Goal: Task Accomplishment & Management: Use online tool/utility

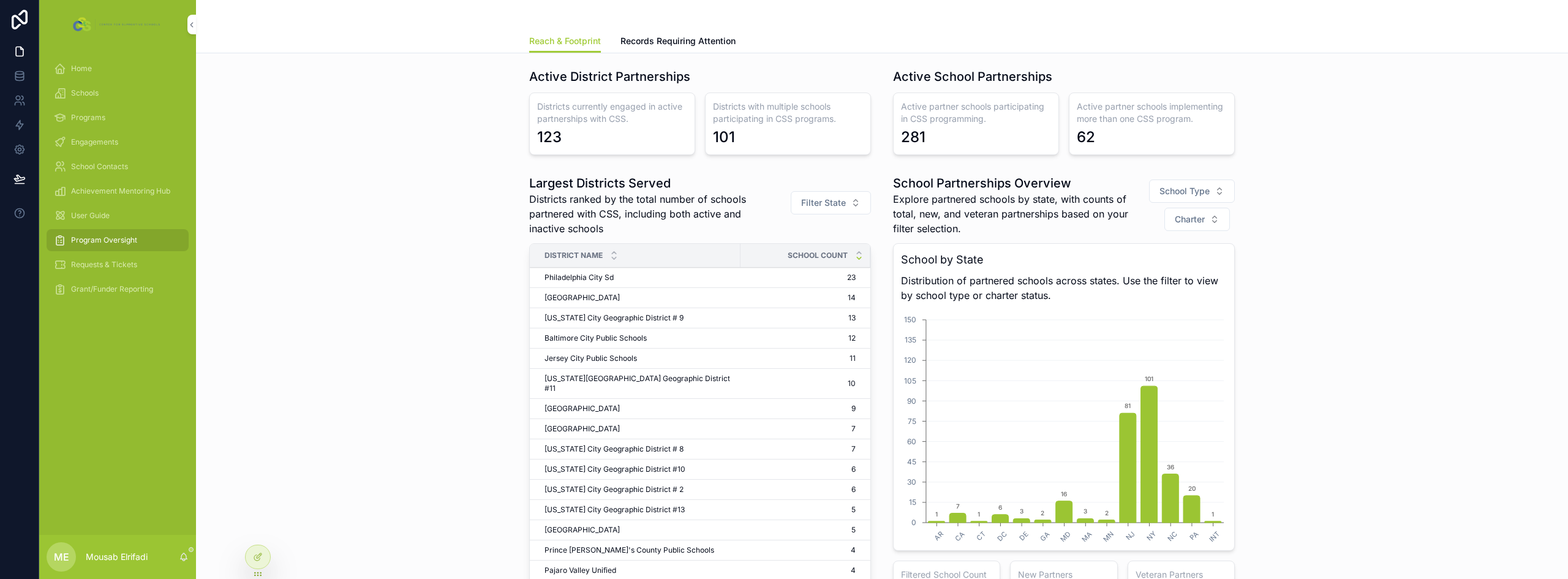
scroll to position [122, 0]
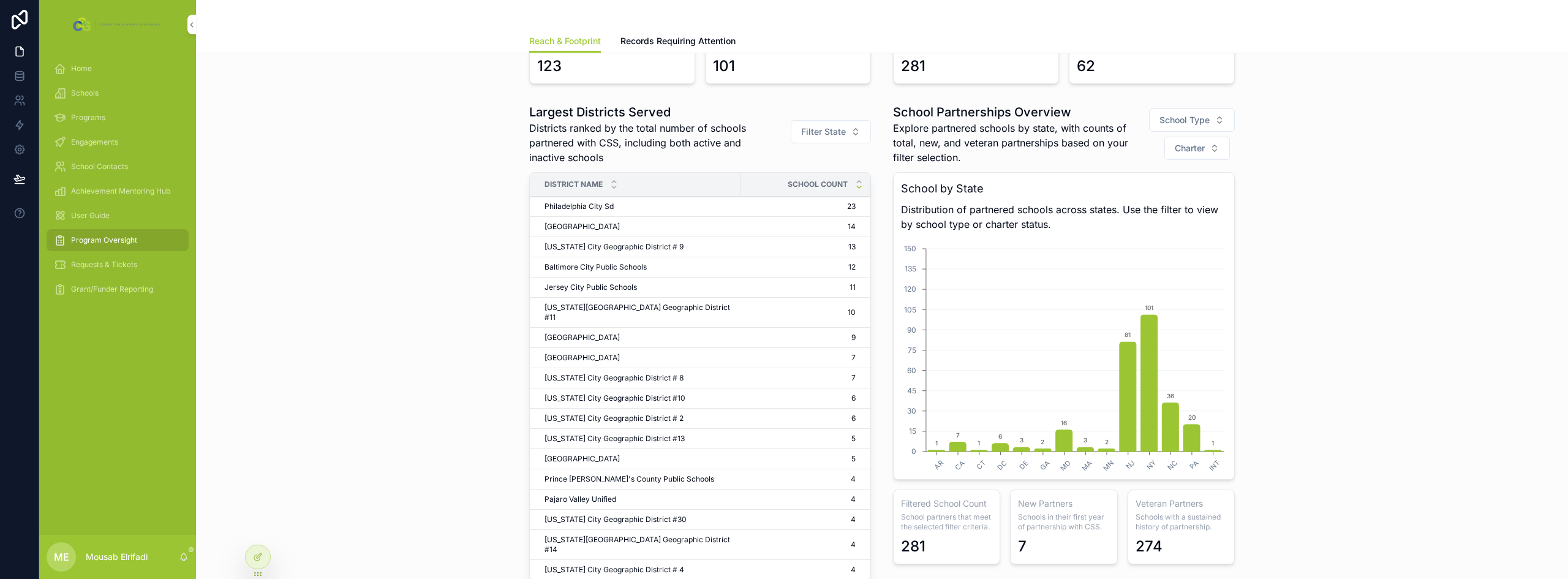
click at [639, 414] on span "[US_STATE] City Geographic District # 2" at bounding box center [614, 419] width 139 height 10
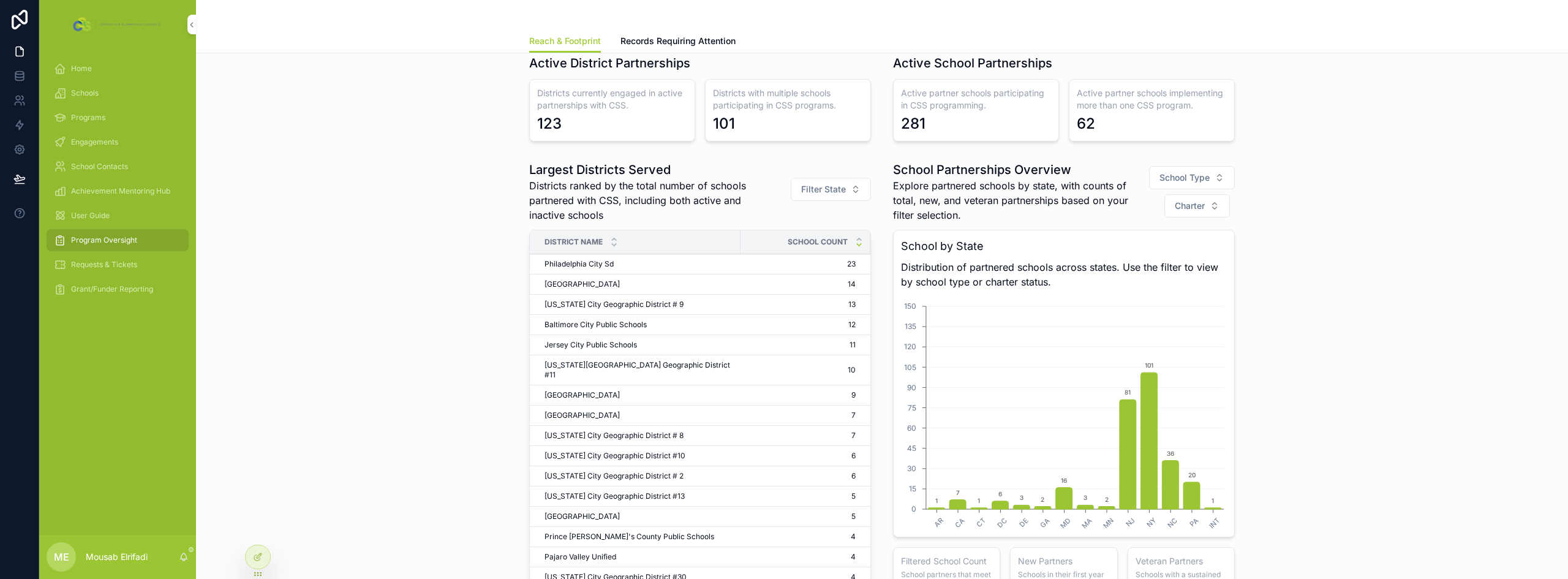
scroll to position [61, 0]
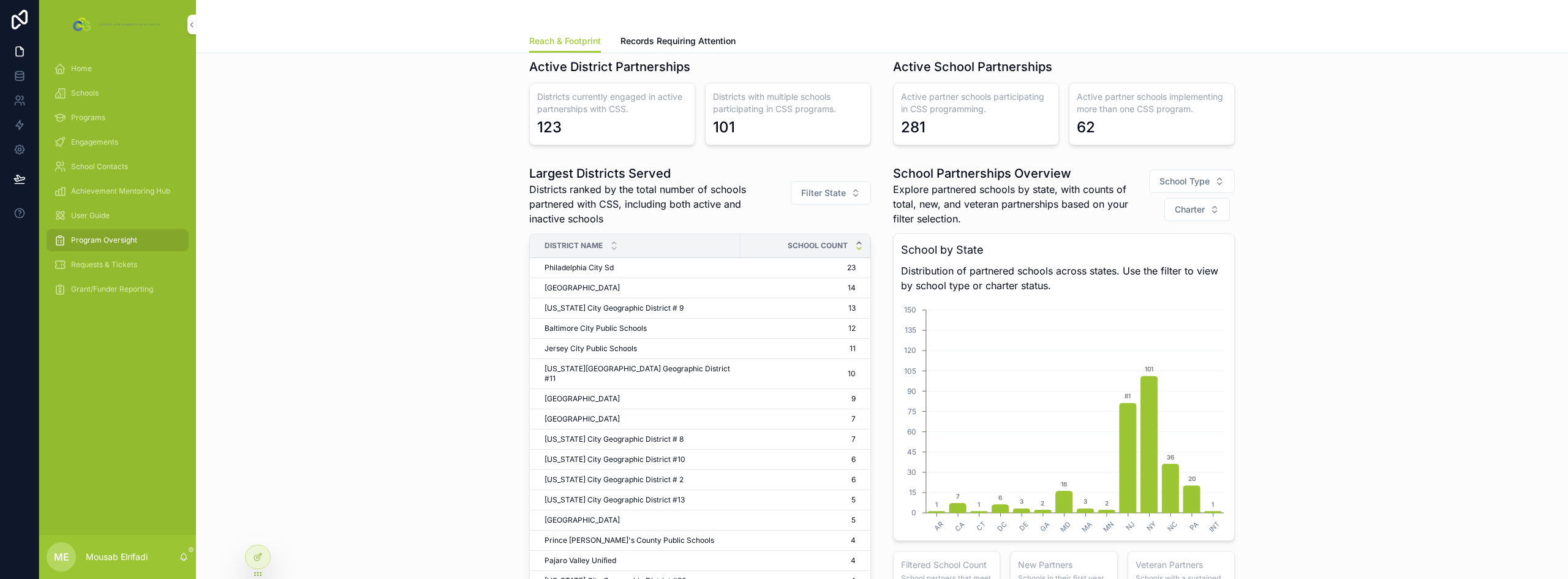
click at [855, 243] on icon "scrollable content" at bounding box center [859, 243] width 8 height 8
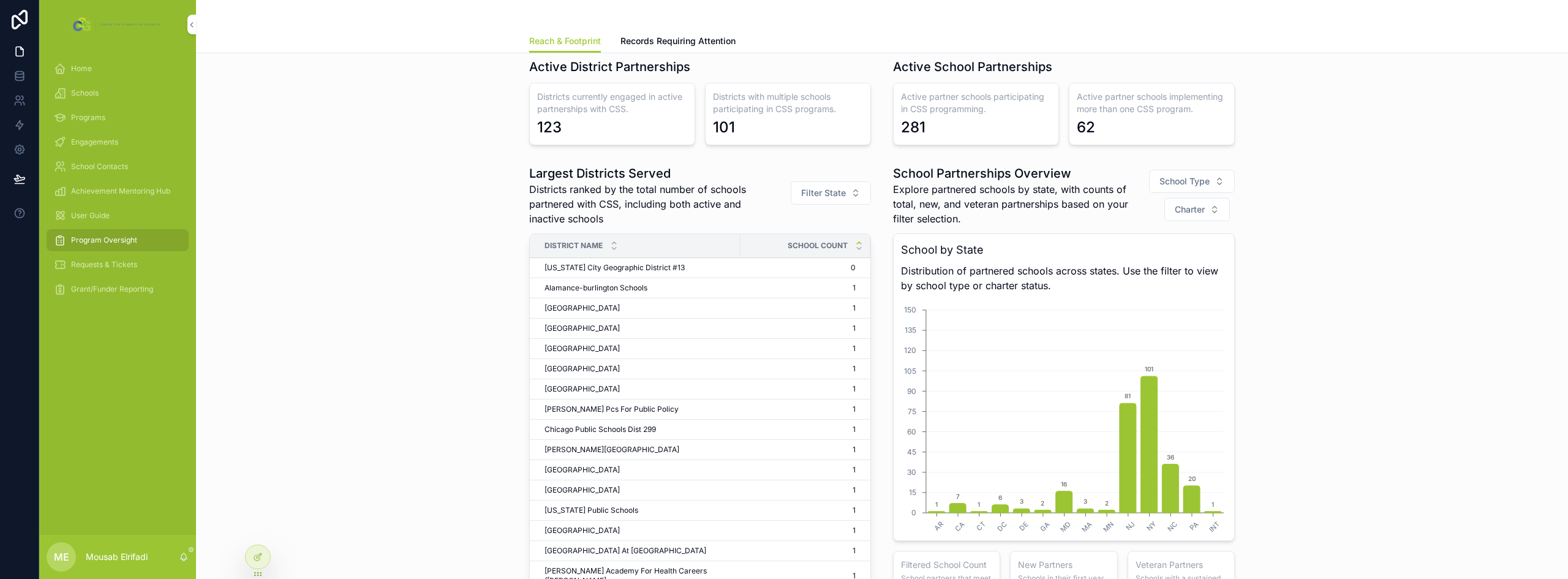
click at [670, 270] on span "[US_STATE] City Geographic District #13" at bounding box center [615, 268] width 140 height 10
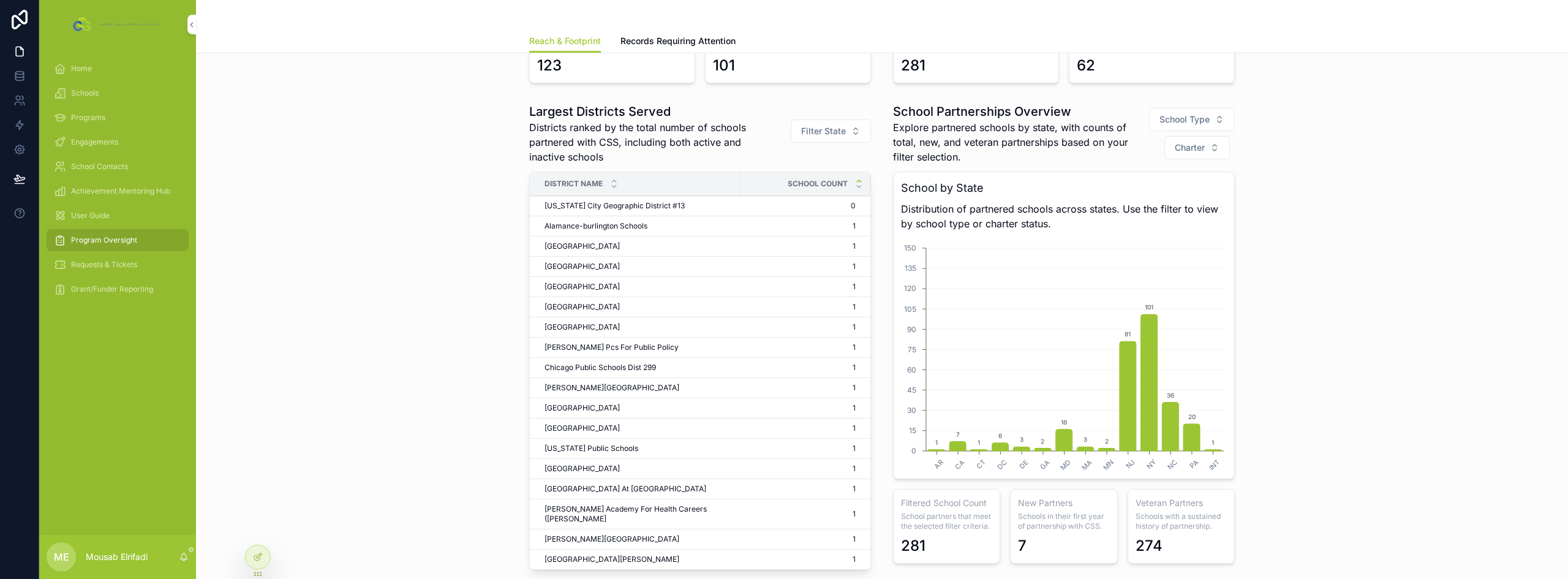
scroll to position [122, 0]
click at [734, 289] on td "[GEOGRAPHIC_DATA] [GEOGRAPHIC_DATA]" at bounding box center [634, 288] width 211 height 20
click at [591, 283] on span "[GEOGRAPHIC_DATA]" at bounding box center [583, 288] width 76 height 10
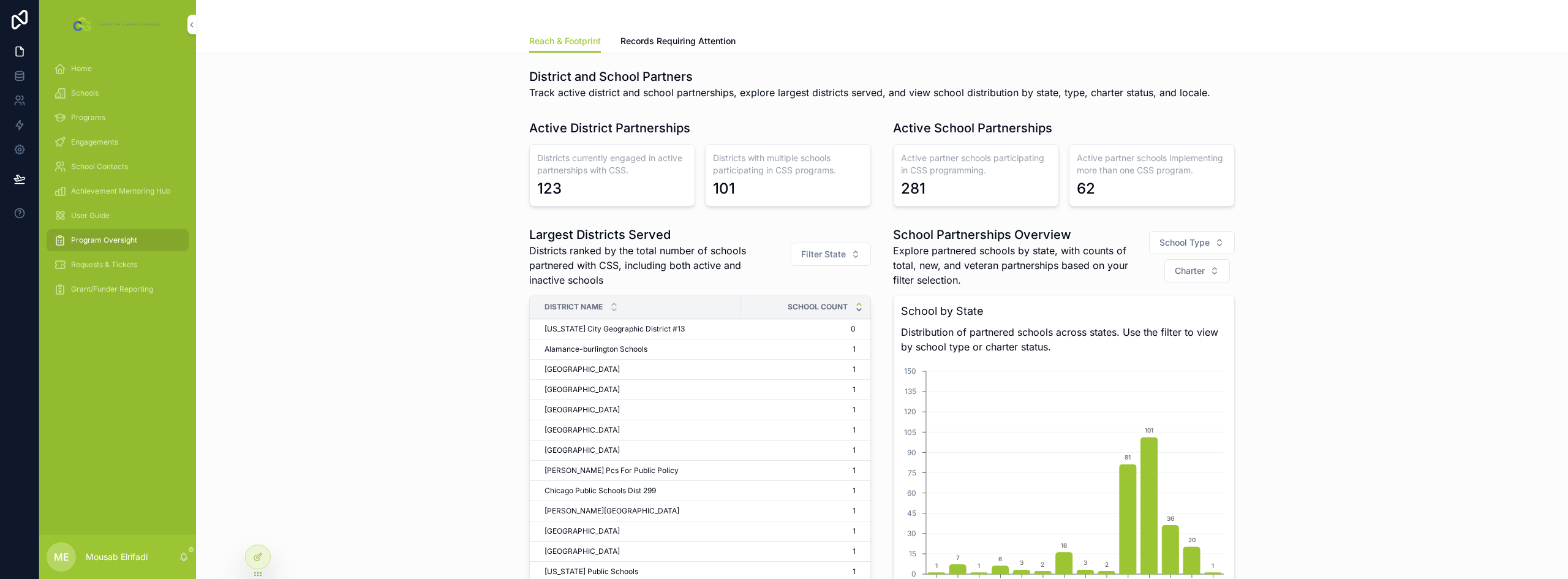
click at [855, 311] on icon "scrollable content" at bounding box center [859, 310] width 8 height 8
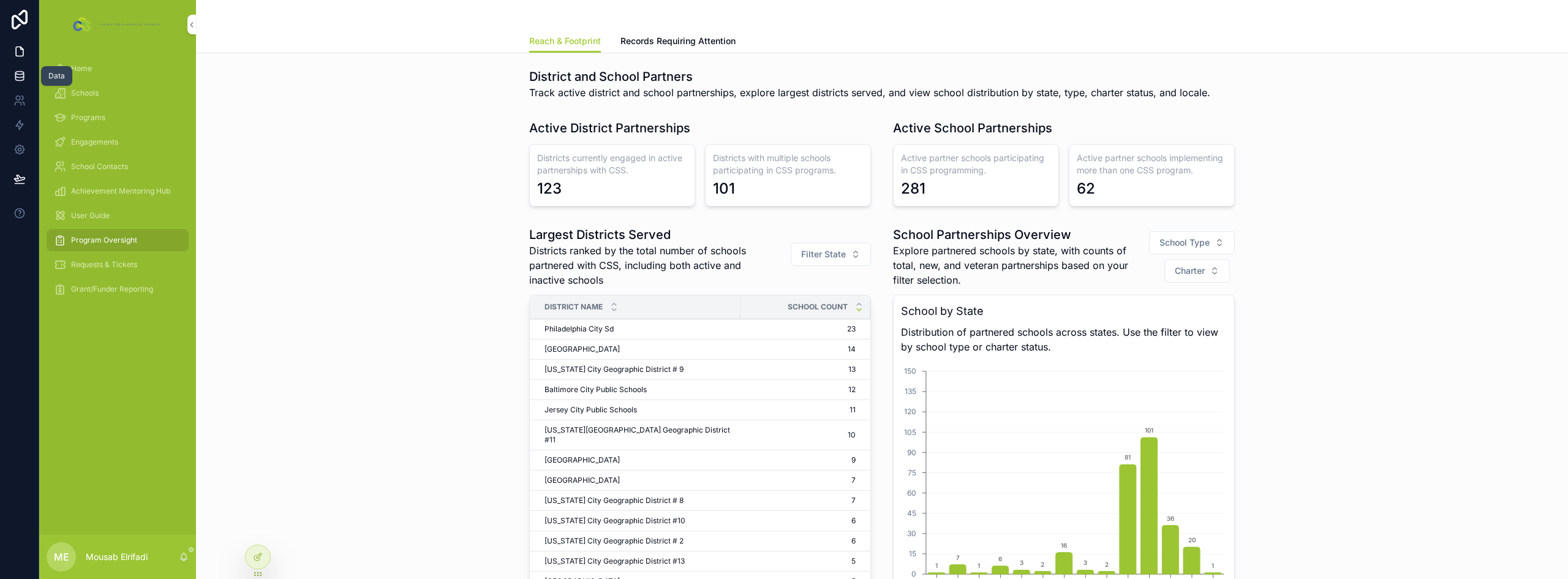
click at [27, 77] on link at bounding box center [19, 76] width 39 height 24
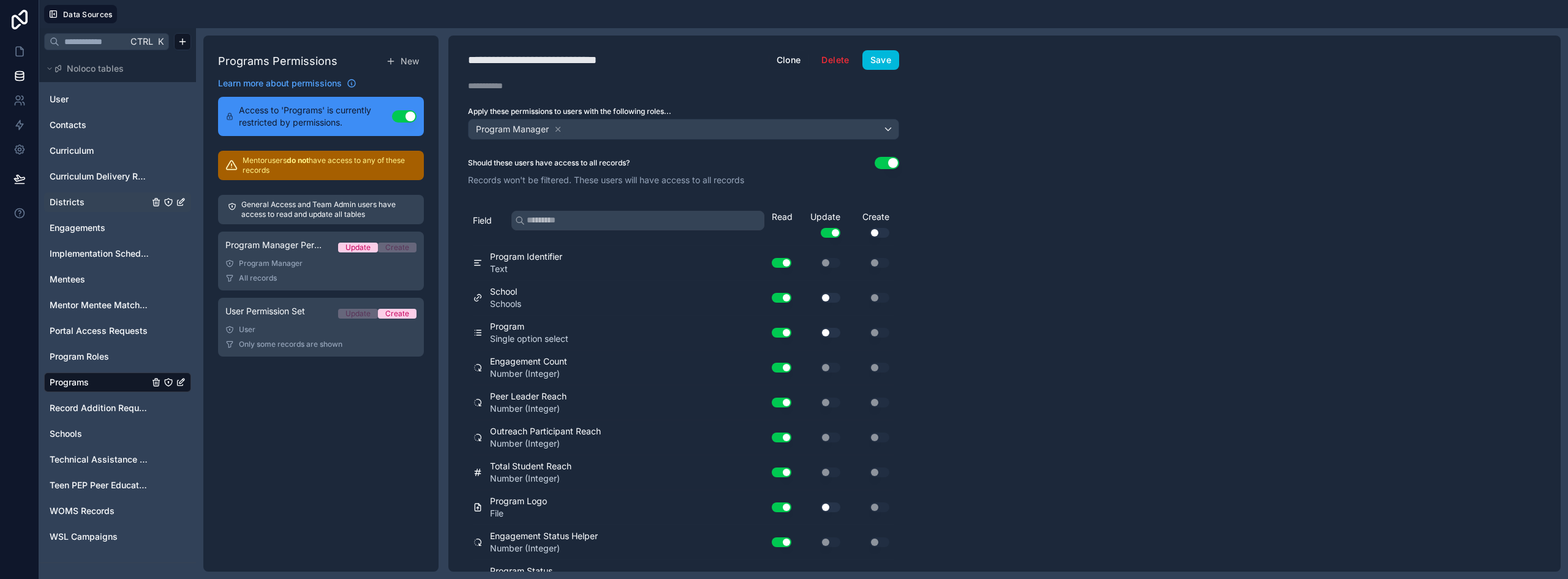
click at [76, 206] on span "Districts" at bounding box center [67, 202] width 35 height 13
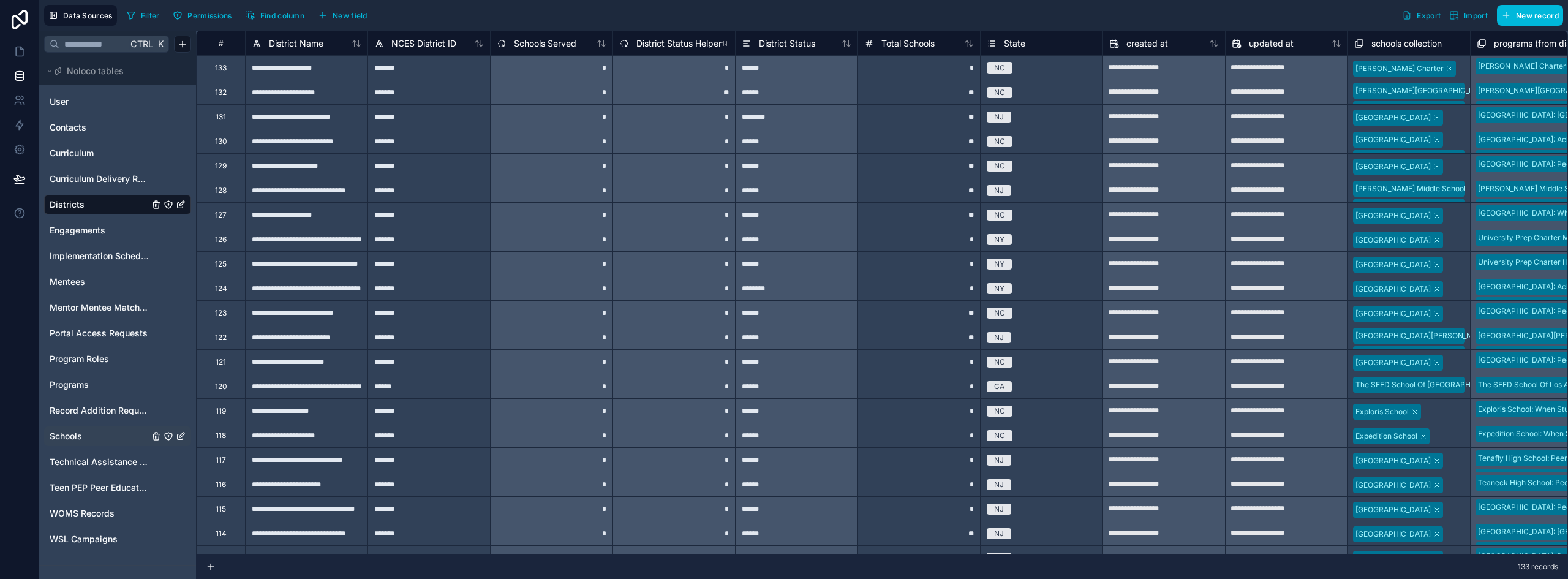
click at [62, 433] on span "Schools" at bounding box center [65, 436] width 32 height 13
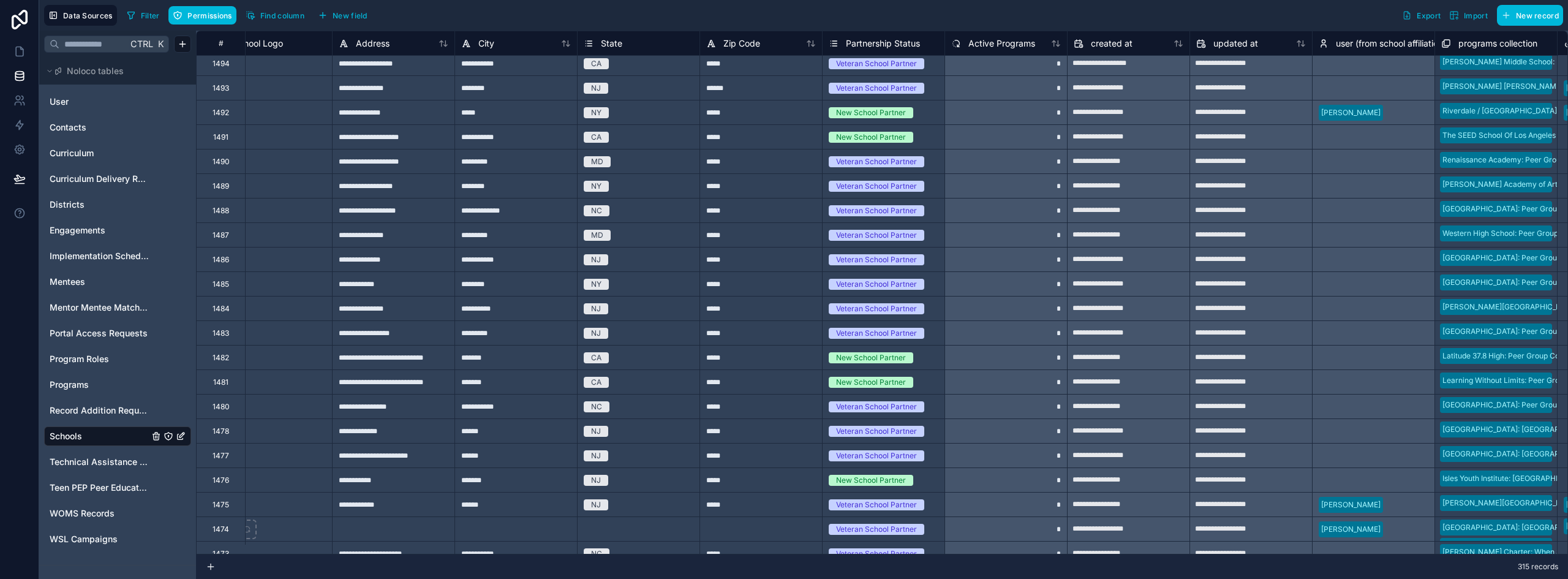
scroll to position [0, 1751]
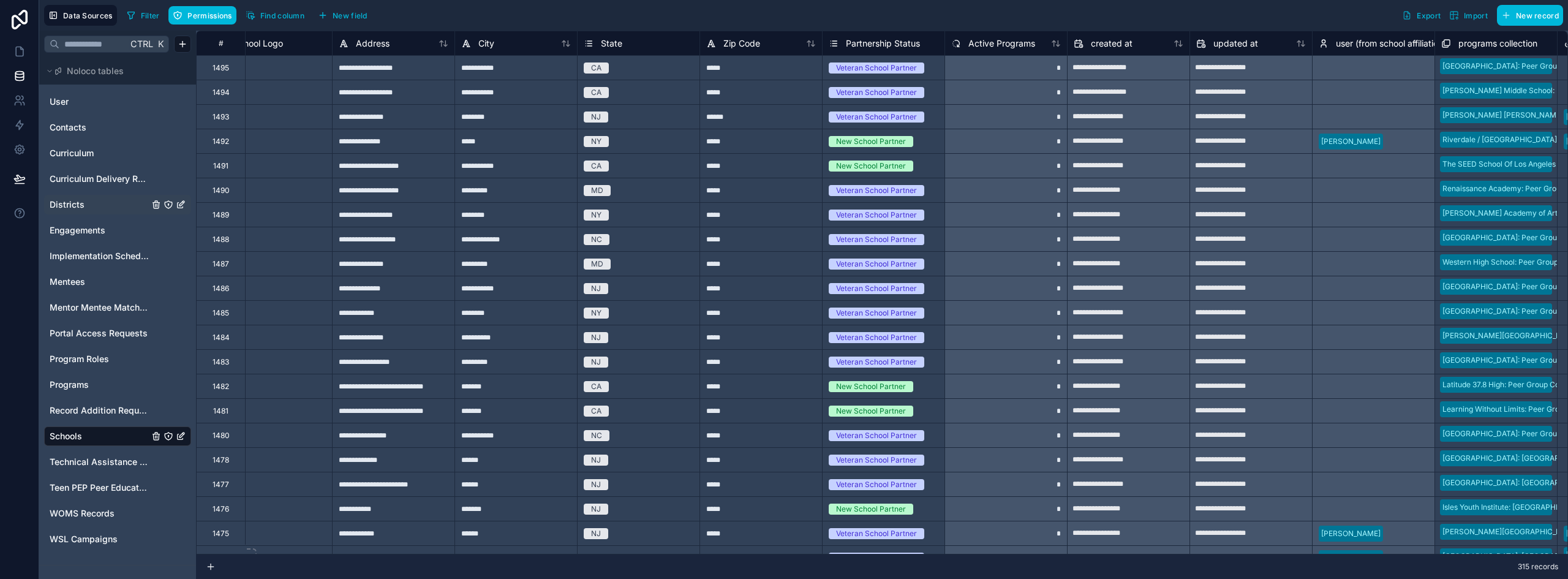
click at [69, 208] on span "Districts" at bounding box center [67, 204] width 35 height 13
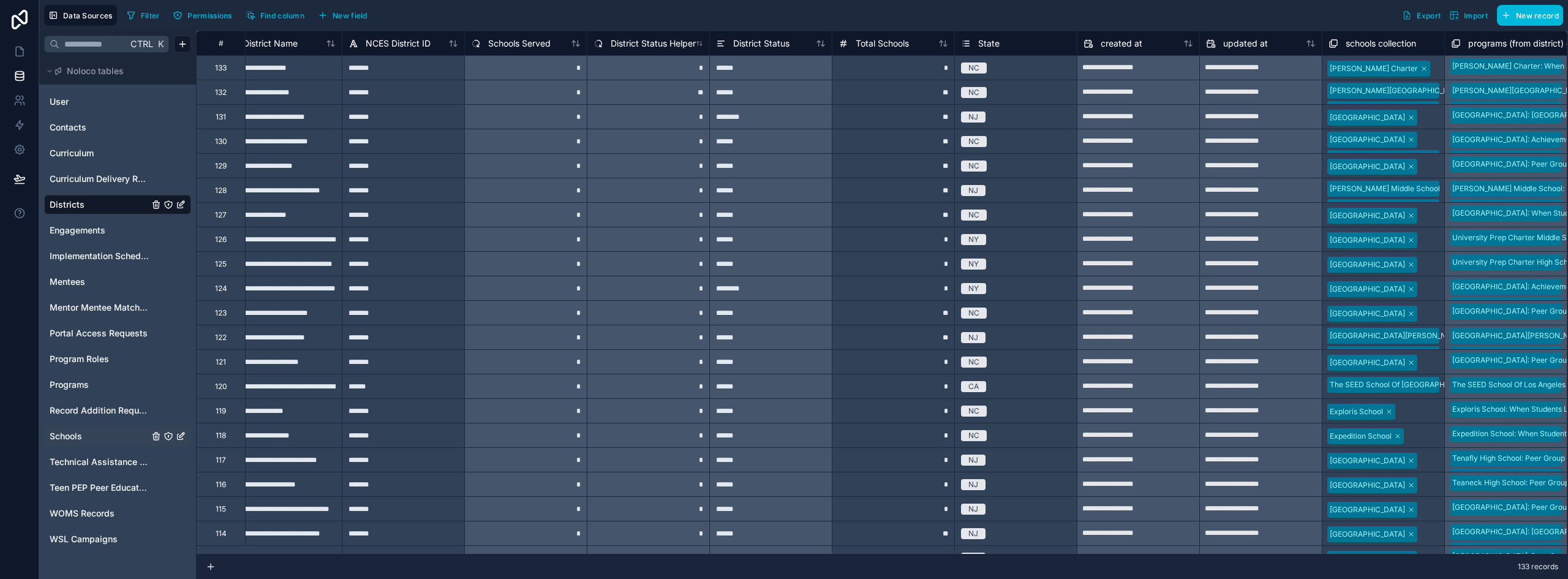
scroll to position [0, 26]
click at [869, 49] on span "Total Schools" at bounding box center [881, 43] width 53 height 13
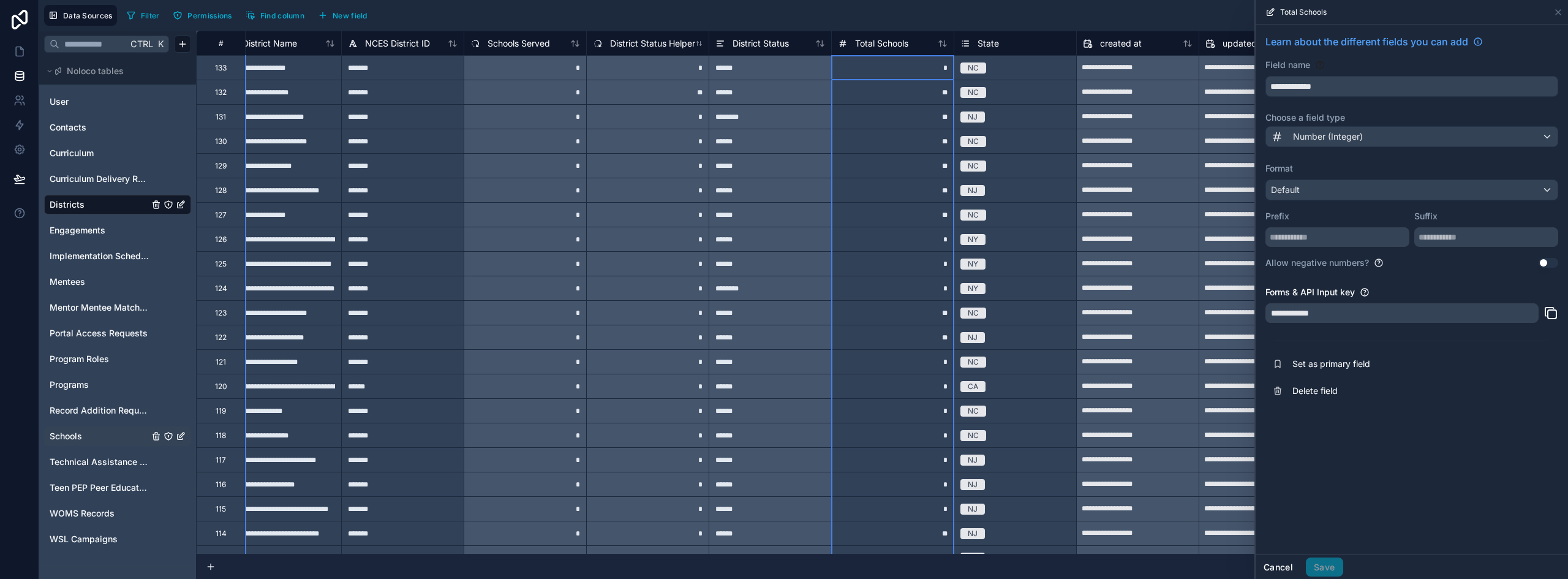
click at [1269, 570] on button "Cancel" at bounding box center [1278, 567] width 46 height 19
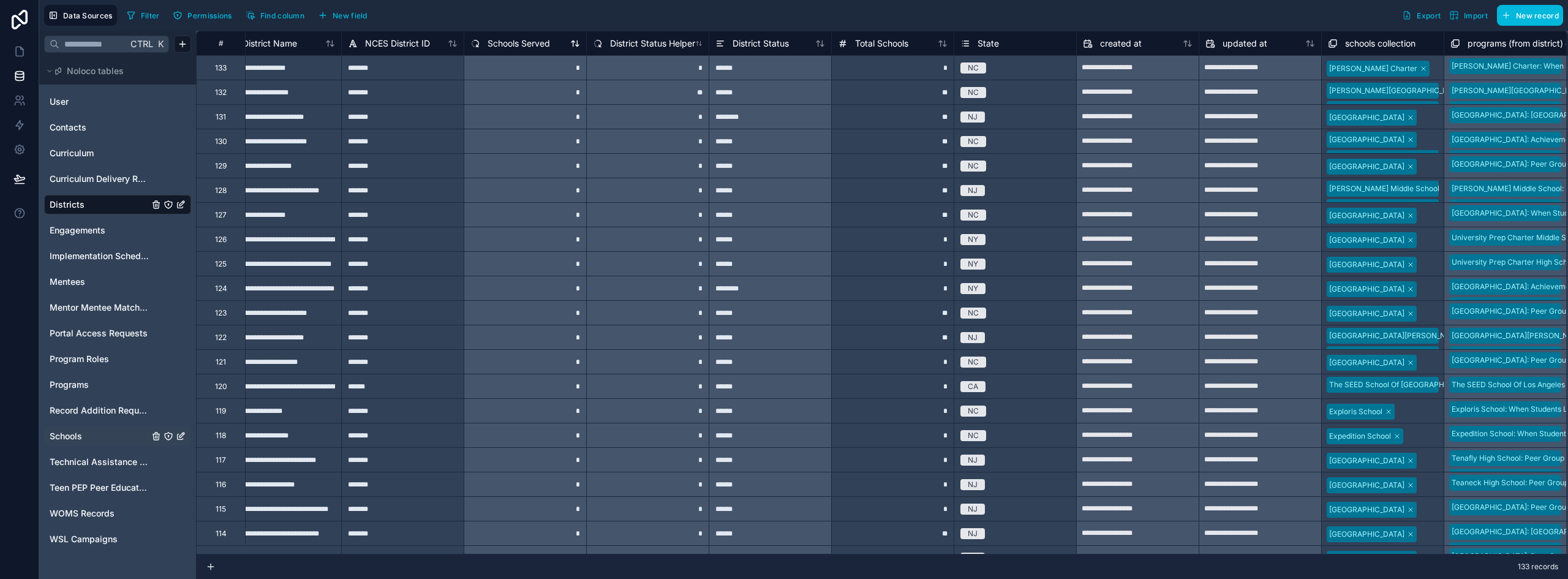
click at [522, 38] on span "Schools Served" at bounding box center [519, 43] width 62 height 13
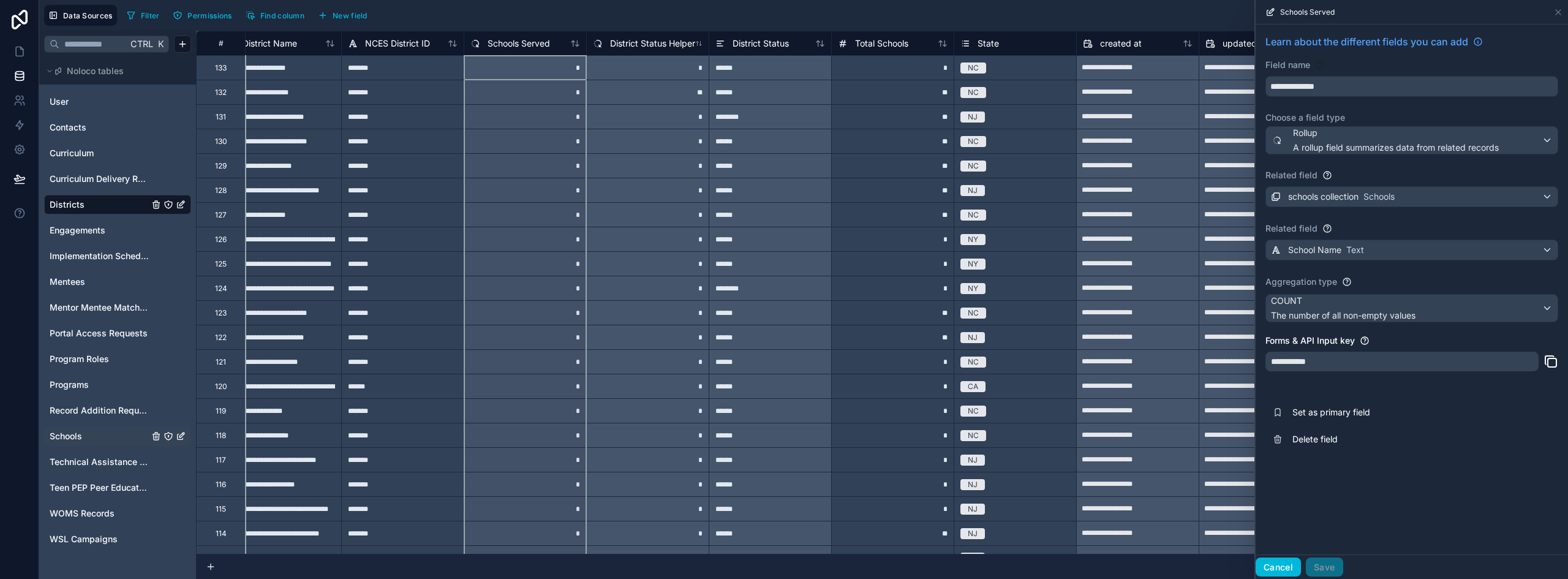
click at [1275, 566] on button "Cancel" at bounding box center [1278, 567] width 46 height 19
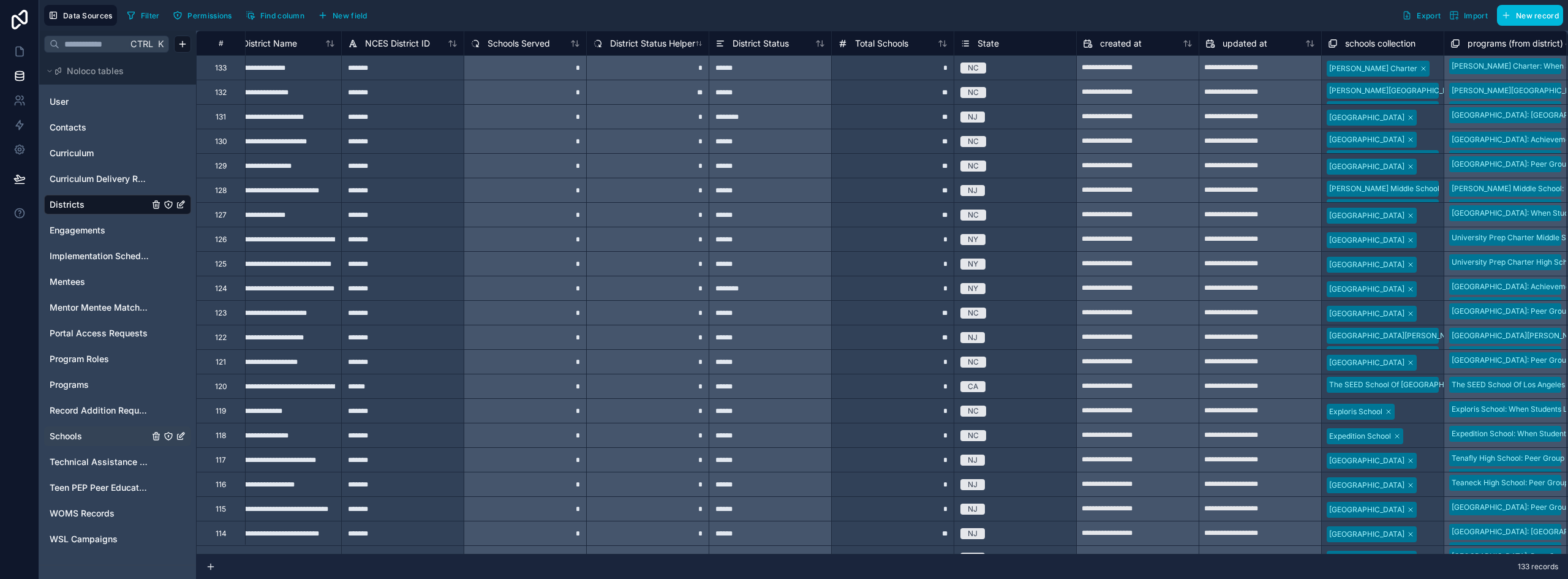
drag, startPoint x: 355, startPoint y: 17, endPoint x: 691, endPoint y: 76, distance: 341.1
click at [355, 17] on span "New field" at bounding box center [350, 15] width 35 height 9
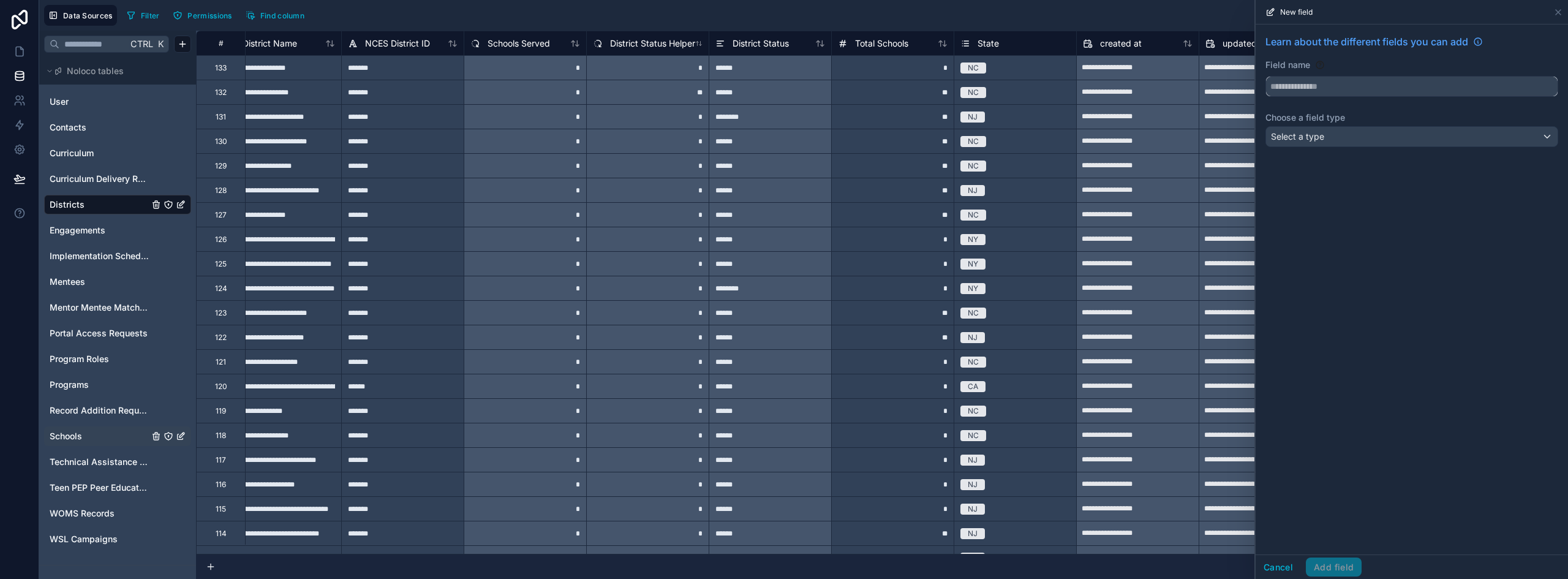
click at [1298, 81] on input "text" at bounding box center [1412, 86] width 291 height 19
click at [1266, 76] on button "******" at bounding box center [1412, 85] width 292 height 20
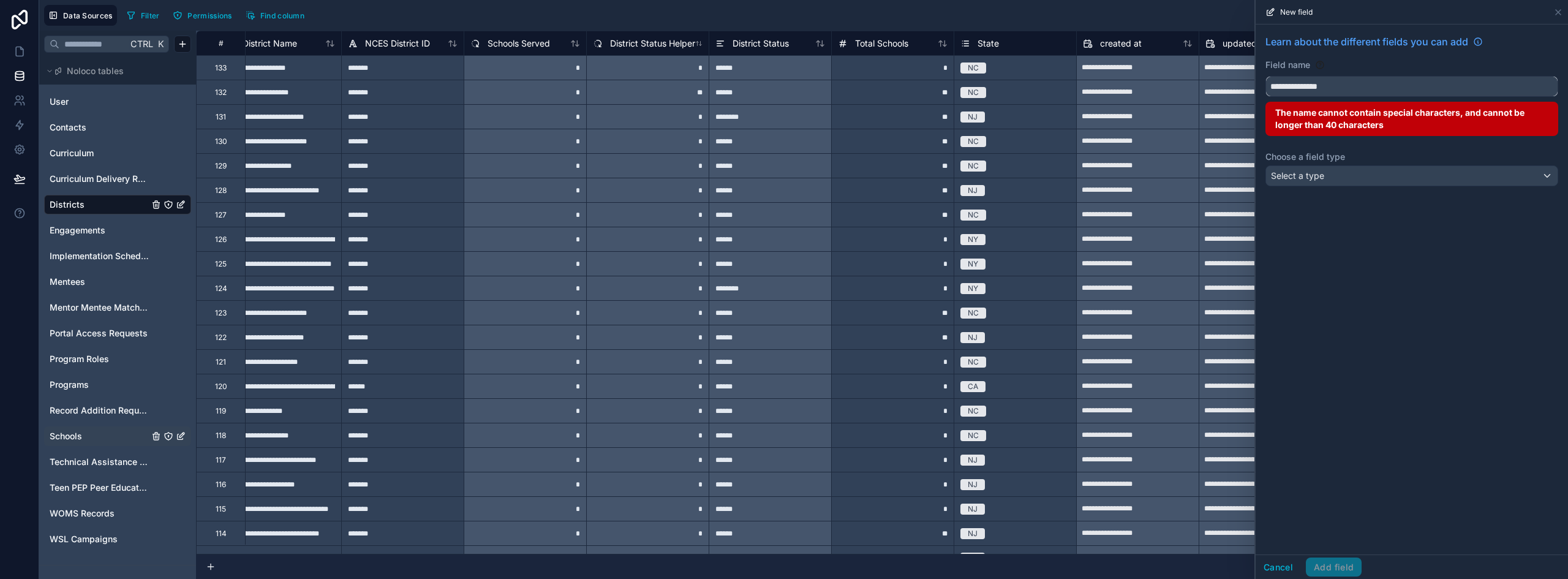
click at [1266, 76] on button "**********" at bounding box center [1412, 85] width 292 height 20
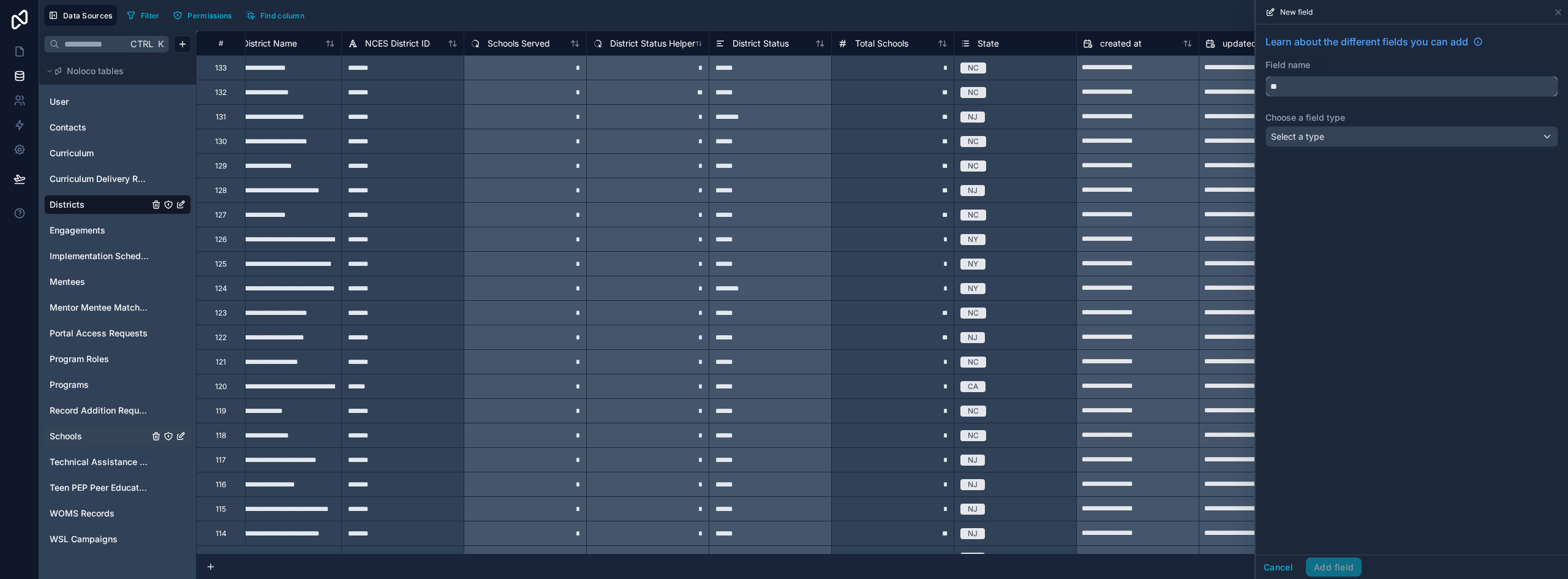
type input "*"
click at [1266, 76] on button "*******" at bounding box center [1412, 85] width 292 height 20
type input "*"
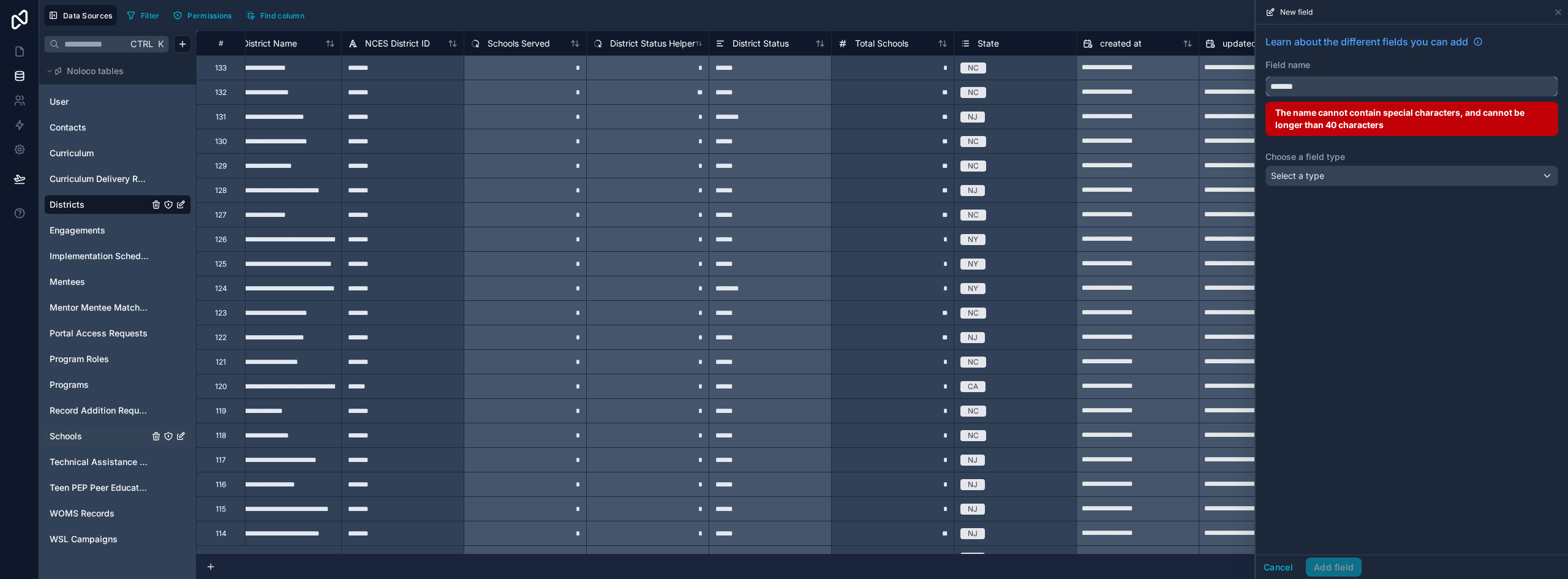
click at [1266, 76] on button "******" at bounding box center [1412, 85] width 292 height 20
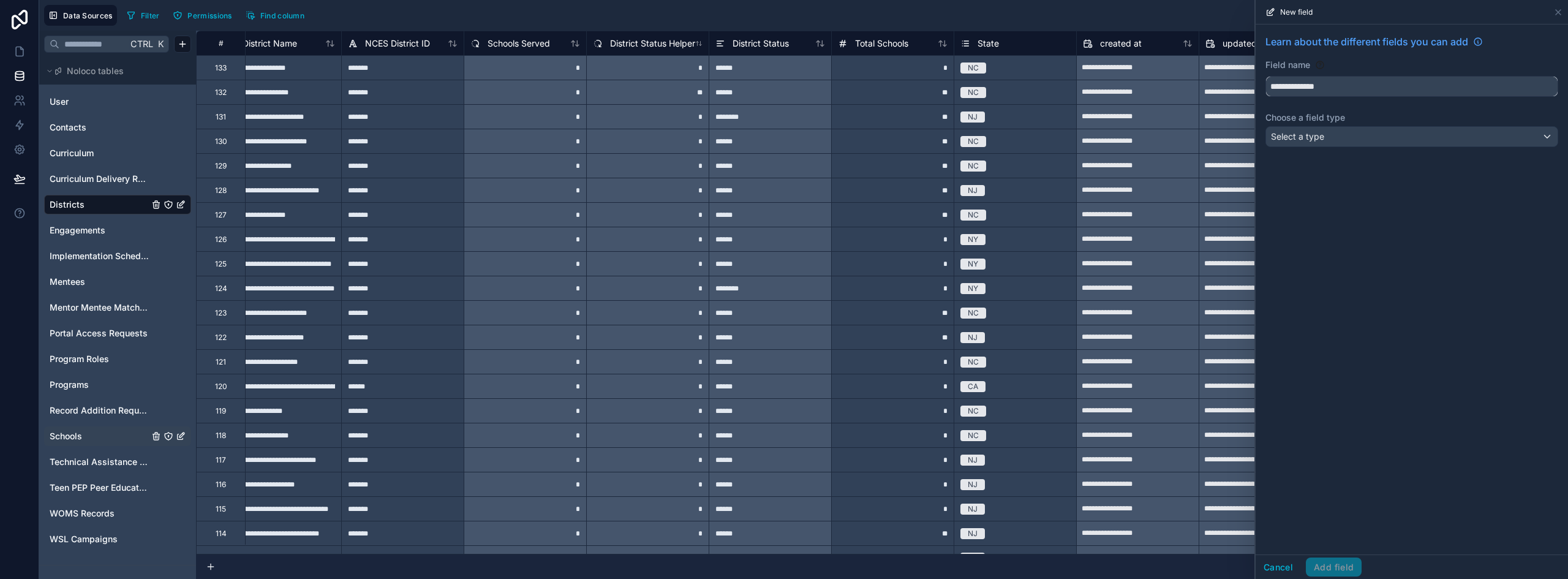
type input "**********"
click at [1378, 135] on div "Select a type" at bounding box center [1412, 137] width 291 height 19
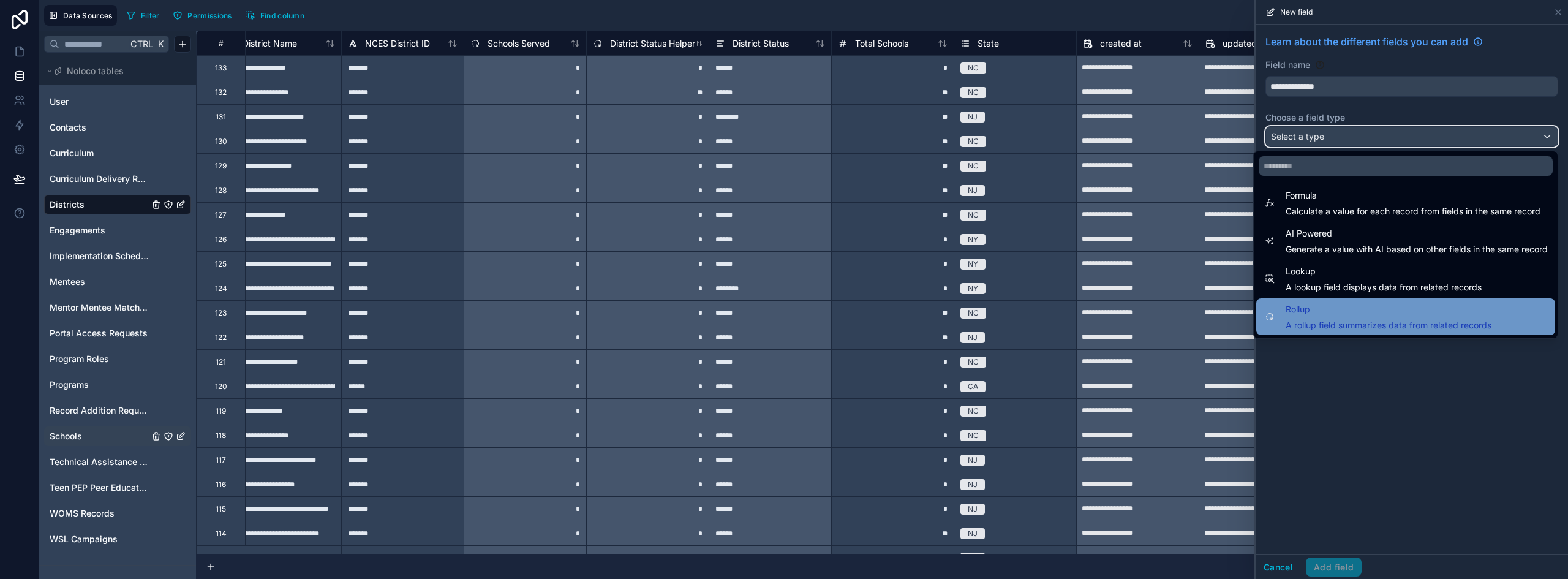
scroll to position [356, 0]
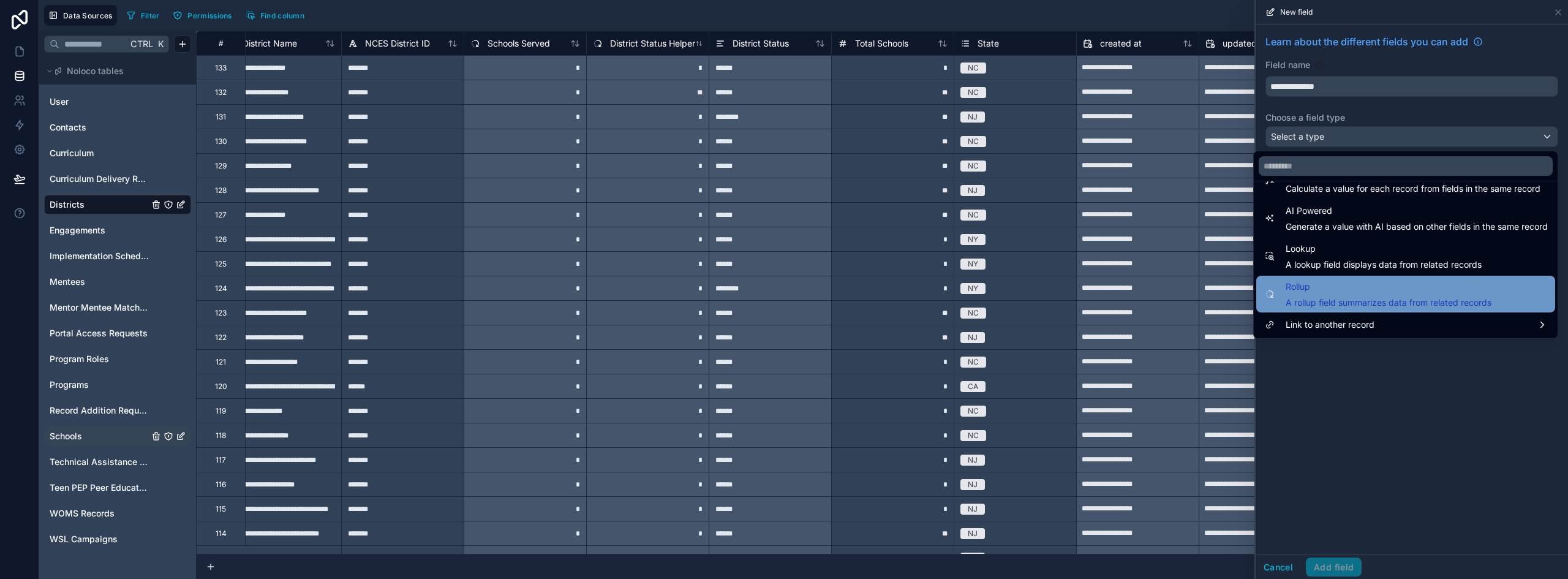
click at [1326, 289] on span "Rollup" at bounding box center [1389, 287] width 206 height 15
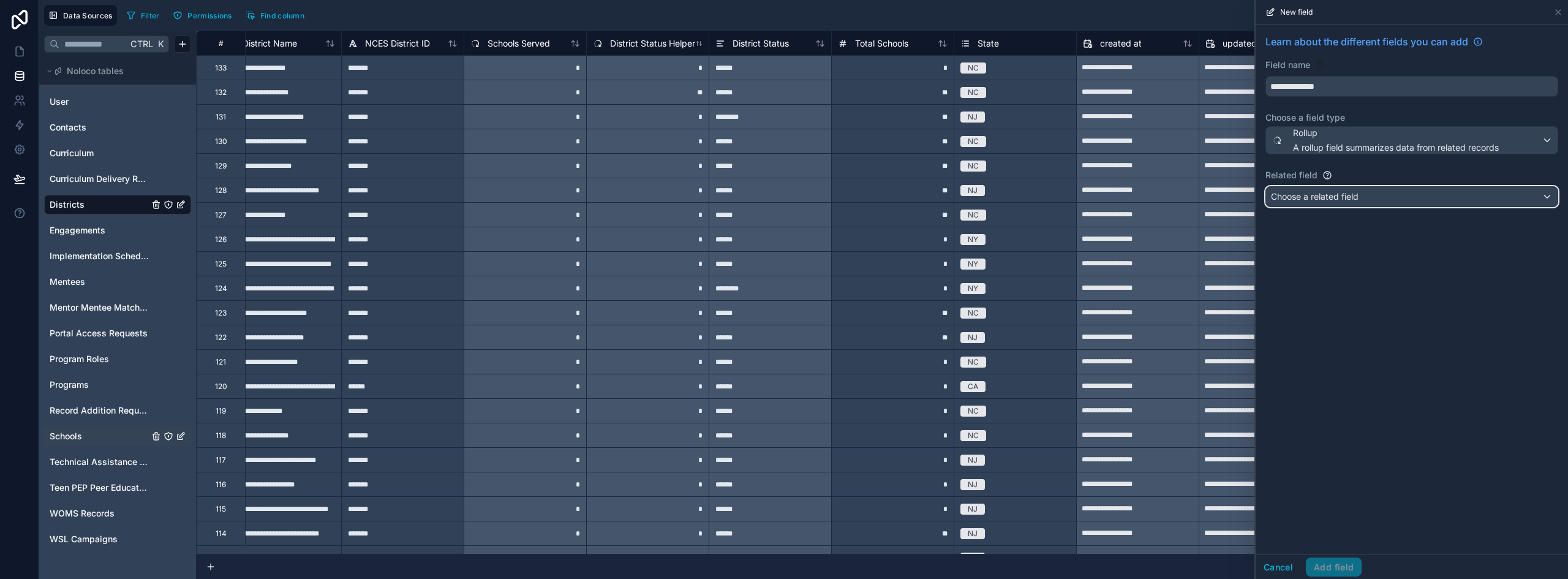
click at [1326, 201] on span "Choose a related field" at bounding box center [1314, 196] width 87 height 13
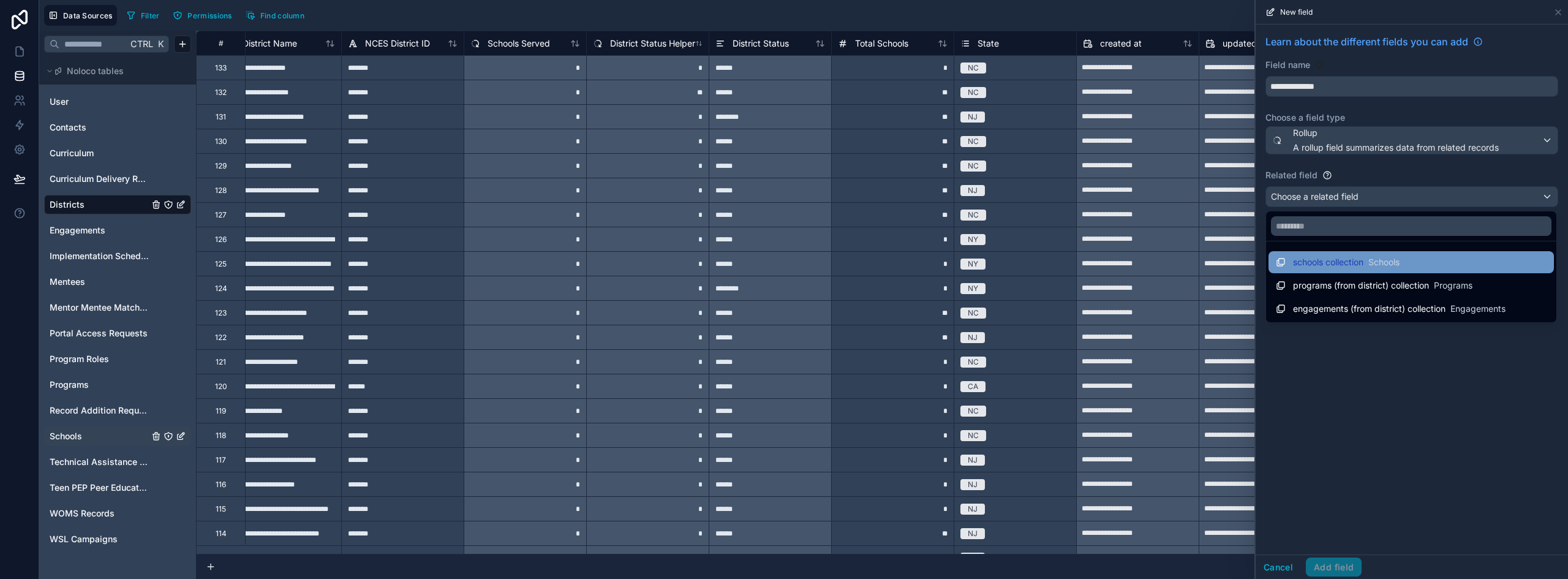
click at [1387, 268] on span "Schools" at bounding box center [1384, 262] width 31 height 13
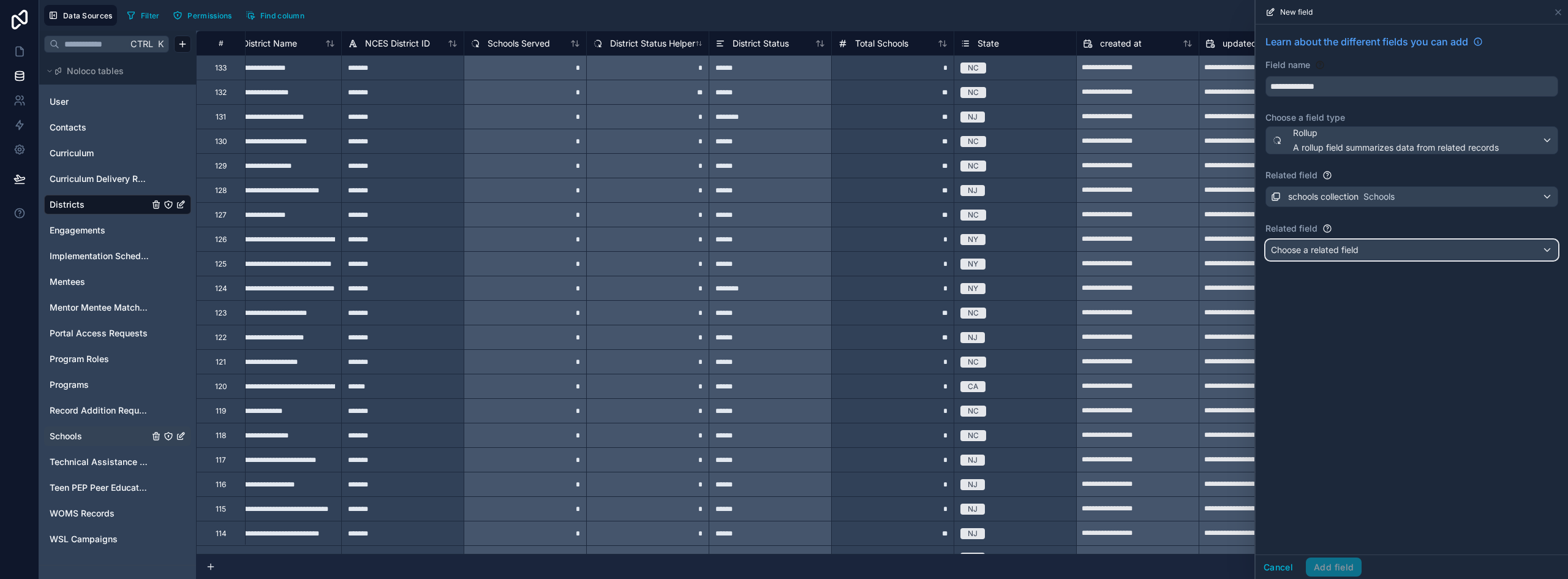
click at [1357, 250] on span "Choose a related field" at bounding box center [1314, 250] width 87 height 11
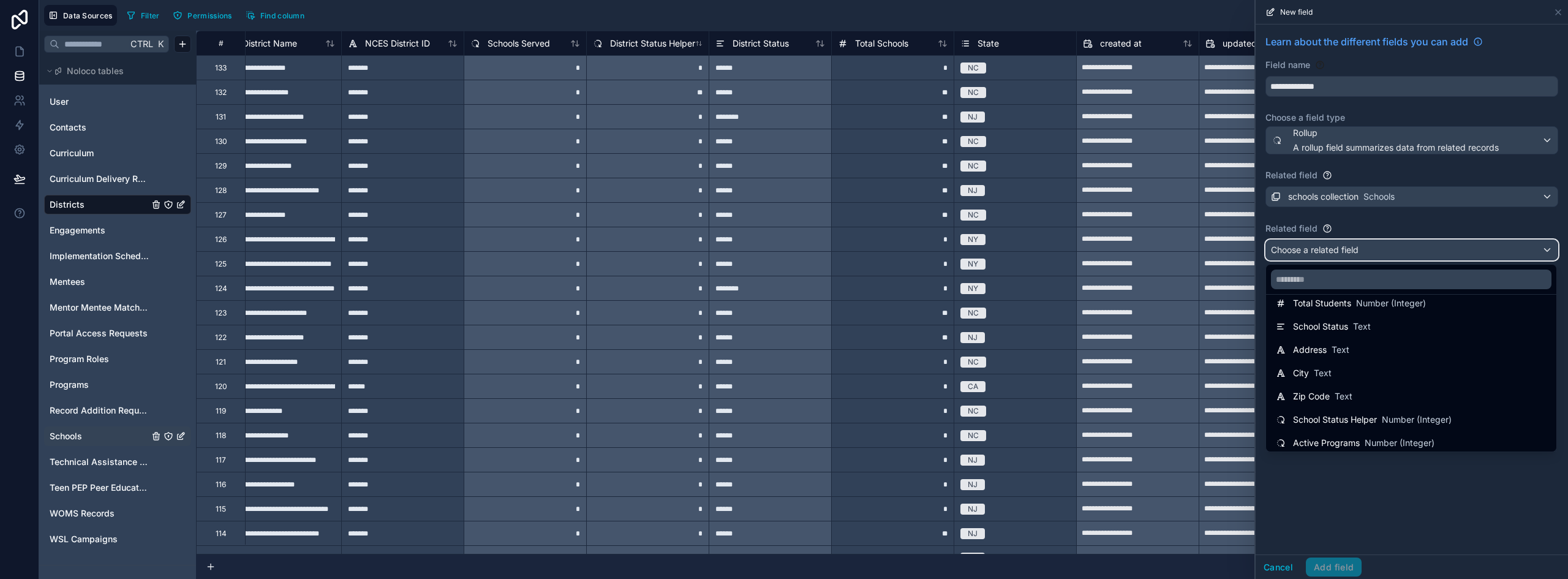
scroll to position [250, 0]
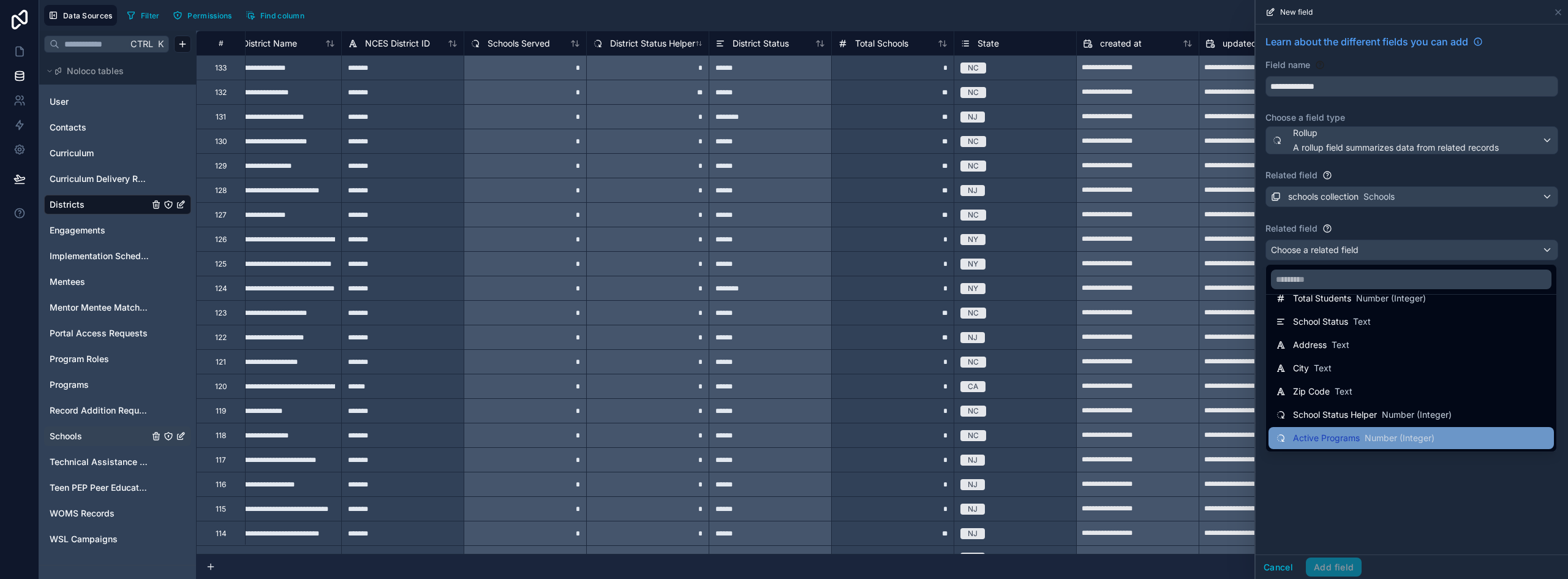
click at [1360, 437] on span "Active Programs" at bounding box center [1326, 438] width 67 height 13
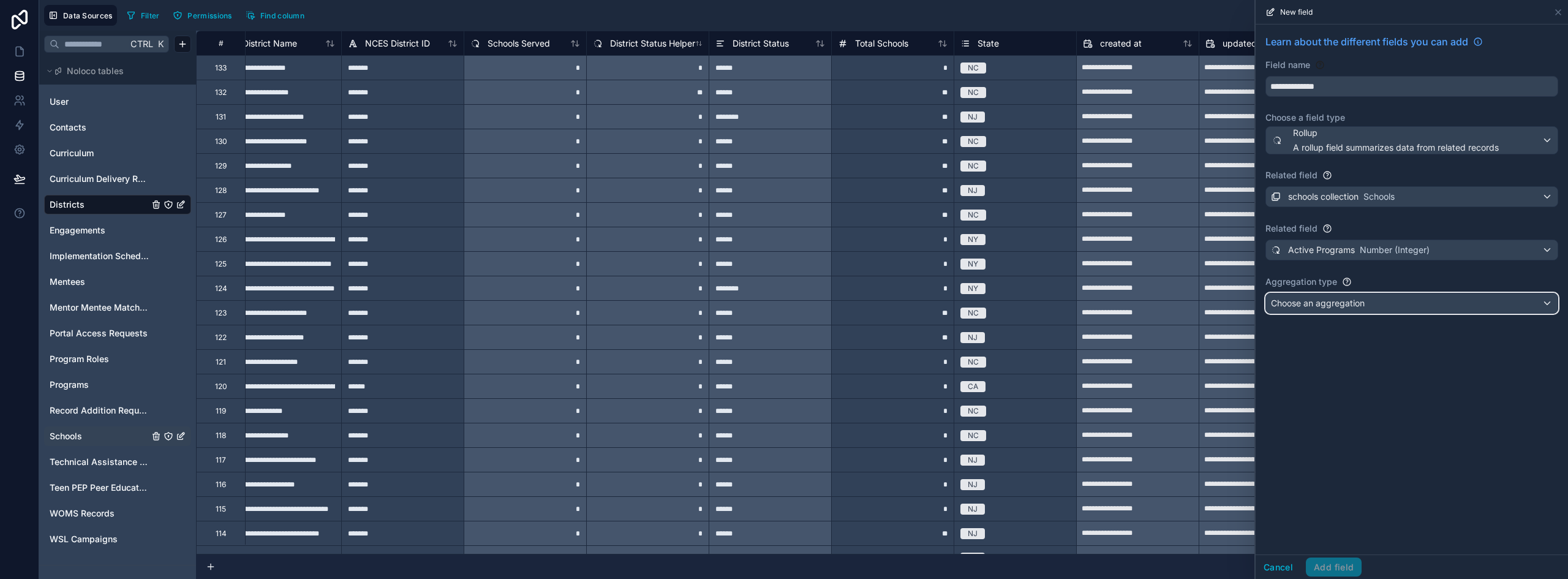
click at [1361, 302] on span "Choose an aggregation" at bounding box center [1317, 302] width 93 height 11
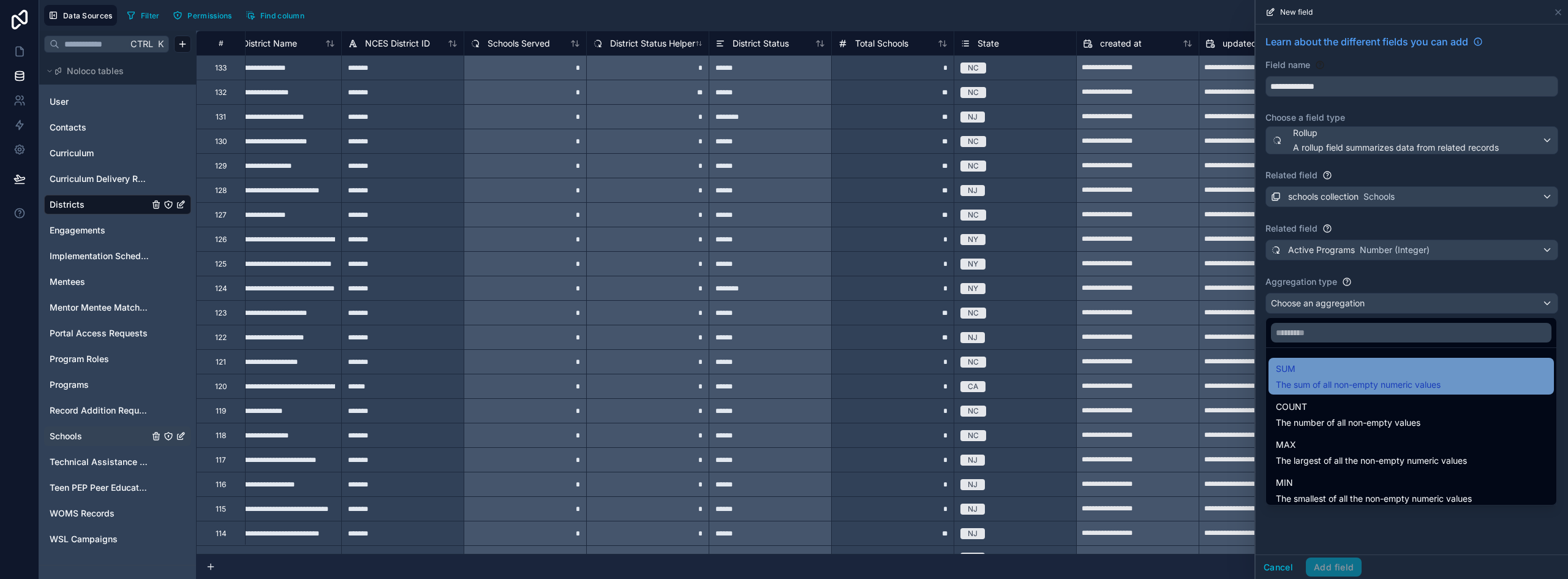
click at [1331, 377] on div "SUM The sum of all non-empty numeric values" at bounding box center [1358, 376] width 165 height 29
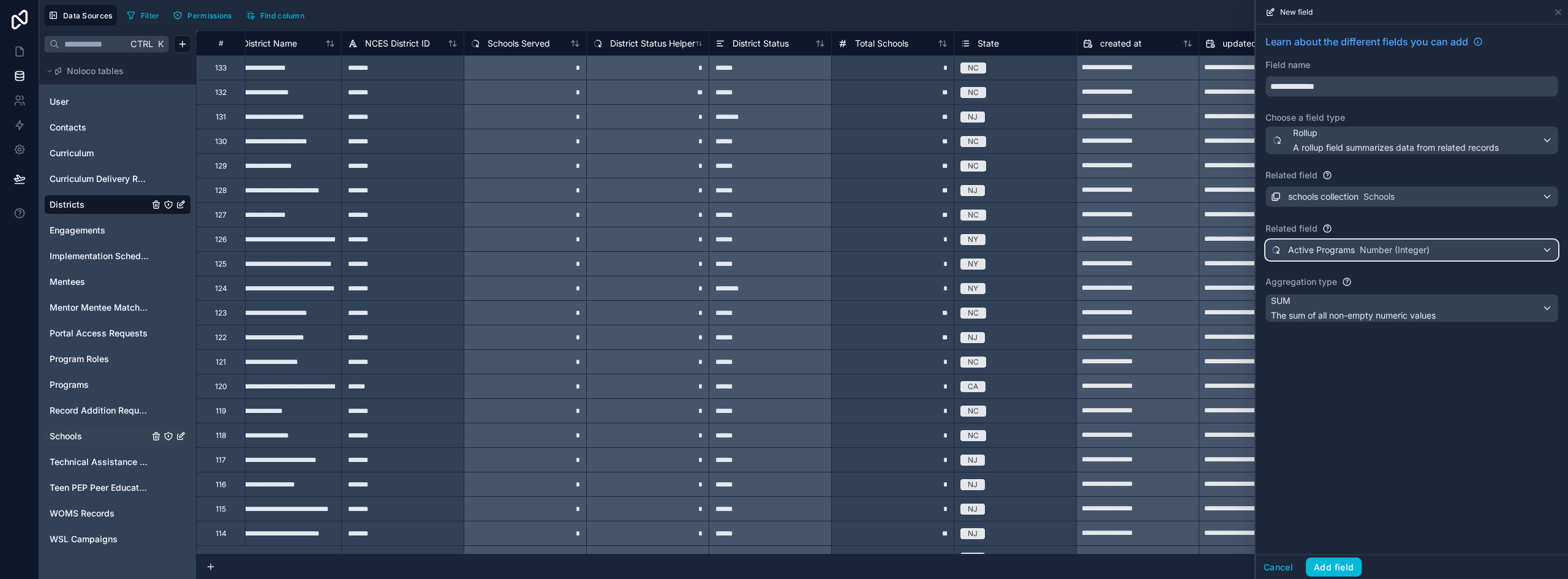
click at [1350, 253] on span "Active Programs" at bounding box center [1321, 250] width 67 height 13
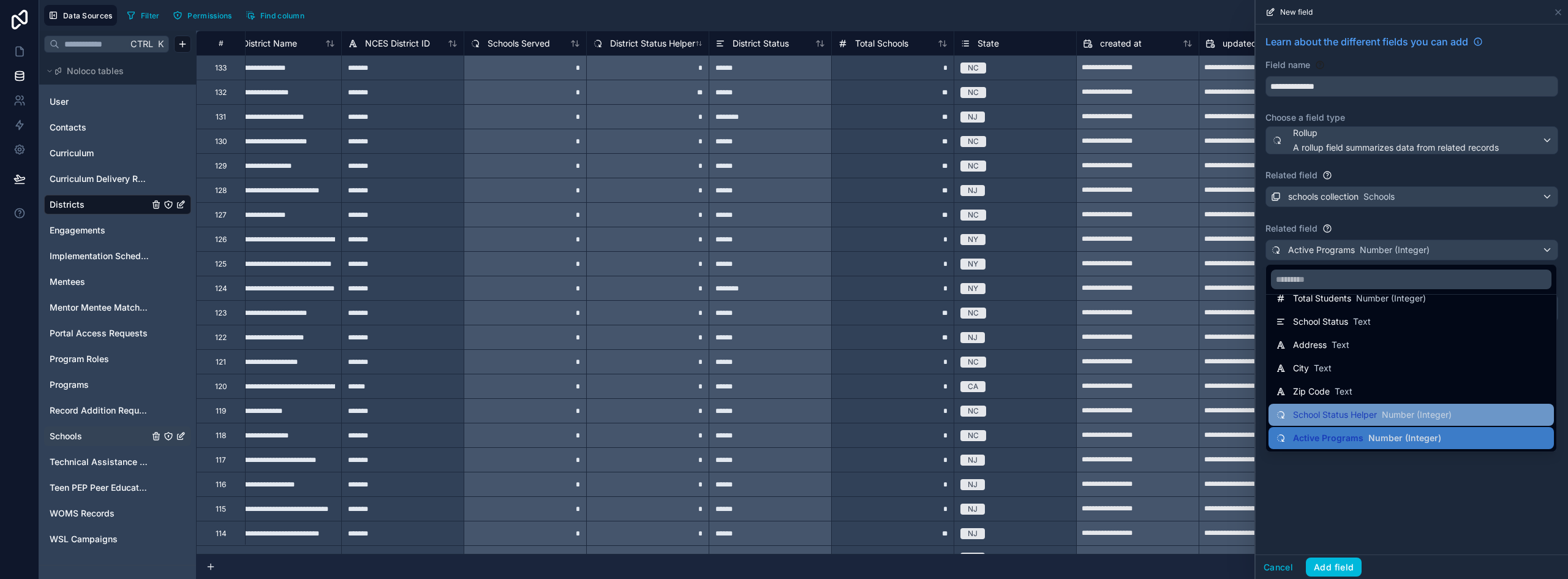
click at [1348, 418] on span "School Status Helper" at bounding box center [1335, 415] width 84 height 13
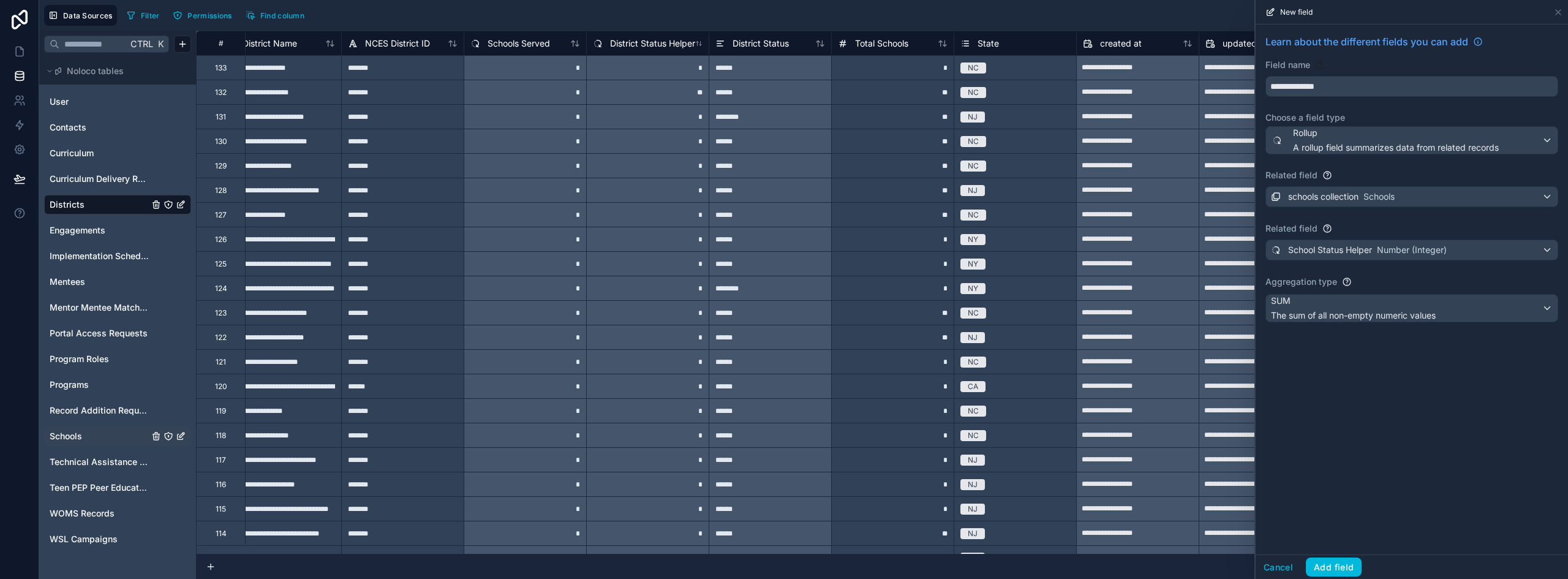
click at [1348, 418] on div "**********" at bounding box center [1413, 289] width 313 height 529
click at [1289, 571] on button "Cancel" at bounding box center [1278, 567] width 46 height 19
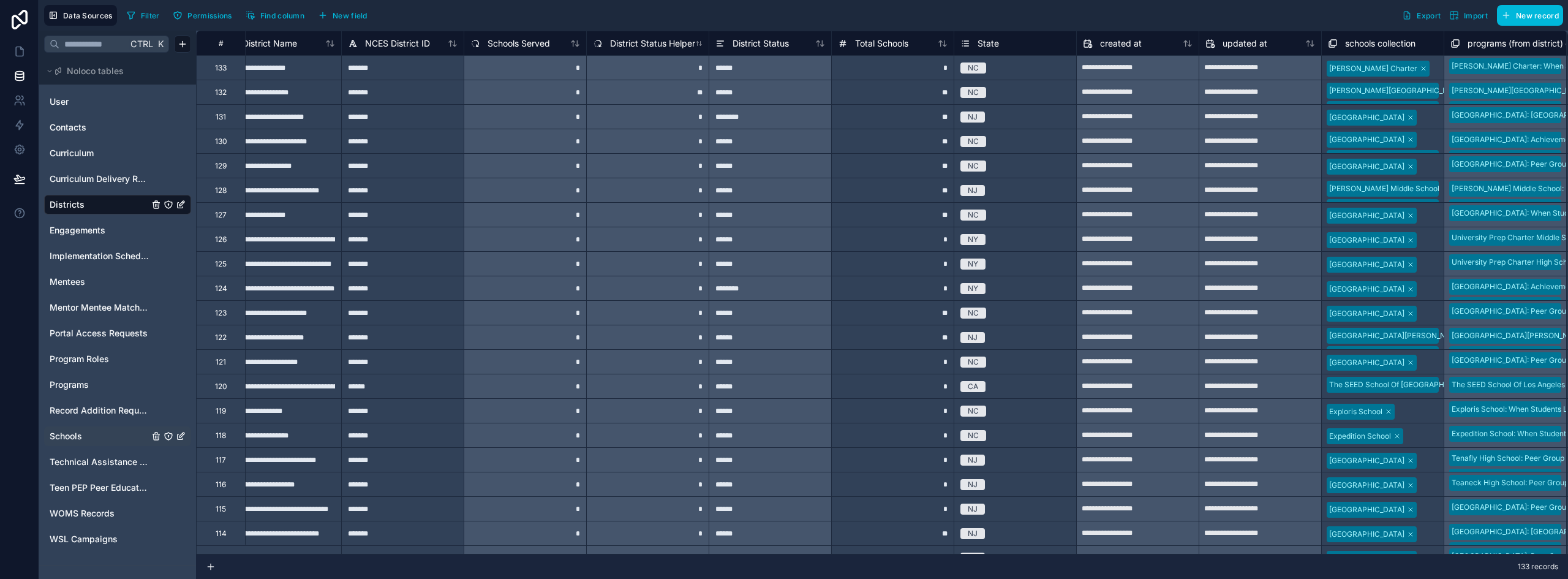
click at [78, 434] on span "Schools" at bounding box center [65, 436] width 32 height 13
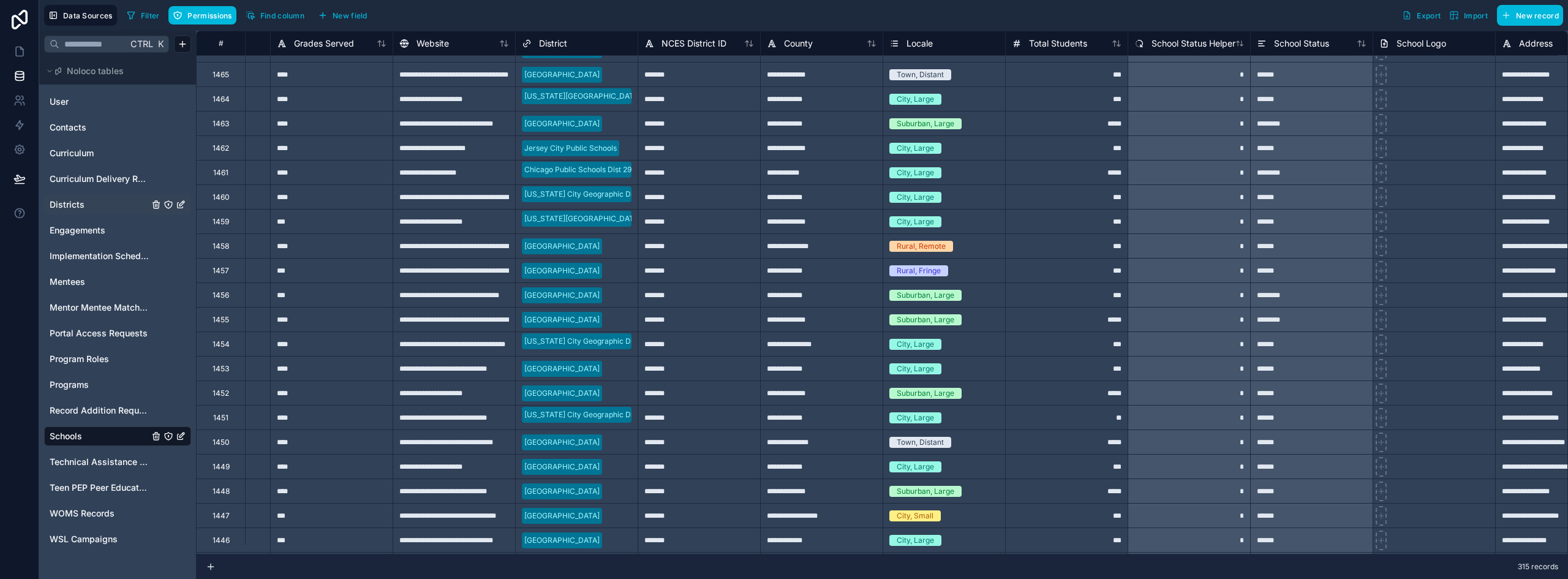
scroll to position [674, 588]
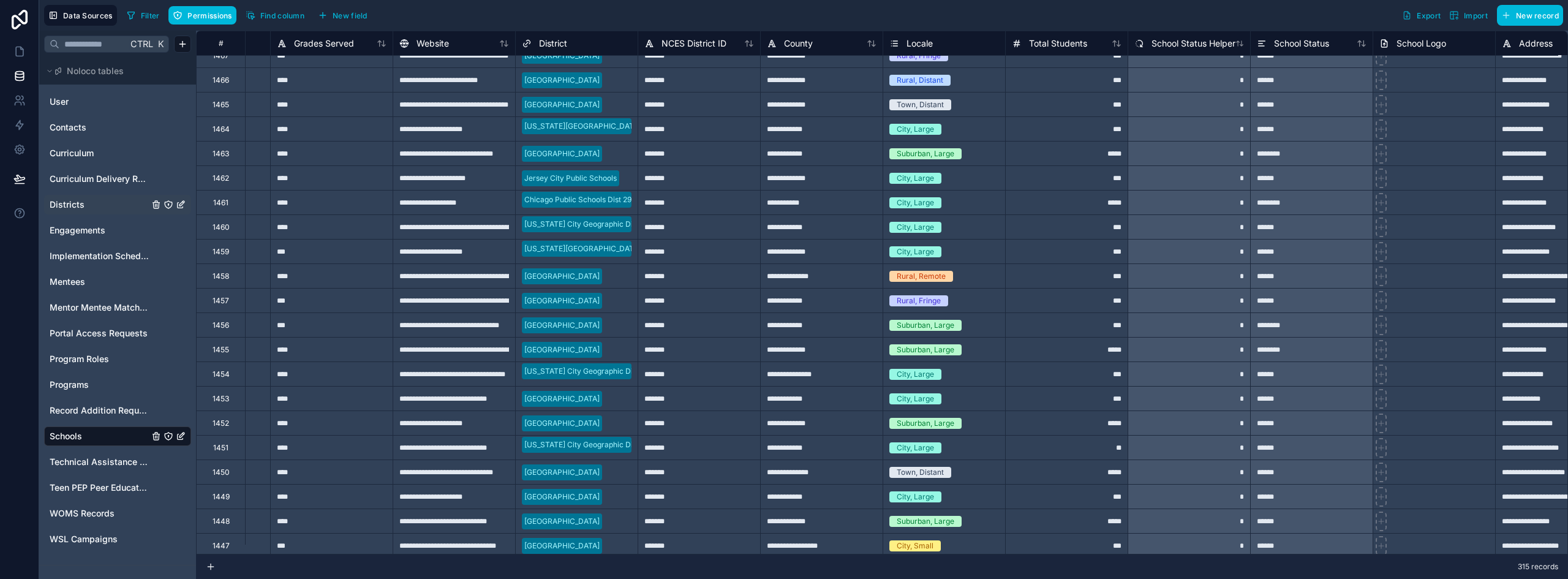
click at [1202, 184] on div "*" at bounding box center [1189, 177] width 122 height 24
click at [1182, 44] on span "School Status Helper" at bounding box center [1193, 43] width 84 height 13
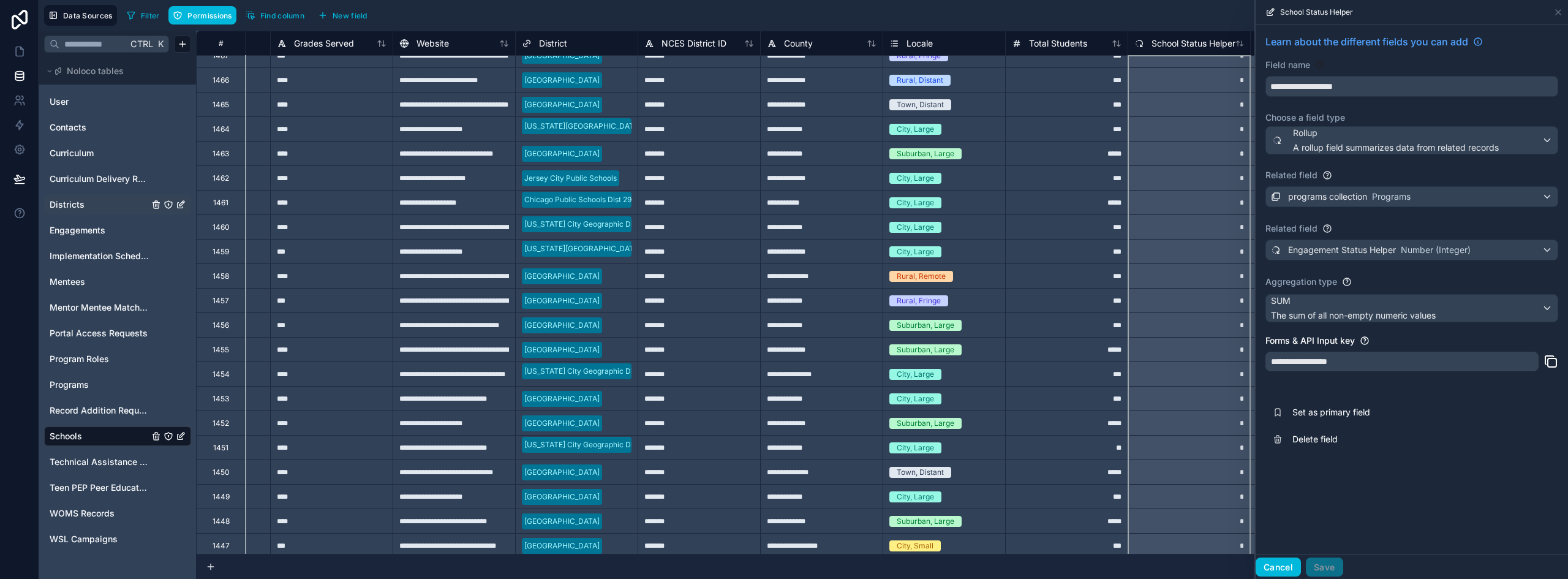
click at [1282, 566] on button "Cancel" at bounding box center [1278, 567] width 46 height 19
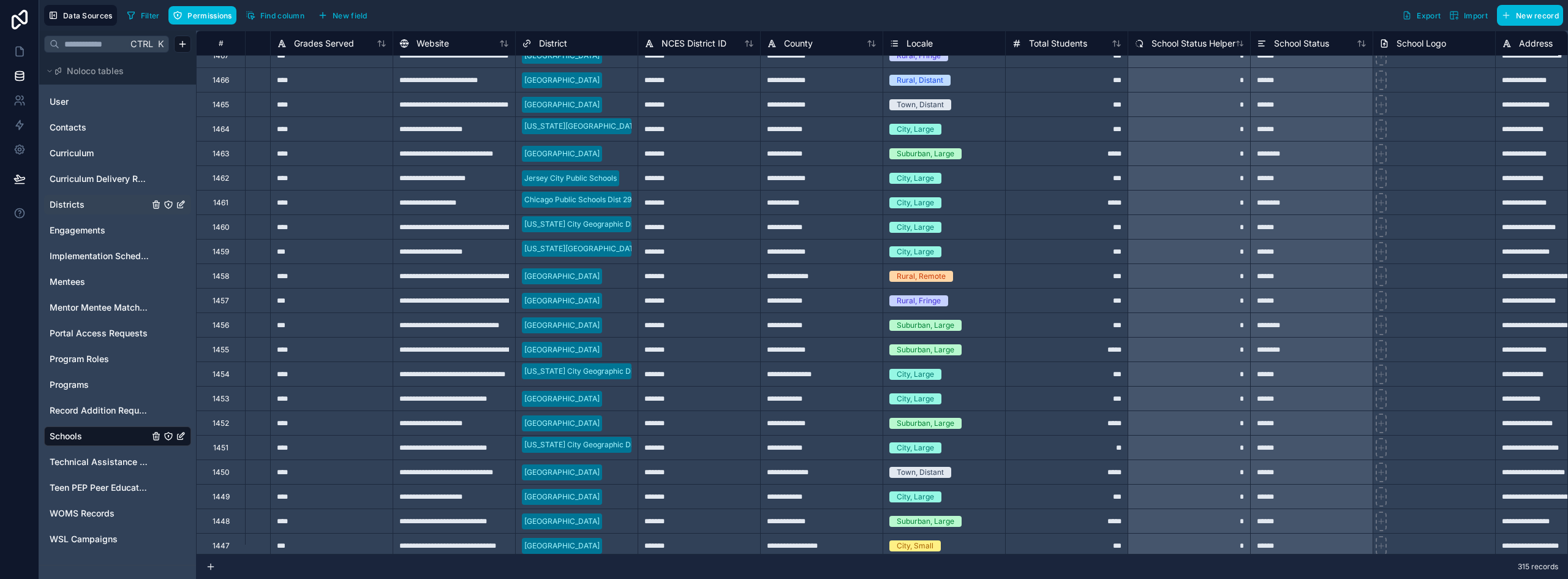
click at [66, 198] on span "Districts" at bounding box center [67, 204] width 35 height 13
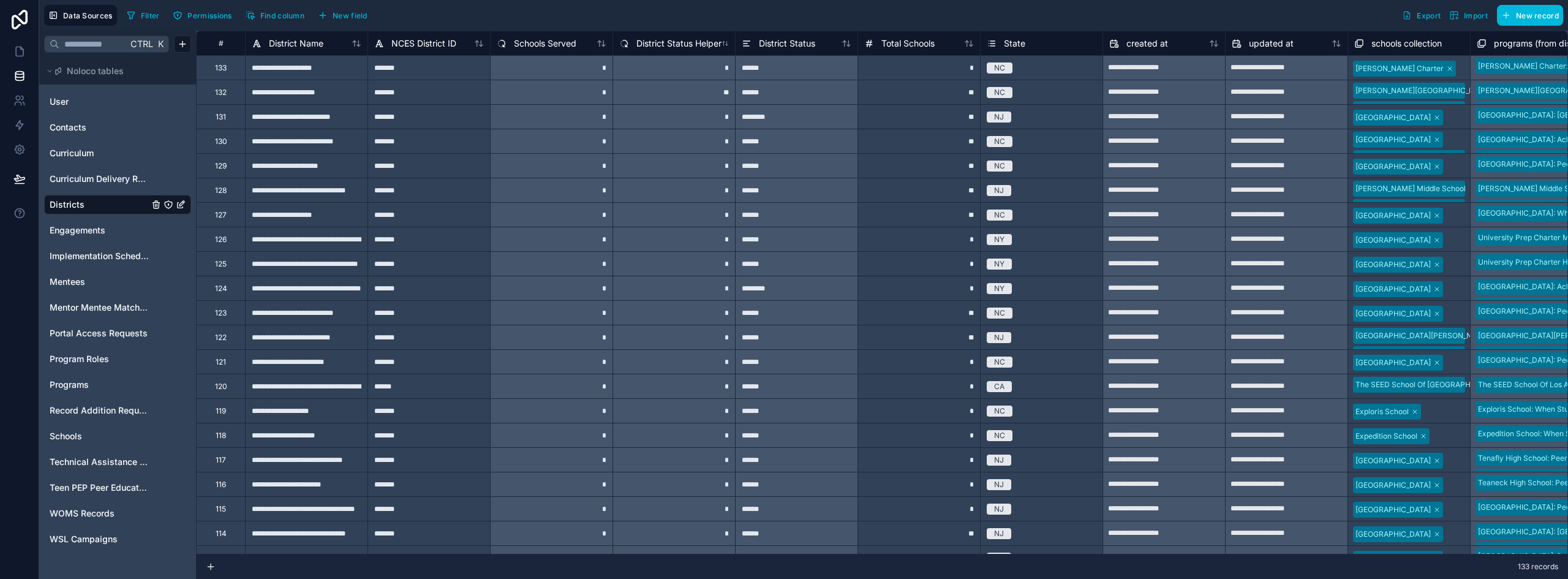
scroll to position [0, 7]
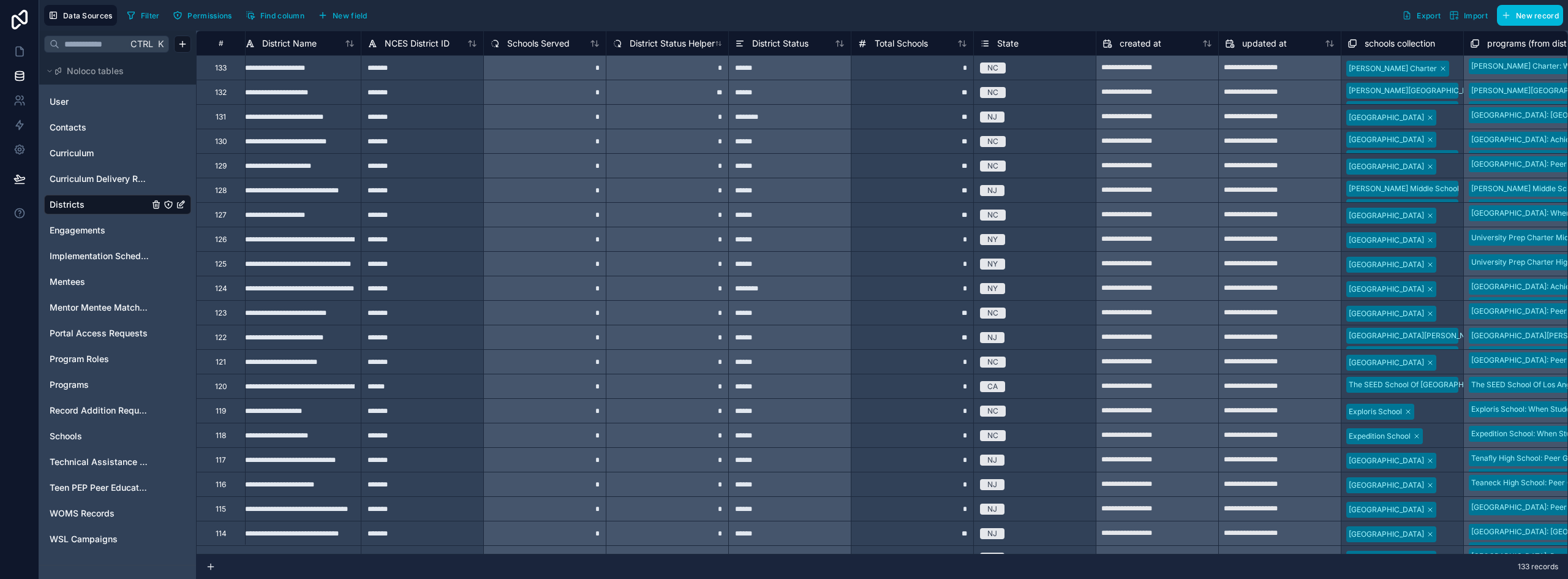
click at [339, 17] on span "New field" at bounding box center [350, 15] width 35 height 9
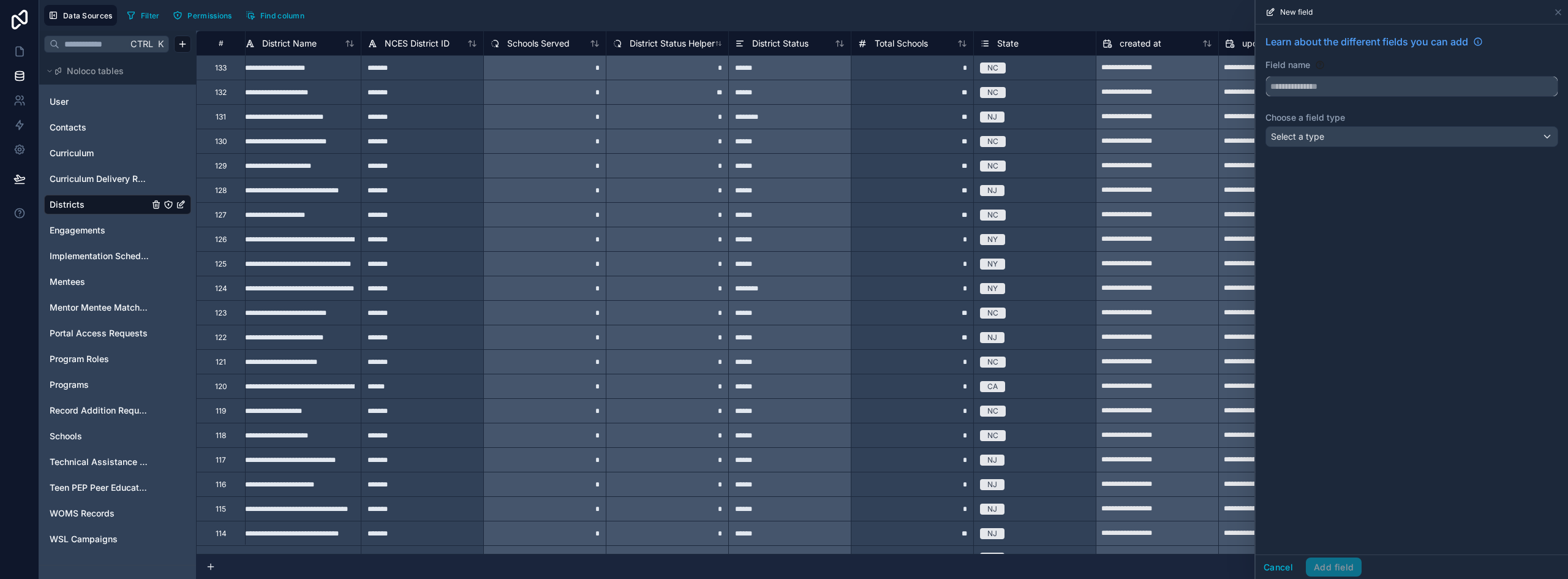
click at [1299, 77] on input "text" at bounding box center [1412, 86] width 291 height 19
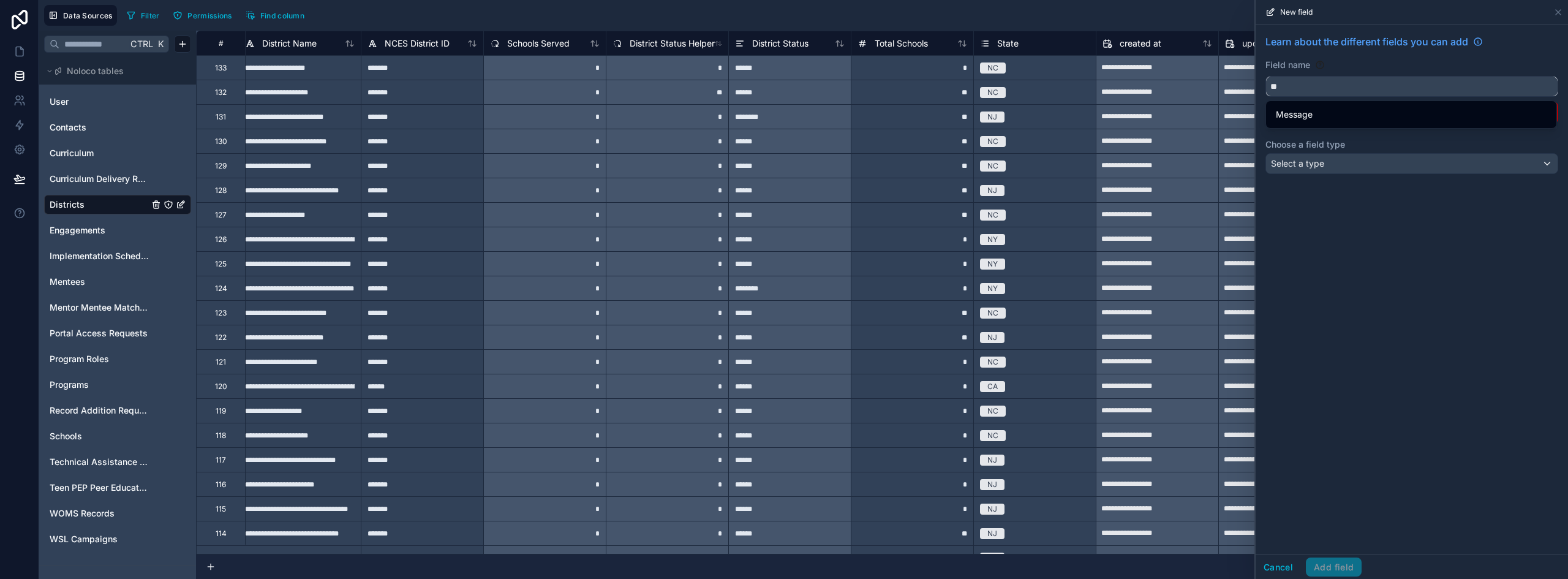
type input "*"
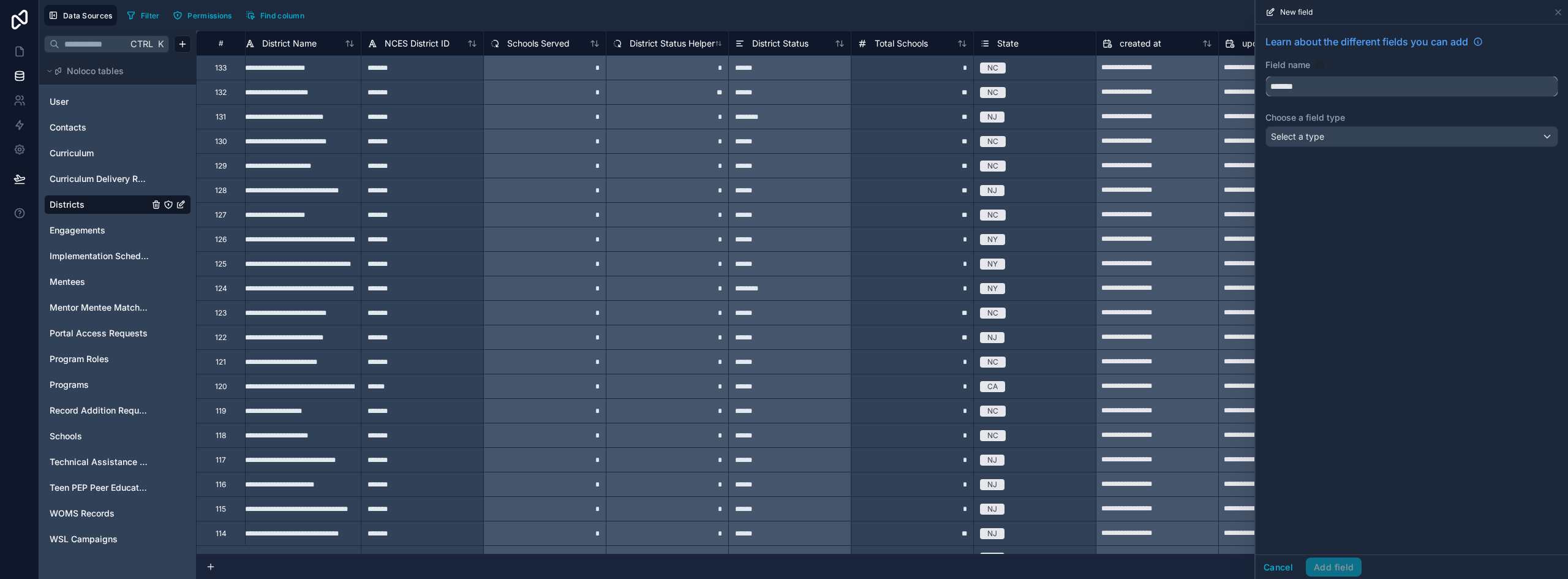
click at [1266, 76] on button "******" at bounding box center [1412, 85] width 292 height 20
click at [1266, 76] on button "**********" at bounding box center [1412, 85] width 292 height 20
click at [1369, 92] on input "**********" at bounding box center [1412, 86] width 291 height 19
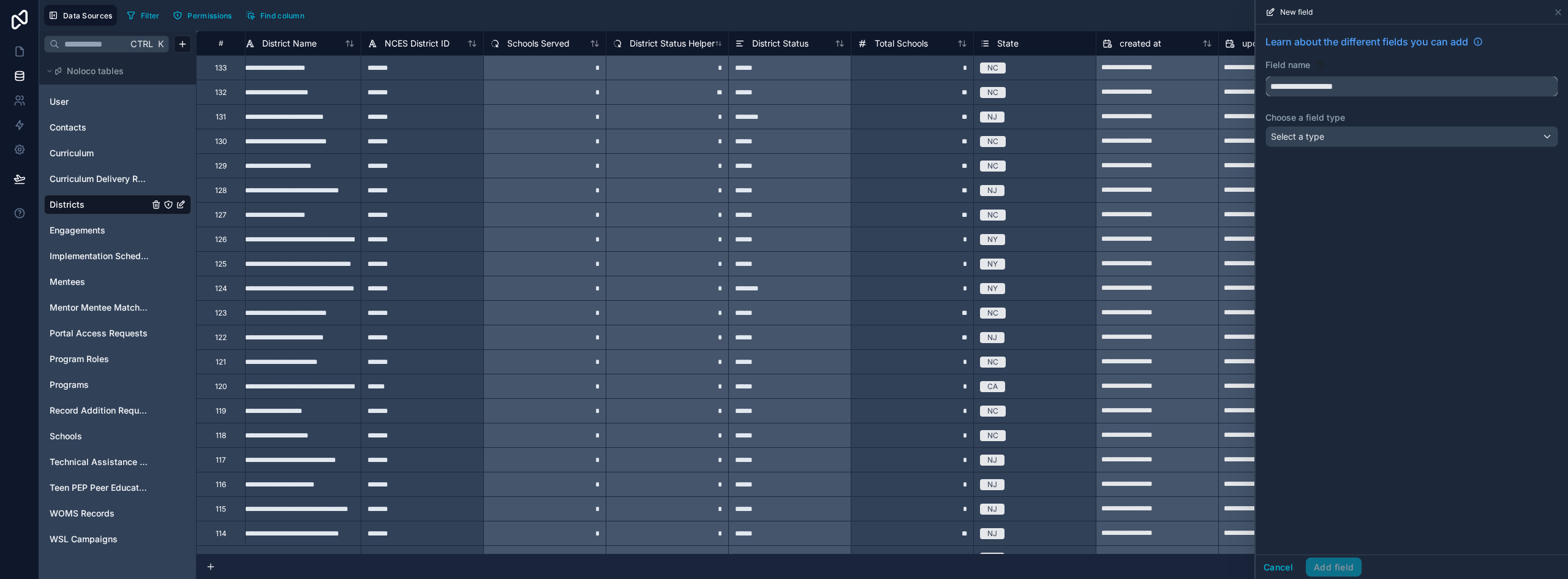
type input "**********"
click at [1364, 140] on div "Select a type" at bounding box center [1412, 137] width 291 height 19
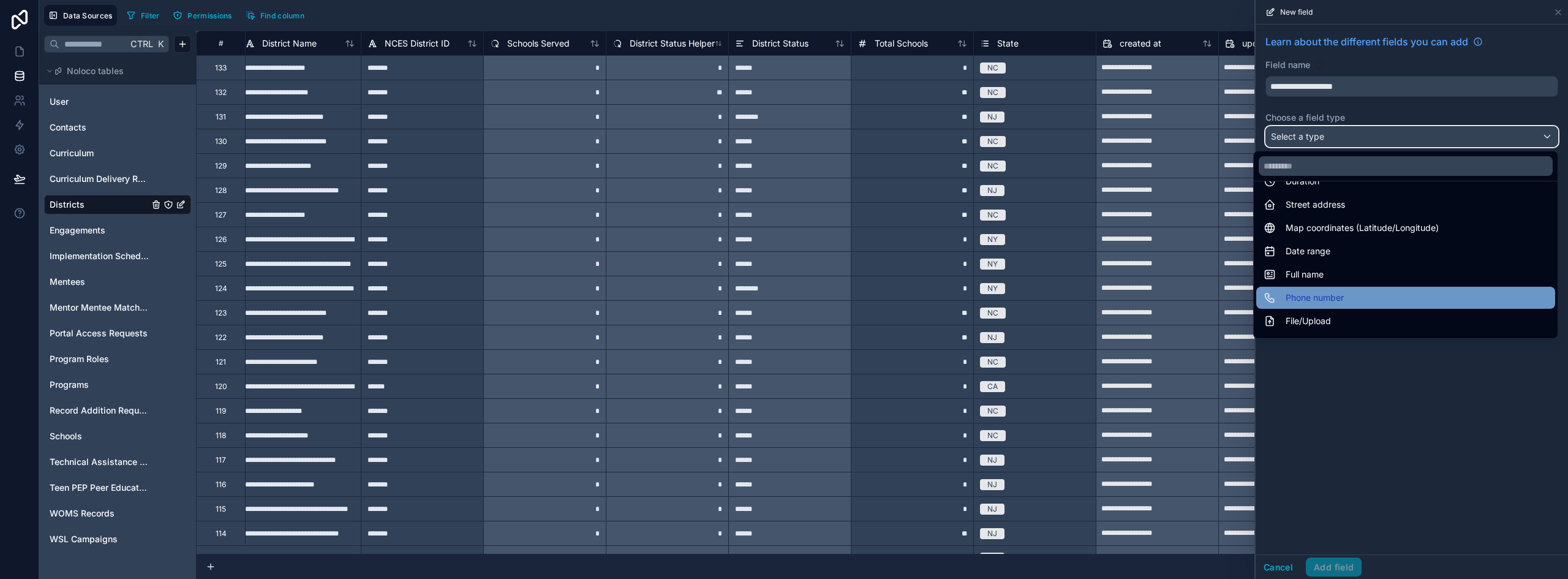
scroll to position [306, 0]
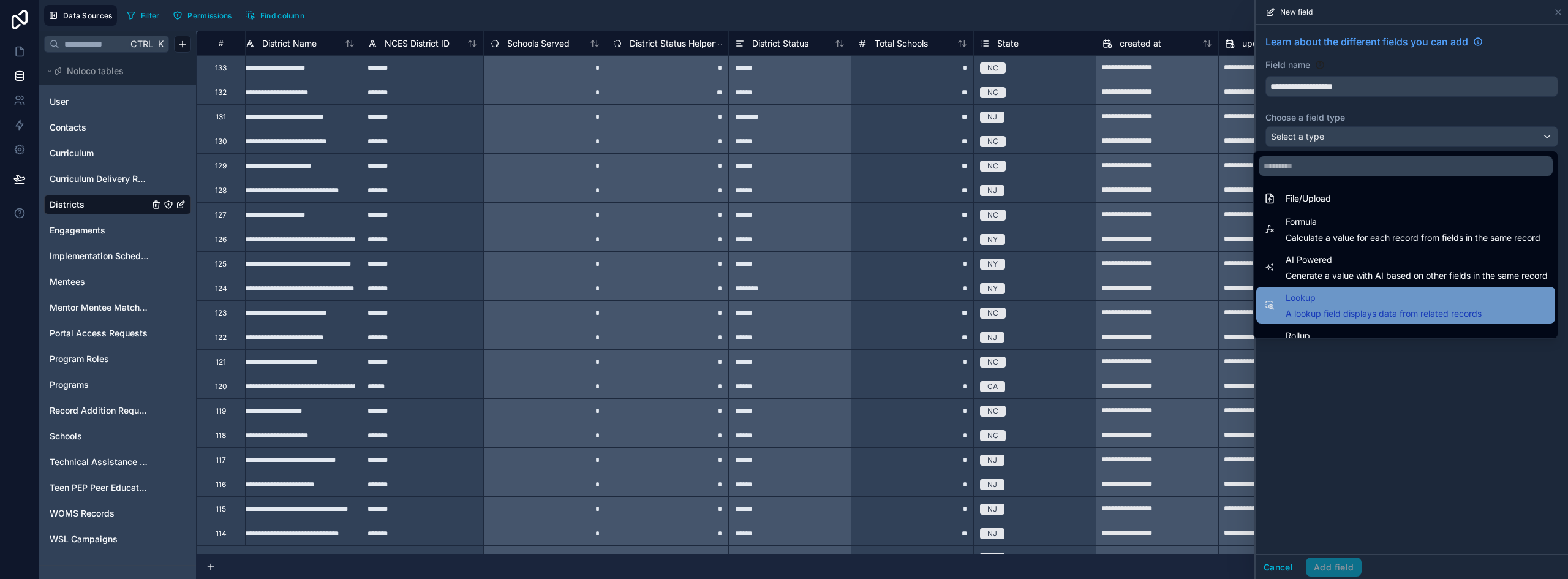
click at [1364, 318] on span "A lookup field displays data from related records" at bounding box center [1384, 314] width 196 height 13
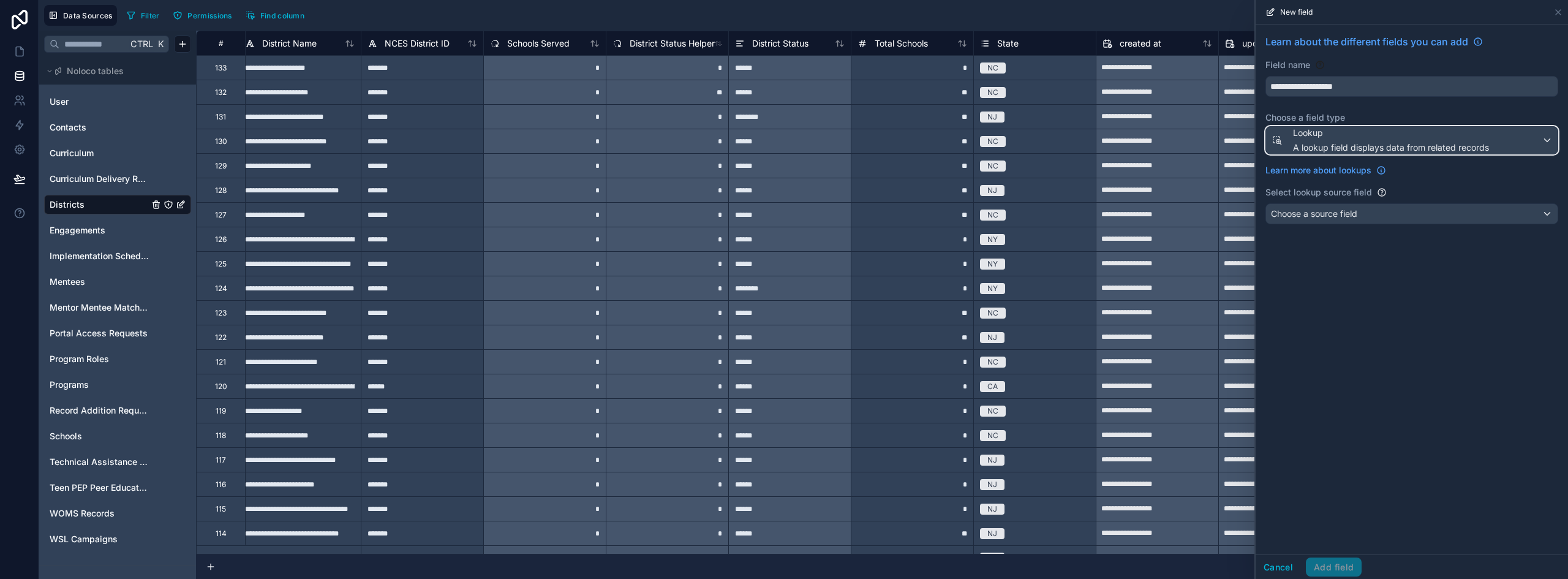
click at [1357, 140] on div "Lookup A lookup field displays data from related records" at bounding box center [1391, 141] width 196 height 27
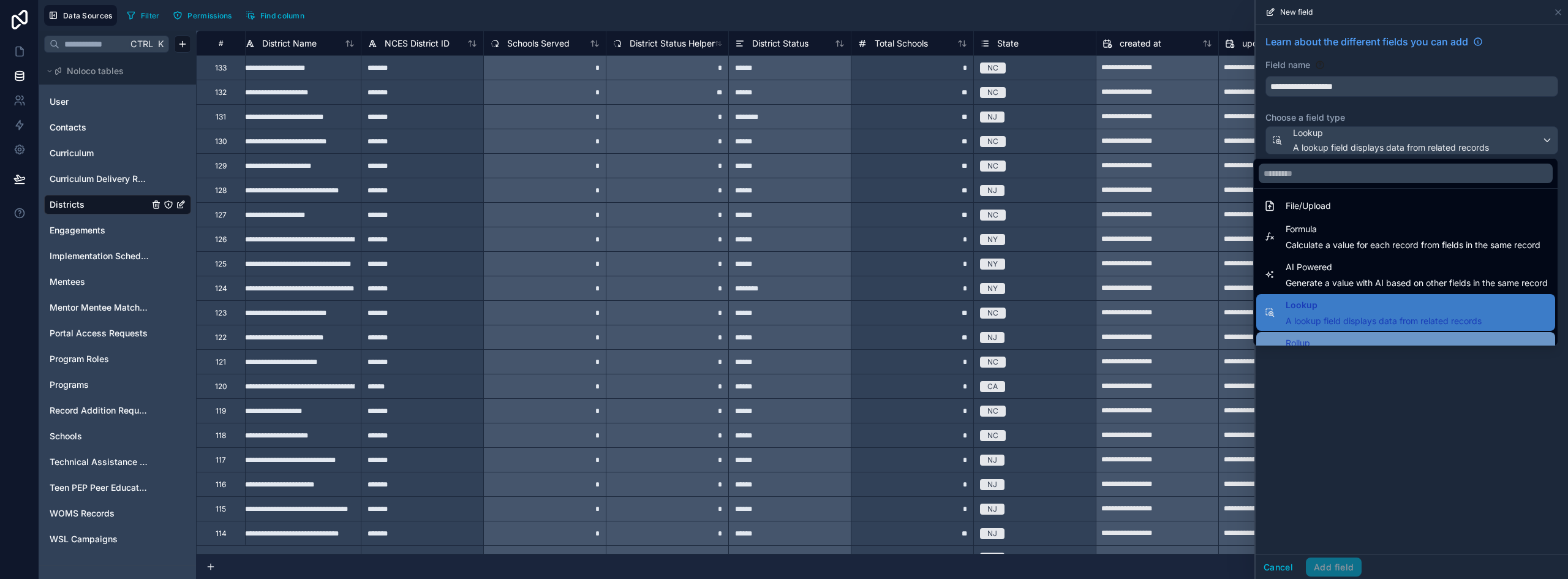
click at [1374, 333] on div "Rollup A rollup field summarizes data from related records" at bounding box center [1406, 351] width 299 height 37
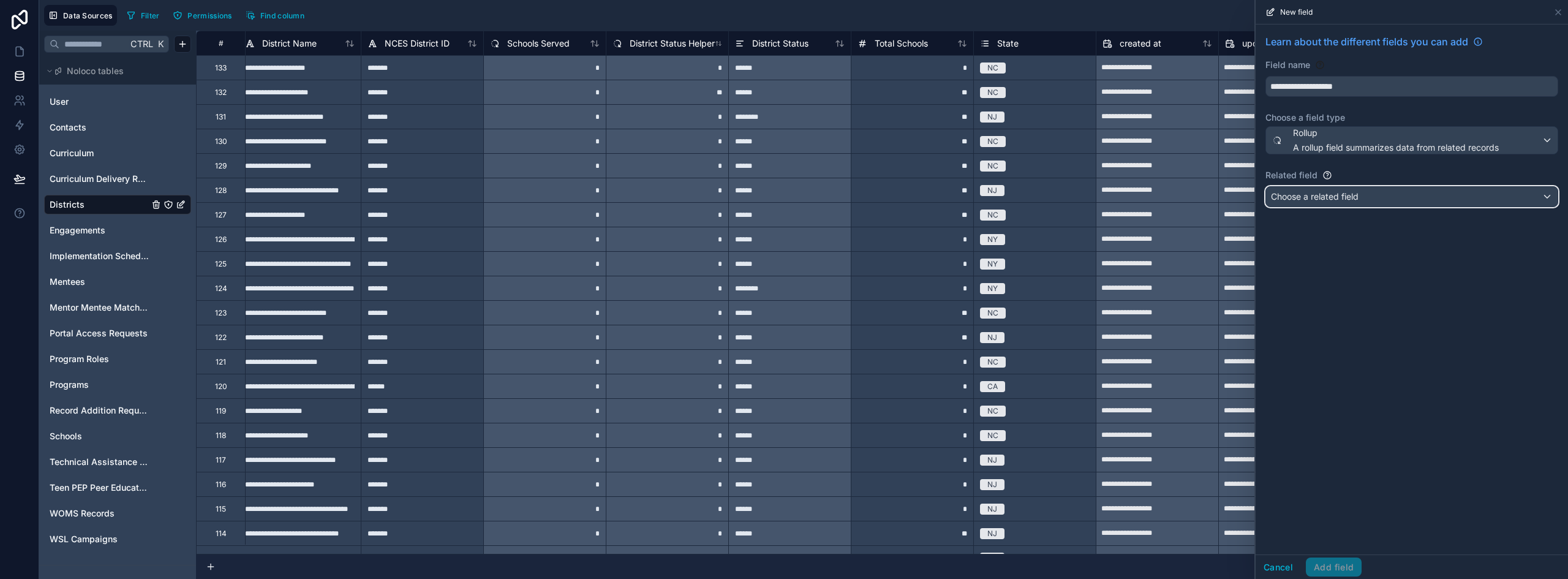
click at [1353, 200] on span "Choose a related field" at bounding box center [1314, 196] width 87 height 11
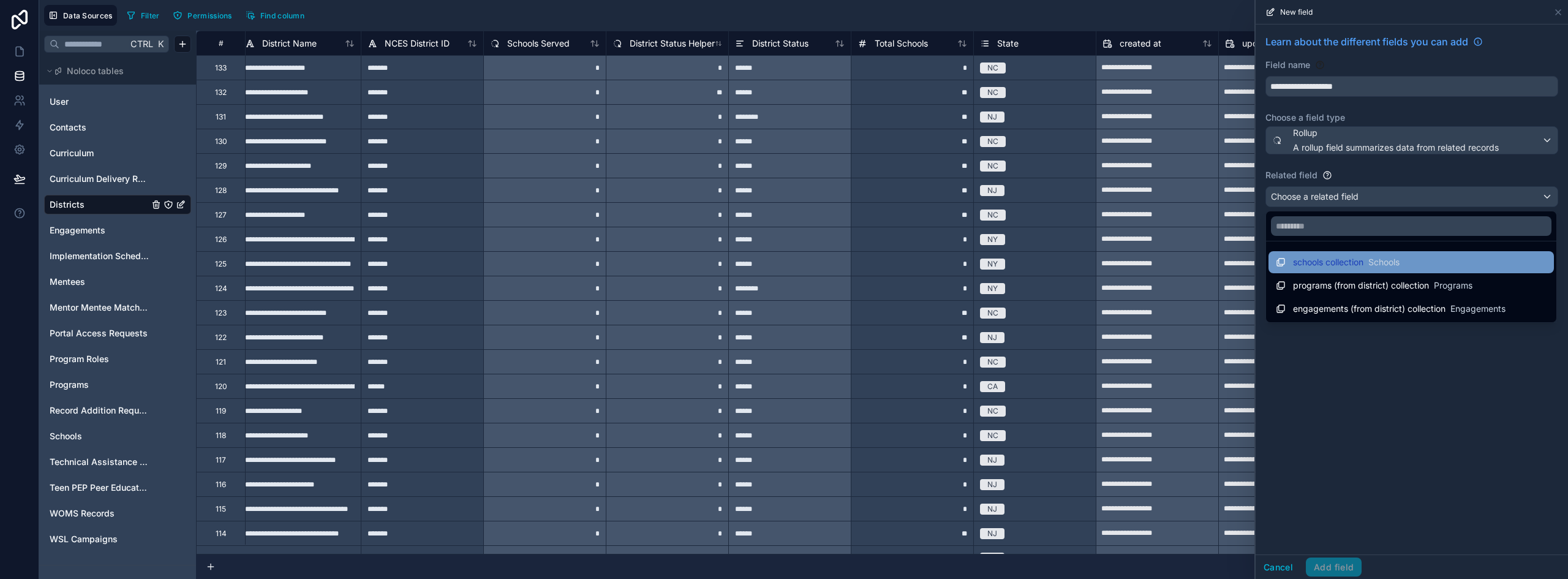
click at [1395, 269] on div "schools collection Schools" at bounding box center [1412, 262] width 286 height 22
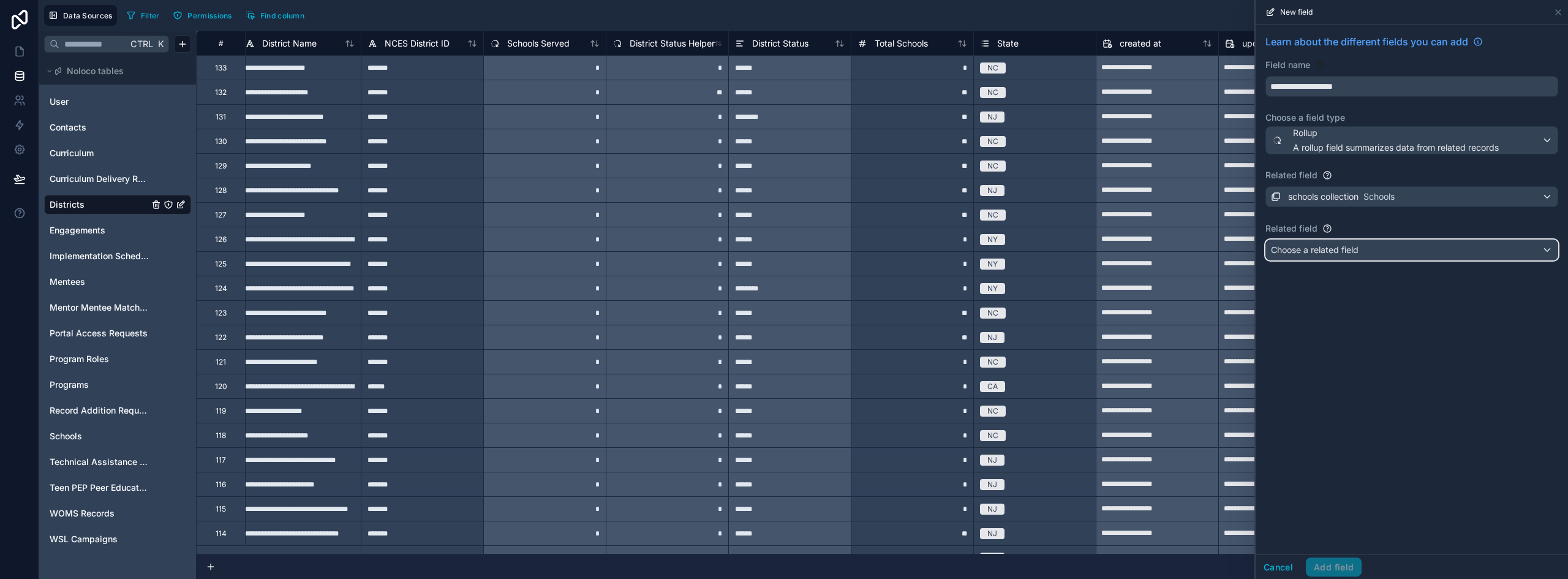
click at [1346, 245] on span "Choose a related field" at bounding box center [1314, 250] width 87 height 11
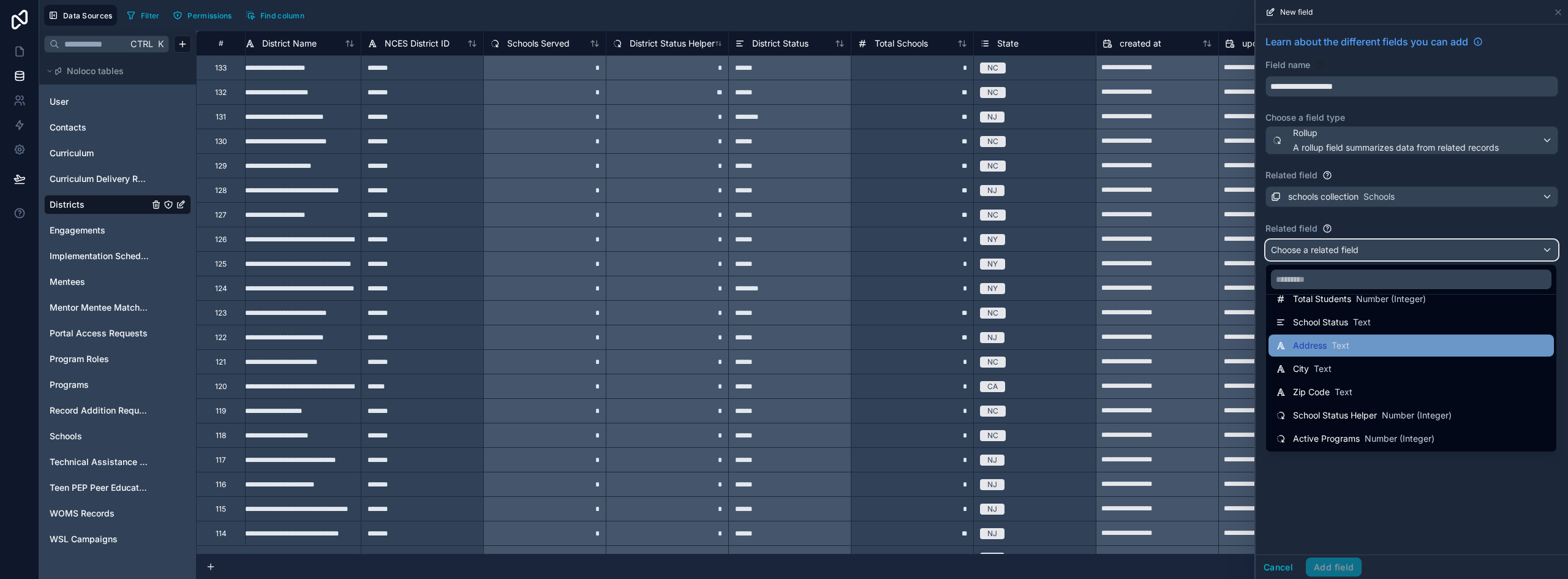
scroll to position [250, 0]
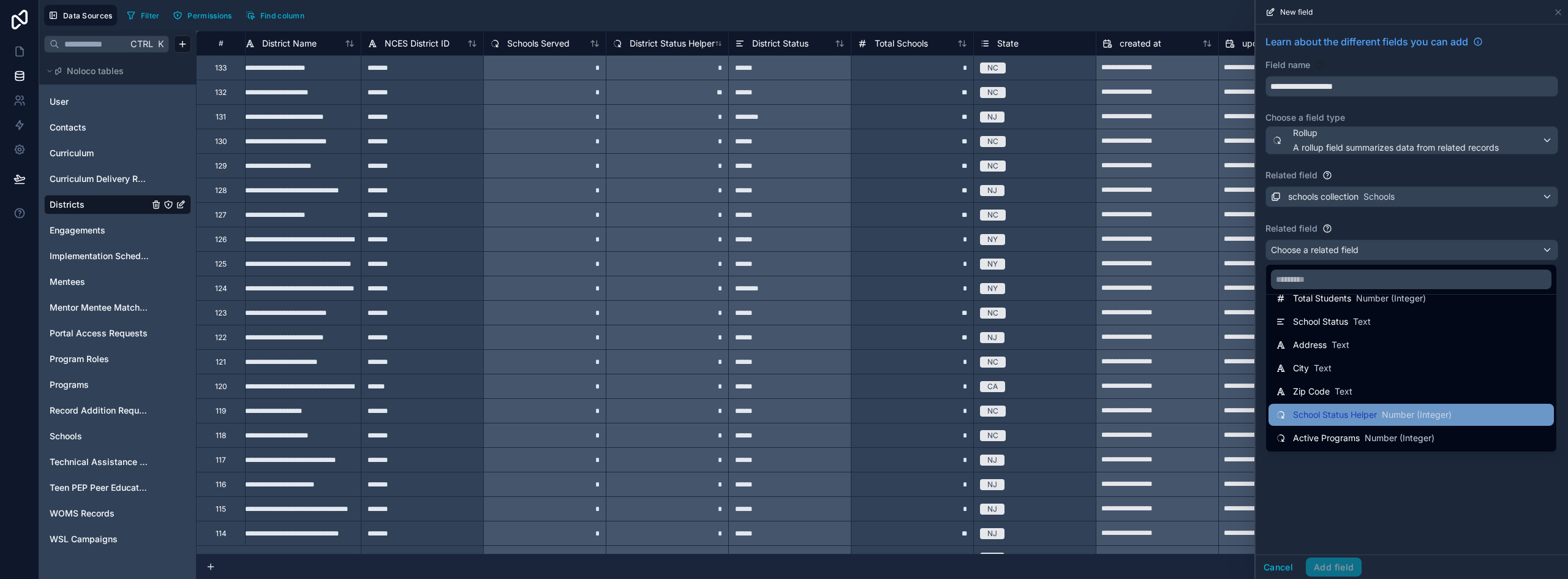
click at [1432, 420] on span "Number (Integer)" at bounding box center [1417, 415] width 70 height 13
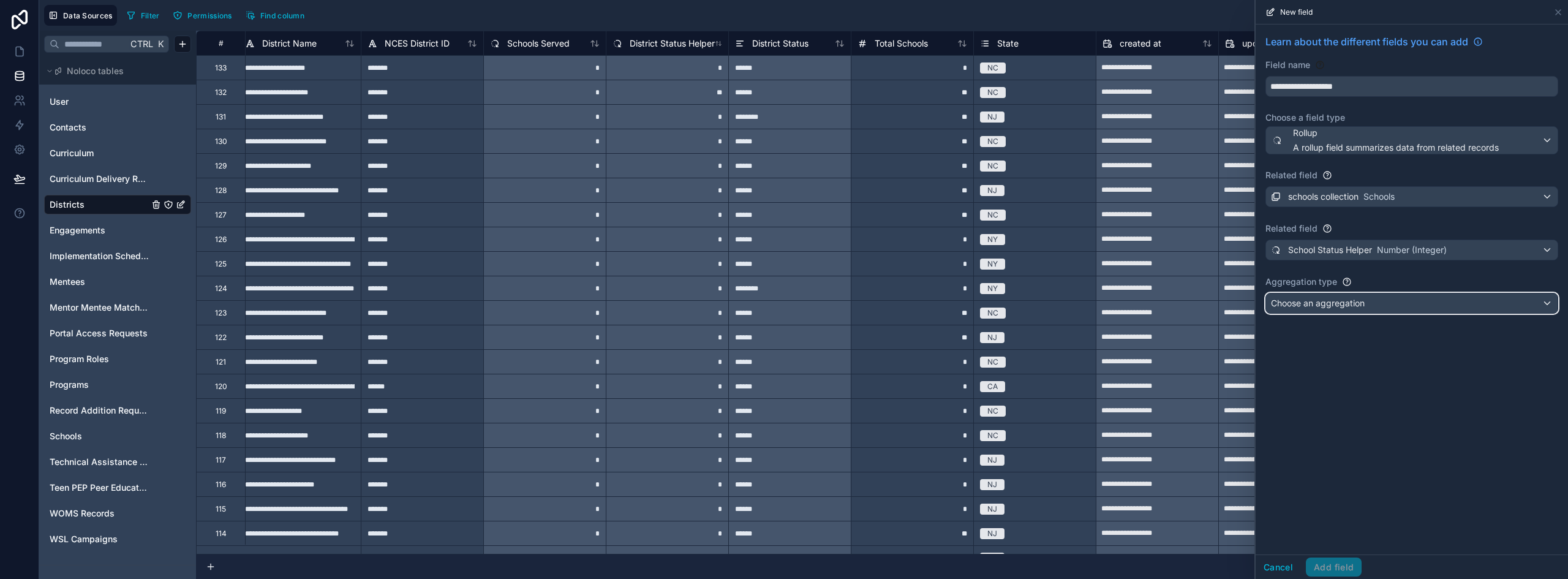
click at [1381, 301] on div "Choose an aggregation" at bounding box center [1412, 303] width 291 height 19
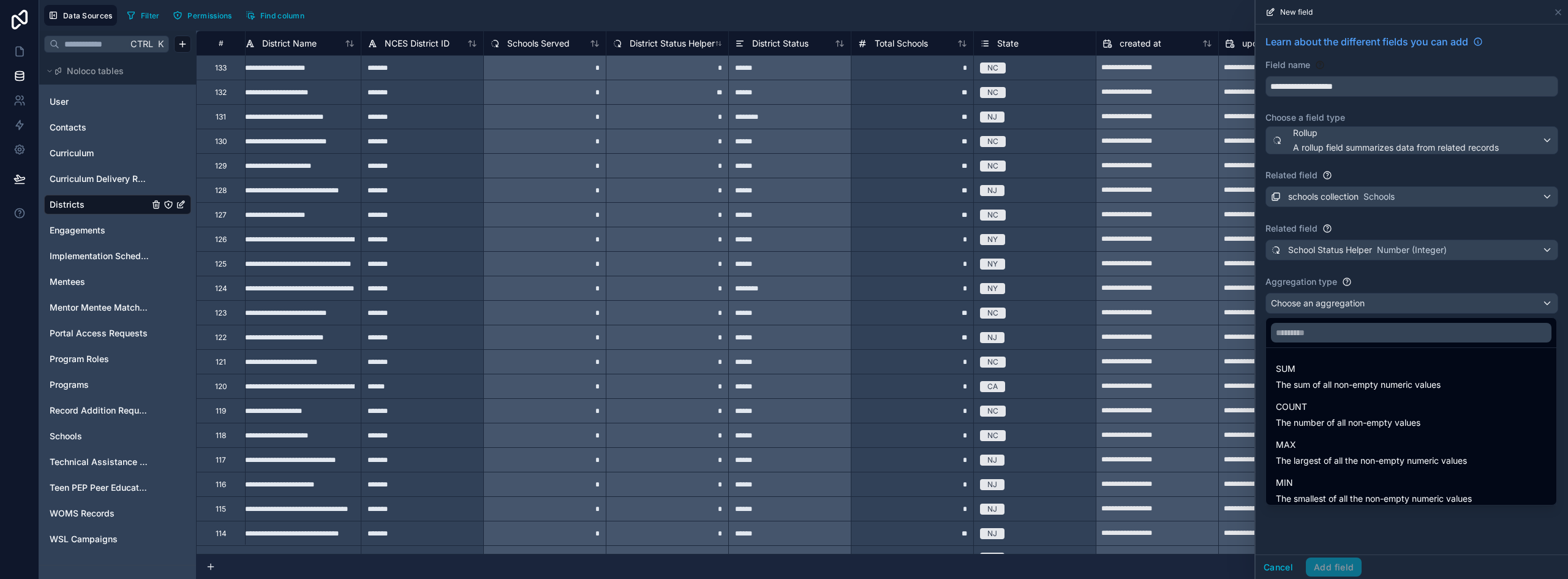
click at [1405, 281] on div at bounding box center [1413, 290] width 313 height 579
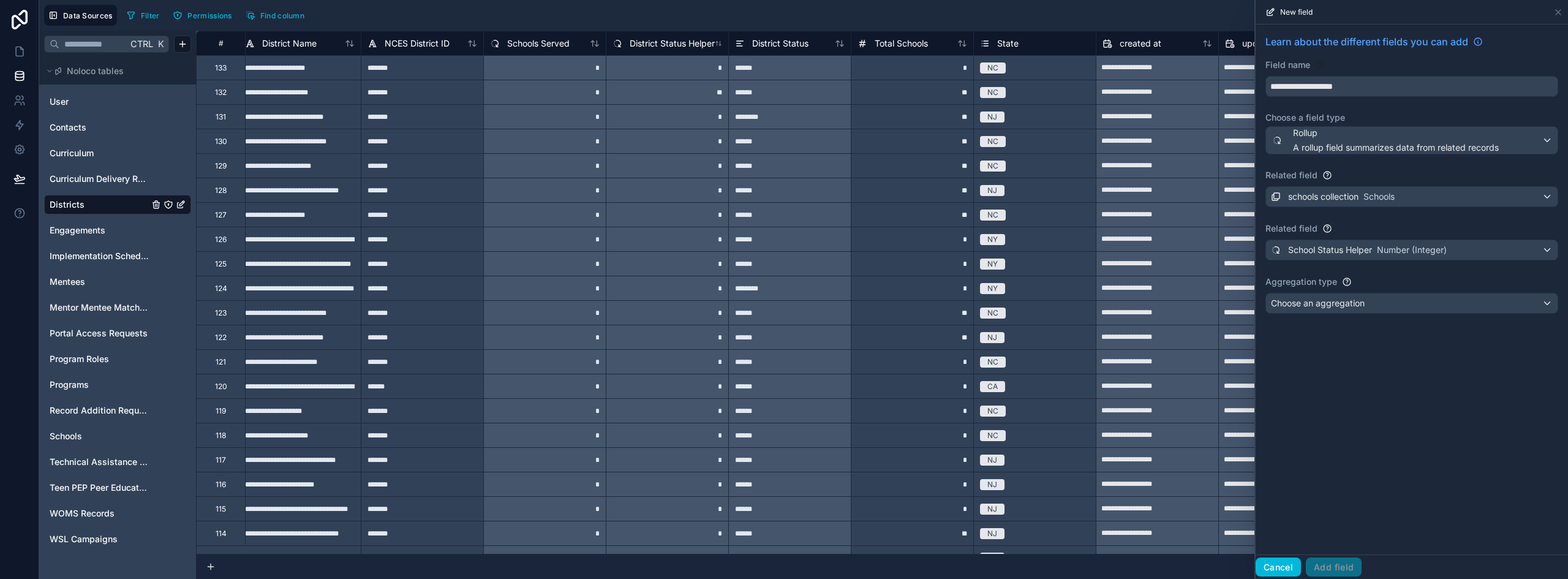
click at [1287, 567] on button "Cancel" at bounding box center [1278, 567] width 46 height 19
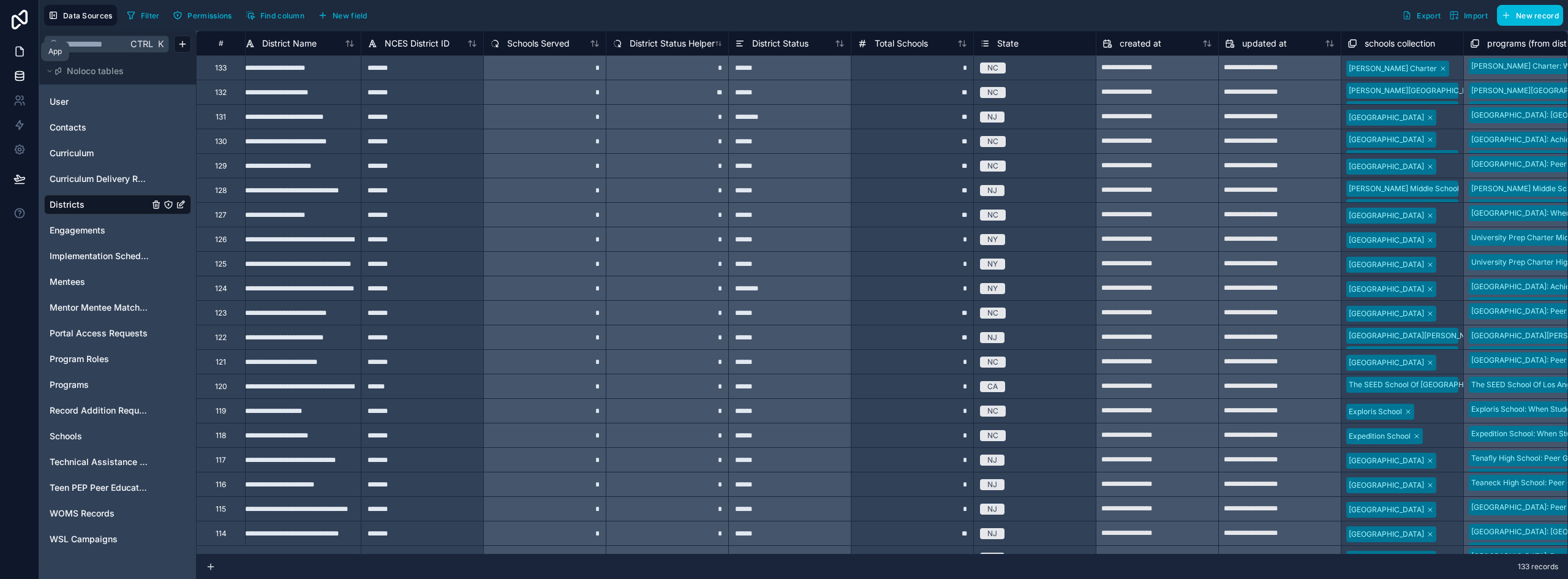
click at [17, 55] on icon at bounding box center [19, 51] width 13 height 13
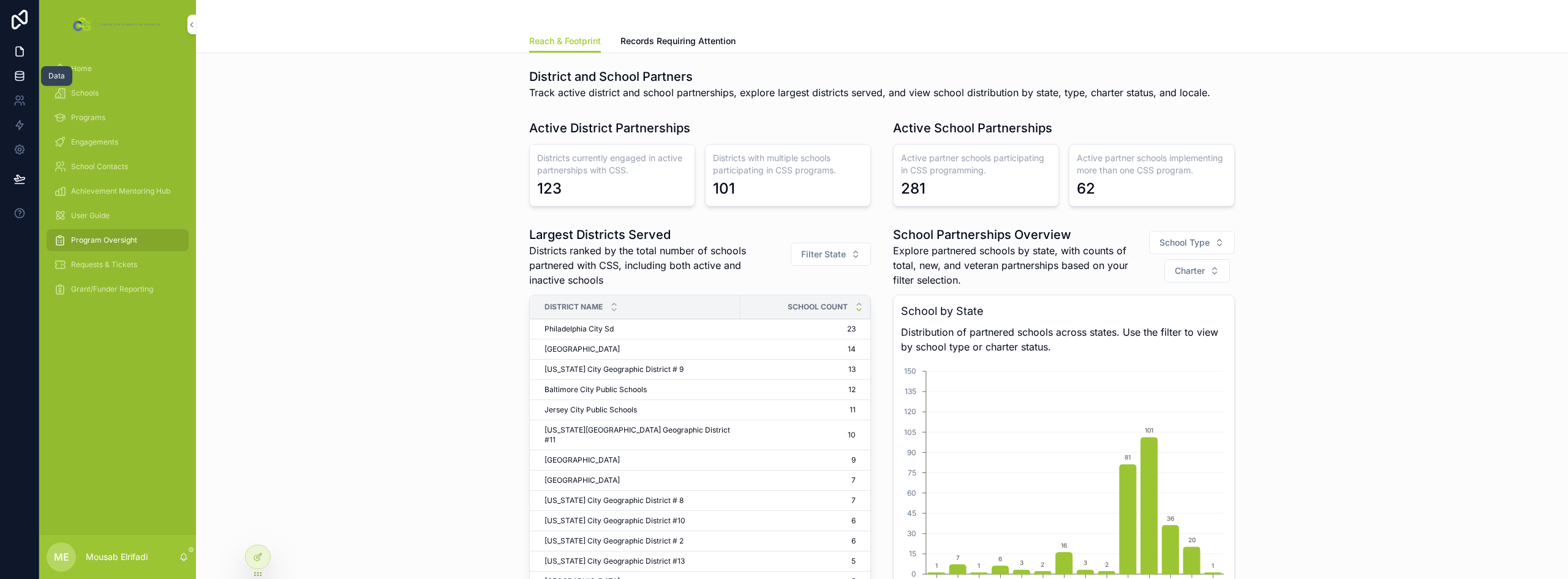
click at [17, 76] on icon at bounding box center [19, 76] width 13 height 13
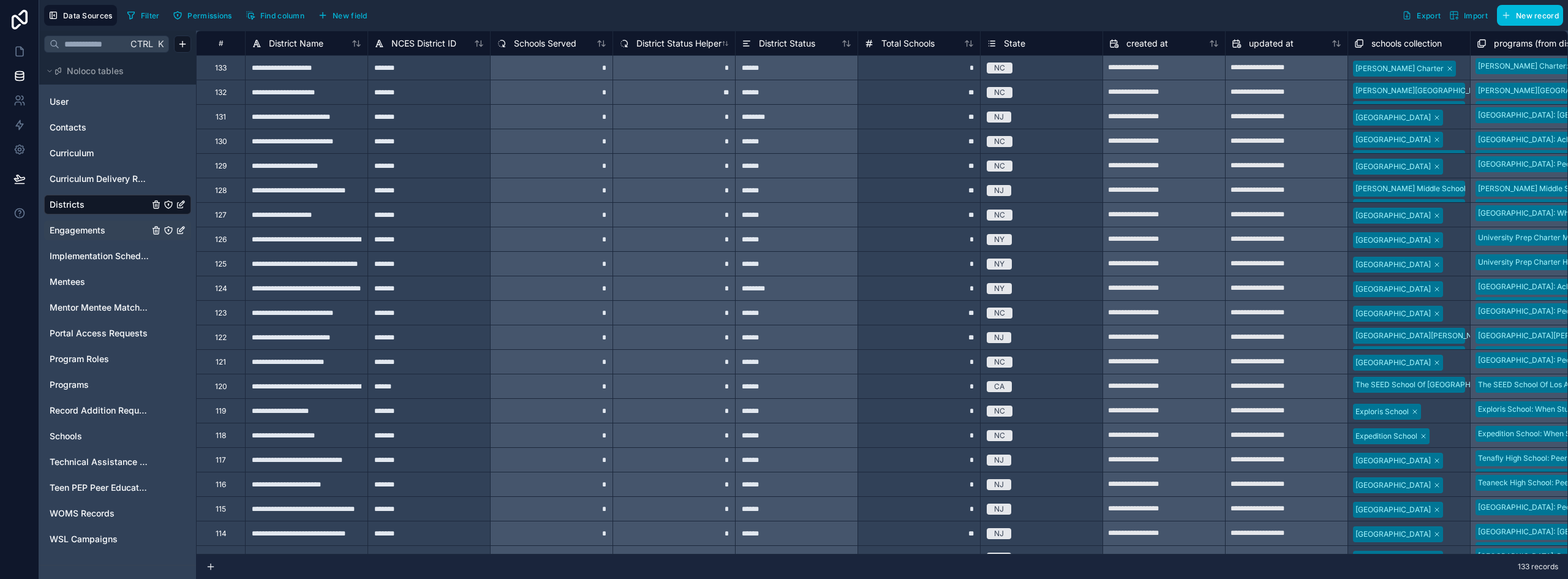
click at [80, 231] on span "Engagements" at bounding box center [77, 230] width 55 height 13
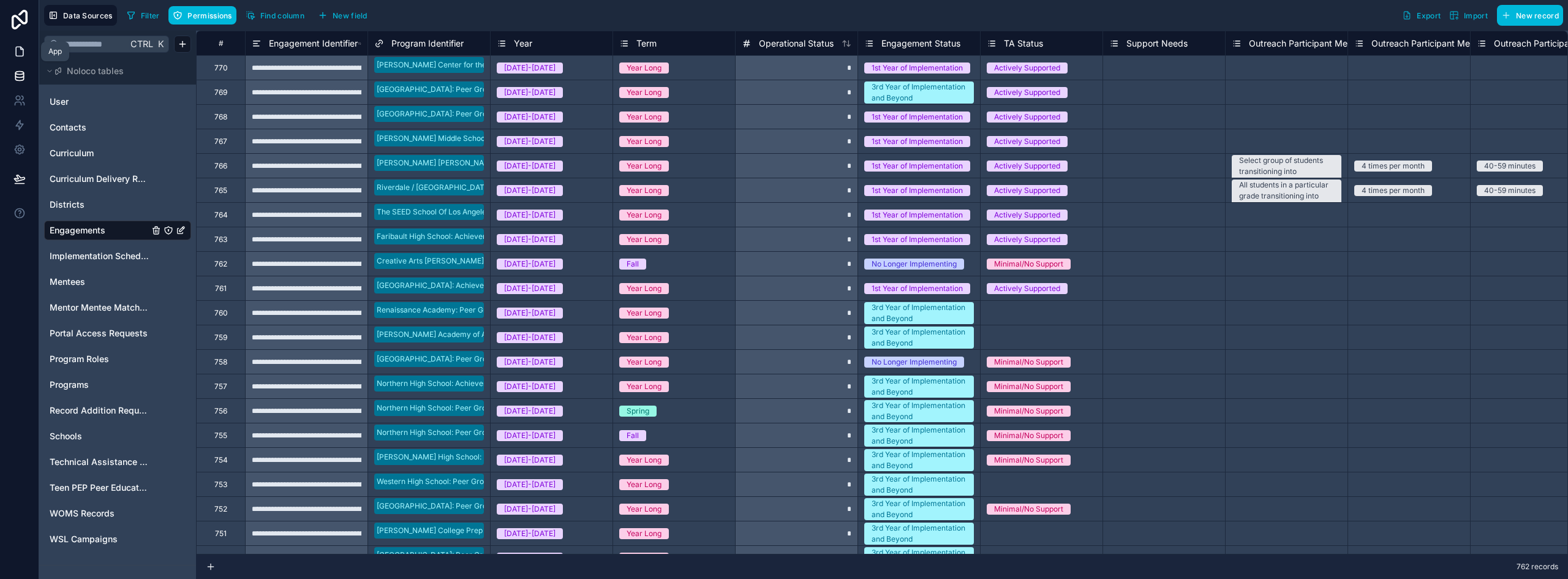
click at [25, 50] on link at bounding box center [19, 51] width 39 height 24
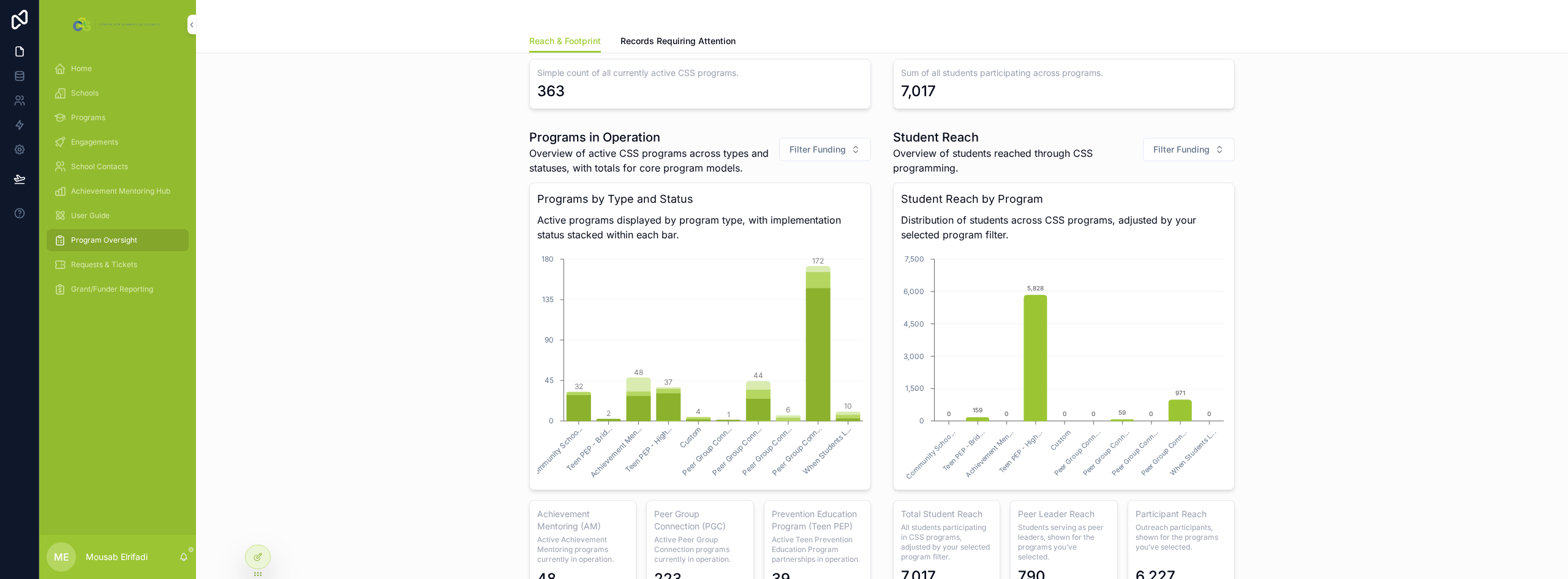
scroll to position [797, 0]
click at [810, 142] on span "Filter Funding" at bounding box center [818, 148] width 56 height 13
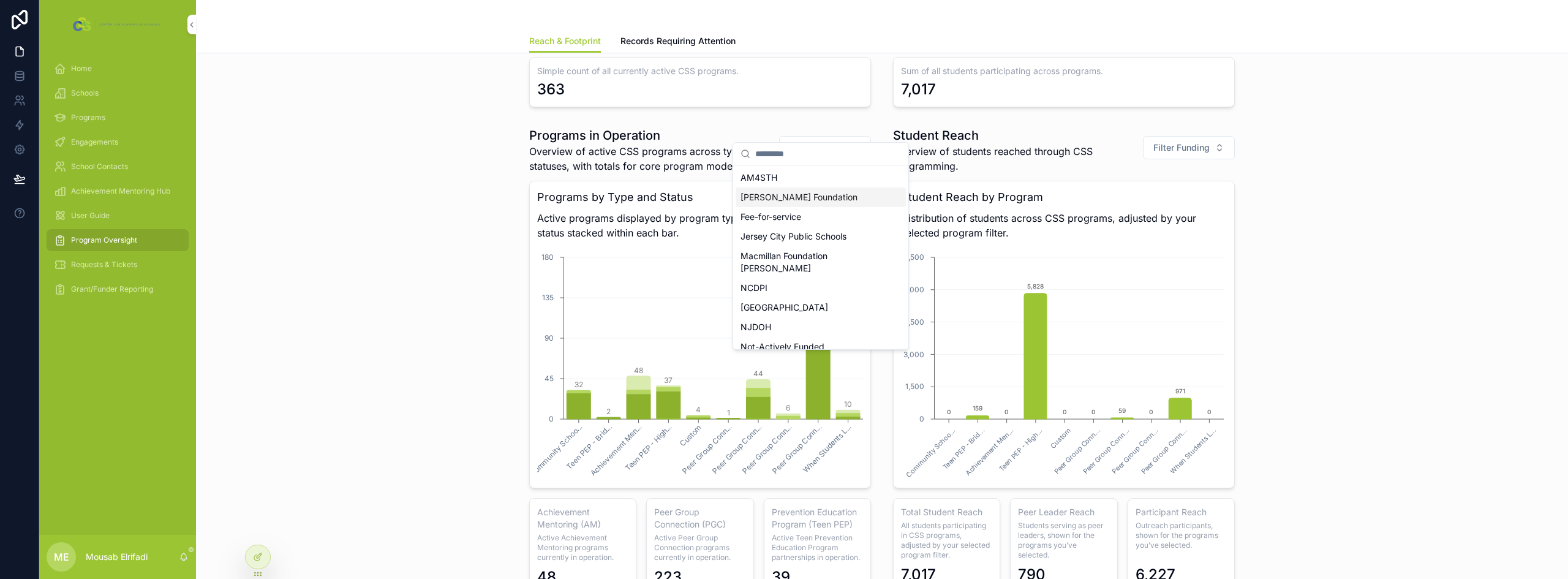
click at [792, 193] on div "[PERSON_NAME] Foundation" at bounding box center [820, 197] width 170 height 19
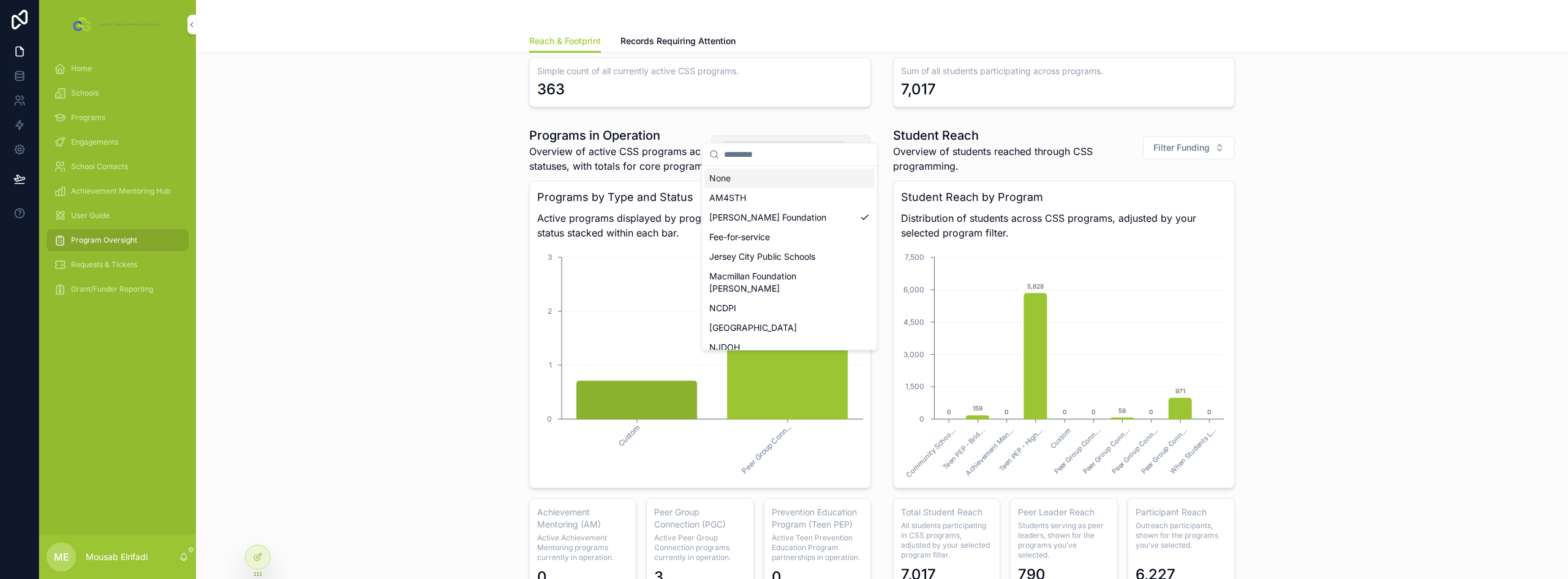
click at [851, 135] on button "[PERSON_NAME] Foundation" at bounding box center [791, 147] width 160 height 24
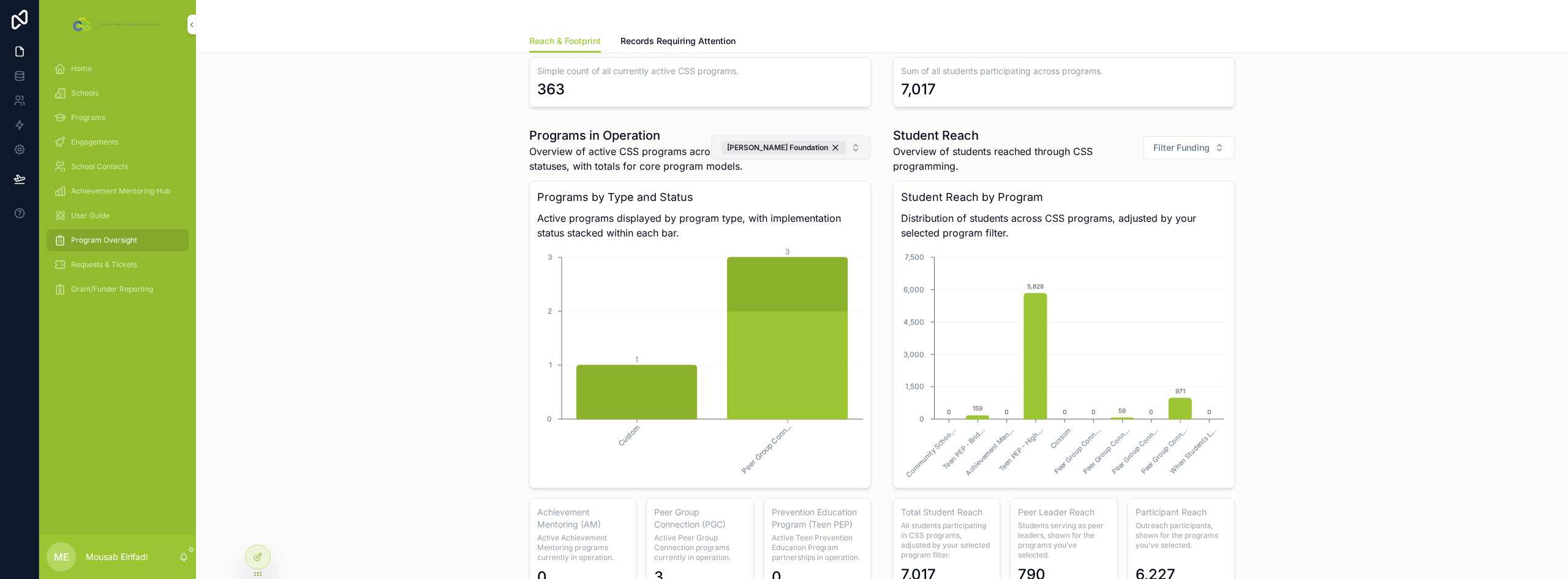
click at [839, 141] on div "[PERSON_NAME] Foundation" at bounding box center [784, 148] width 124 height 14
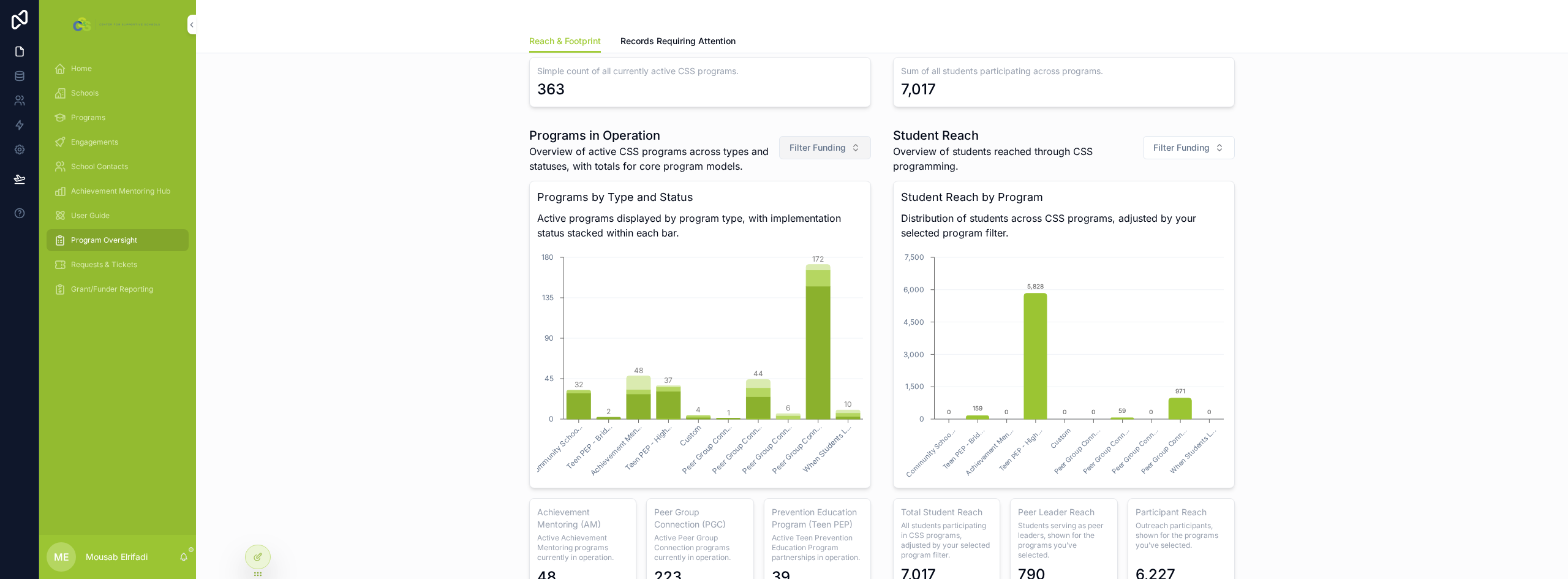
click at [838, 142] on span "Filter Funding" at bounding box center [818, 148] width 56 height 13
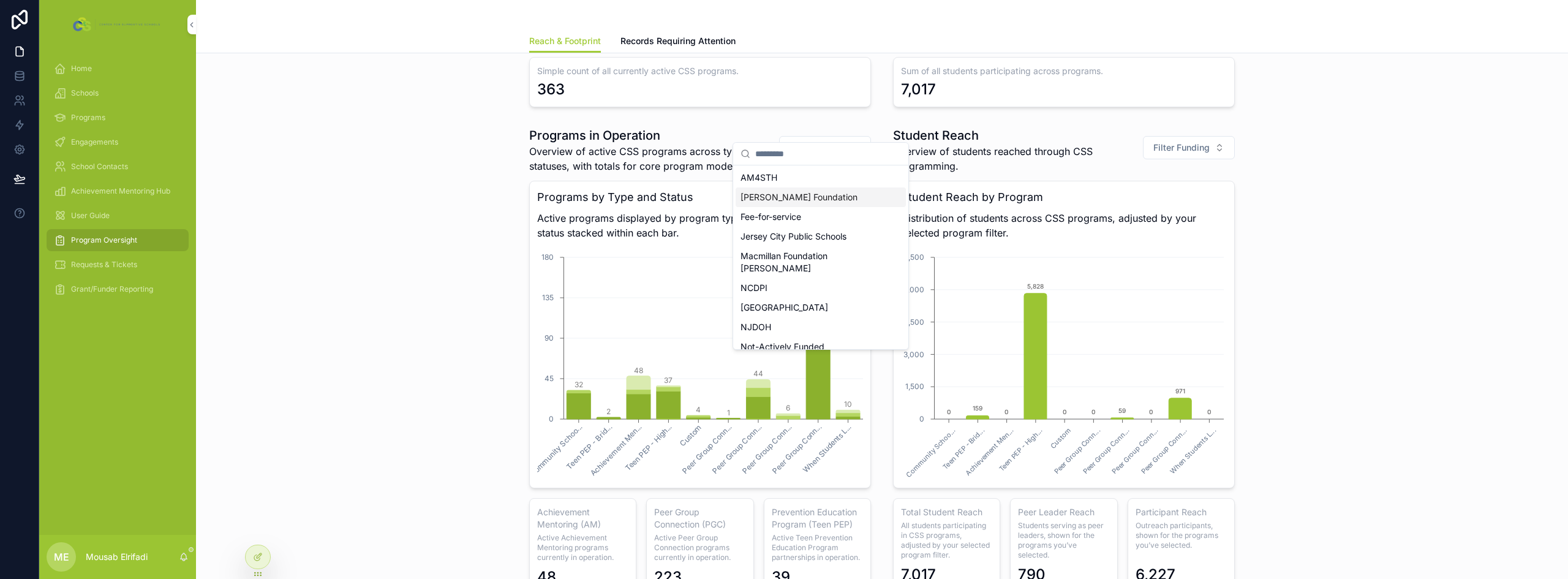
click at [810, 193] on div "[PERSON_NAME] Foundation" at bounding box center [820, 197] width 170 height 19
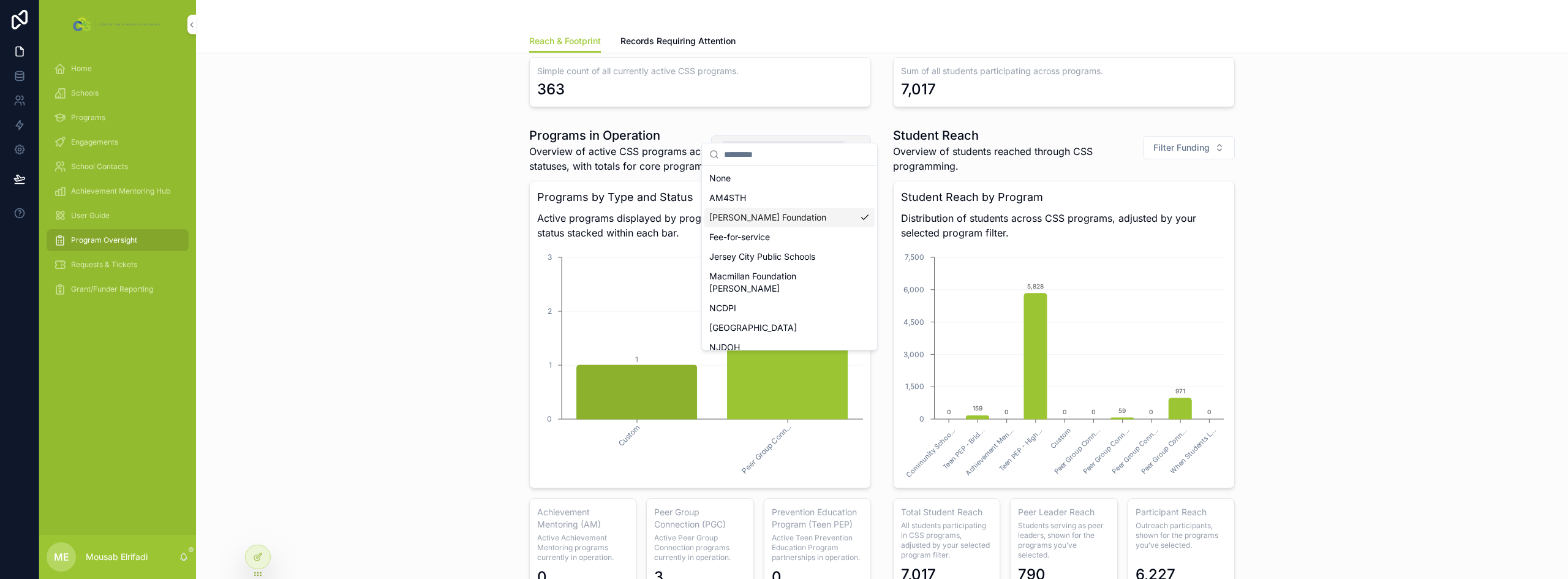
click at [845, 137] on button "[PERSON_NAME] Foundation" at bounding box center [791, 147] width 160 height 24
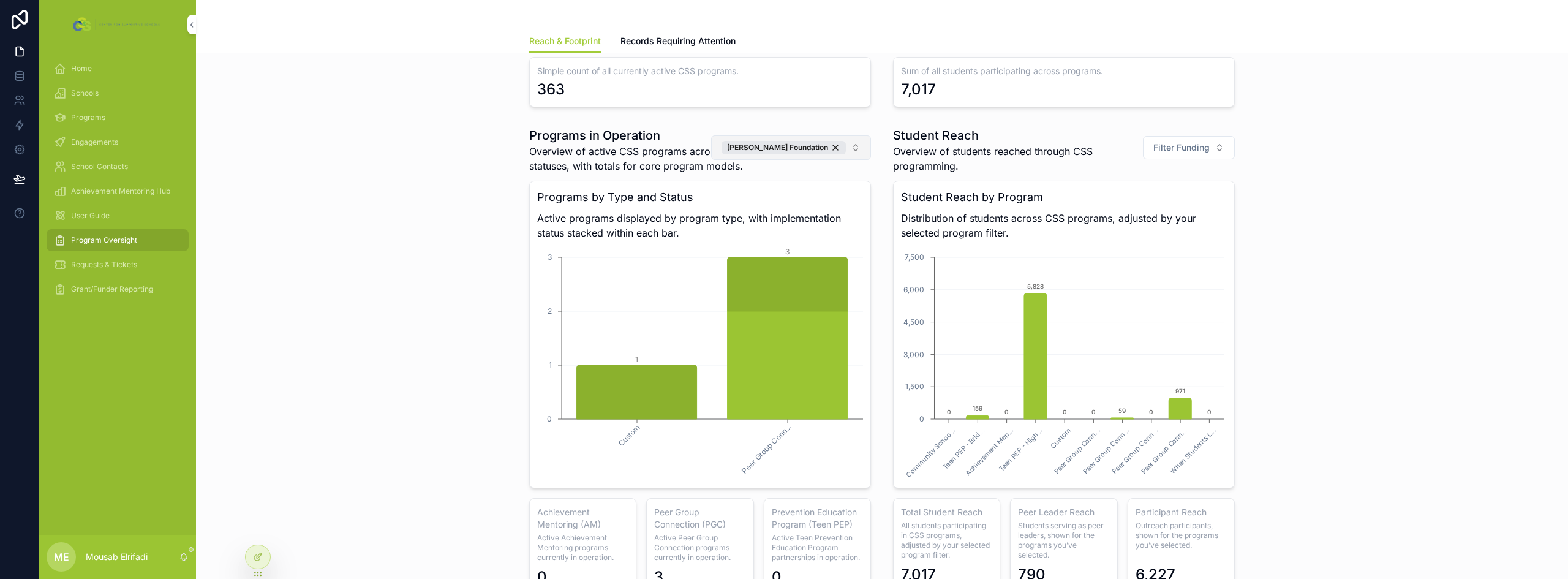
click at [855, 135] on button "[PERSON_NAME] Foundation" at bounding box center [791, 147] width 160 height 24
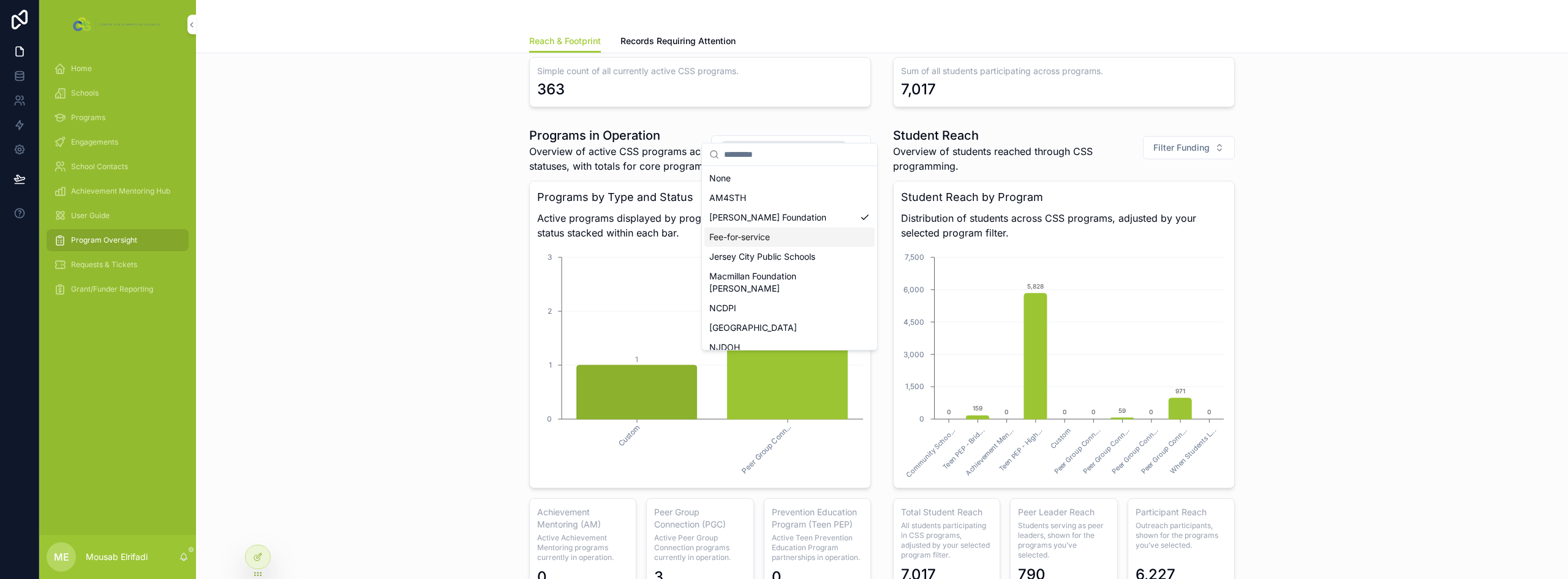
click at [773, 243] on div "Fee-for-service" at bounding box center [789, 237] width 170 height 19
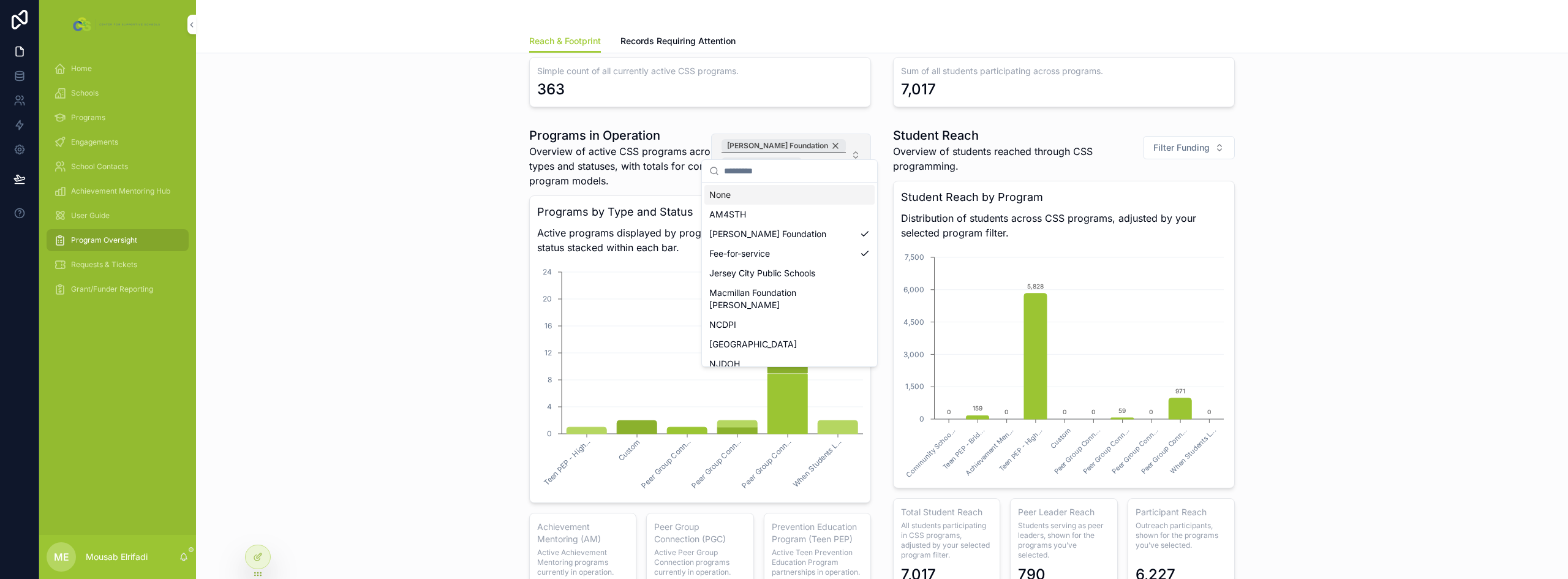
click at [832, 139] on div "[PERSON_NAME] Foundation" at bounding box center [784, 146] width 124 height 14
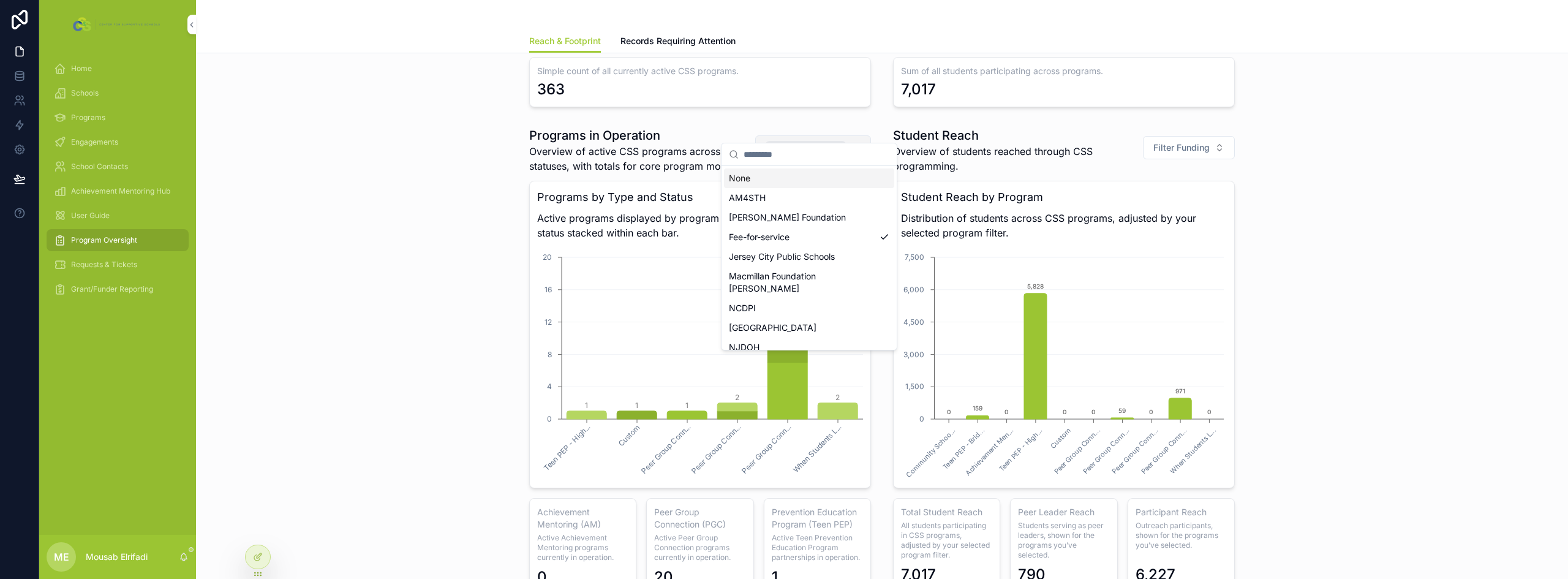
click at [498, 261] on div "Programs in Operation Overview of active CSS programs across types and statuses…" at bounding box center [882, 360] width 1352 height 478
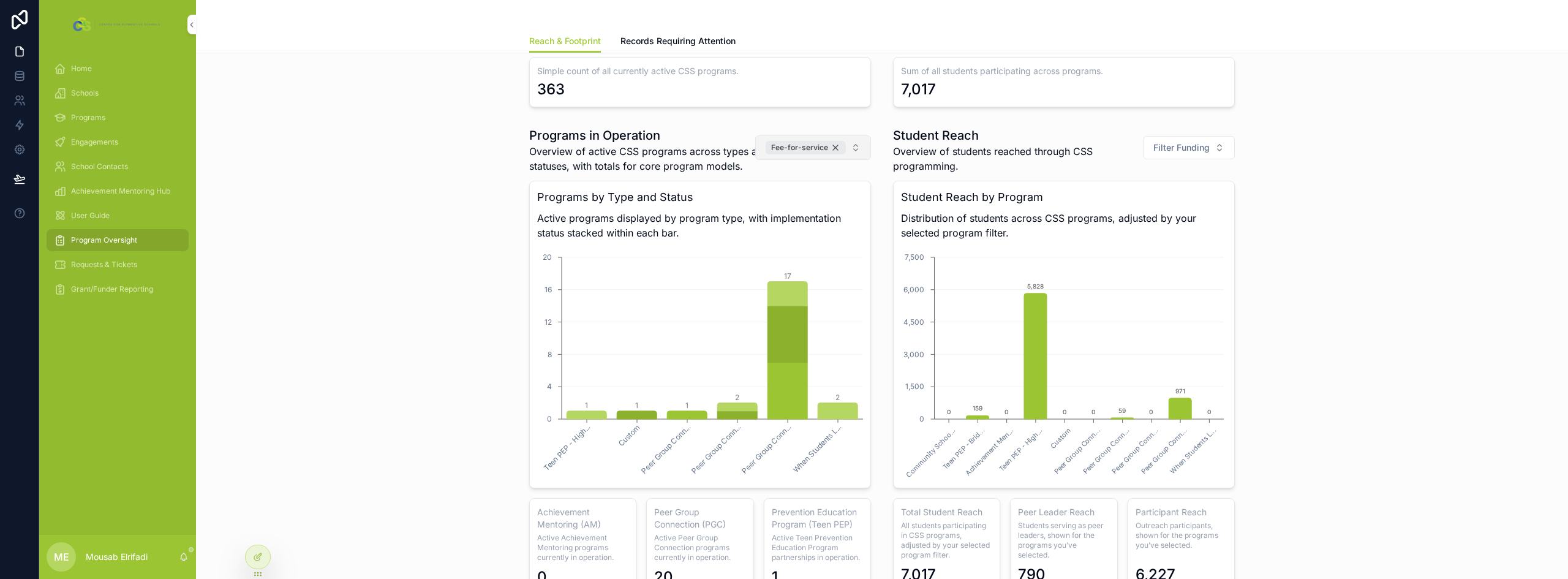
click at [832, 141] on div "Fee-for-service" at bounding box center [805, 148] width 81 height 14
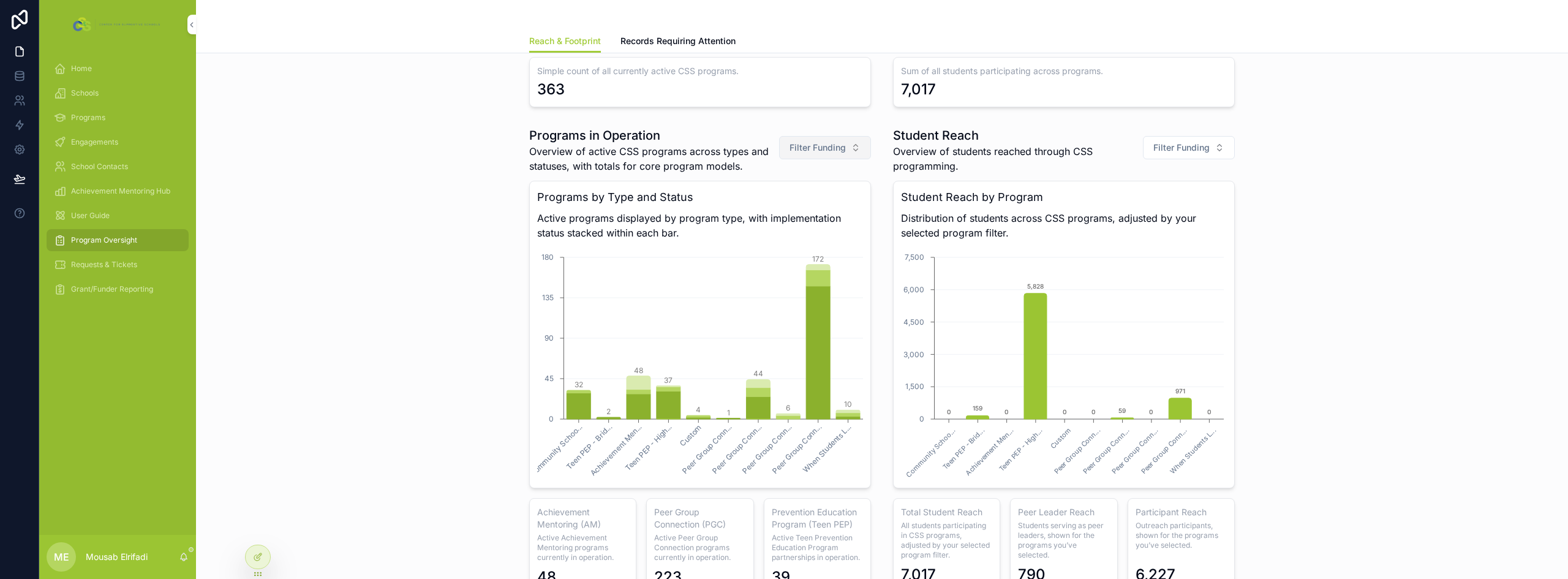
click at [809, 142] on span "Filter Funding" at bounding box center [818, 148] width 56 height 13
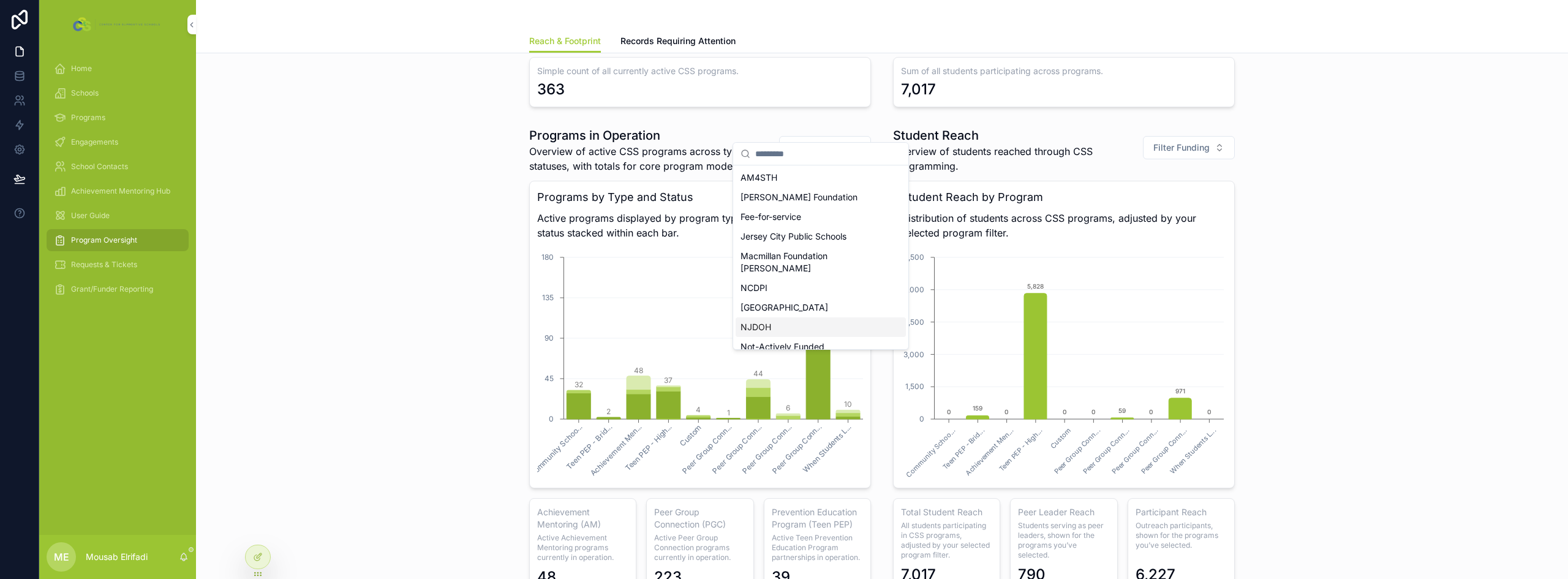
click at [782, 321] on div "NJDOH" at bounding box center [820, 327] width 170 height 19
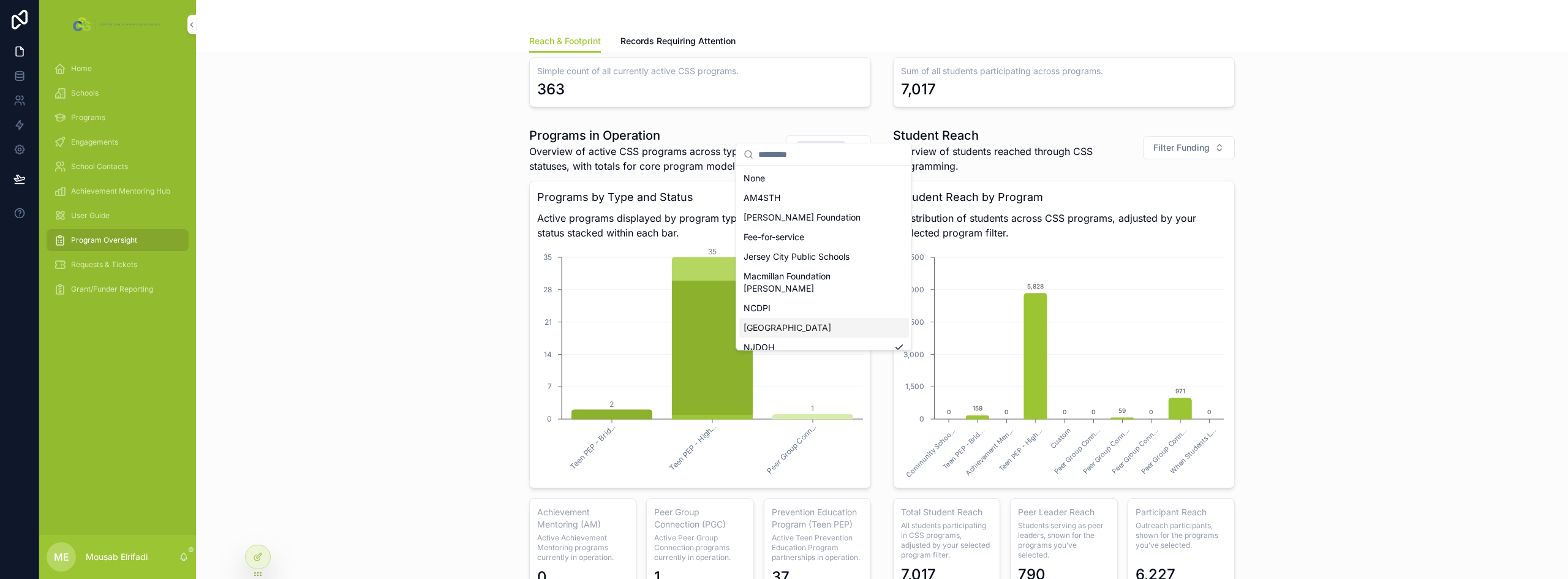
click at [443, 339] on div "Programs in Operation Overview of active CSS programs across types and statuses…" at bounding box center [882, 360] width 1352 height 478
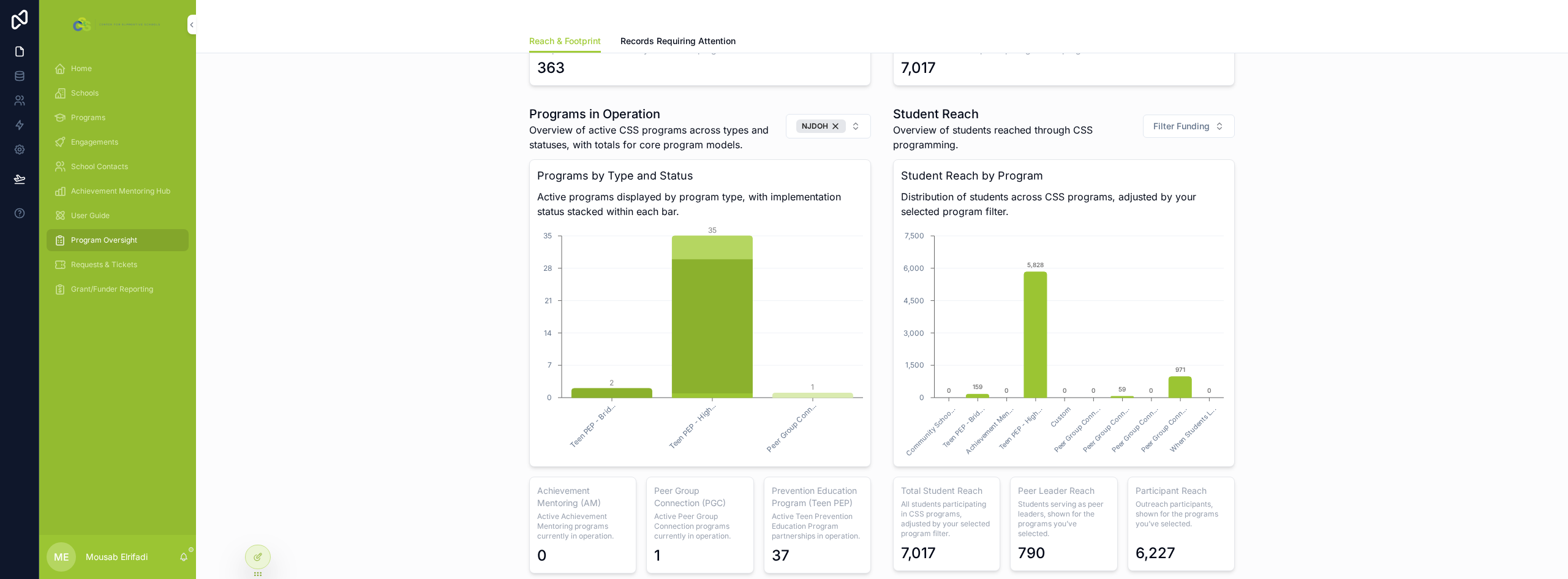
scroll to position [797, 0]
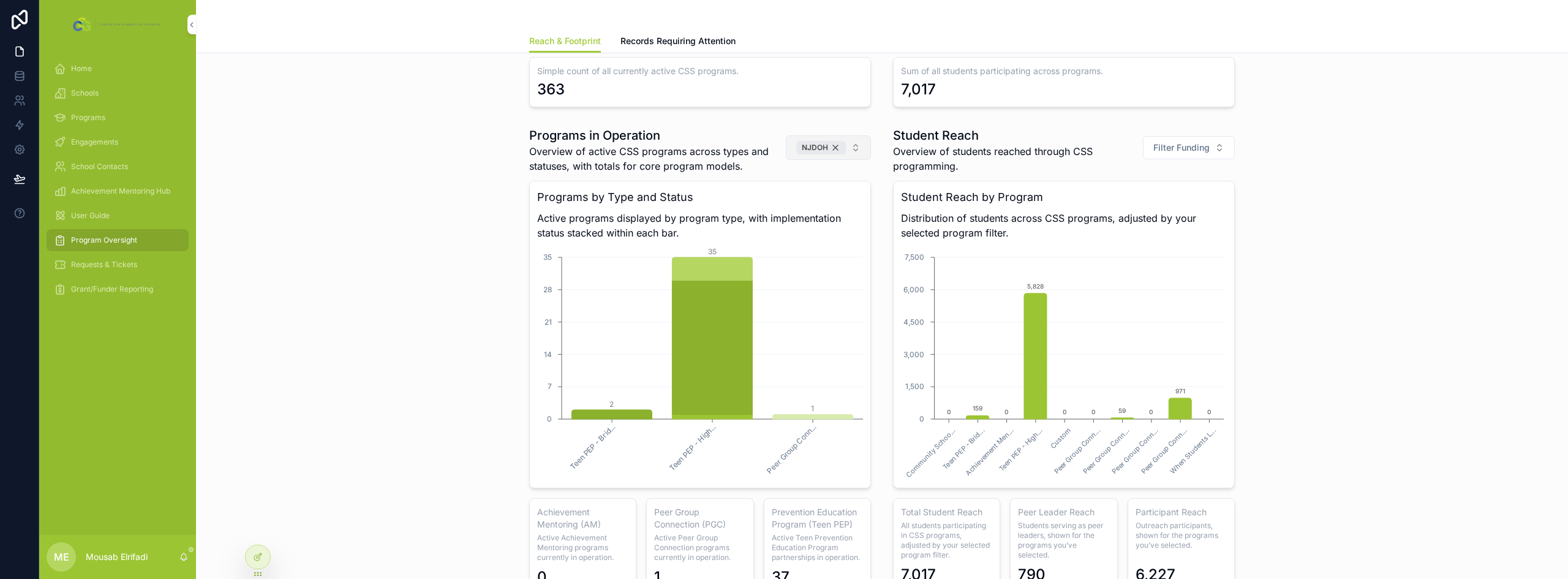
click at [835, 141] on div "NJDOH" at bounding box center [821, 148] width 50 height 14
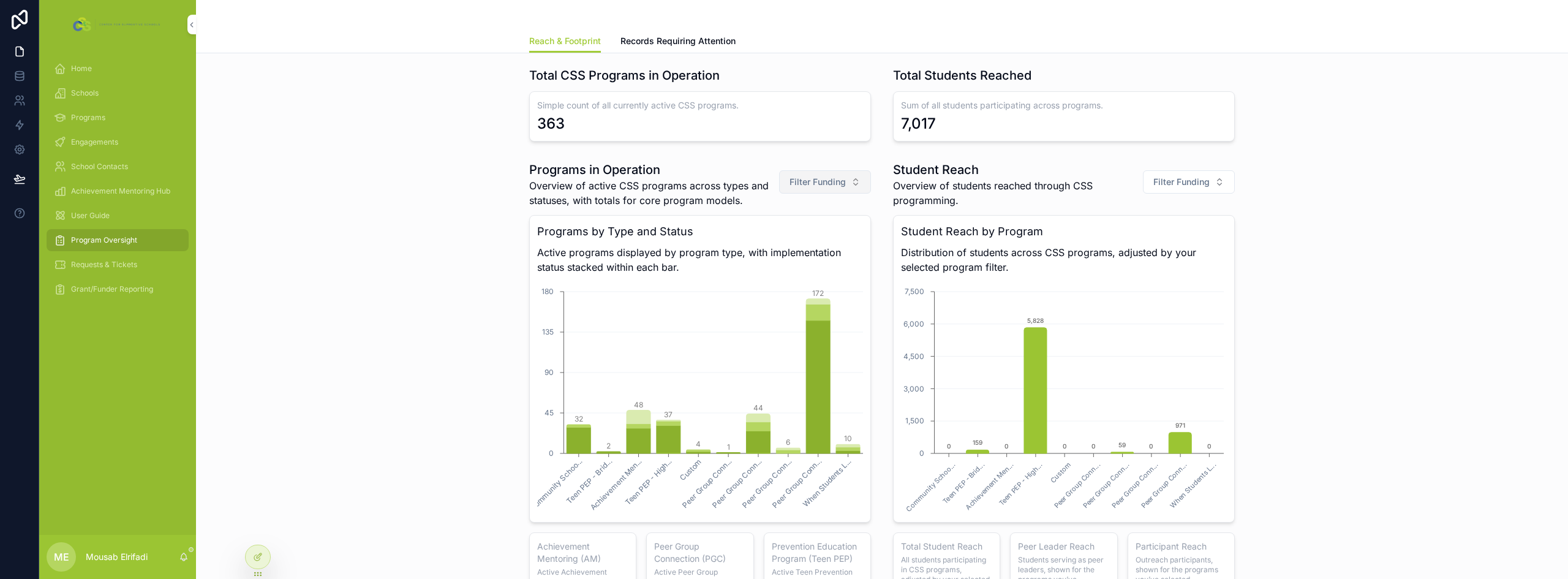
scroll to position [823, 0]
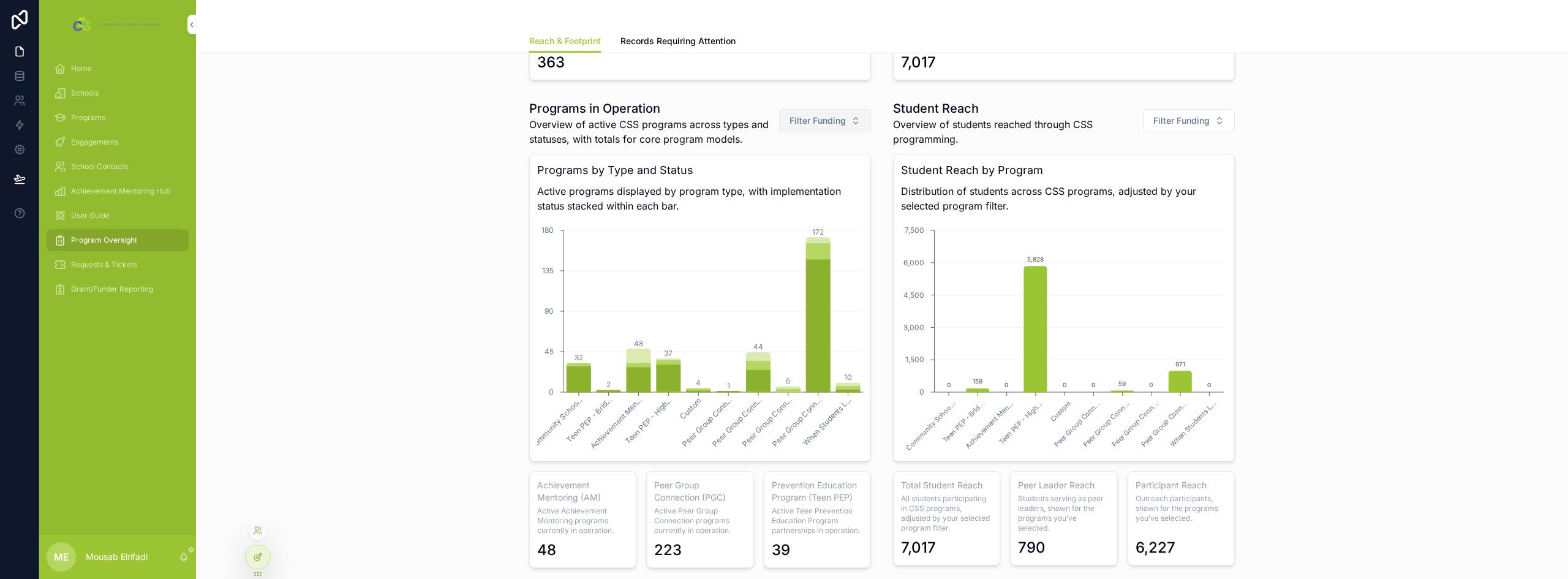
click at [259, 551] on div at bounding box center [257, 557] width 24 height 23
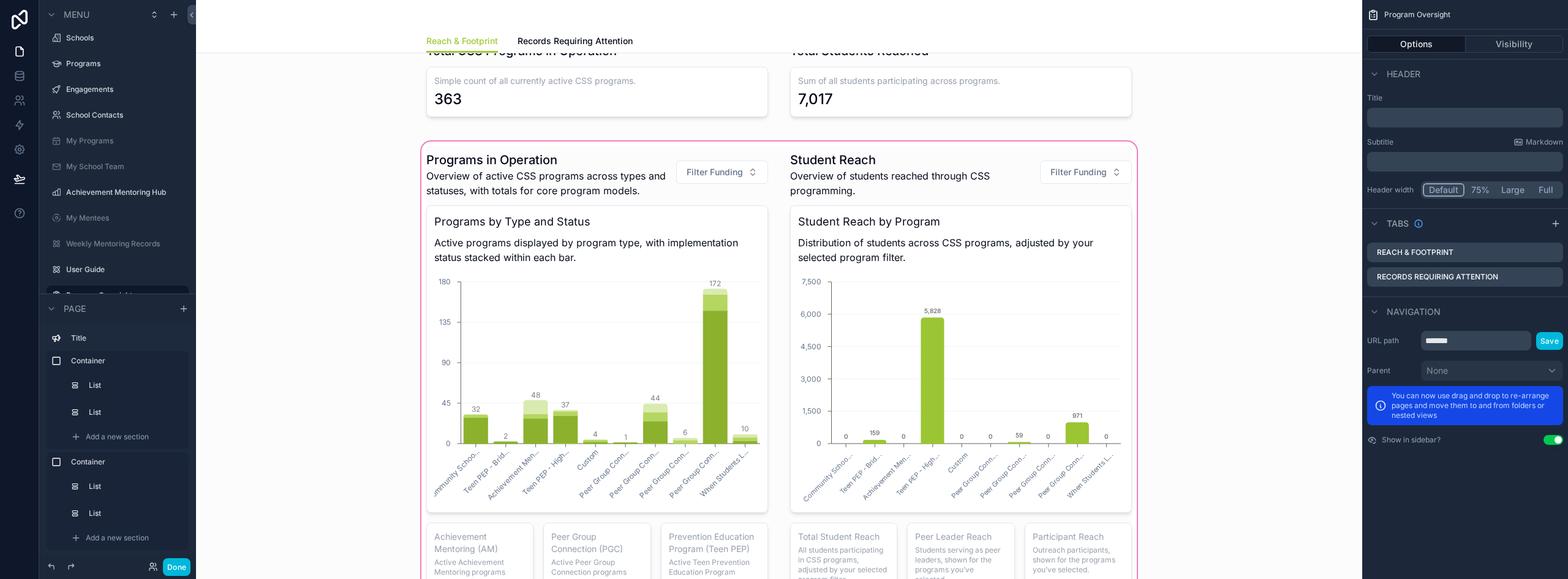
click at [927, 162] on div "scrollable content" at bounding box center [779, 385] width 1146 height 493
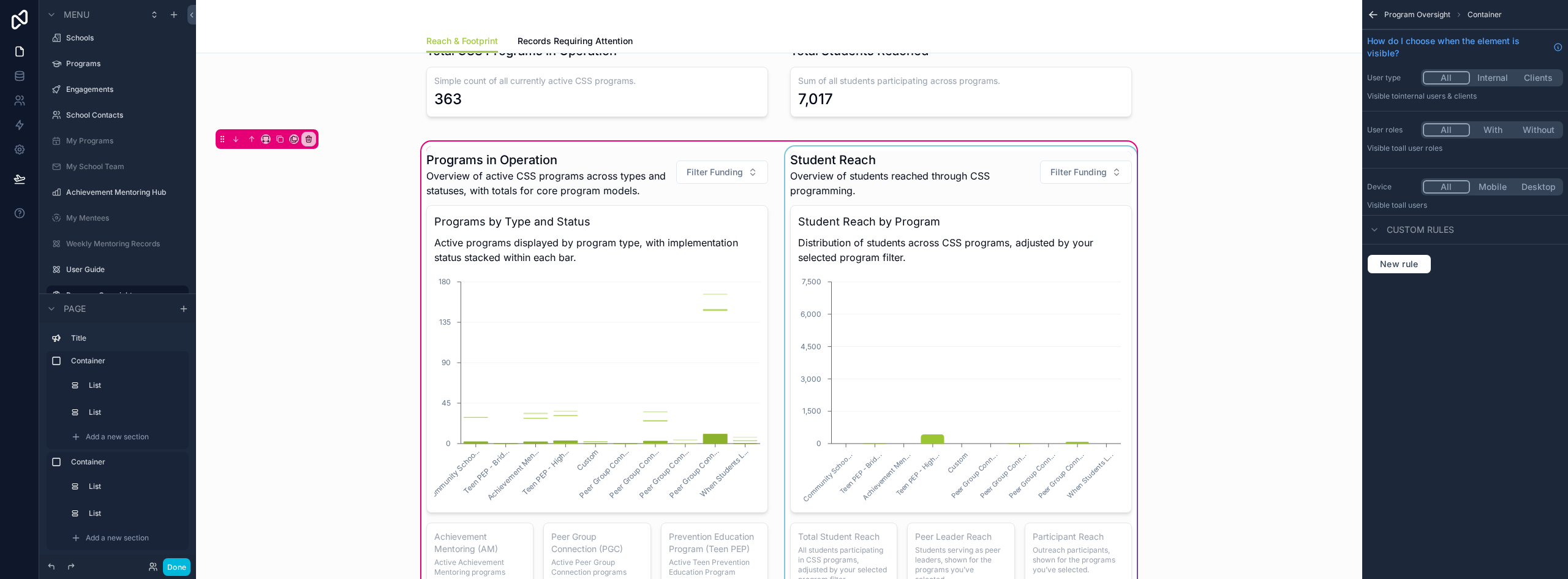
click at [979, 161] on div "scrollable content" at bounding box center [961, 386] width 357 height 478
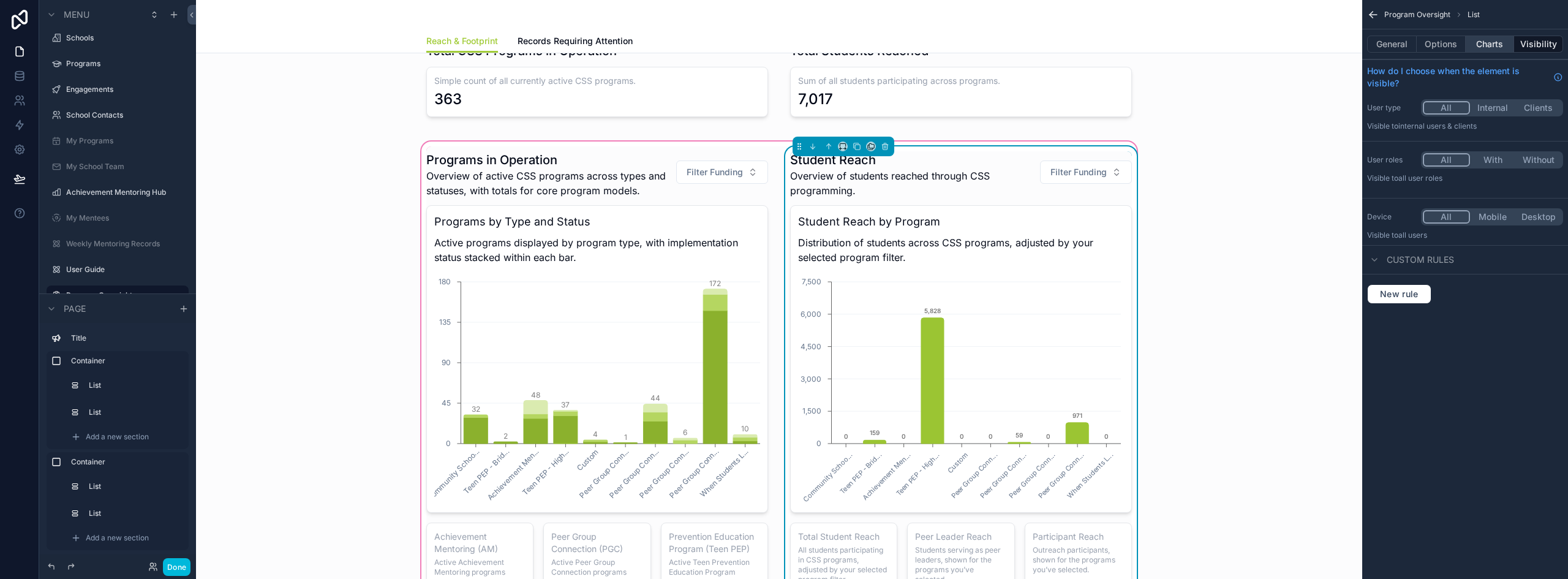
click at [1485, 41] on button "Charts" at bounding box center [1490, 45] width 49 height 17
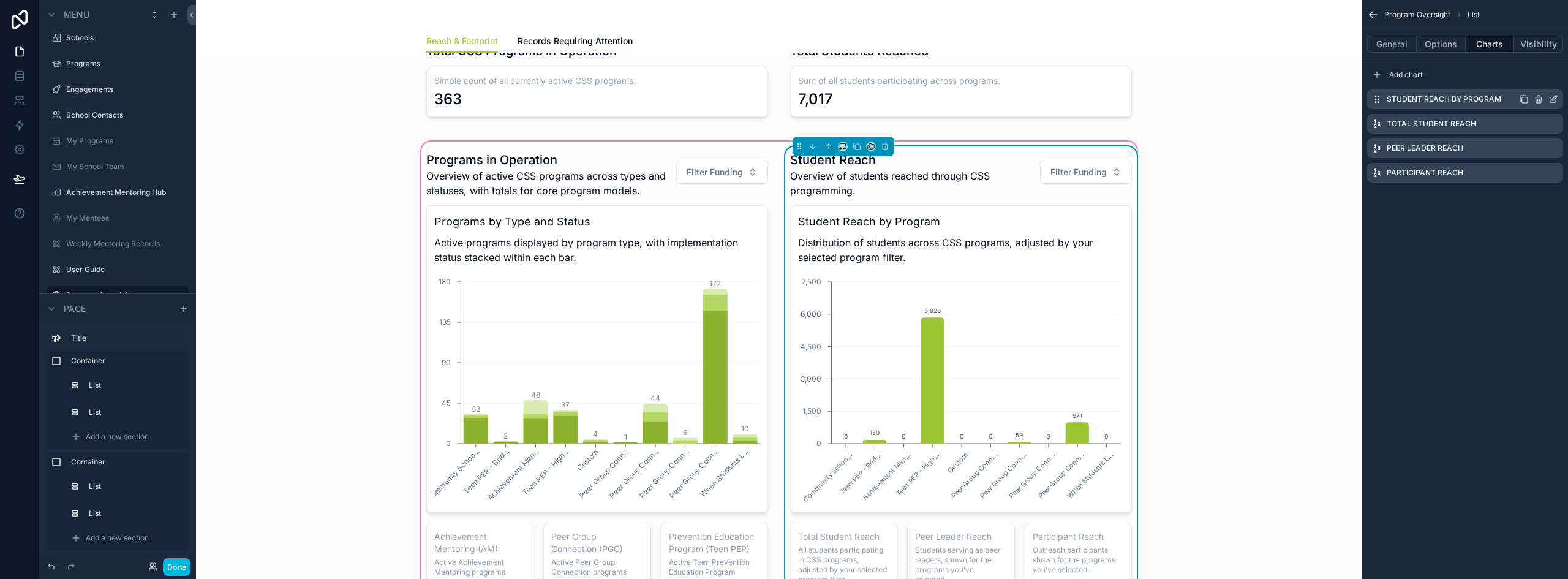
click at [1554, 99] on icon "scrollable content" at bounding box center [1553, 99] width 10 height 10
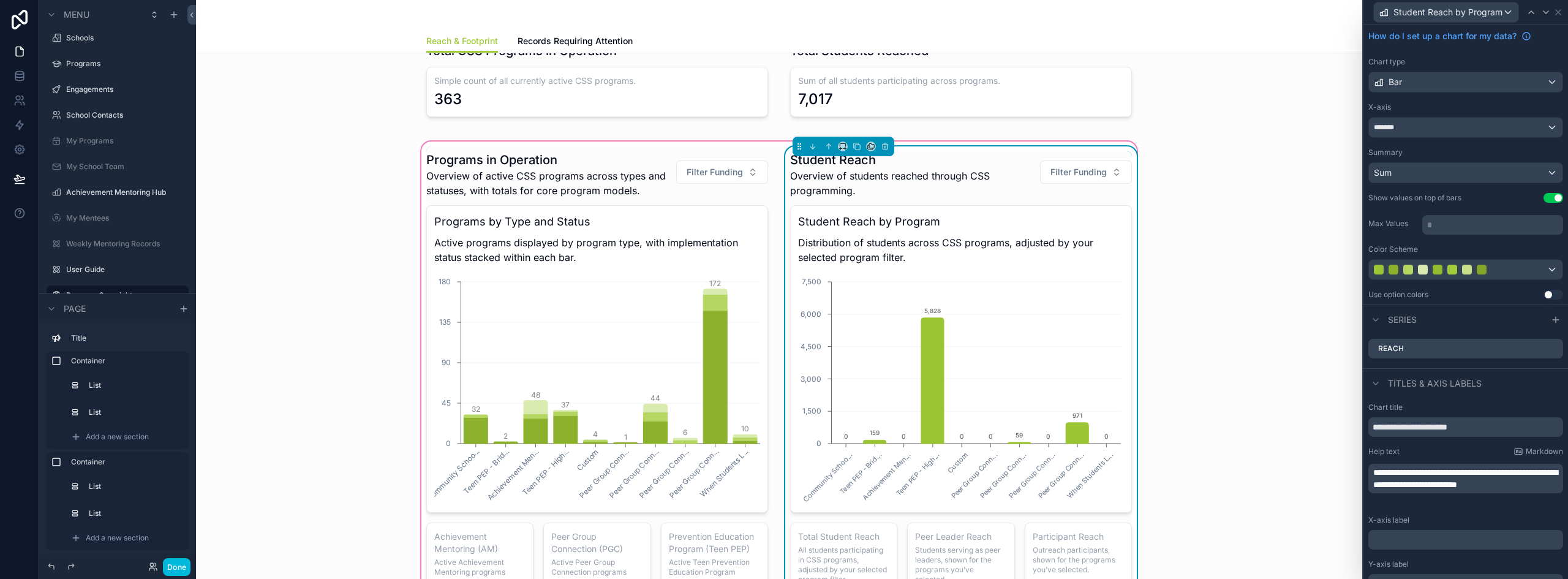
scroll to position [0, 0]
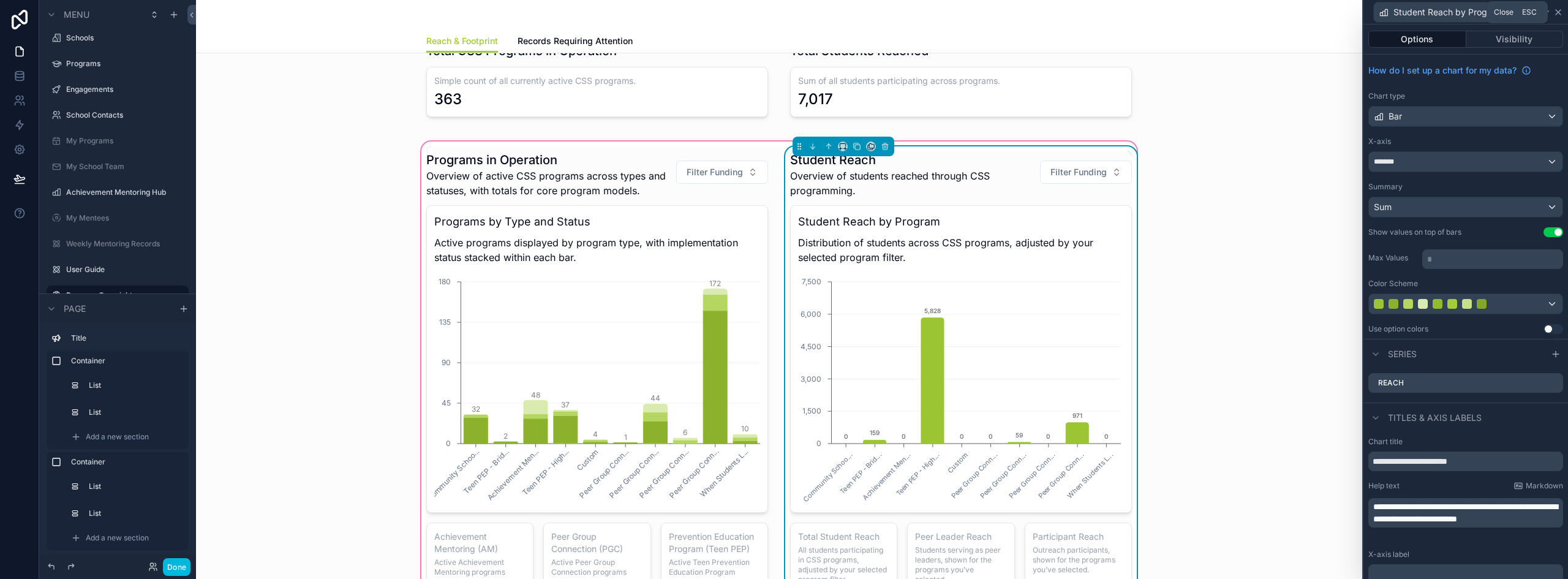
click at [1555, 13] on icon at bounding box center [1558, 13] width 10 height 10
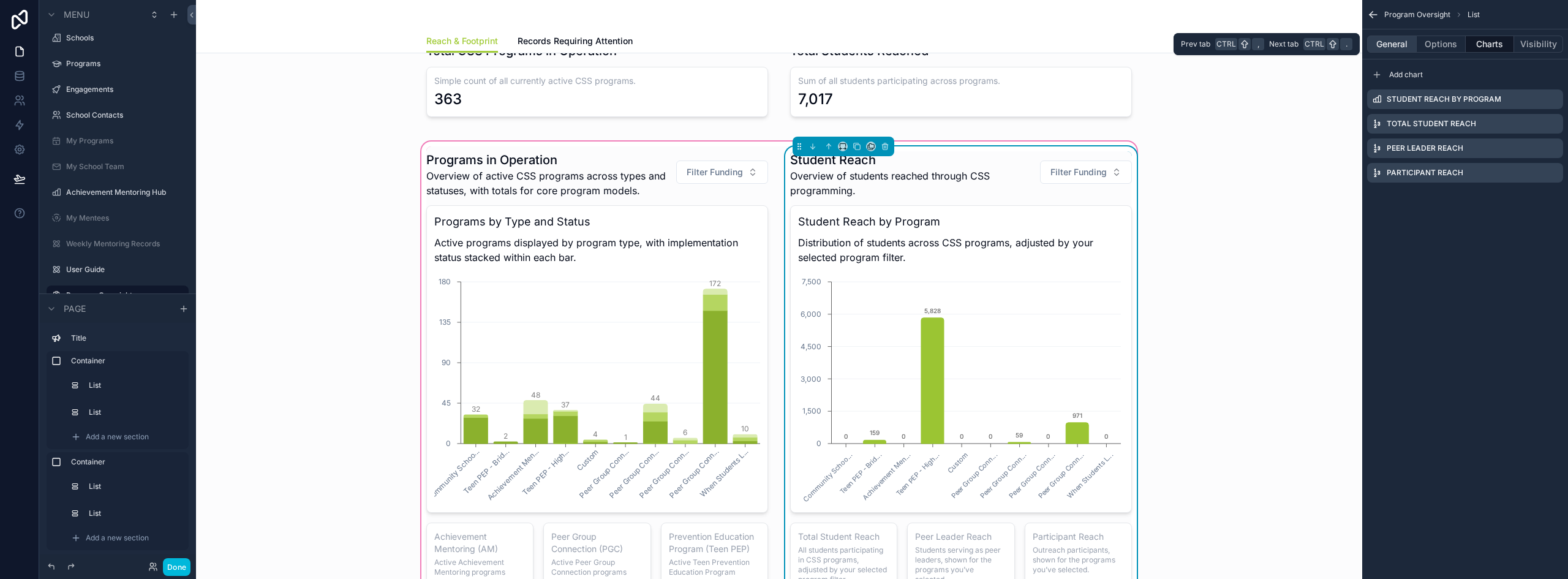
click at [1400, 43] on button "General" at bounding box center [1391, 45] width 50 height 17
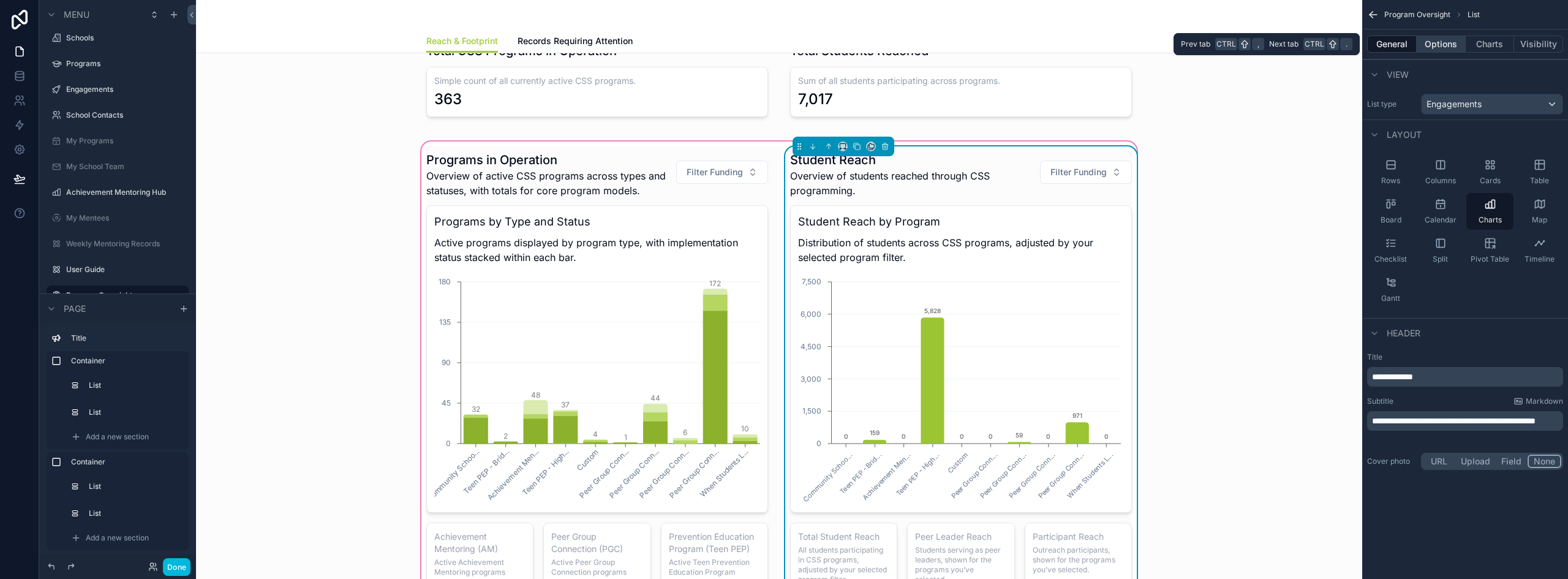
click at [1444, 46] on button "Options" at bounding box center [1441, 45] width 49 height 17
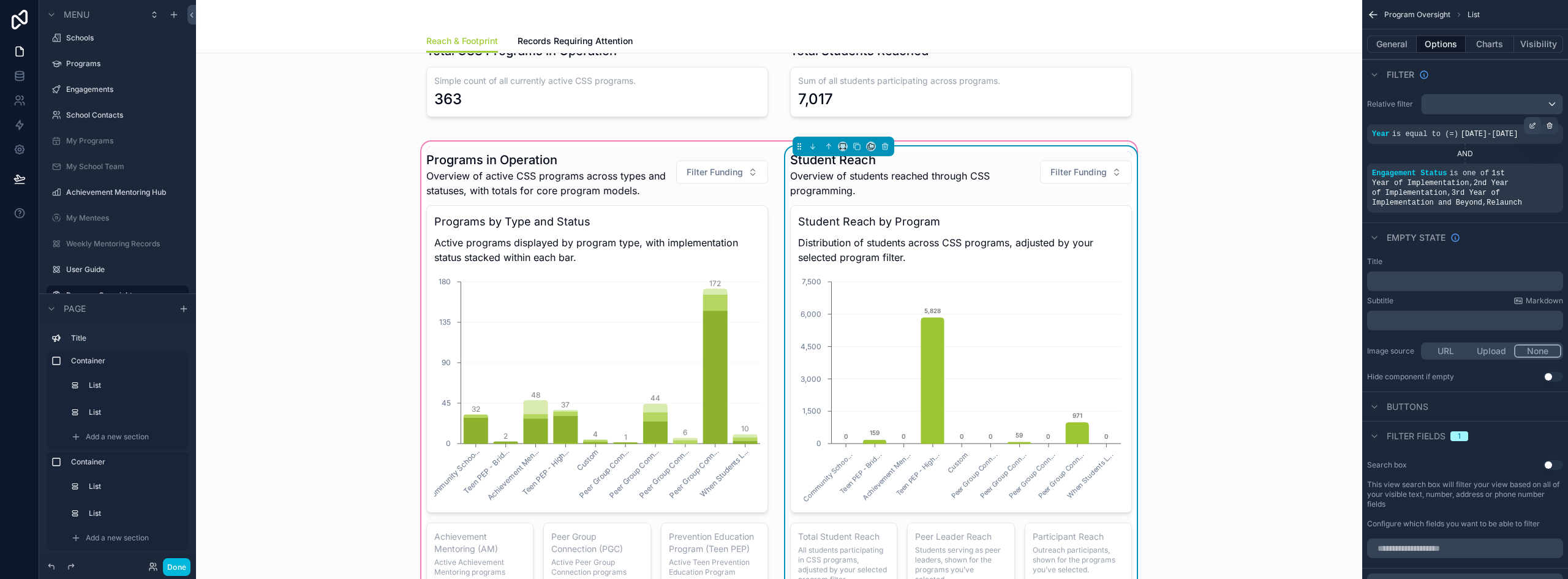
click at [1533, 121] on icon "scrollable content" at bounding box center [1533, 125] width 8 height 8
click at [1543, 256] on div "Title" at bounding box center [1465, 261] width 196 height 10
click at [1499, 160] on div "scrollable content" at bounding box center [1498, 165] width 17 height 17
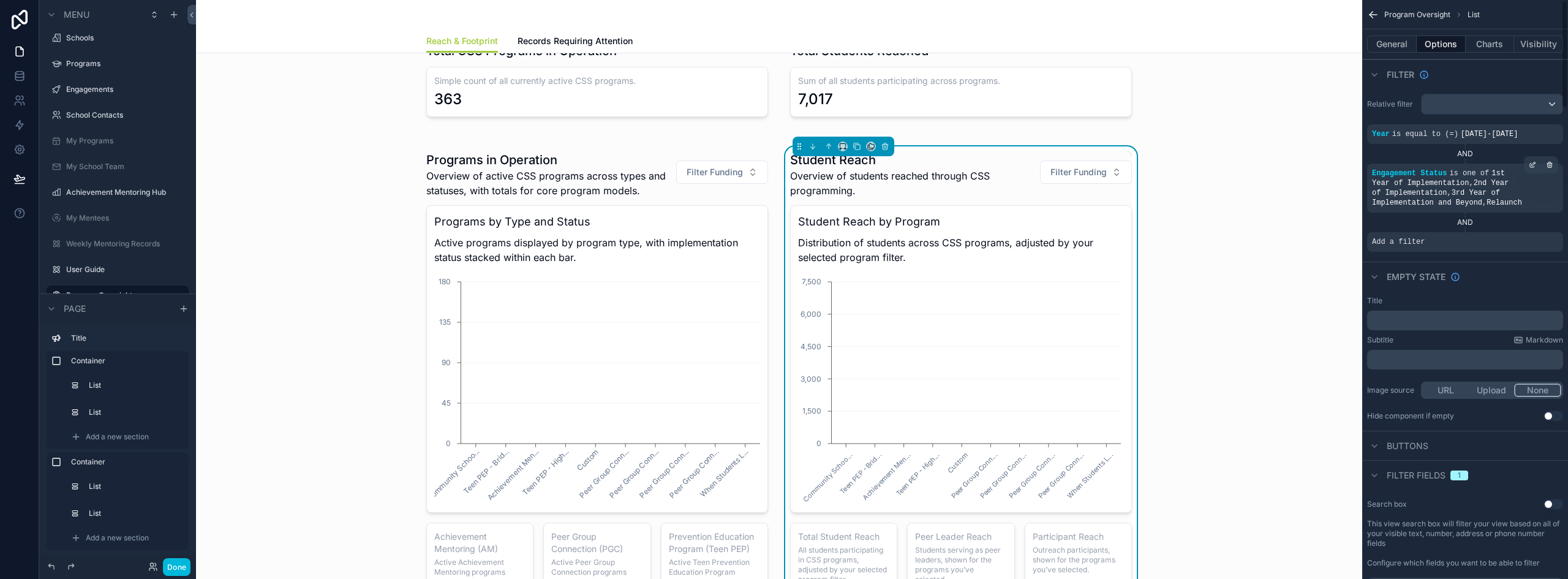
click at [1394, 237] on span "Add a filter" at bounding box center [1398, 242] width 52 height 10
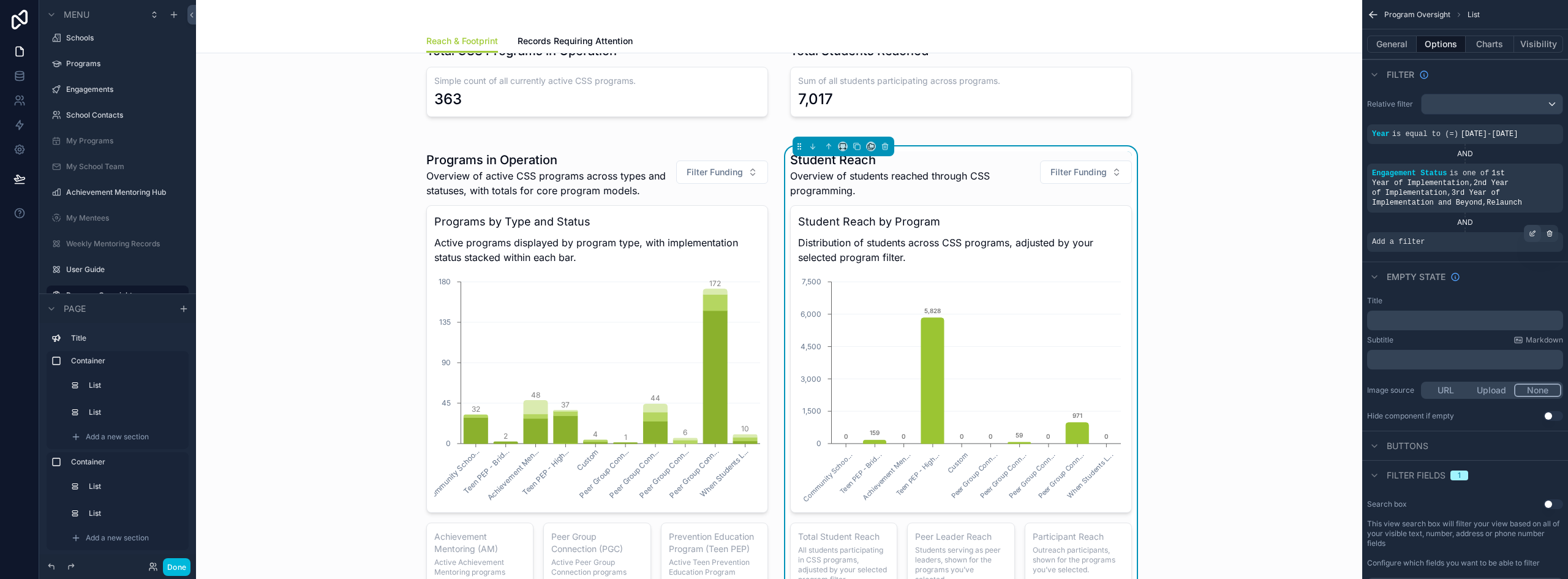
click at [1536, 229] on icon "scrollable content" at bounding box center [1533, 233] width 8 height 8
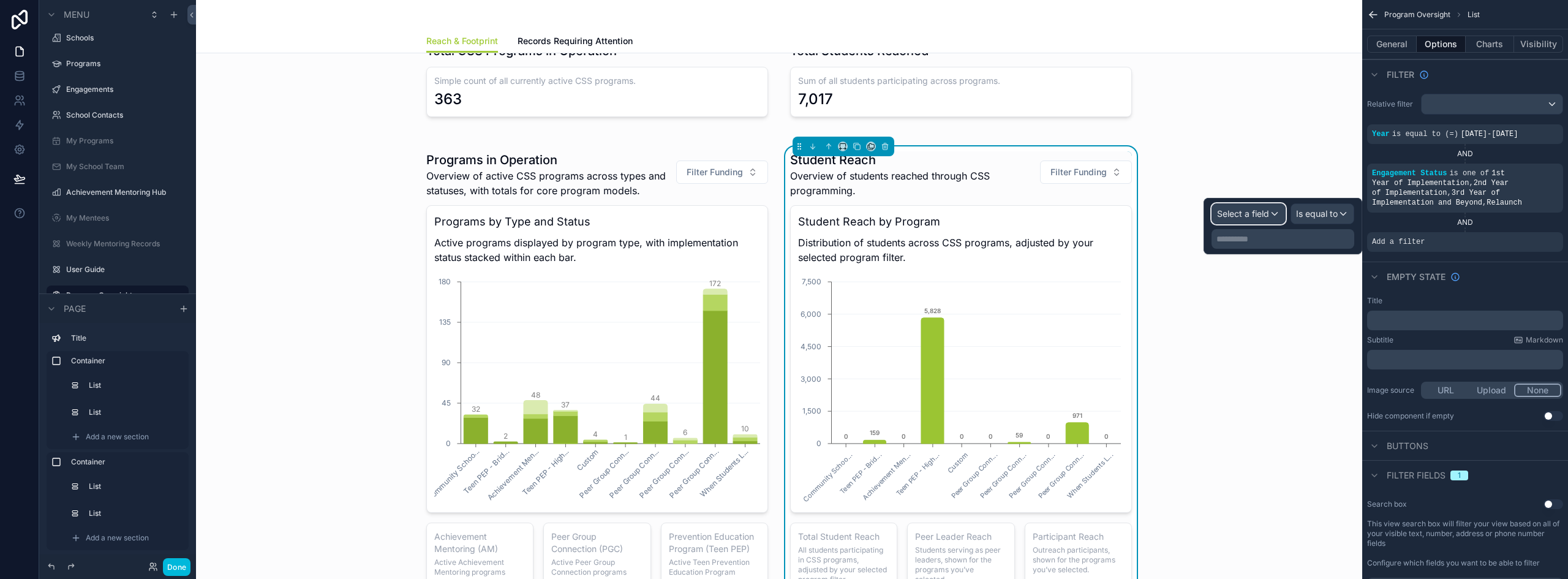
click at [1270, 214] on div "Select a field" at bounding box center [1248, 214] width 73 height 19
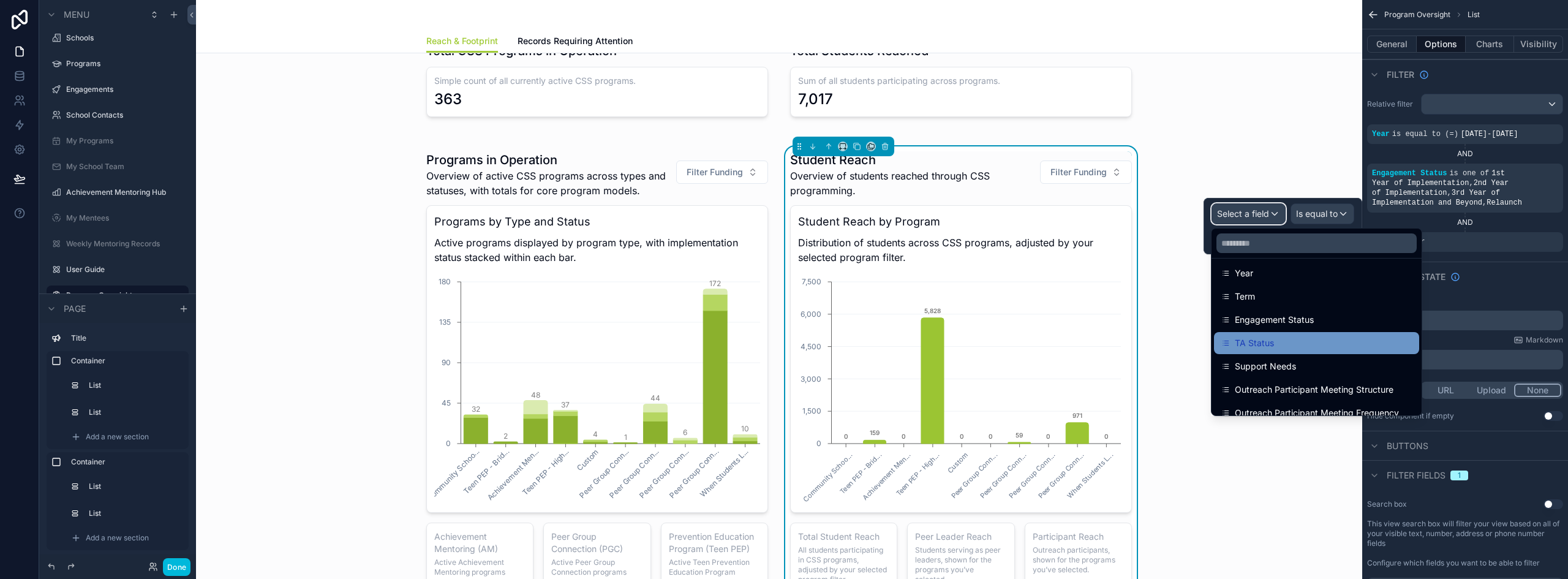
scroll to position [184, 0]
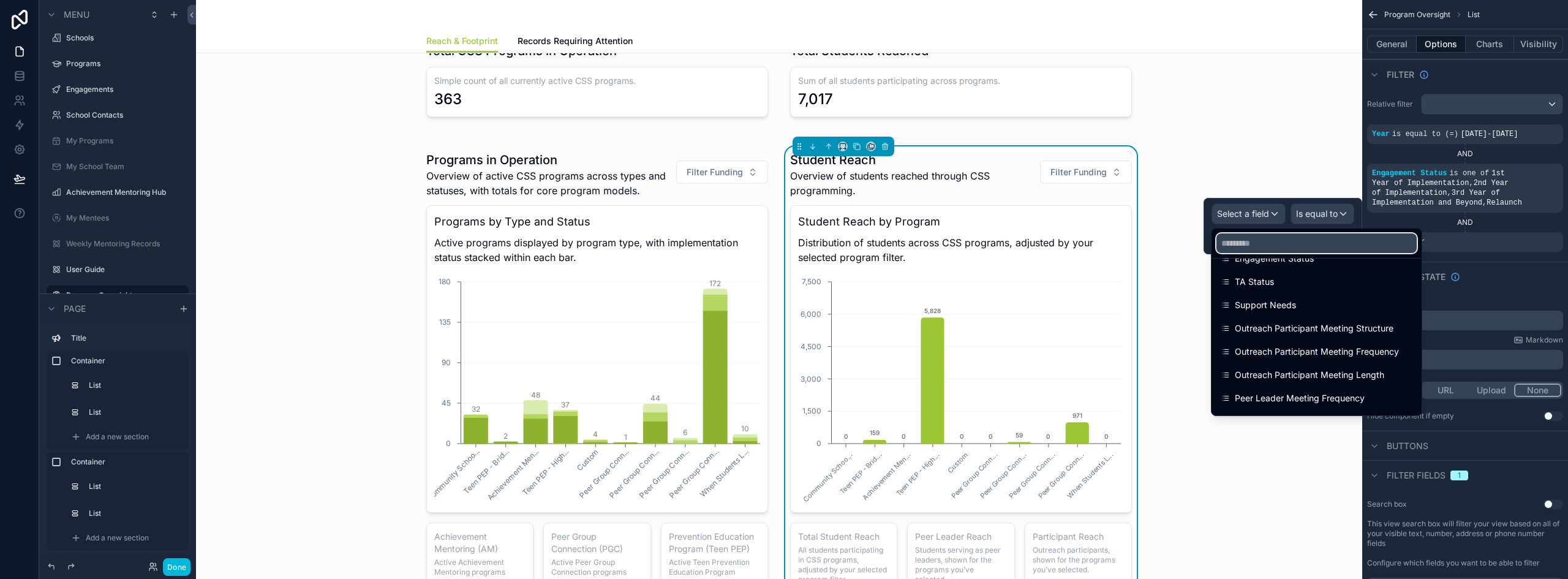
click at [1286, 247] on input "text" at bounding box center [1316, 243] width 200 height 19
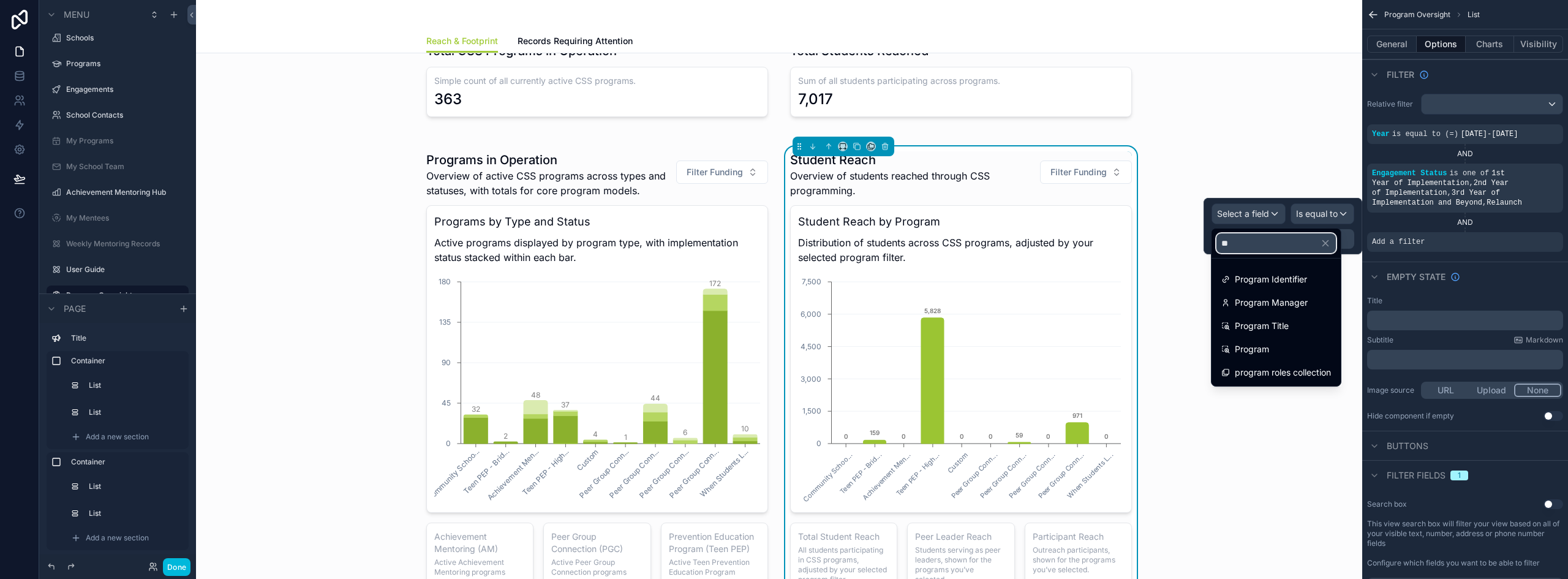
scroll to position [0, 0]
type input "*****"
click at [1257, 344] on span "Program" at bounding box center [1251, 349] width 34 height 15
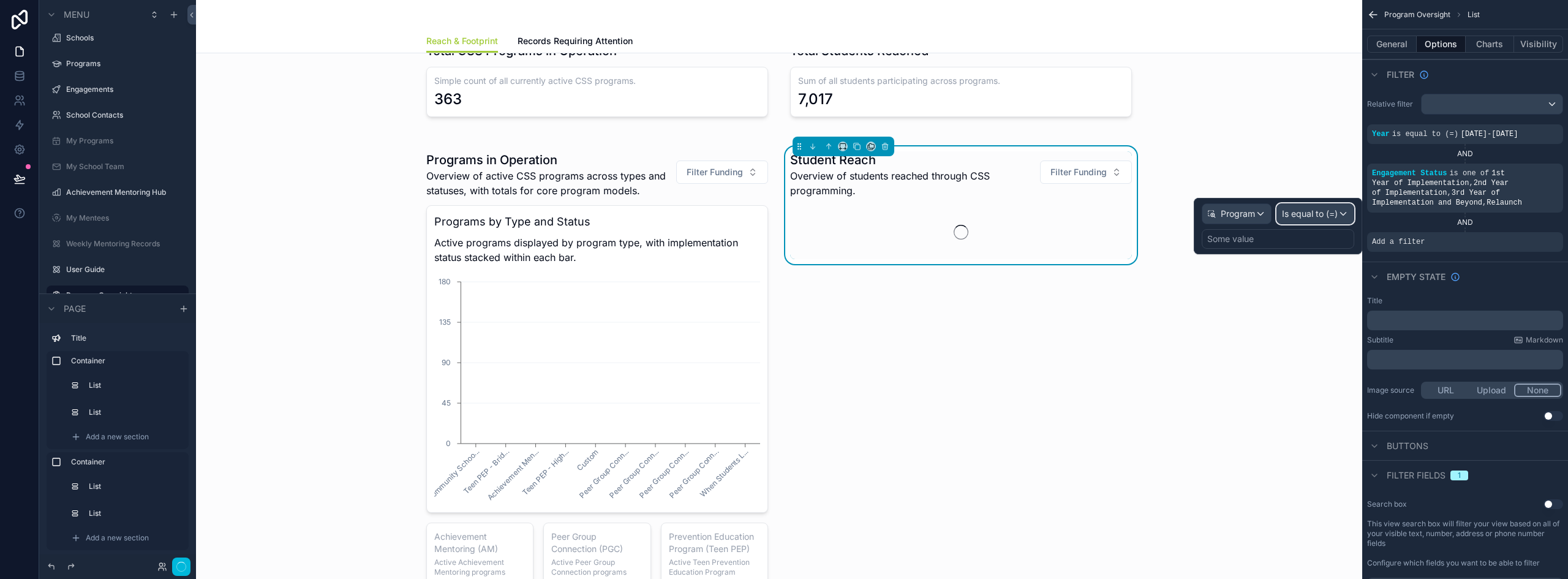
click at [1326, 213] on span "Is equal to (=)" at bounding box center [1310, 214] width 55 height 13
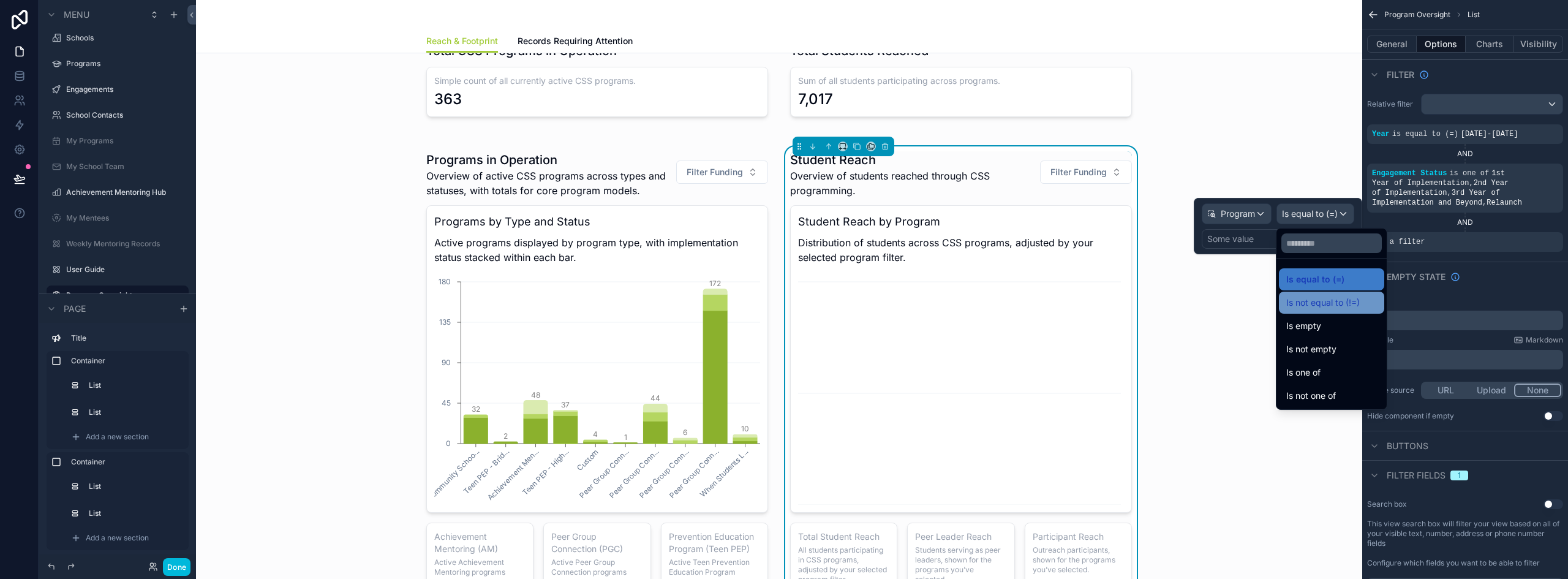
click at [1349, 309] on span "Is not equal to (!=)" at bounding box center [1323, 302] width 74 height 15
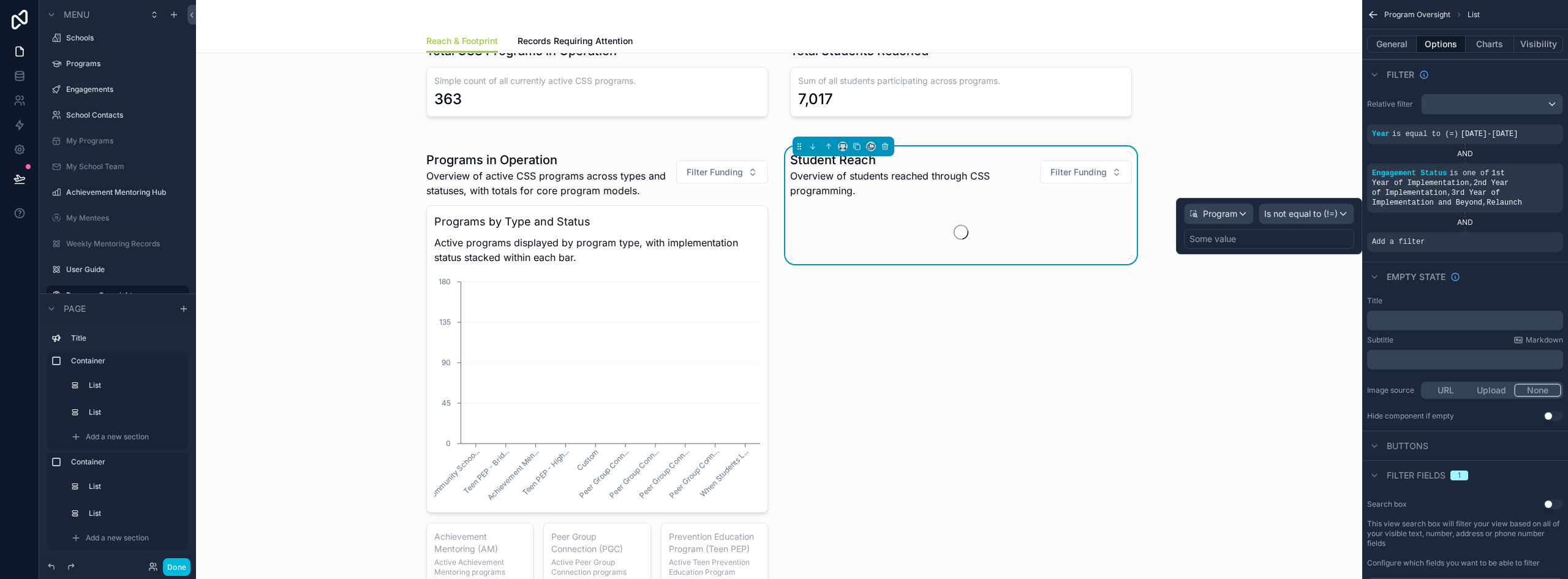
click at [1302, 240] on div "Some value" at bounding box center [1269, 239] width 170 height 19
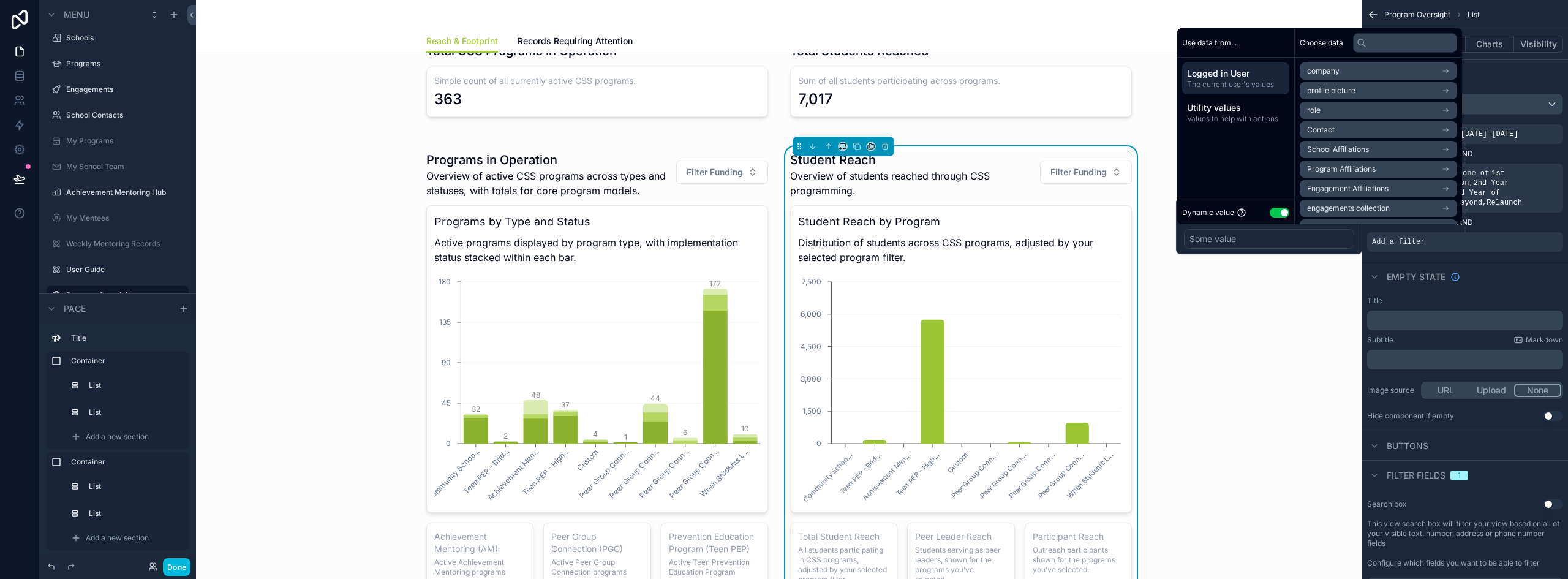
click at [1278, 211] on button "Use setting" at bounding box center [1279, 213] width 19 height 10
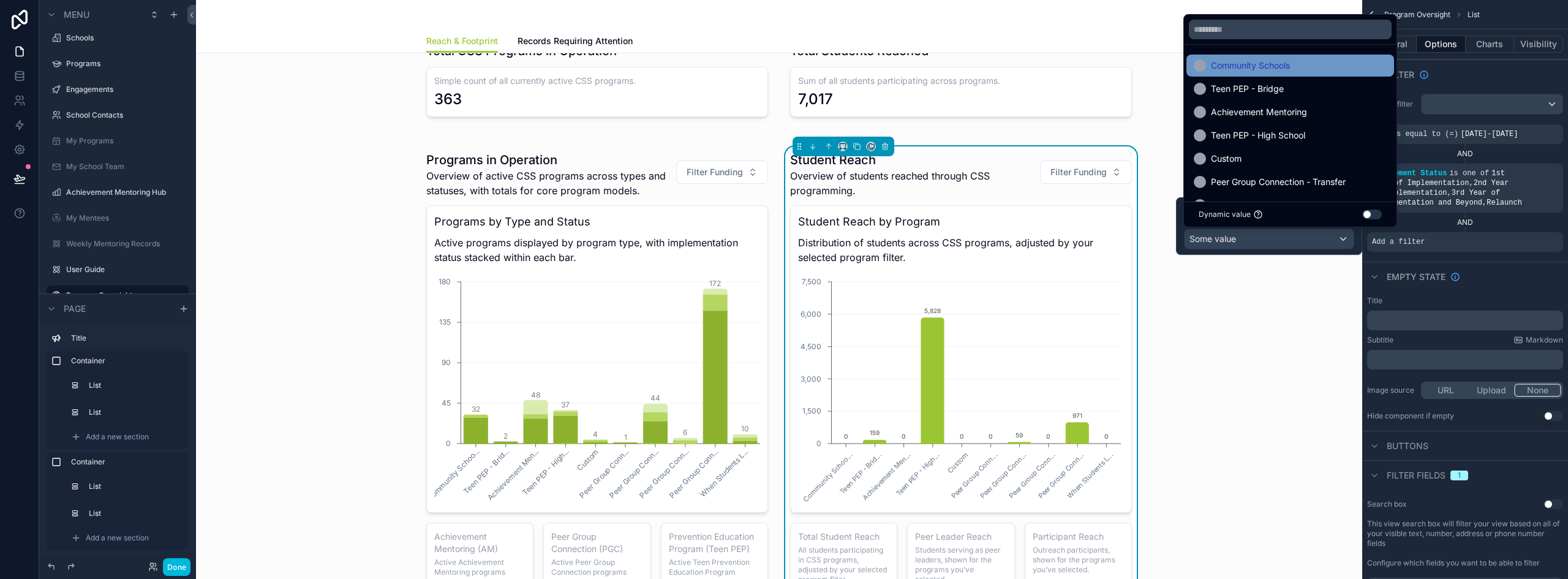
click at [1329, 67] on div "Community Schools" at bounding box center [1290, 65] width 193 height 15
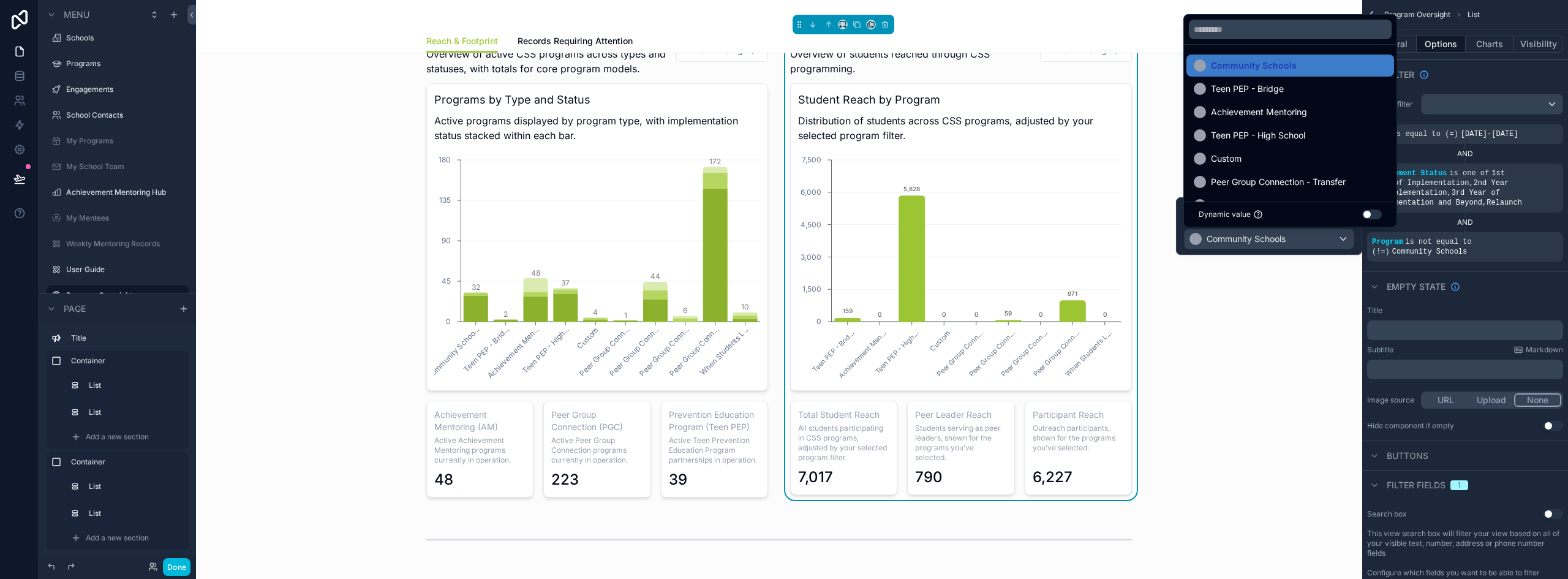
scroll to position [946, 0]
click at [1243, 399] on div "Programs in Operation Overview of active CSS programs across types and statuses…" at bounding box center [779, 262] width 1146 height 493
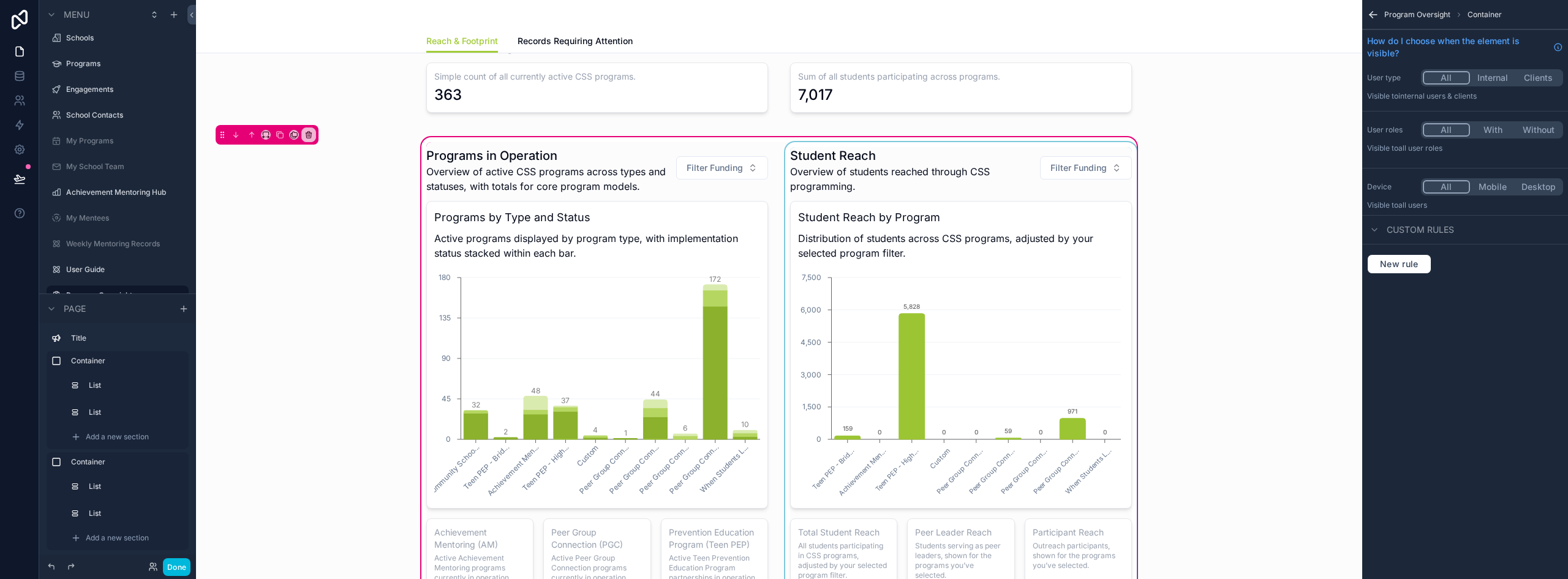
scroll to position [823, 0]
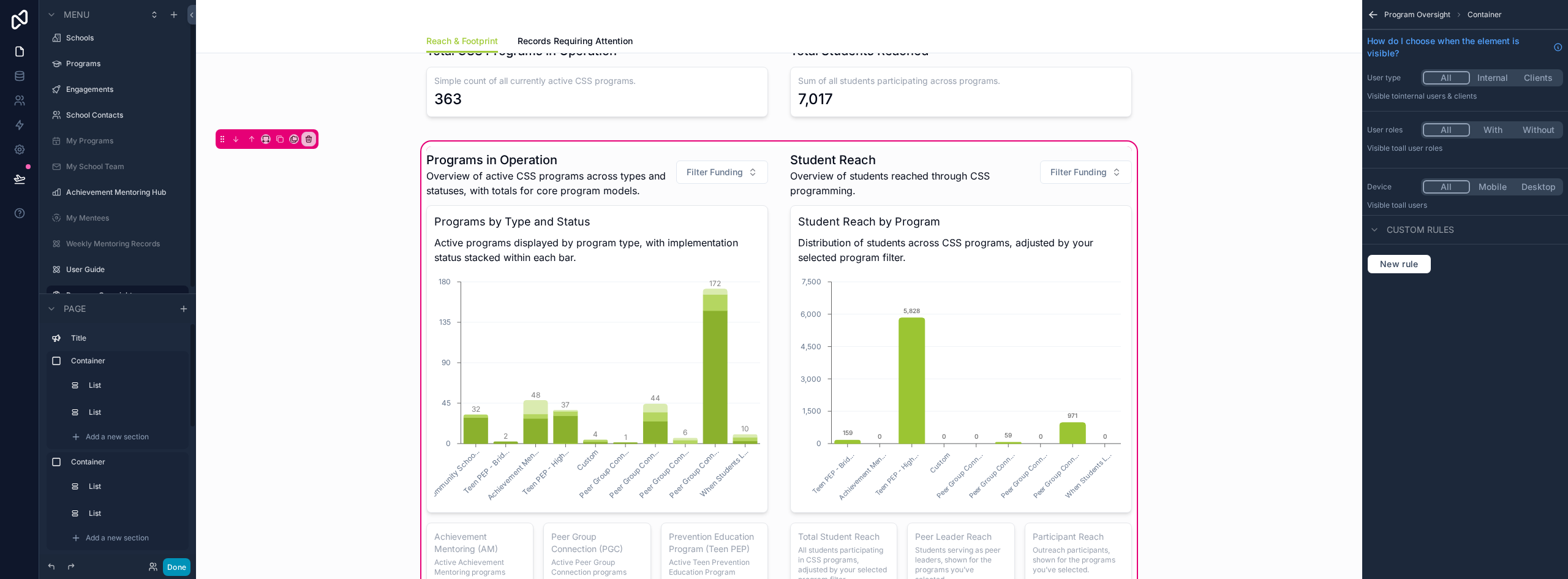
click at [178, 569] on button "Done" at bounding box center [177, 566] width 27 height 17
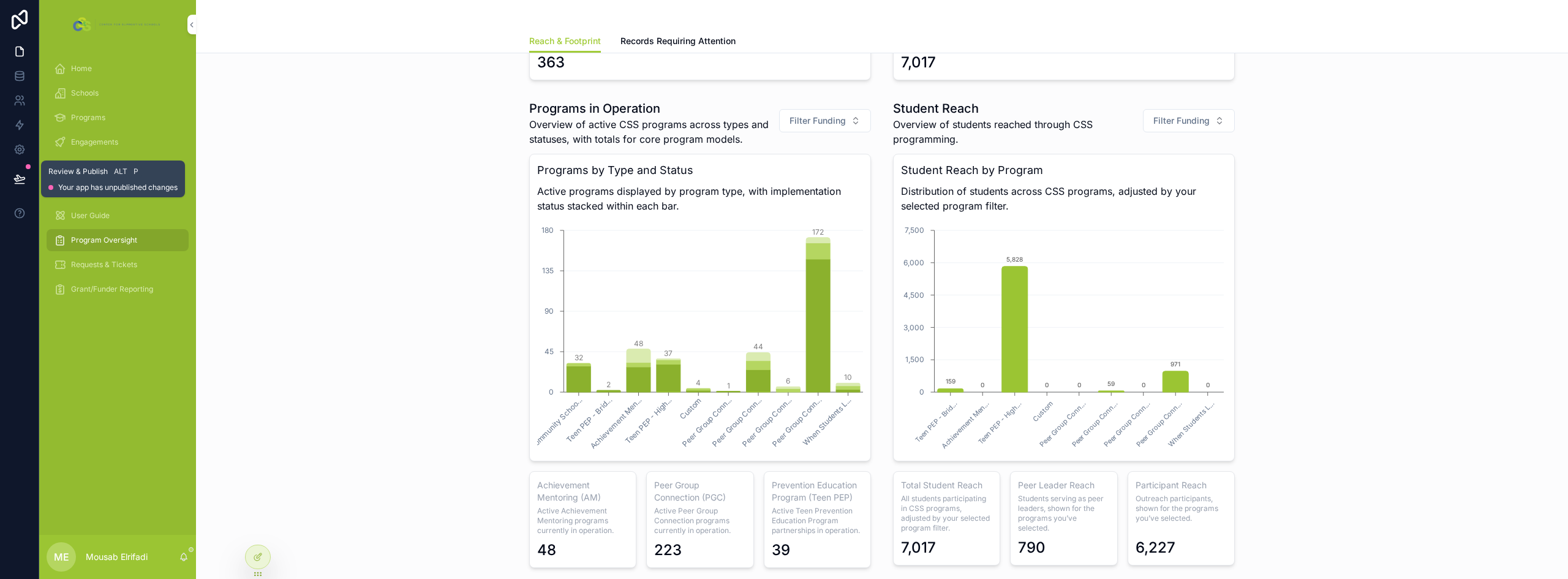
click at [19, 179] on icon at bounding box center [19, 179] width 13 height 13
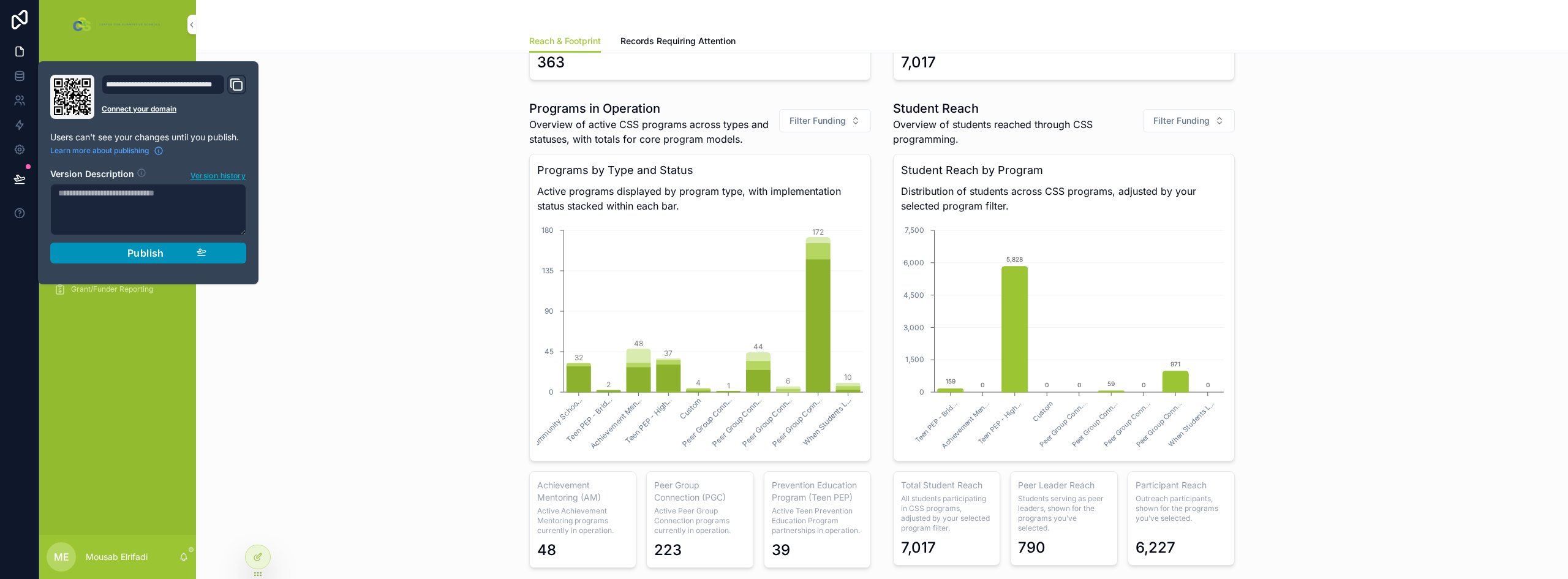
click at [110, 255] on div "Publish" at bounding box center [149, 253] width 117 height 13
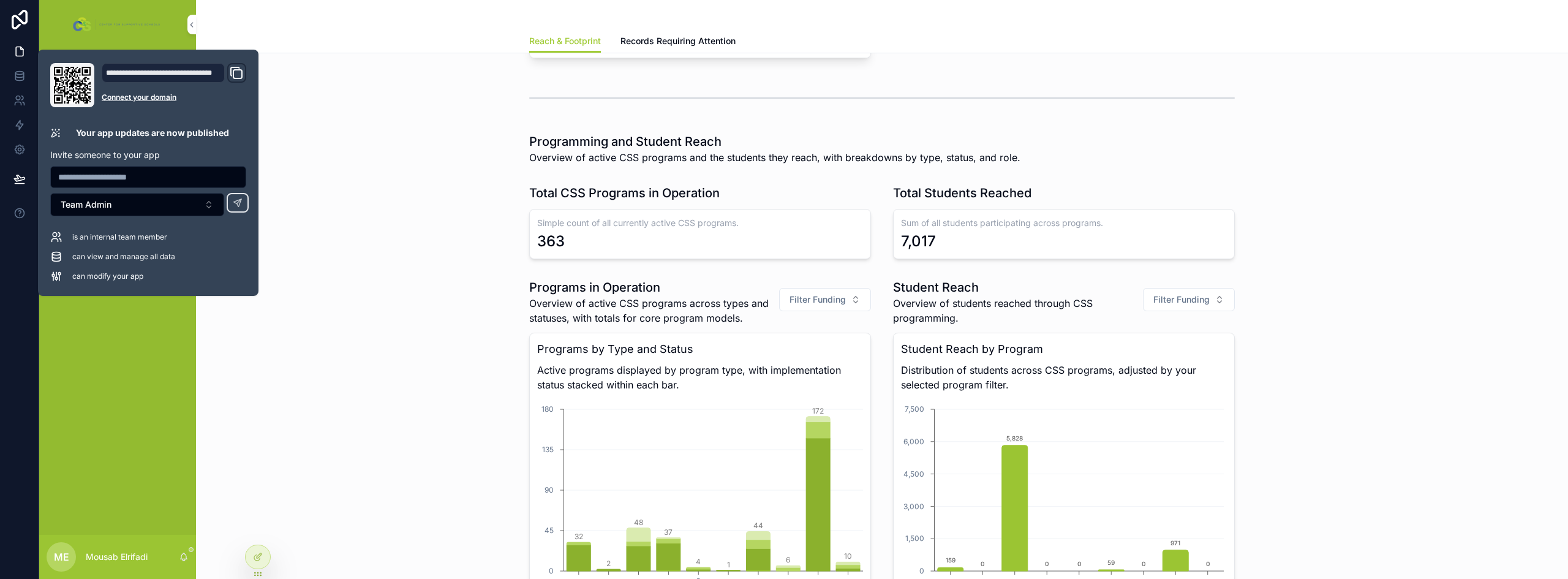
scroll to position [639, 0]
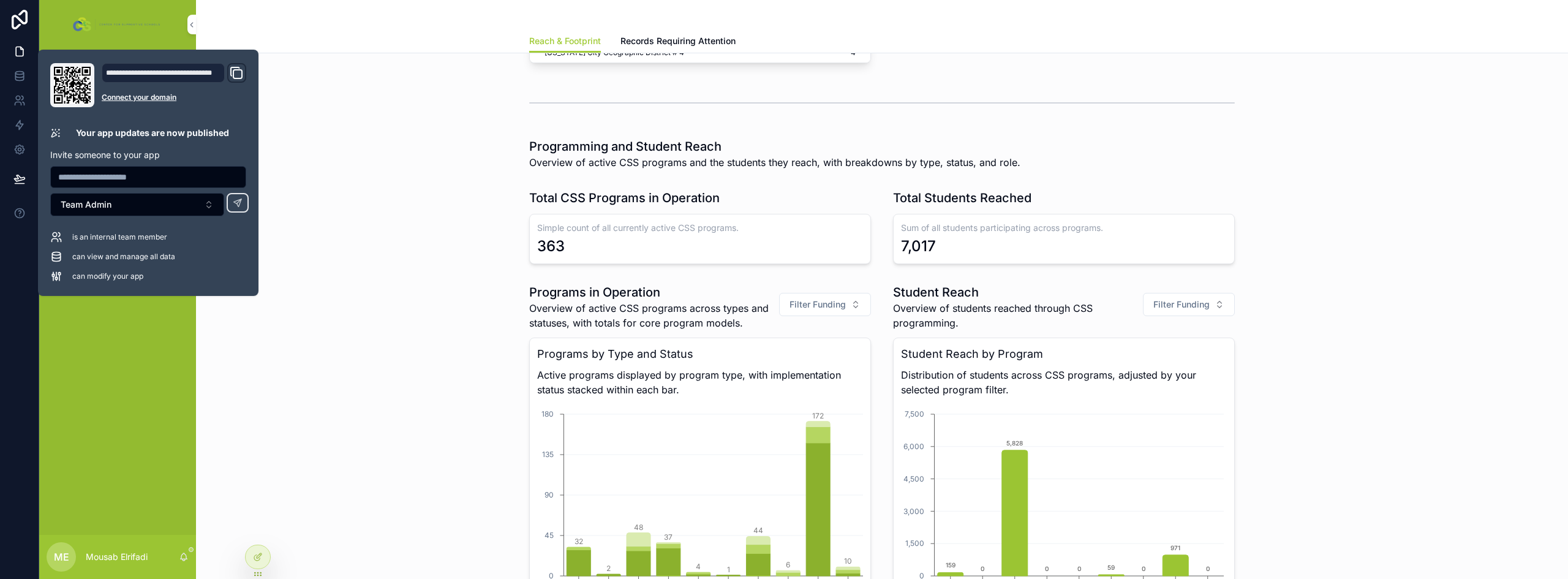
click at [400, 241] on div "Total CSS Programs in Operation Simple count of all currently active CSS progra…" at bounding box center [882, 226] width 1352 height 85
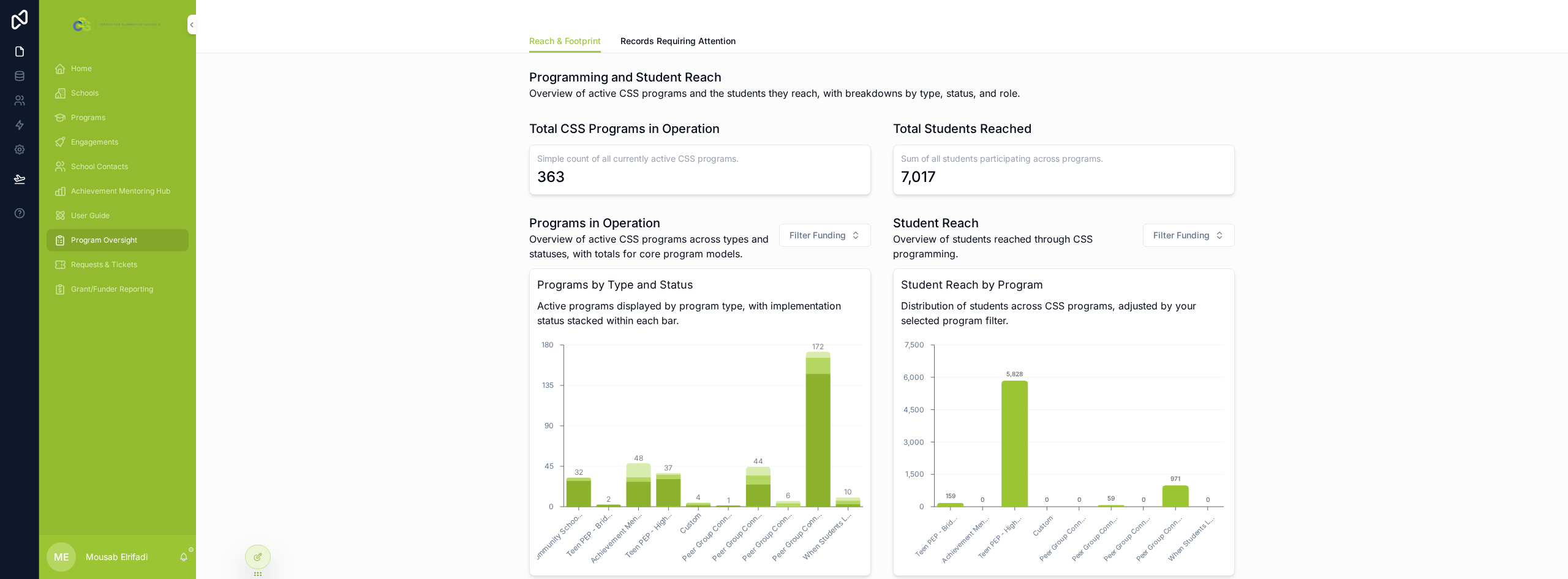
scroll to position [700, 0]
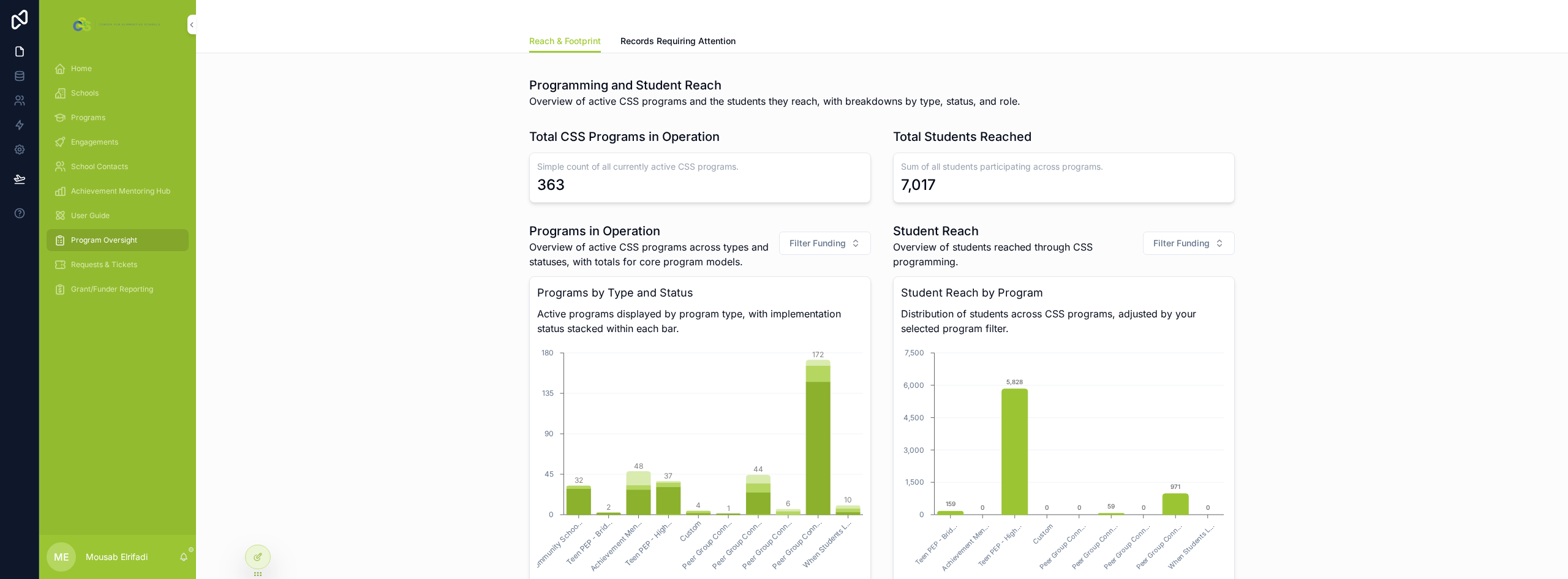
drag, startPoint x: 119, startPoint y: 265, endPoint x: 123, endPoint y: 287, distance: 22.4
click at [119, 265] on span "Requests & Tickets" at bounding box center [104, 264] width 66 height 10
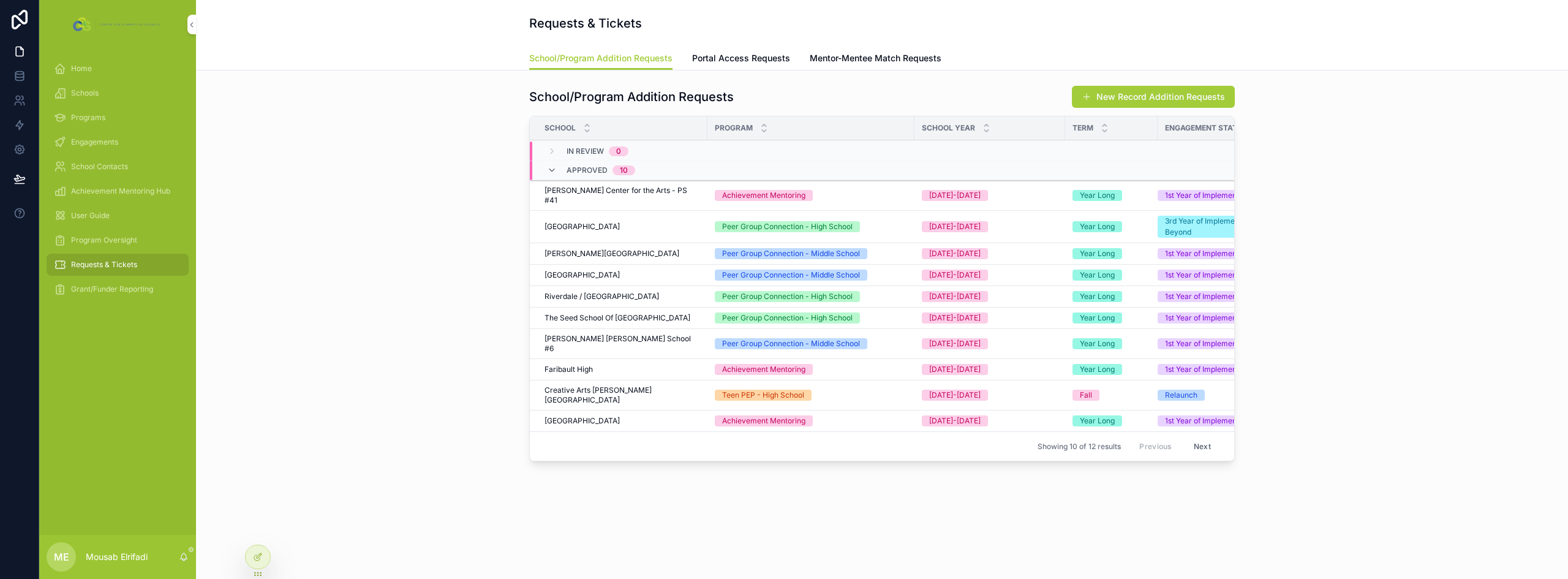
click at [123, 287] on span "Grant/Funder Reporting" at bounding box center [112, 290] width 82 height 10
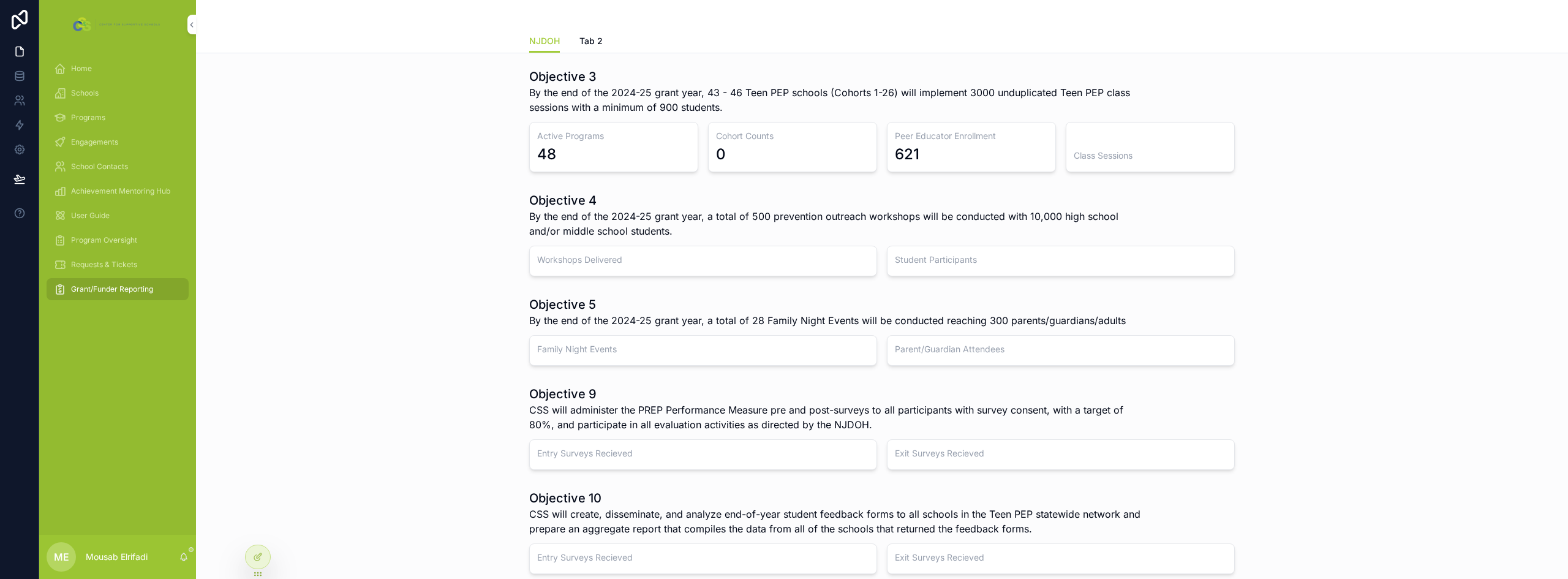
click at [139, 265] on div "Requests & Tickets" at bounding box center [117, 264] width 127 height 19
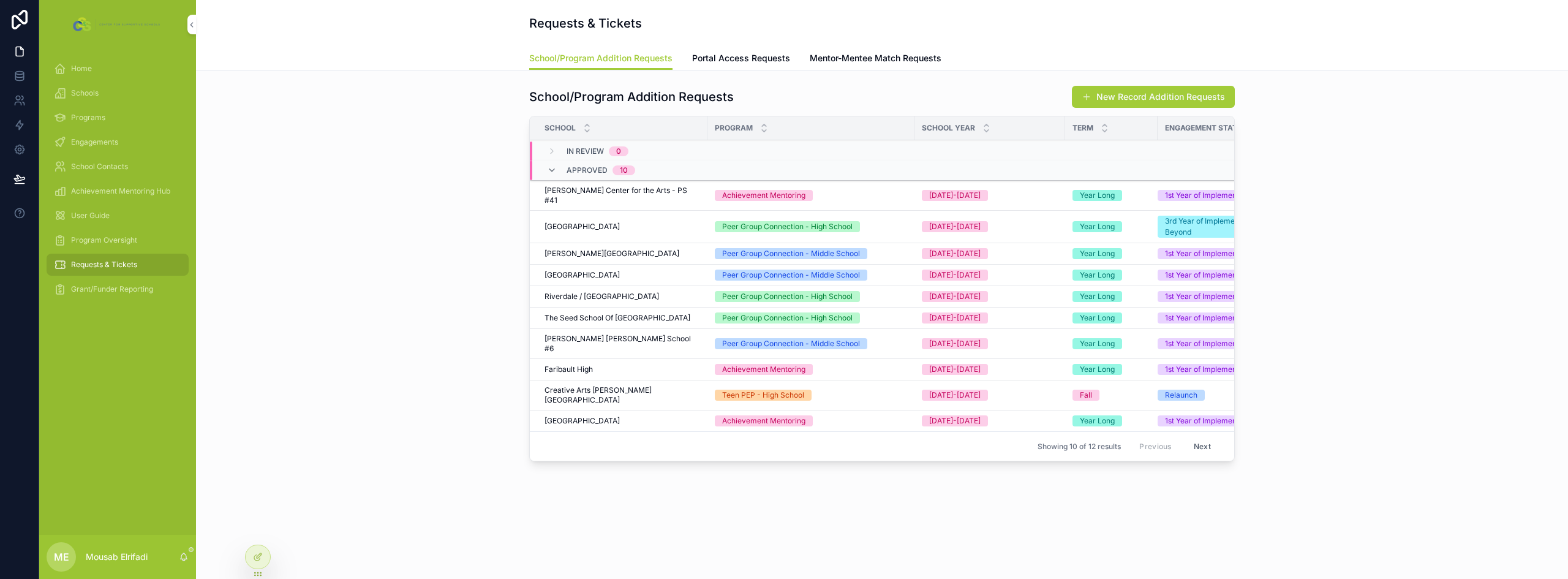
click at [727, 52] on span "Portal Access Requests" at bounding box center [741, 58] width 98 height 13
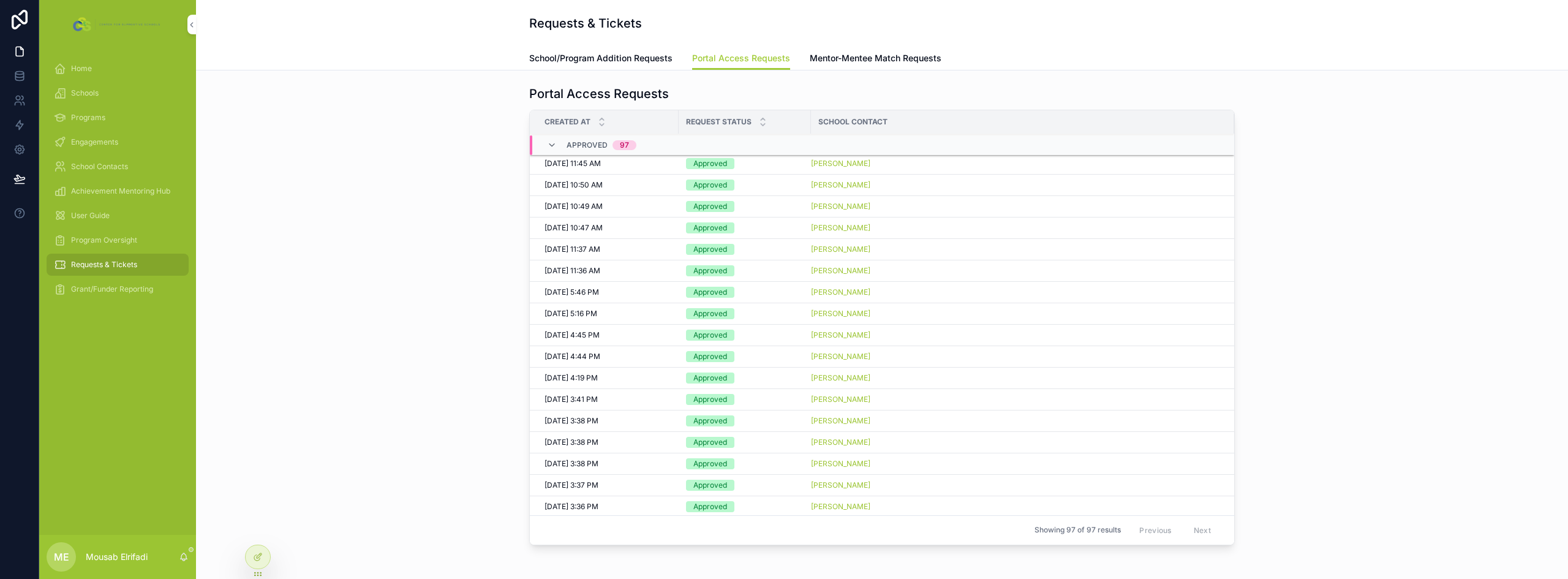
scroll to position [61, 0]
click at [891, 59] on span "Mentor-Mentee Match Requests" at bounding box center [876, 58] width 132 height 13
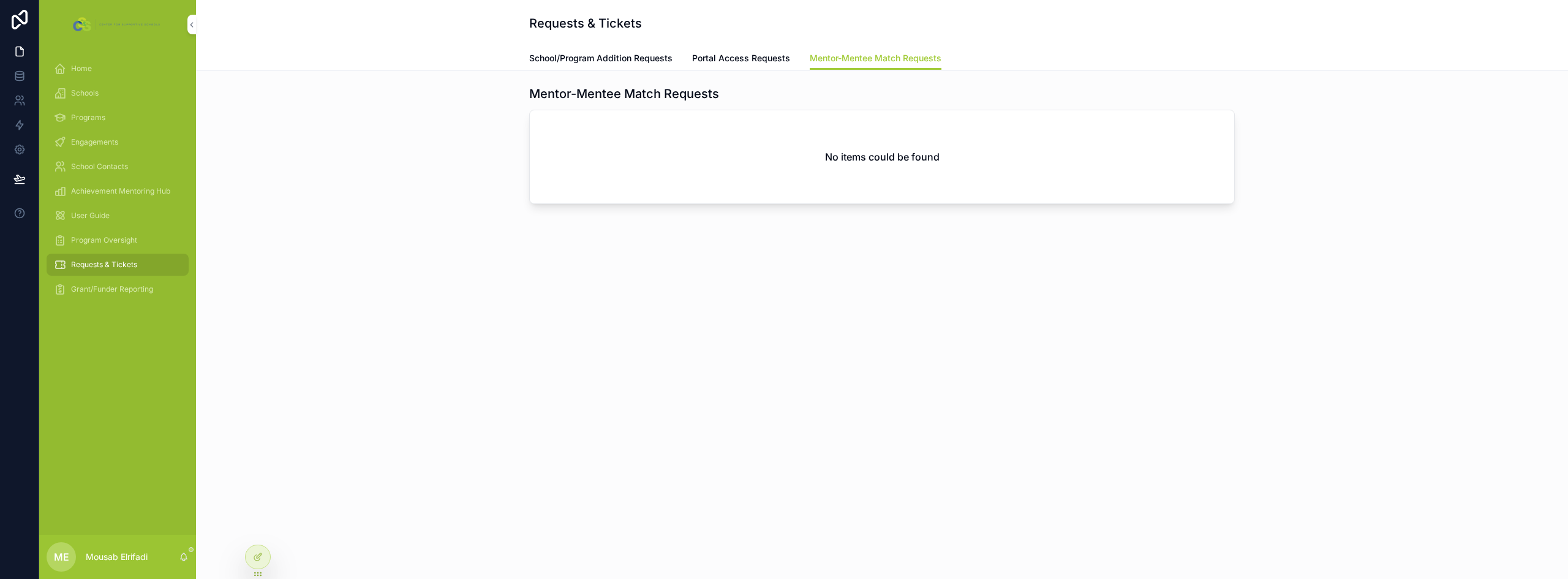
click at [603, 65] on link "School/Program Addition Requests" at bounding box center [601, 59] width 144 height 24
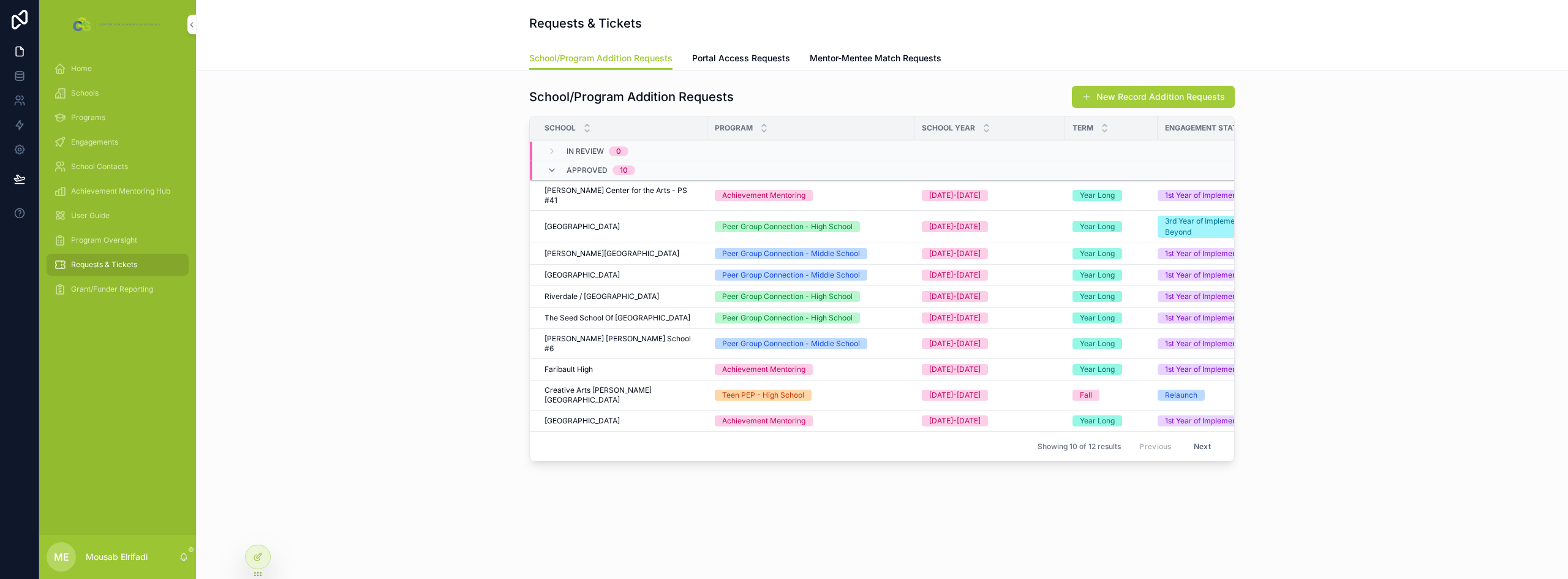
drag, startPoint x: 265, startPoint y: 281, endPoint x: 237, endPoint y: 211, distance: 75.4
click at [237, 211] on div "School/Program Addition Requests New Record Addition Requests School Program Sc…" at bounding box center [882, 276] width 1352 height 391
click at [104, 276] on div "Requests & Tickets" at bounding box center [117, 264] width 156 height 24
click at [103, 290] on span "Grant/Funder Reporting" at bounding box center [112, 290] width 82 height 10
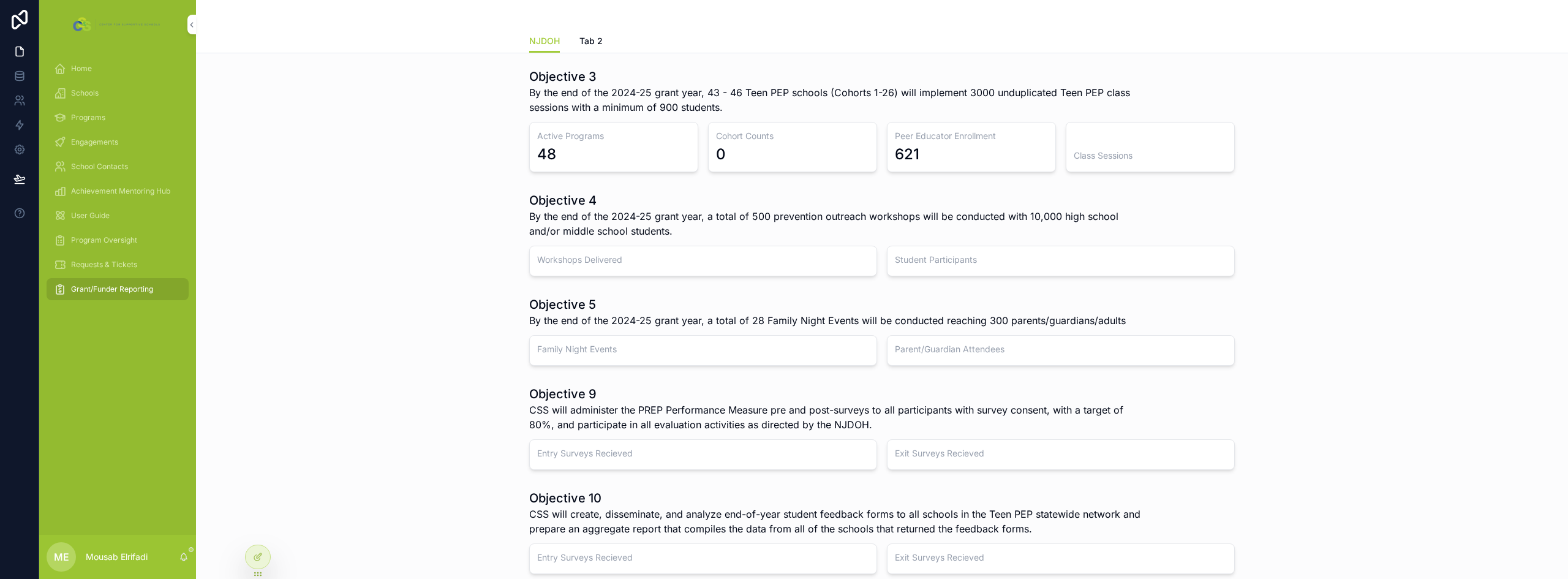
click at [559, 137] on h3 "Active Programs" at bounding box center [614, 136] width 153 height 13
click at [718, 135] on h3 "Cohort Counts" at bounding box center [793, 136] width 153 height 13
click at [925, 137] on h3 "Peer Educator Enrollment" at bounding box center [971, 136] width 153 height 13
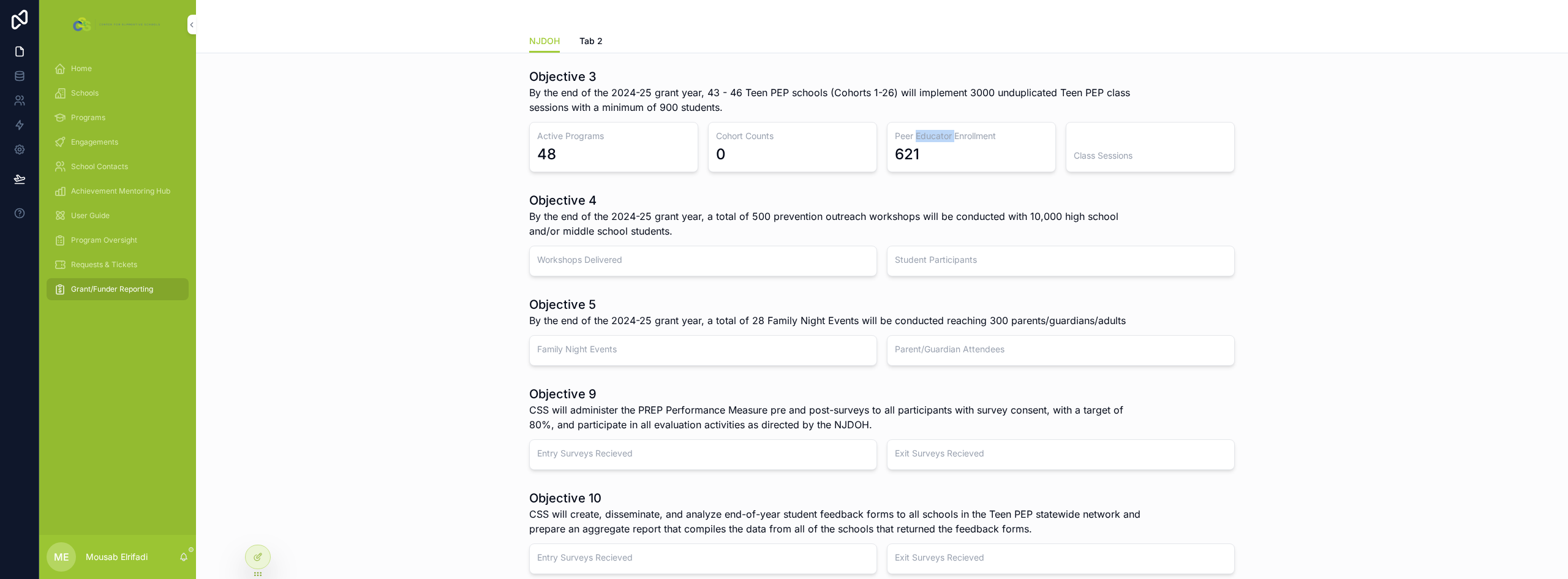
click at [925, 137] on h3 "Peer Educator Enrollment" at bounding box center [971, 136] width 153 height 13
click at [1074, 159] on h3 "Class Sessions" at bounding box center [1150, 155] width 153 height 13
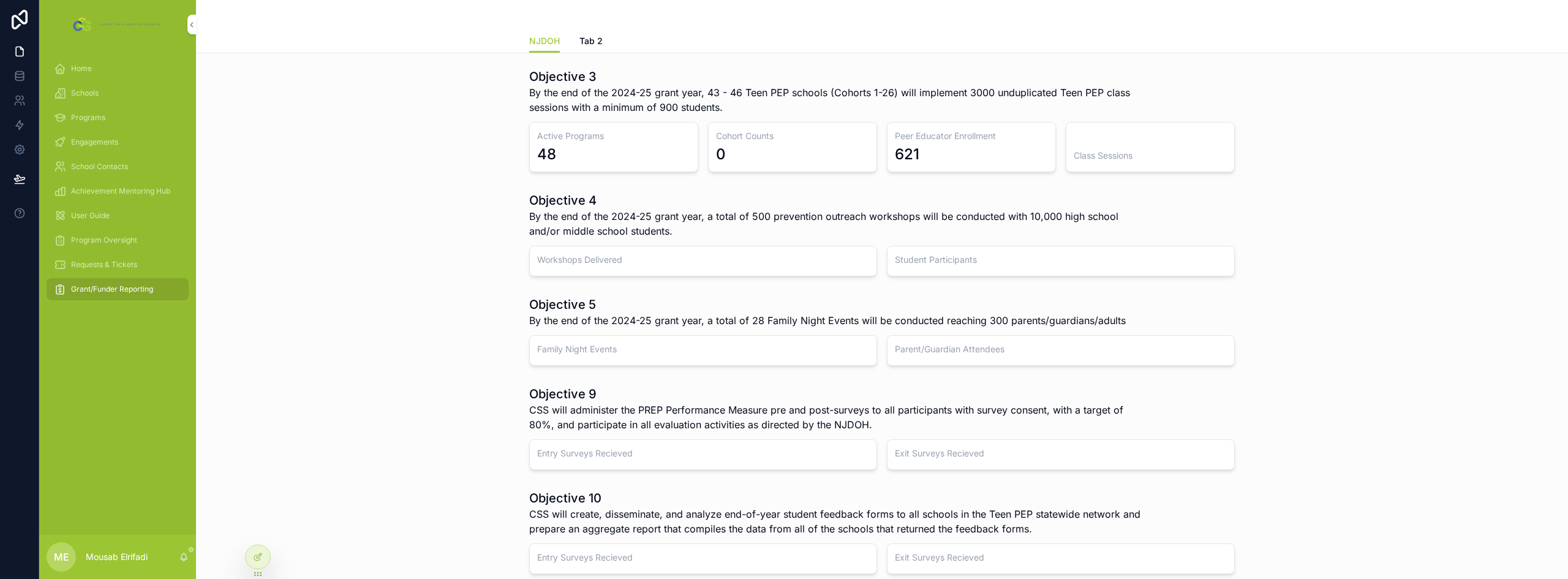
click at [409, 180] on div "Objective 3 By the end of the 2024-25 grant year, 43 - 46 Teen PEP schools (Coh…" at bounding box center [882, 422] width 1372 height 737
click at [84, 139] on span "Engagements" at bounding box center [94, 142] width 48 height 10
click at [255, 556] on icon at bounding box center [257, 558] width 6 height 6
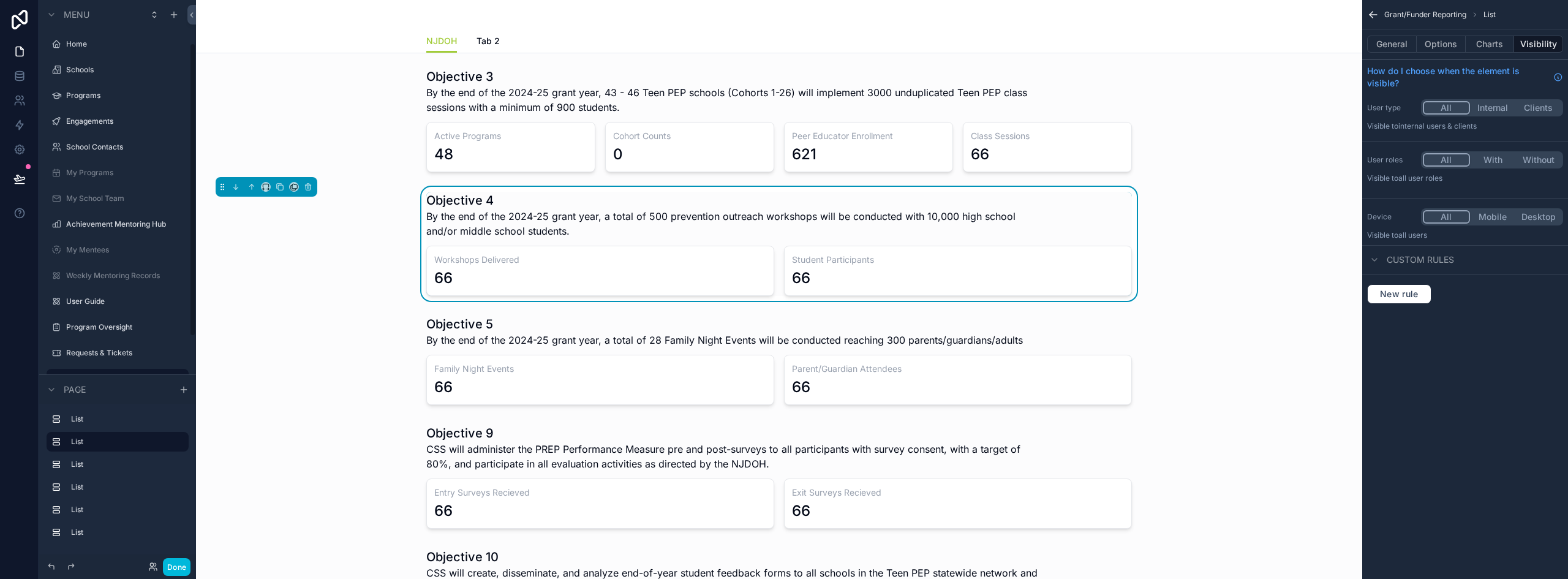
scroll to position [84, 0]
click at [669, 272] on div "66" at bounding box center [600, 278] width 332 height 19
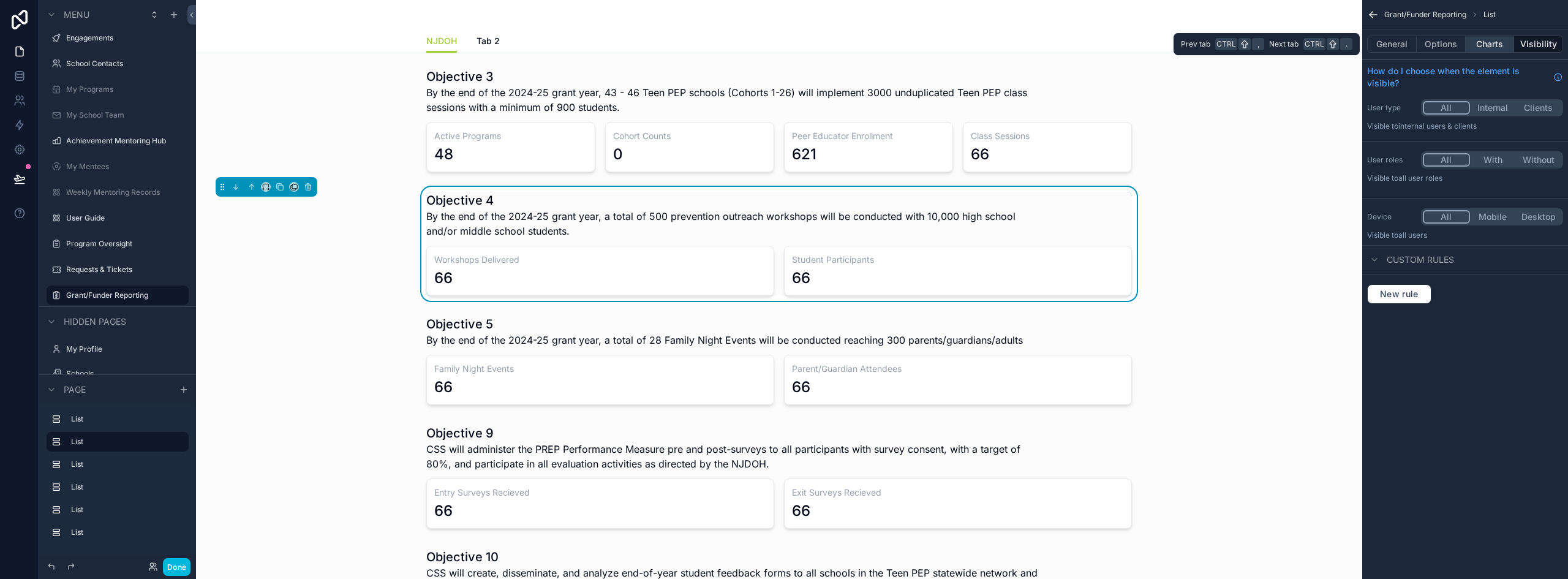
click at [1498, 44] on button "Charts" at bounding box center [1490, 45] width 49 height 17
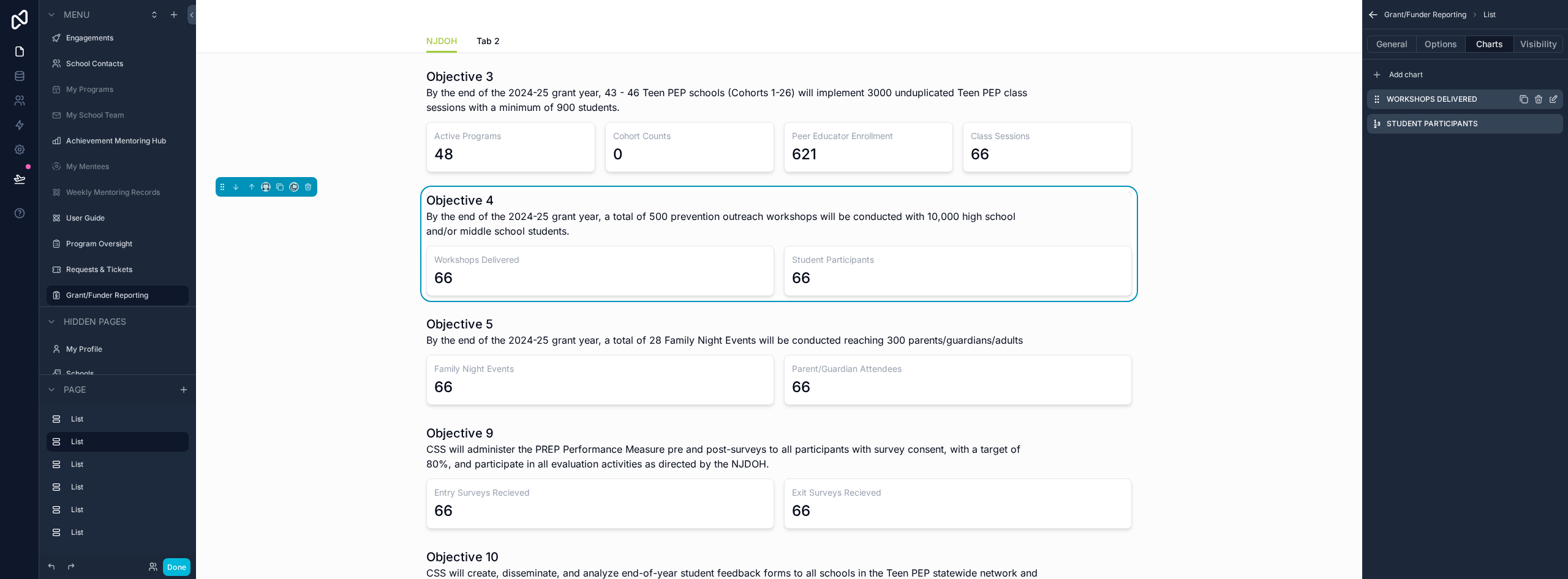
click at [1554, 99] on icon "scrollable content" at bounding box center [1553, 99] width 10 height 10
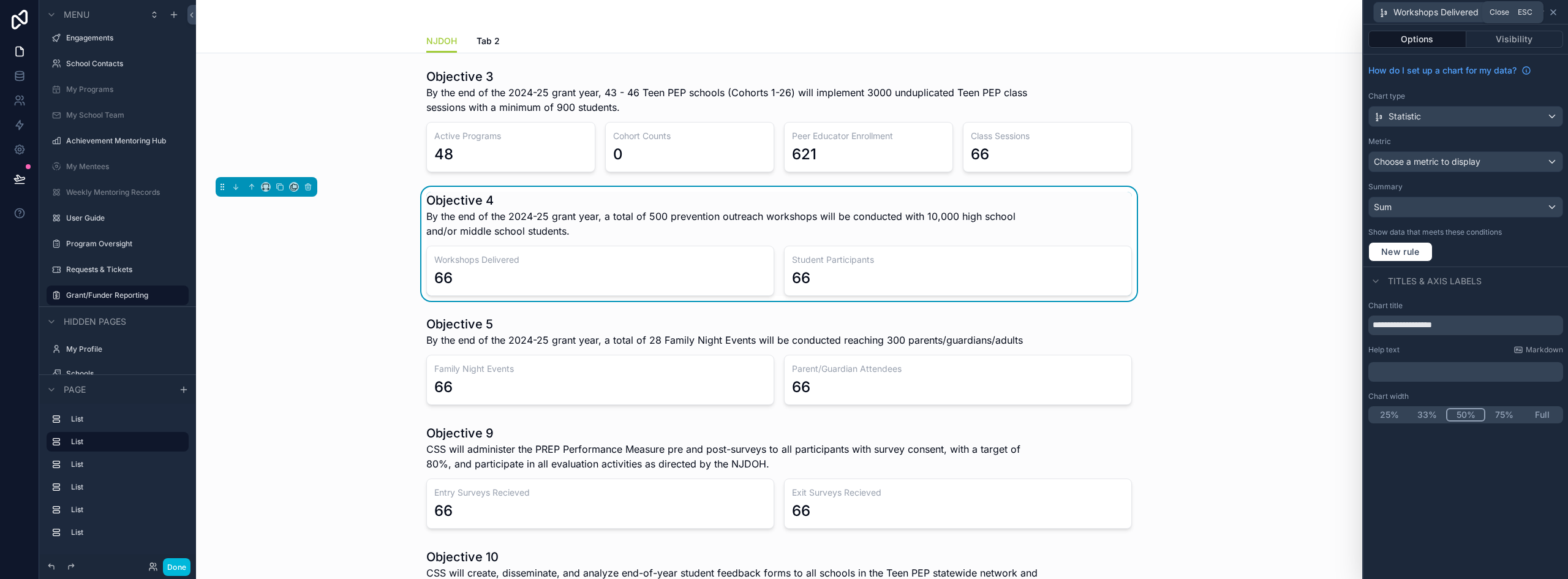
click at [1554, 14] on icon at bounding box center [1553, 13] width 10 height 10
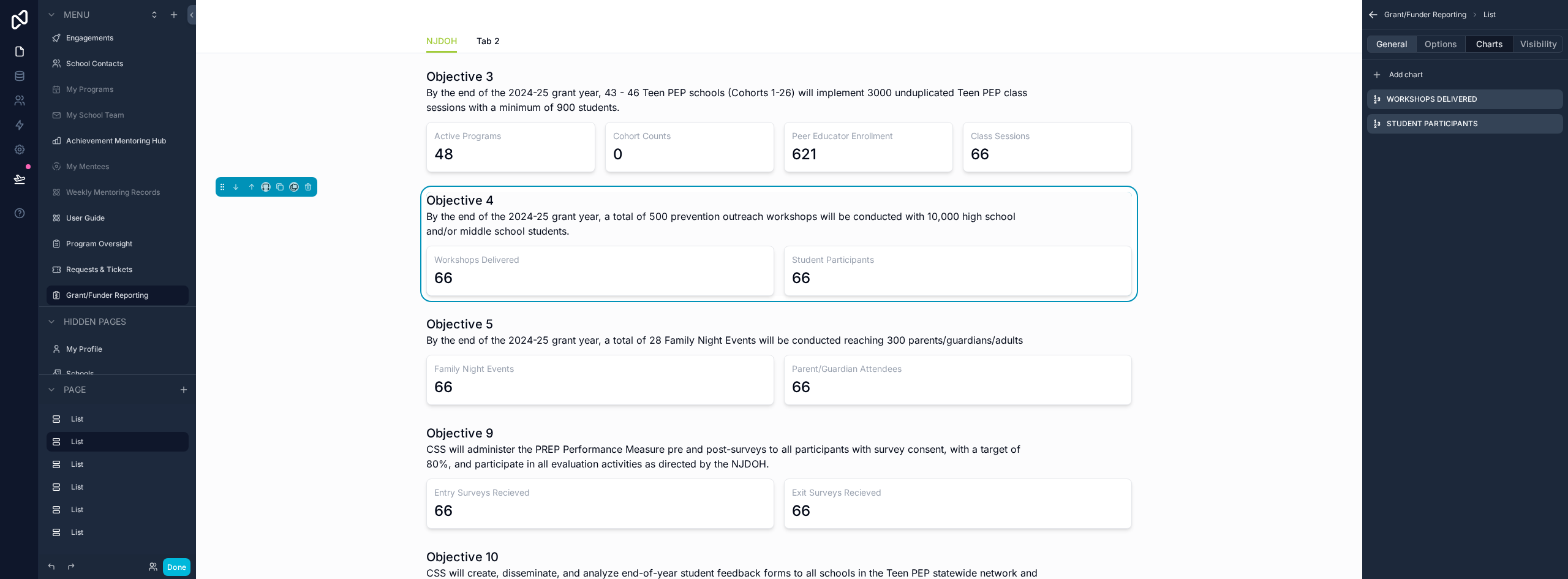
click at [1391, 49] on button "General" at bounding box center [1391, 45] width 50 height 17
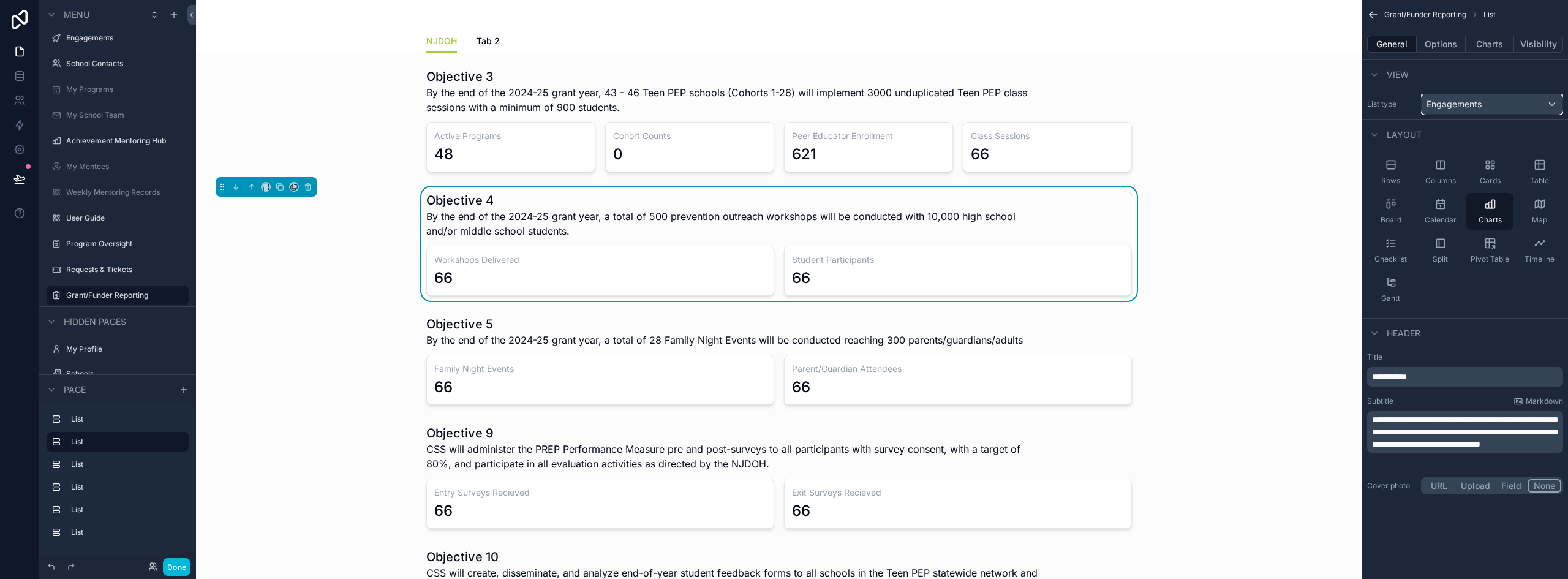
click at [1471, 106] on span "Engagements" at bounding box center [1454, 104] width 55 height 13
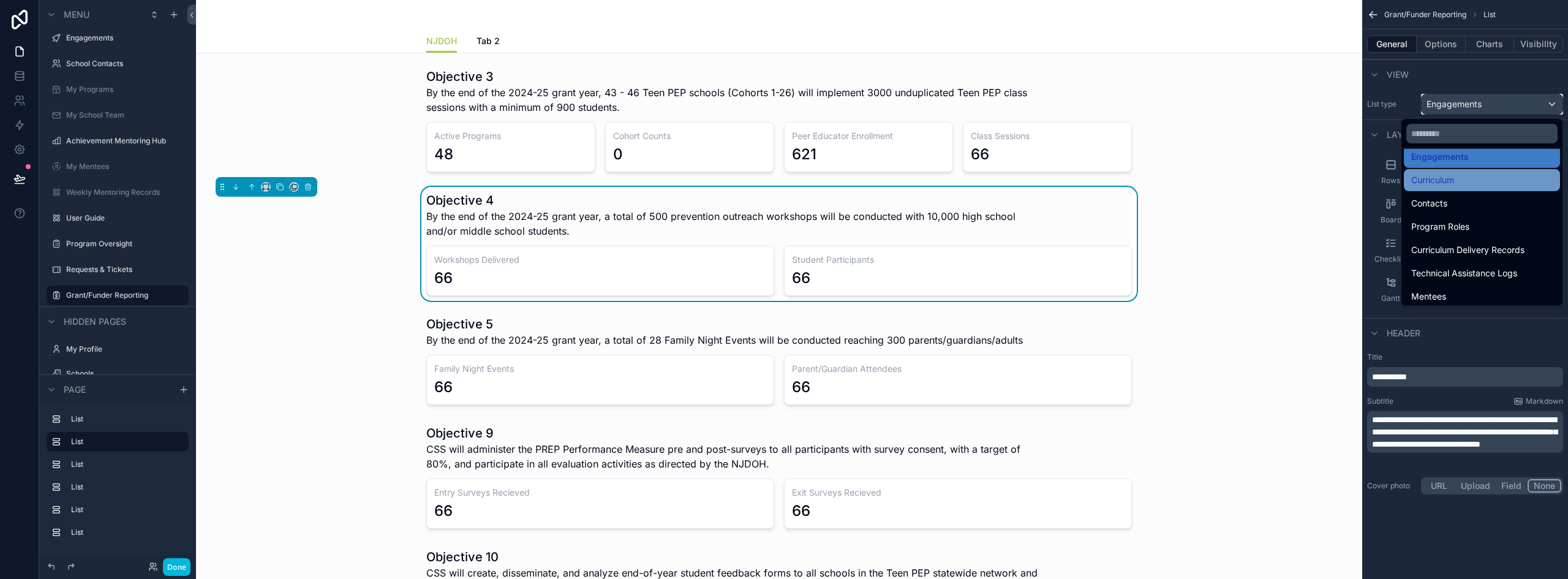
scroll to position [122, 0]
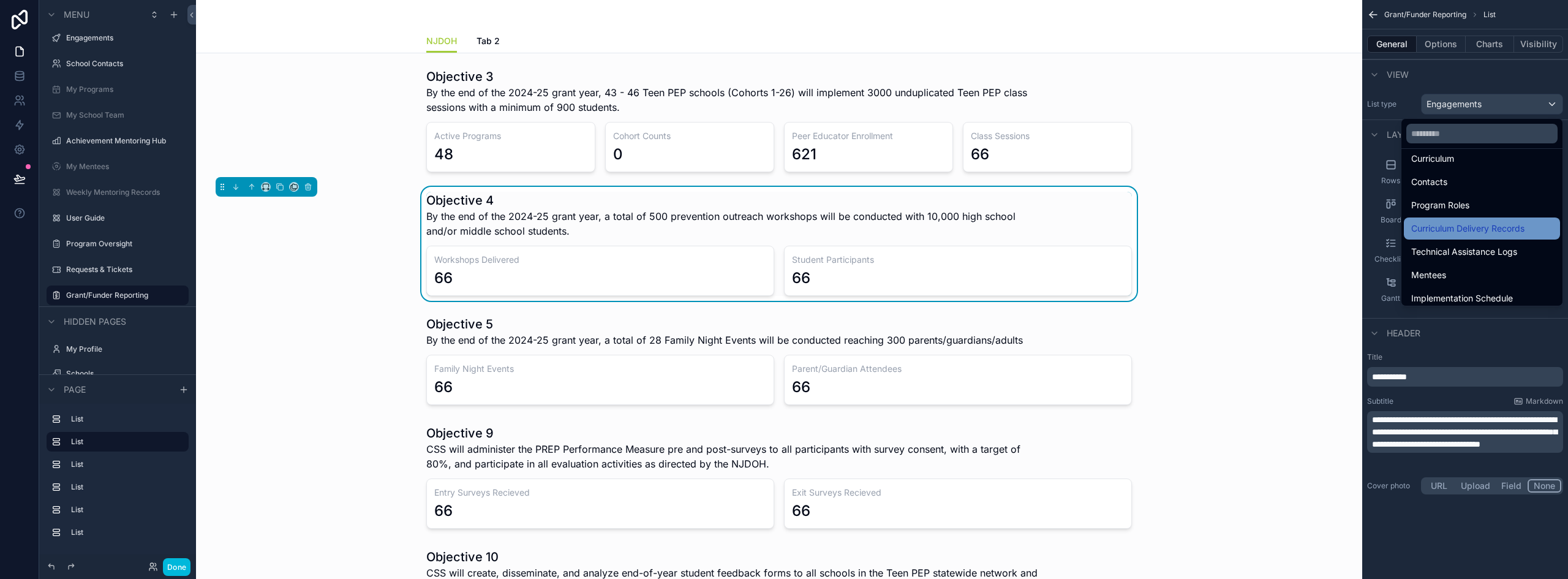
click at [1474, 226] on span "Curriculum Delivery Records" at bounding box center [1468, 228] width 114 height 15
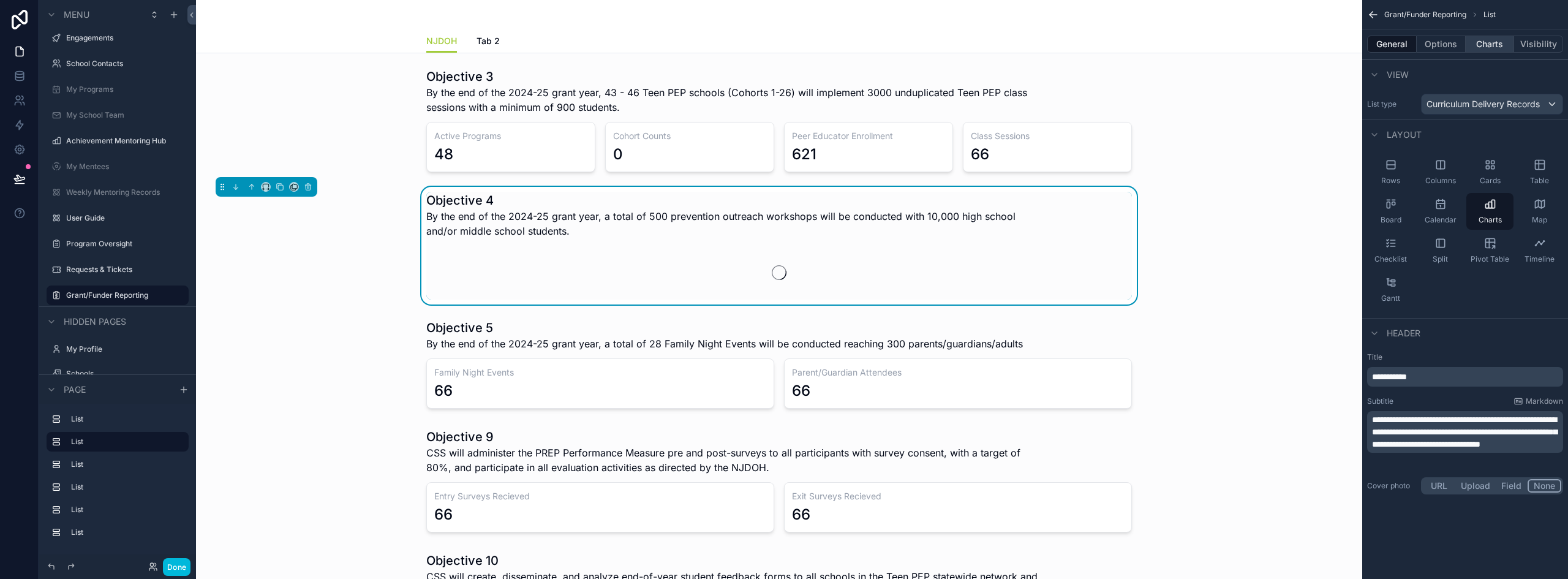
click at [1491, 44] on button "Charts" at bounding box center [1490, 45] width 49 height 17
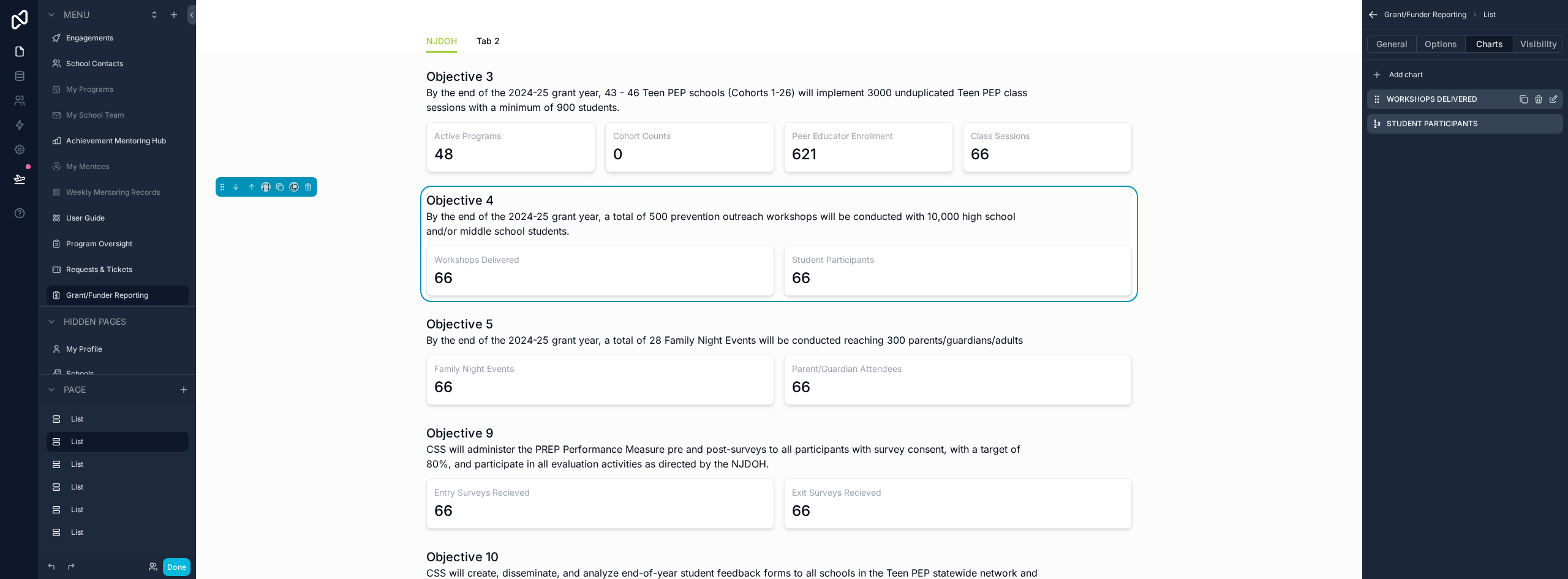
click at [1556, 100] on icon "scrollable content" at bounding box center [1553, 99] width 10 height 10
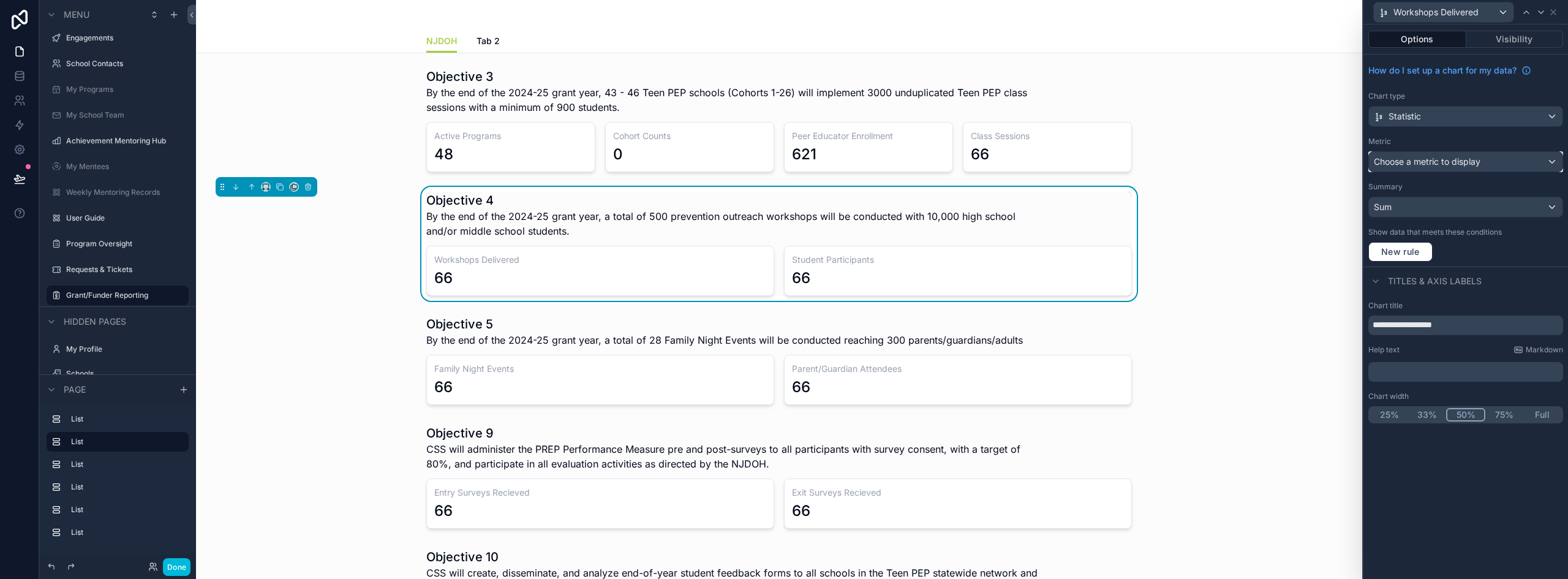
click at [1429, 166] on span "Choose a metric to display" at bounding box center [1427, 161] width 107 height 11
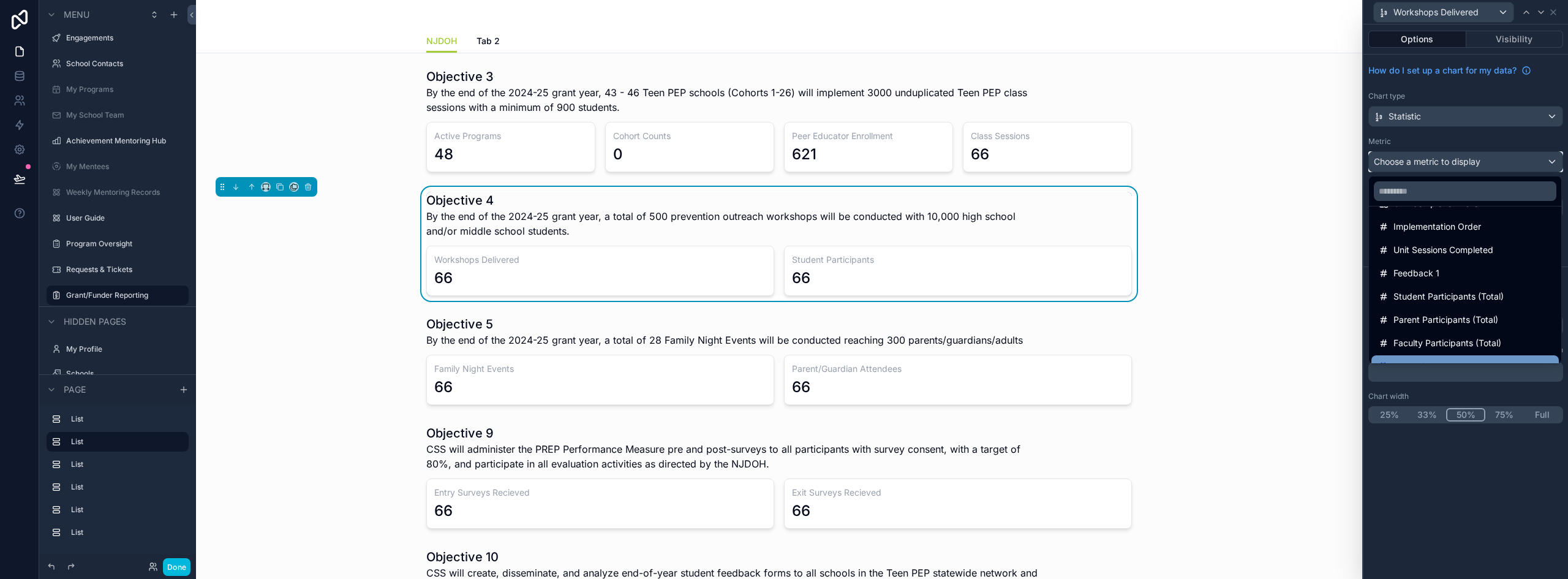
scroll to position [72, 0]
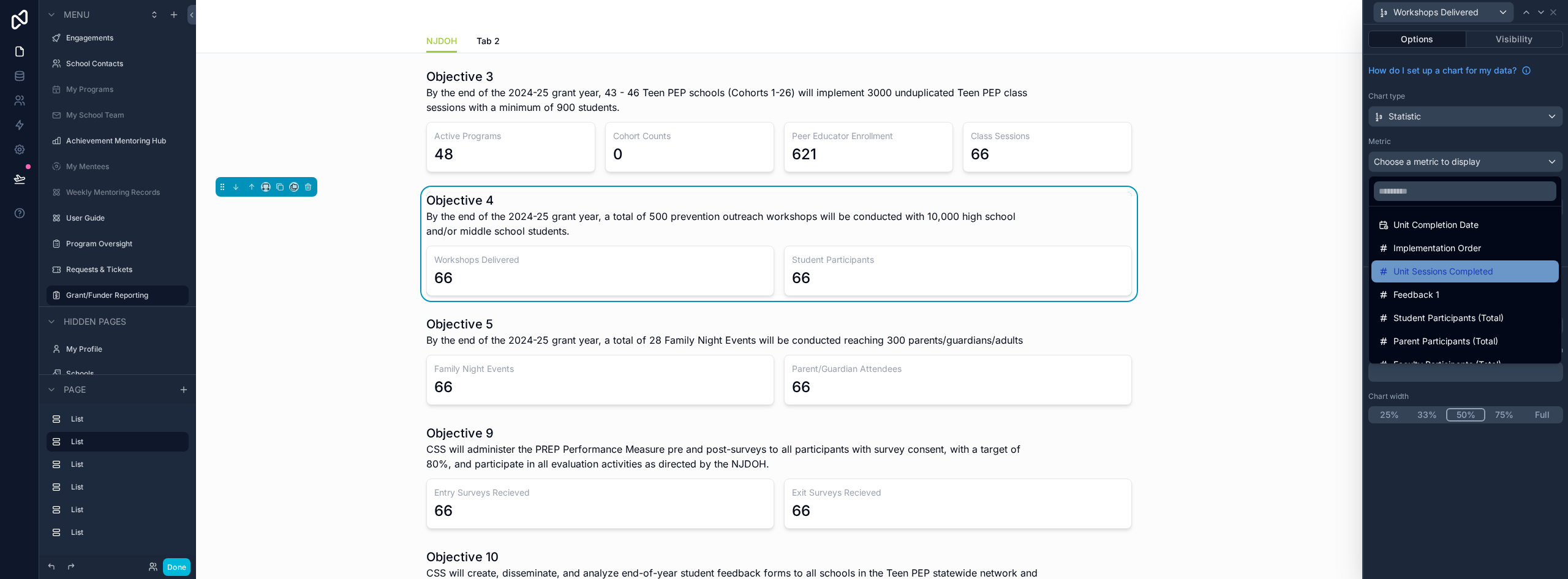
click at [1489, 274] on span "Unit Sessions Completed" at bounding box center [1444, 271] width 100 height 15
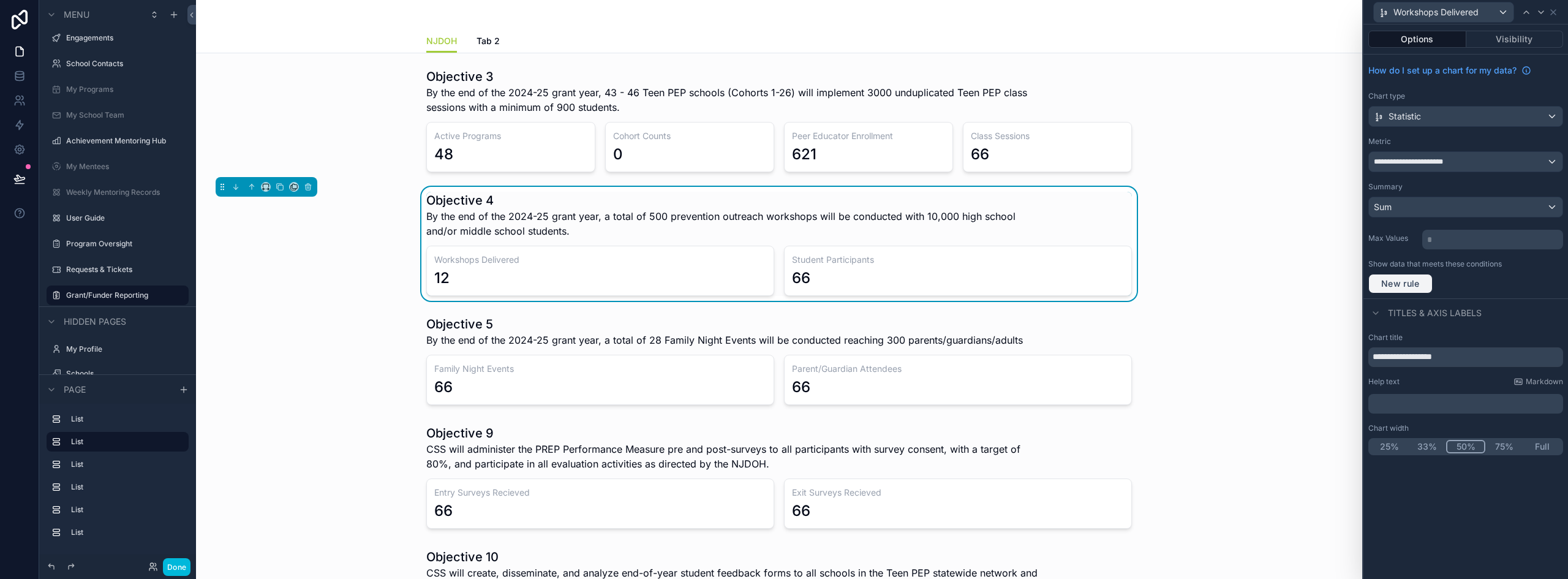
click at [1416, 288] on span "New rule" at bounding box center [1401, 283] width 49 height 11
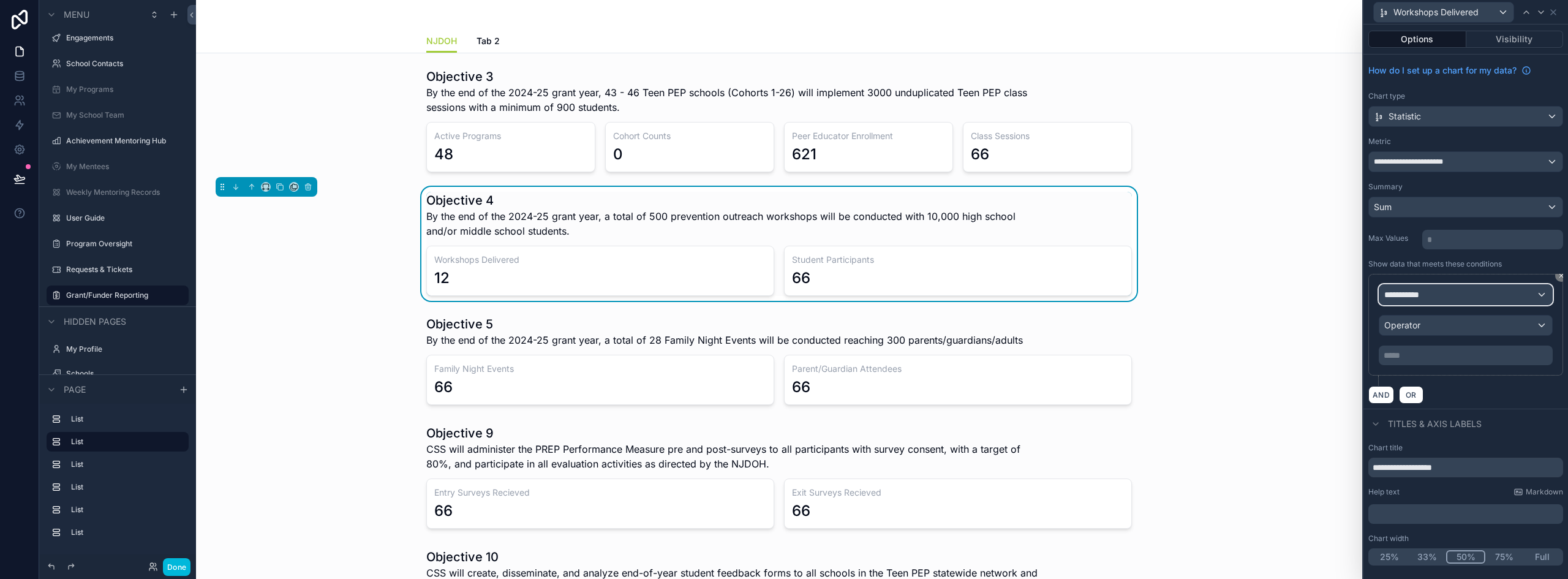
click at [1441, 299] on div "**********" at bounding box center [1466, 294] width 173 height 19
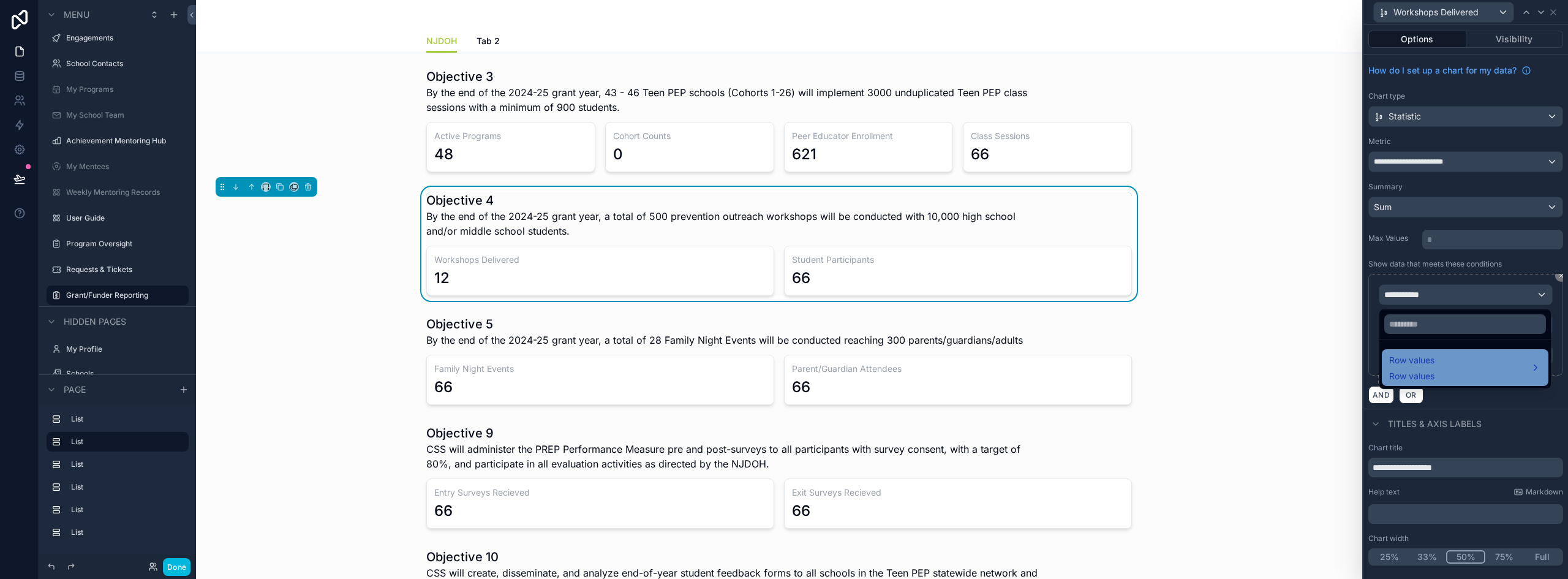
click at [1450, 365] on div "Row values Row values" at bounding box center [1465, 367] width 152 height 29
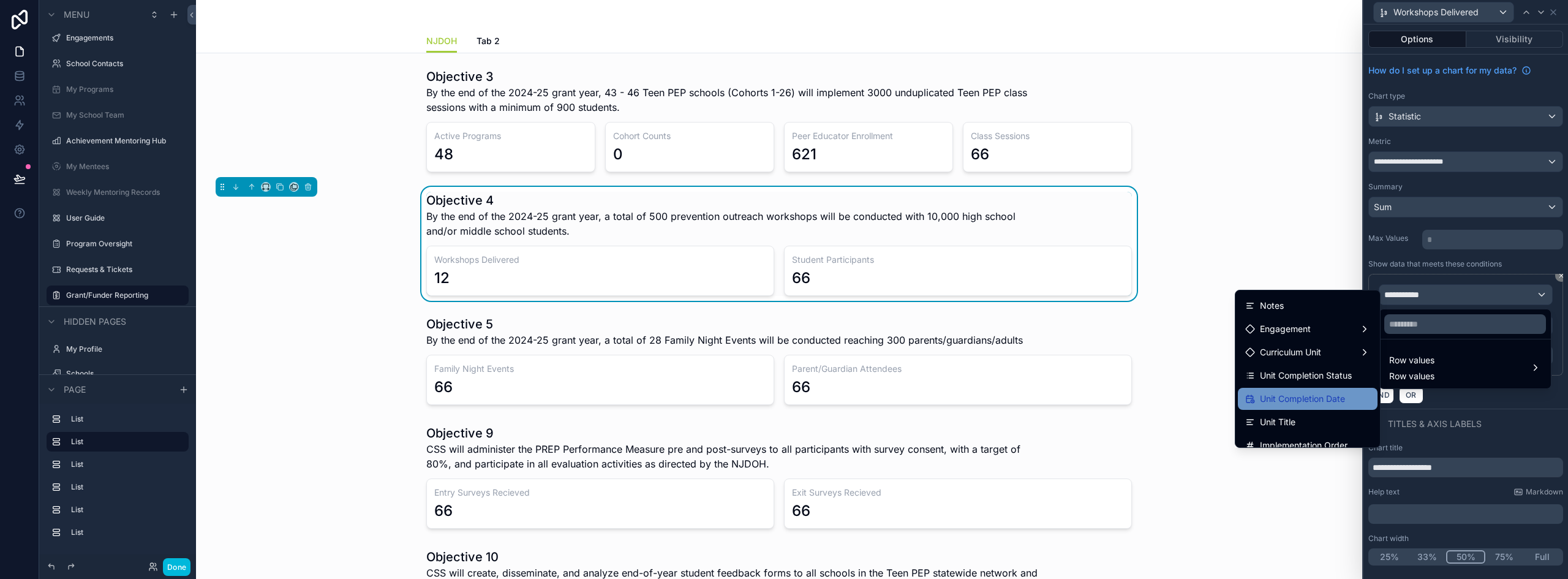
scroll to position [0, 0]
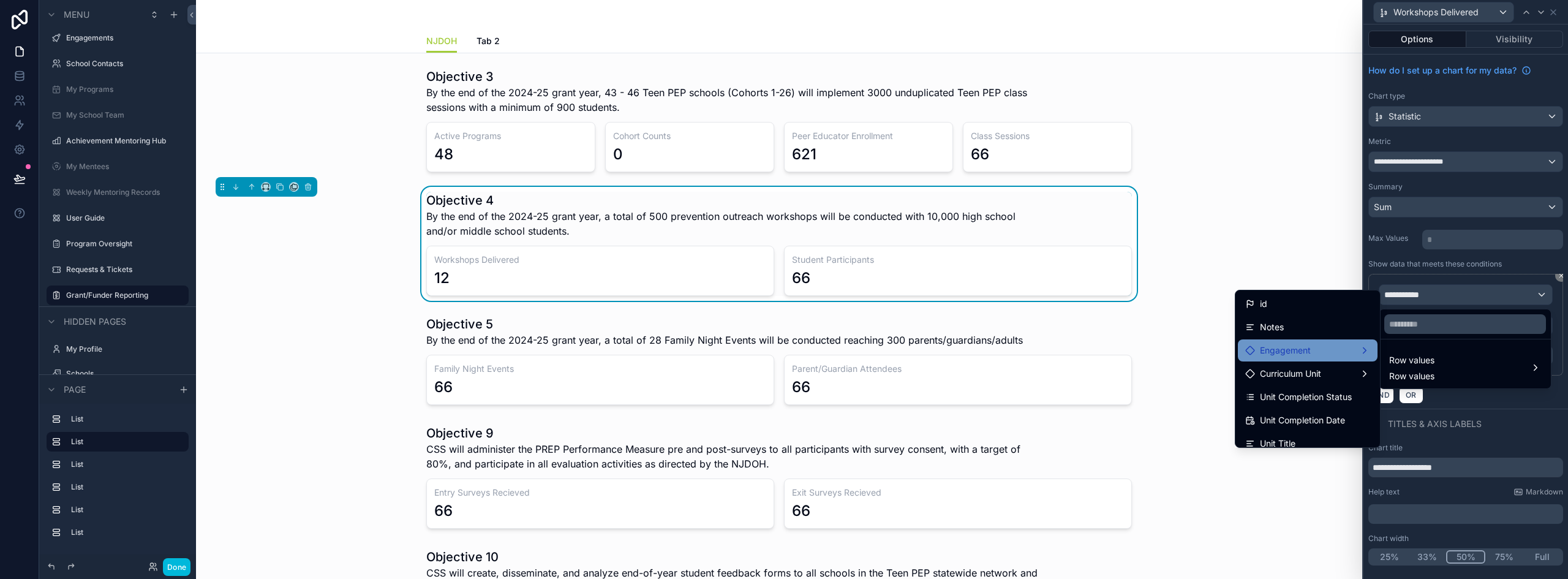
click at [1335, 353] on div "Engagement" at bounding box center [1308, 350] width 125 height 15
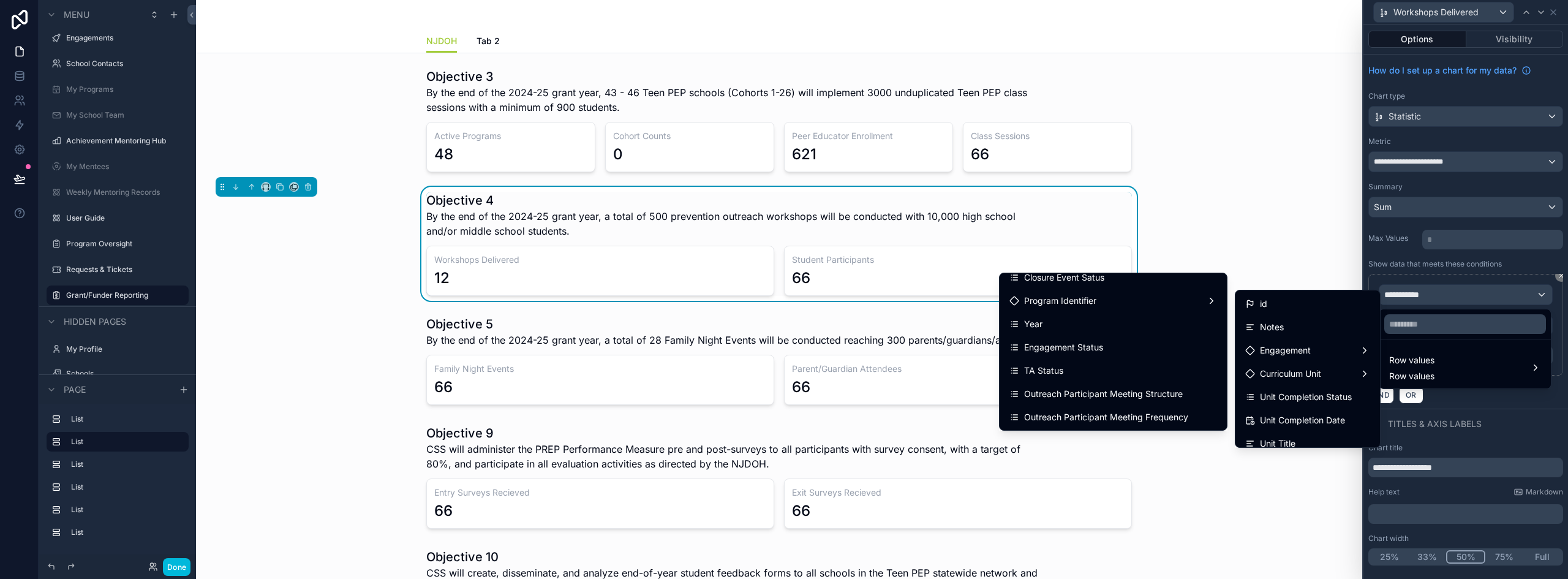
scroll to position [428, 0]
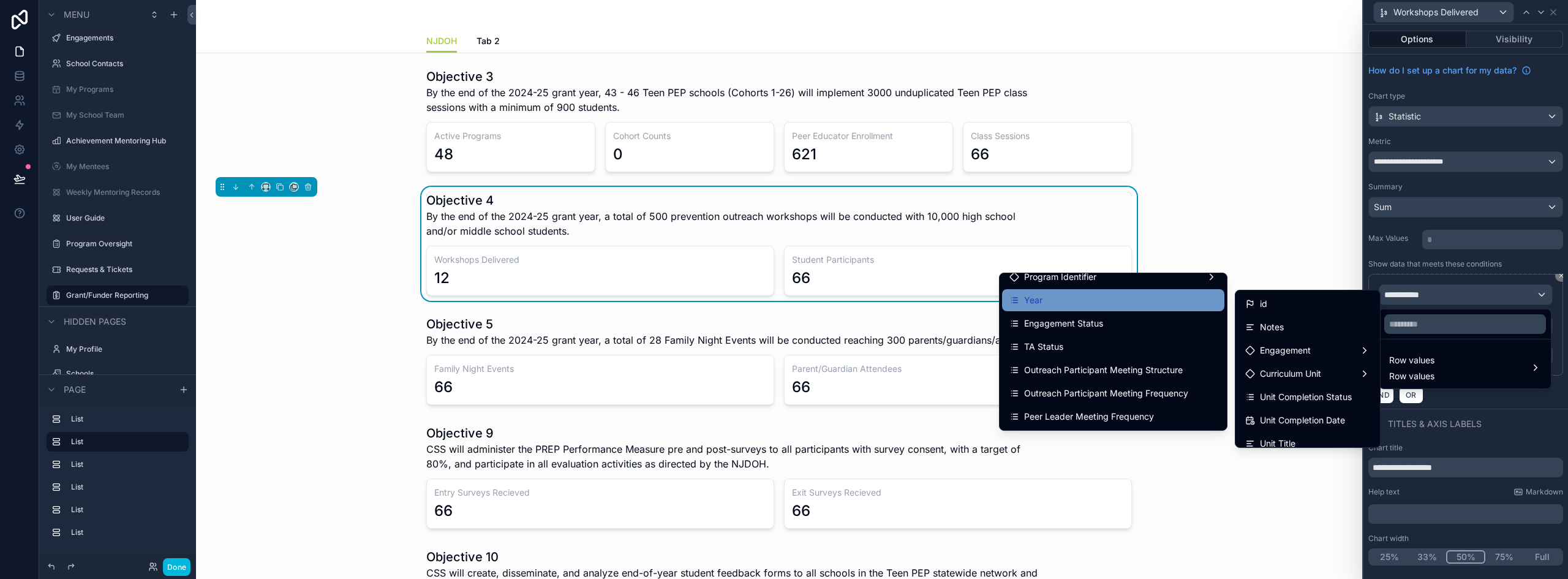
click at [1047, 306] on div "Year" at bounding box center [1113, 299] width 208 height 15
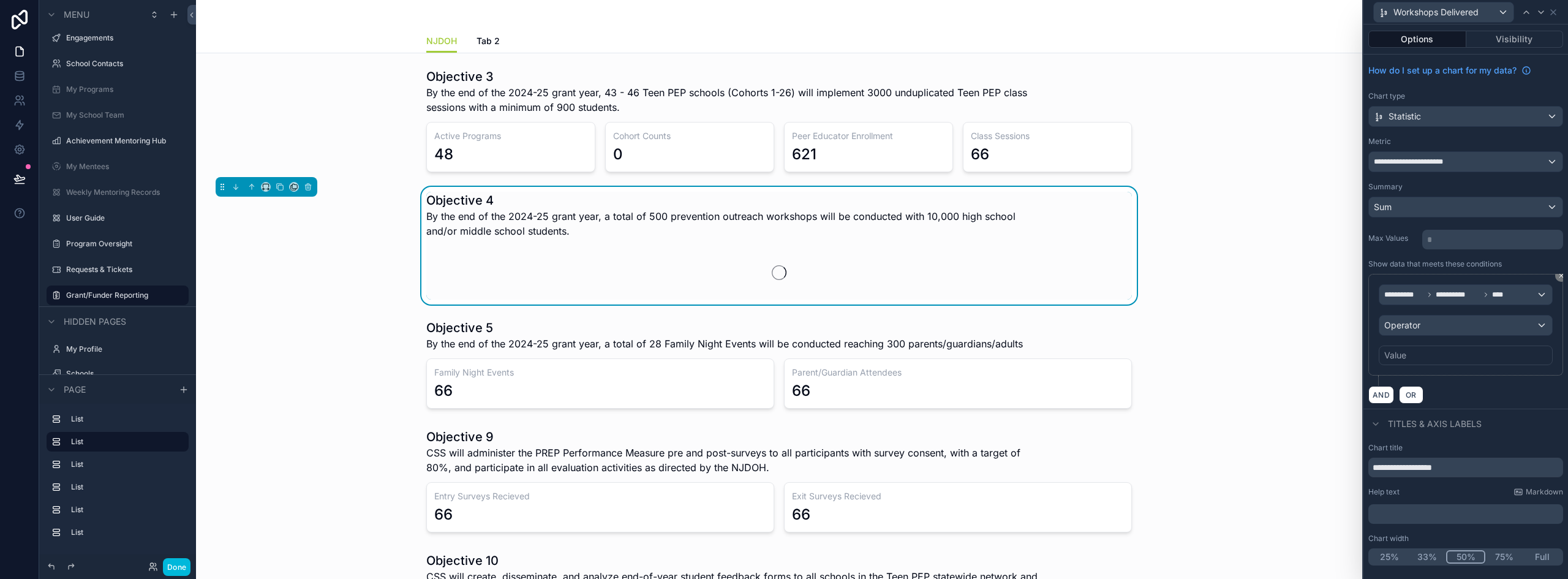
click at [1410, 355] on div "Value" at bounding box center [1465, 356] width 174 height 19
click at [1411, 353] on div "Value" at bounding box center [1465, 356] width 174 height 19
click at [1483, 330] on div "Operator" at bounding box center [1466, 325] width 173 height 19
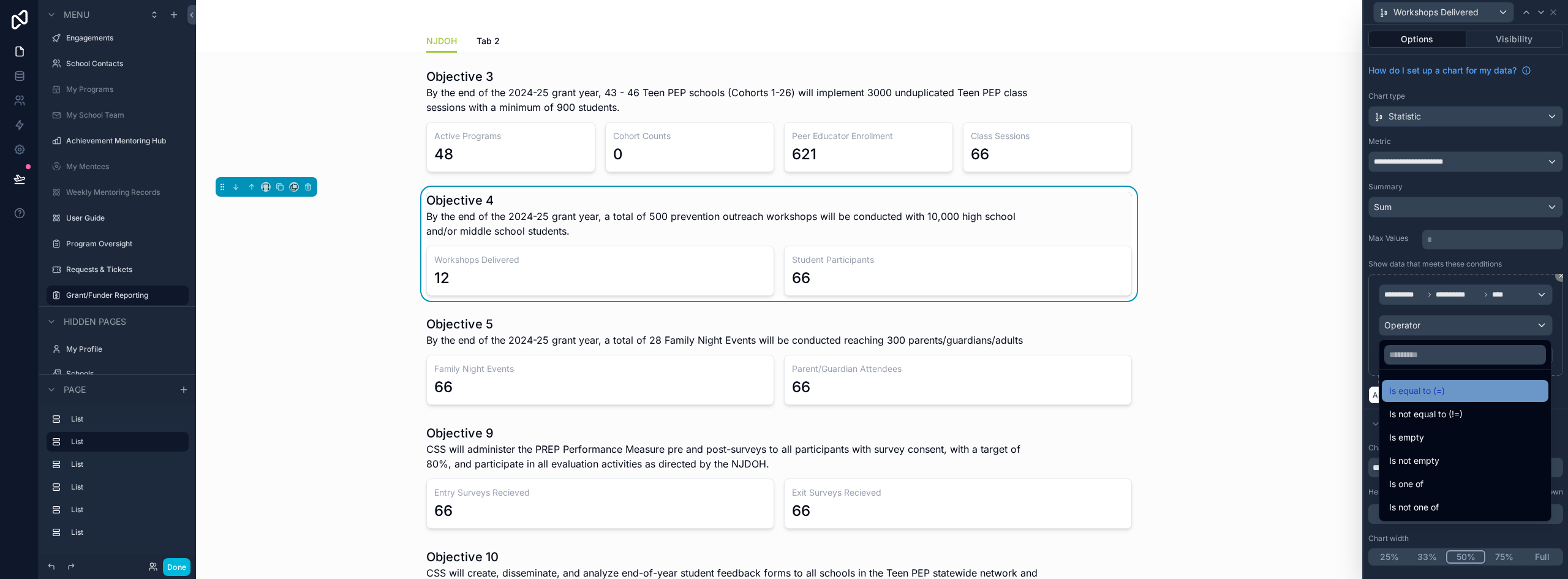
click at [1447, 387] on div "Is equal to (=)" at bounding box center [1465, 391] width 152 height 15
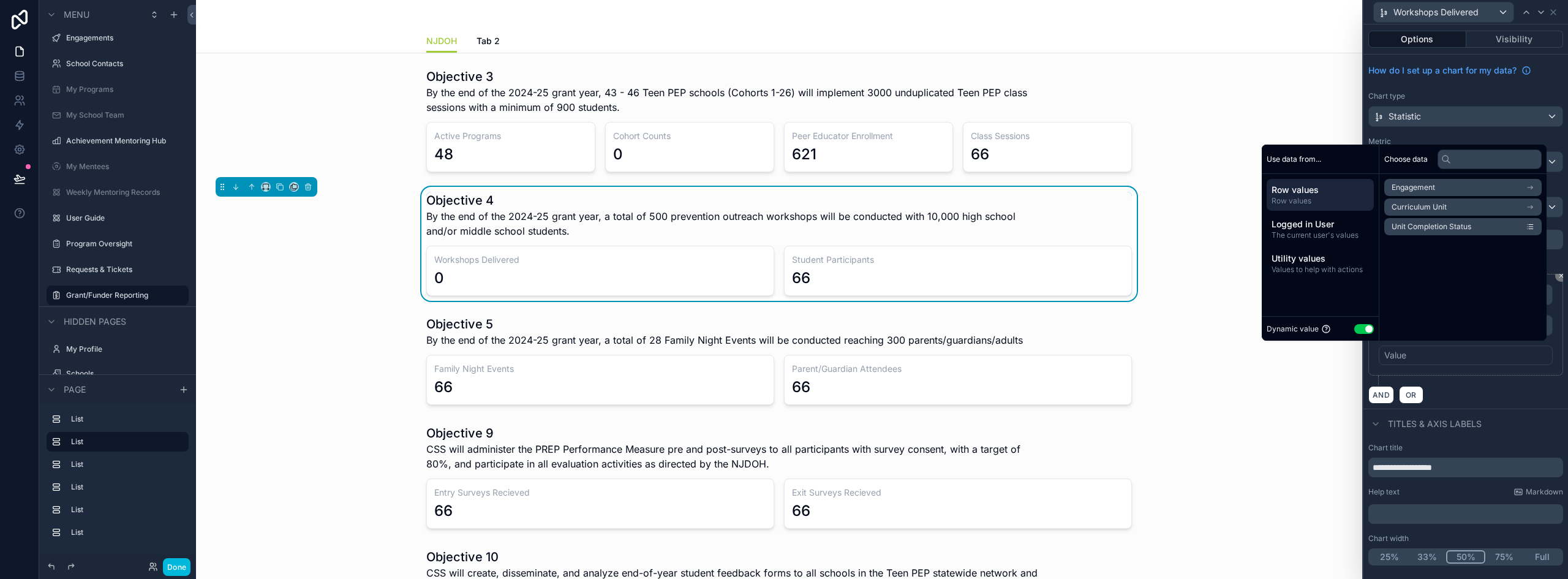
click at [1354, 329] on button "Use setting" at bounding box center [1364, 329] width 19 height 10
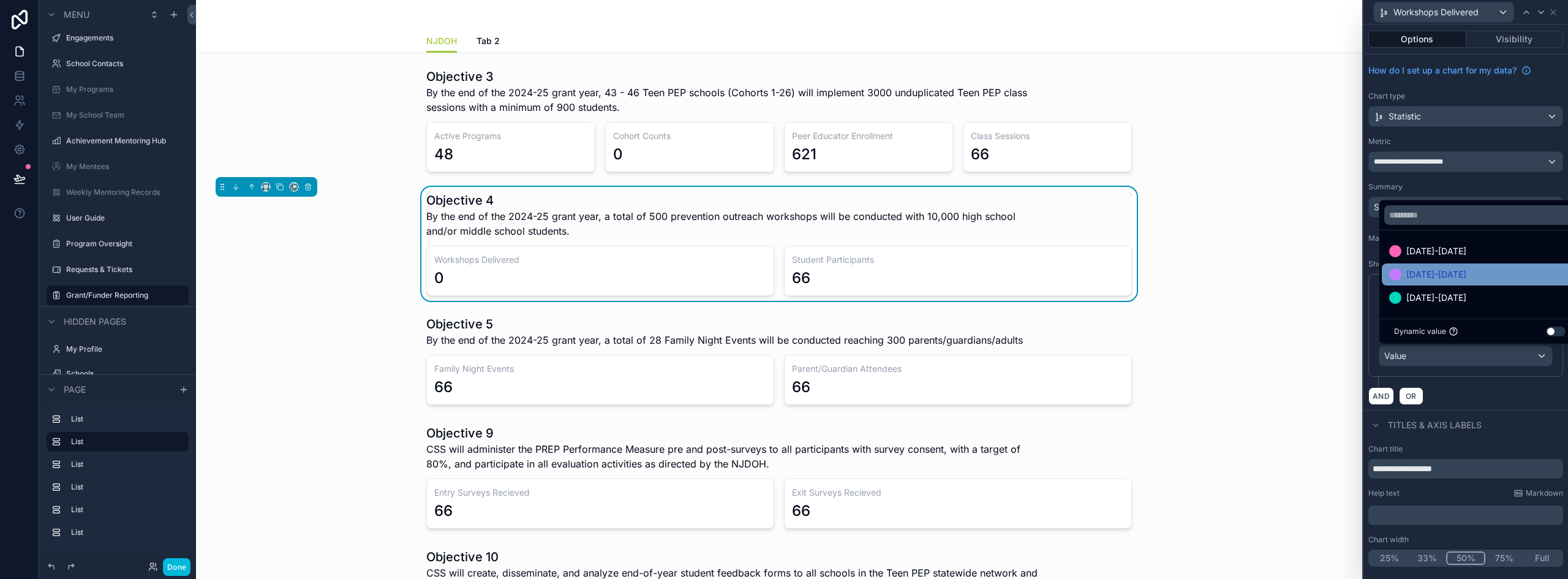
click at [1415, 271] on span "[DATE]-[DATE]" at bounding box center [1437, 274] width 60 height 15
click at [1486, 392] on div "AND OR" at bounding box center [1466, 395] width 195 height 18
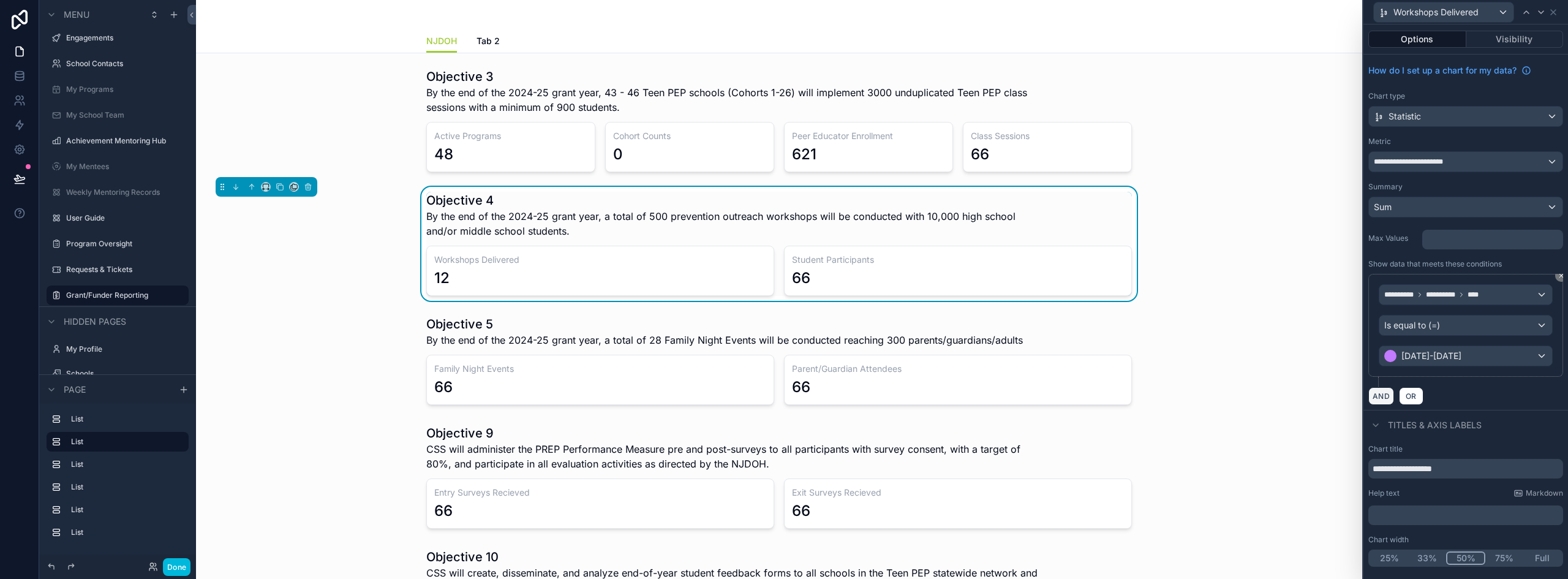
click at [1383, 397] on button "AND" at bounding box center [1381, 396] width 25 height 17
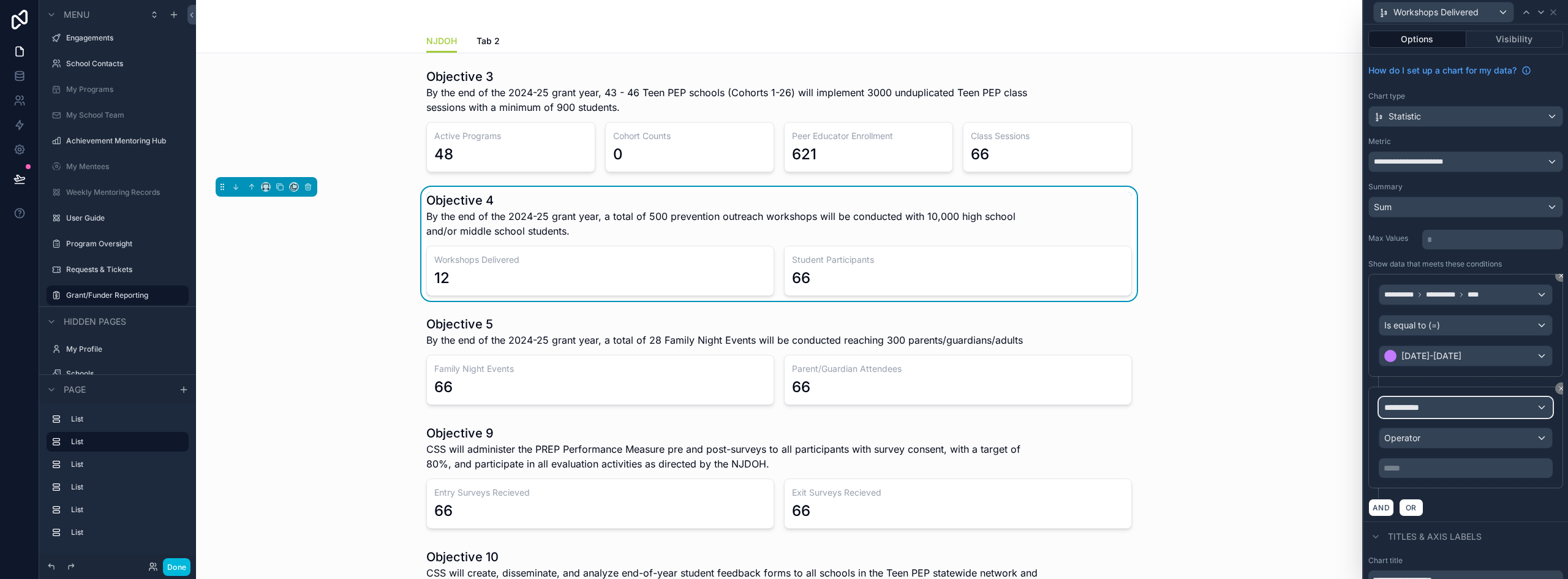
click at [1418, 409] on span "**********" at bounding box center [1402, 407] width 35 height 13
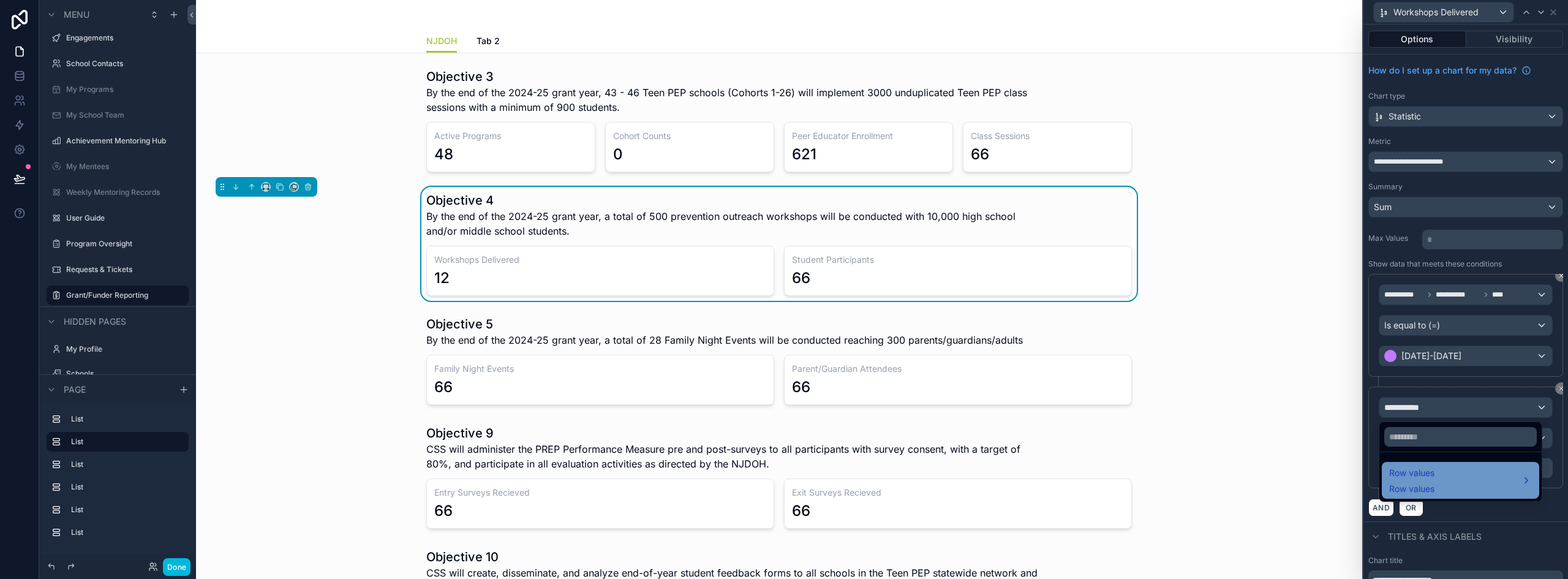
click at [1439, 476] on div "Row values Row values" at bounding box center [1460, 480] width 143 height 29
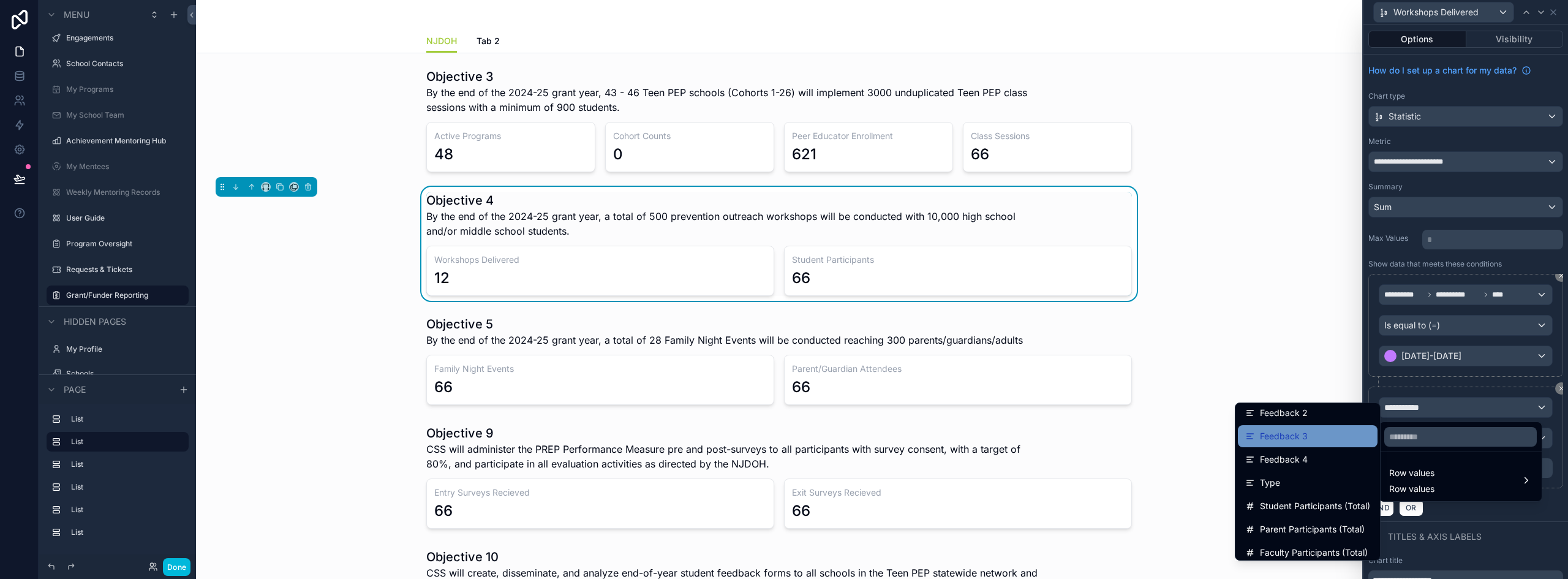
scroll to position [367, 0]
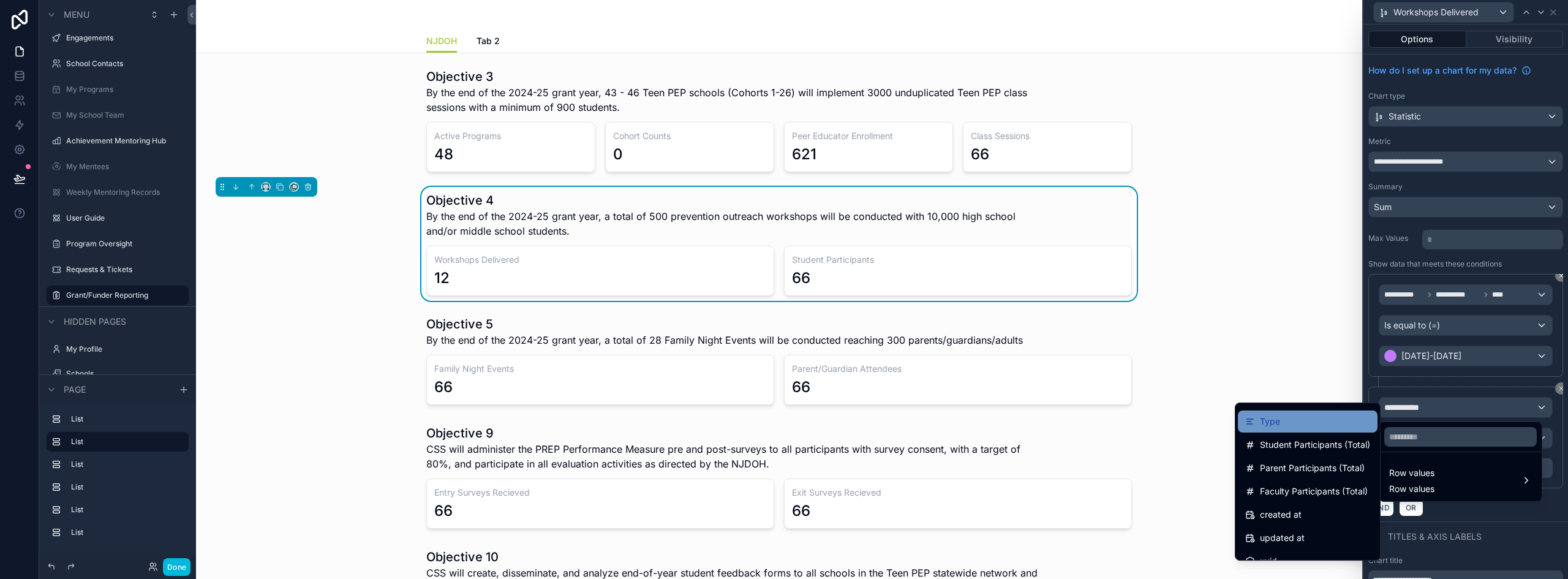
click at [1306, 429] on div "Type" at bounding box center [1308, 421] width 140 height 22
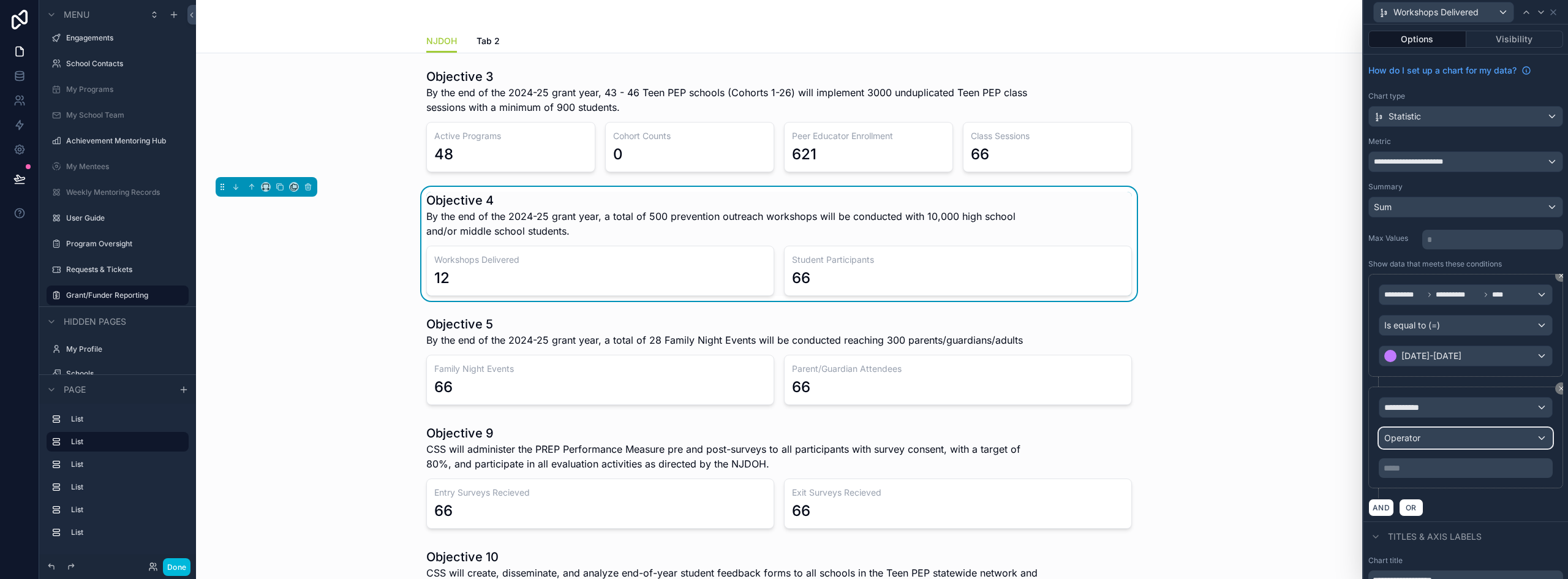
click at [1422, 440] on div "Operator" at bounding box center [1466, 438] width 173 height 19
click at [1424, 435] on div "Operator" at bounding box center [1466, 438] width 173 height 19
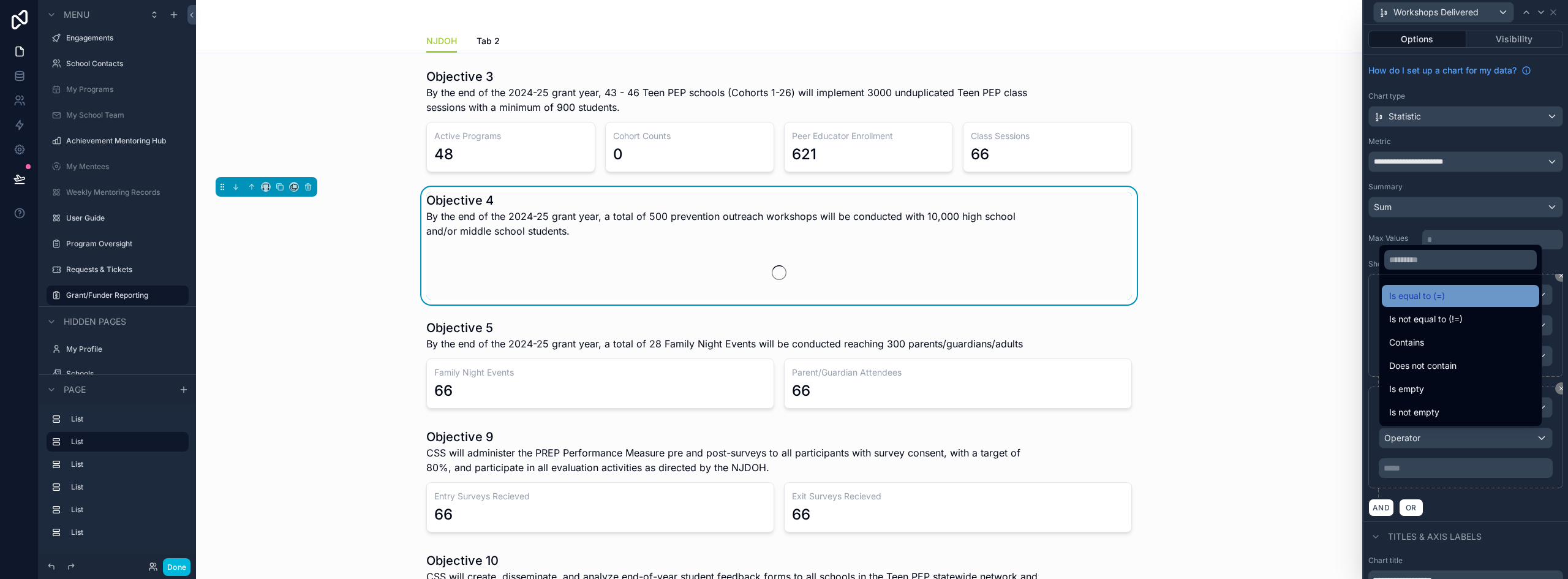
click at [1415, 302] on span "Is equal to (=)" at bounding box center [1416, 295] width 55 height 15
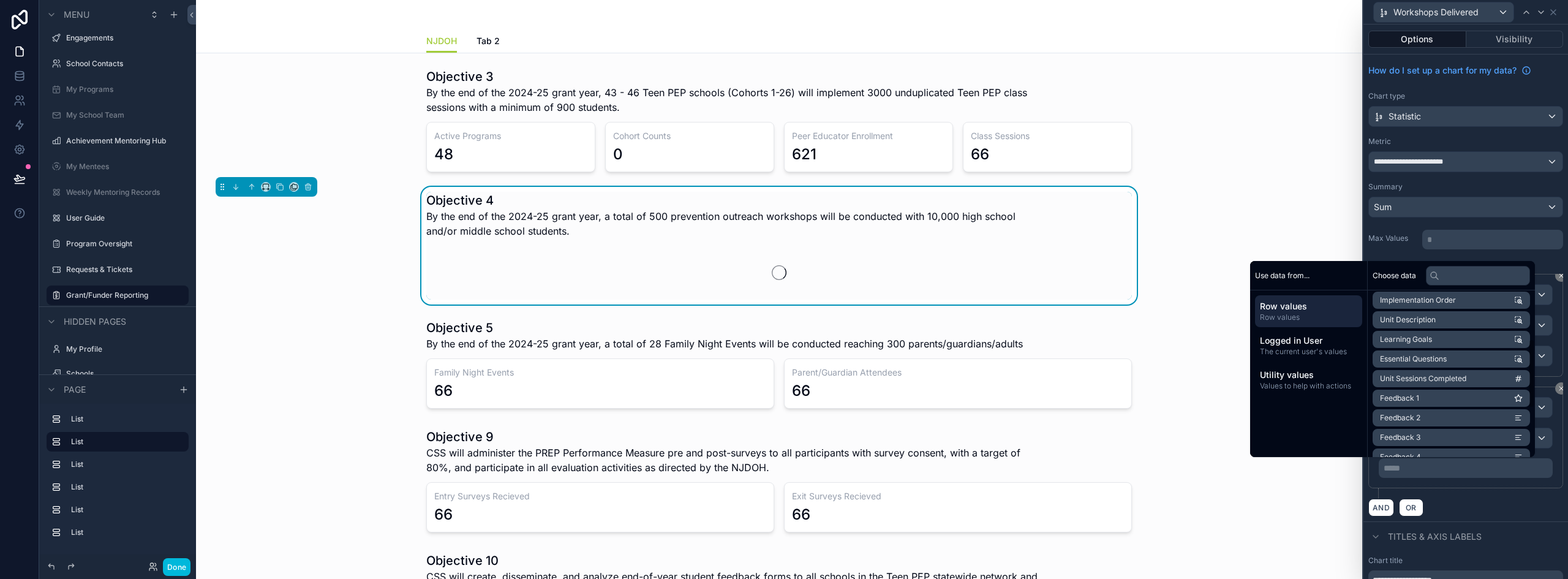
scroll to position [122, 0]
click at [1427, 469] on p "***** ﻿" at bounding box center [1467, 467] width 167 height 13
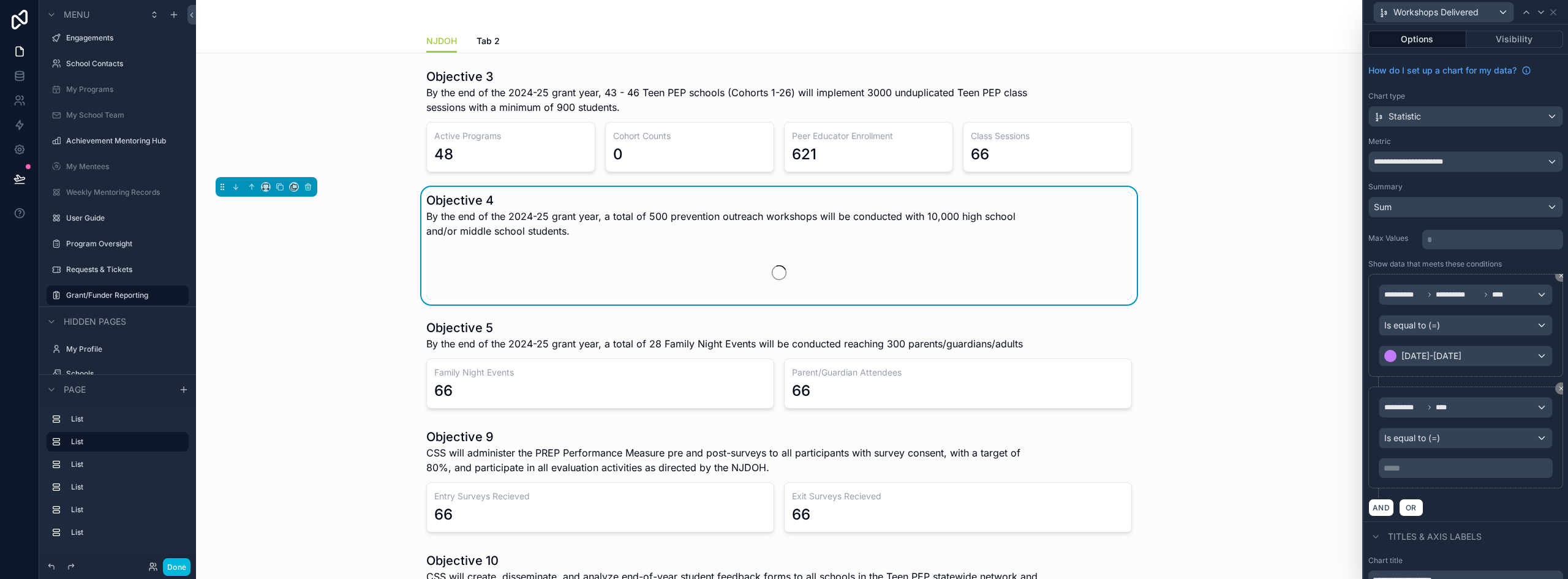
click at [1427, 470] on p "***** ﻿" at bounding box center [1467, 467] width 167 height 13
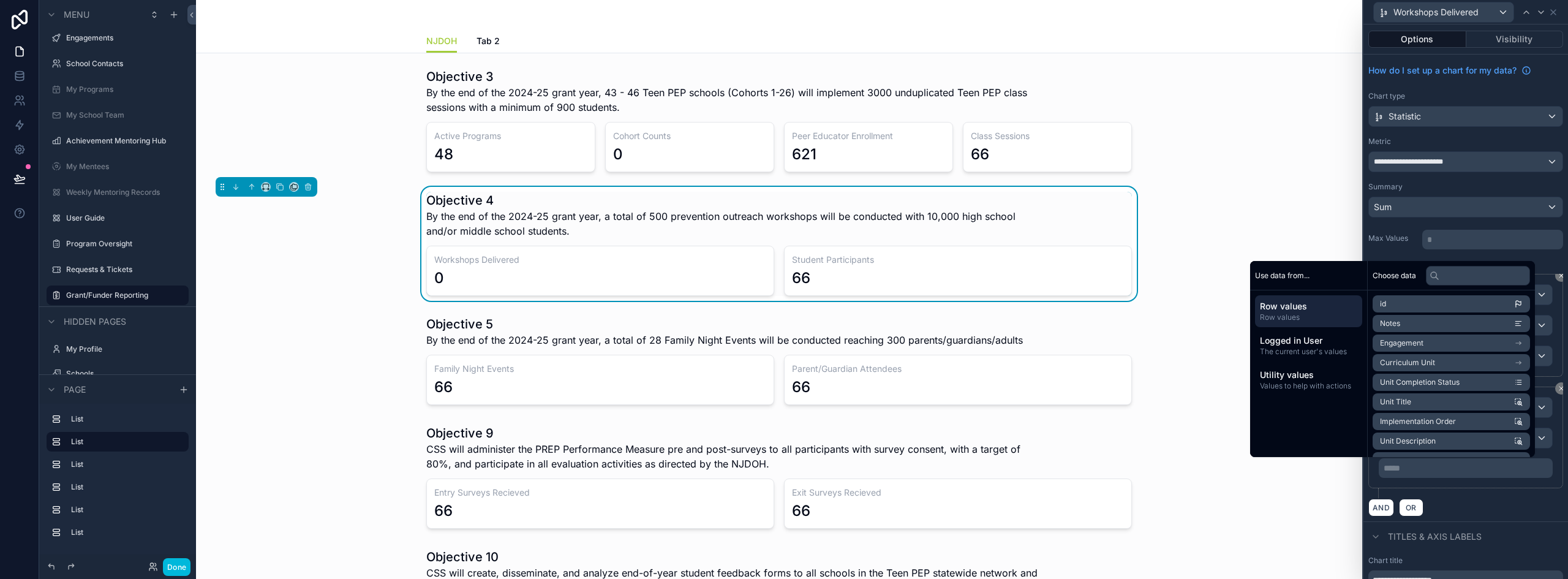
click at [1427, 470] on p "***** ﻿" at bounding box center [1467, 467] width 167 height 13
click at [1412, 414] on li "Type" at bounding box center [1451, 414] width 157 height 17
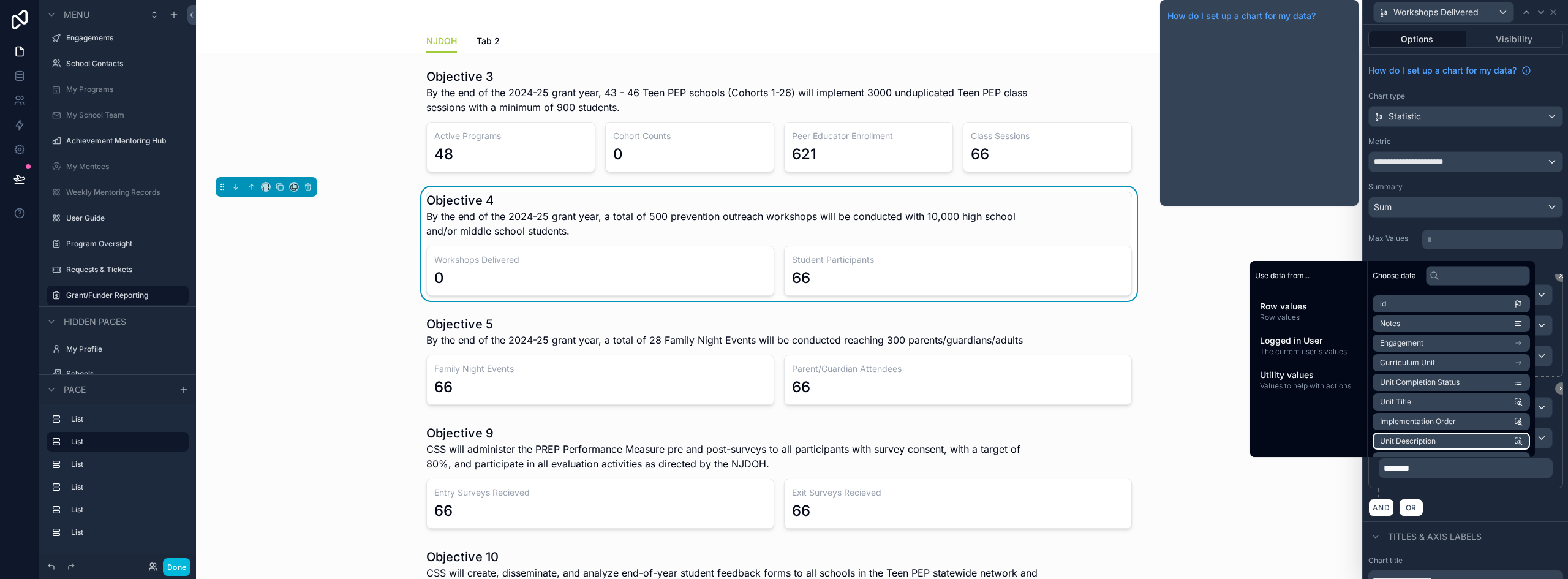
click at [1504, 96] on div "Chart type" at bounding box center [1466, 96] width 195 height 10
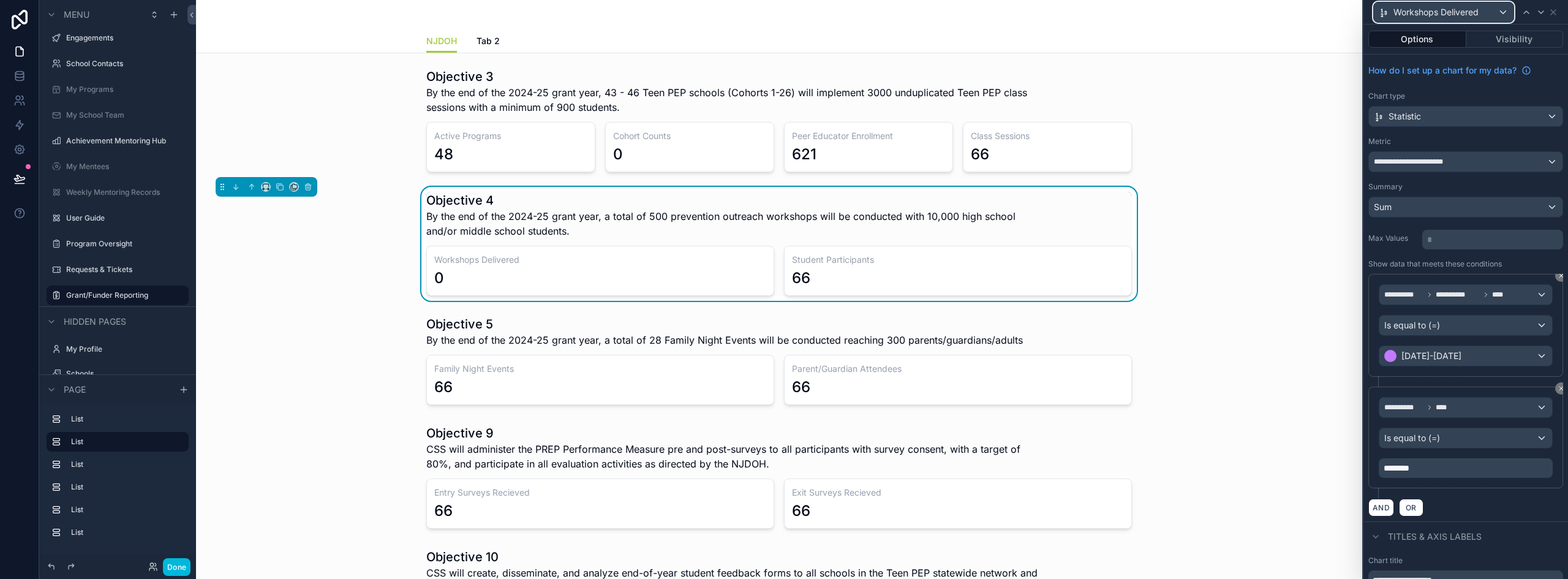
click at [1468, 9] on span "Workshops Delivered" at bounding box center [1437, 12] width 85 height 13
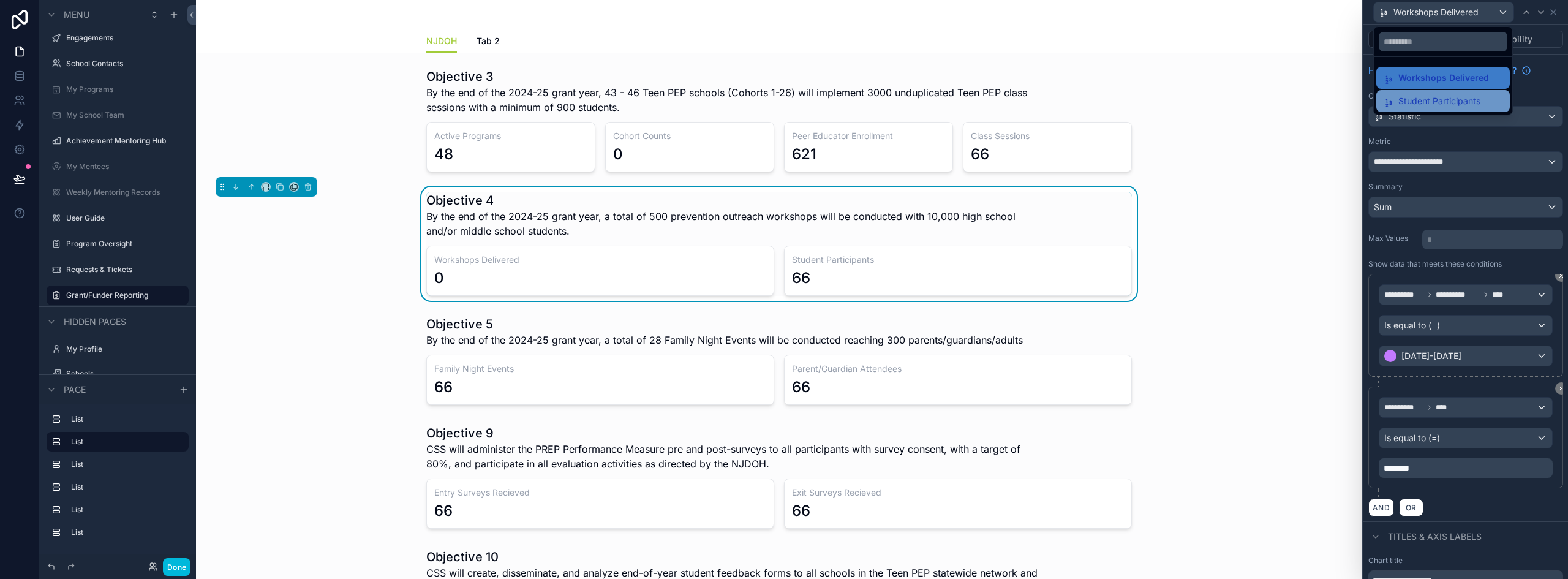
click at [1444, 99] on span "Student Participants" at bounding box center [1440, 100] width 82 height 15
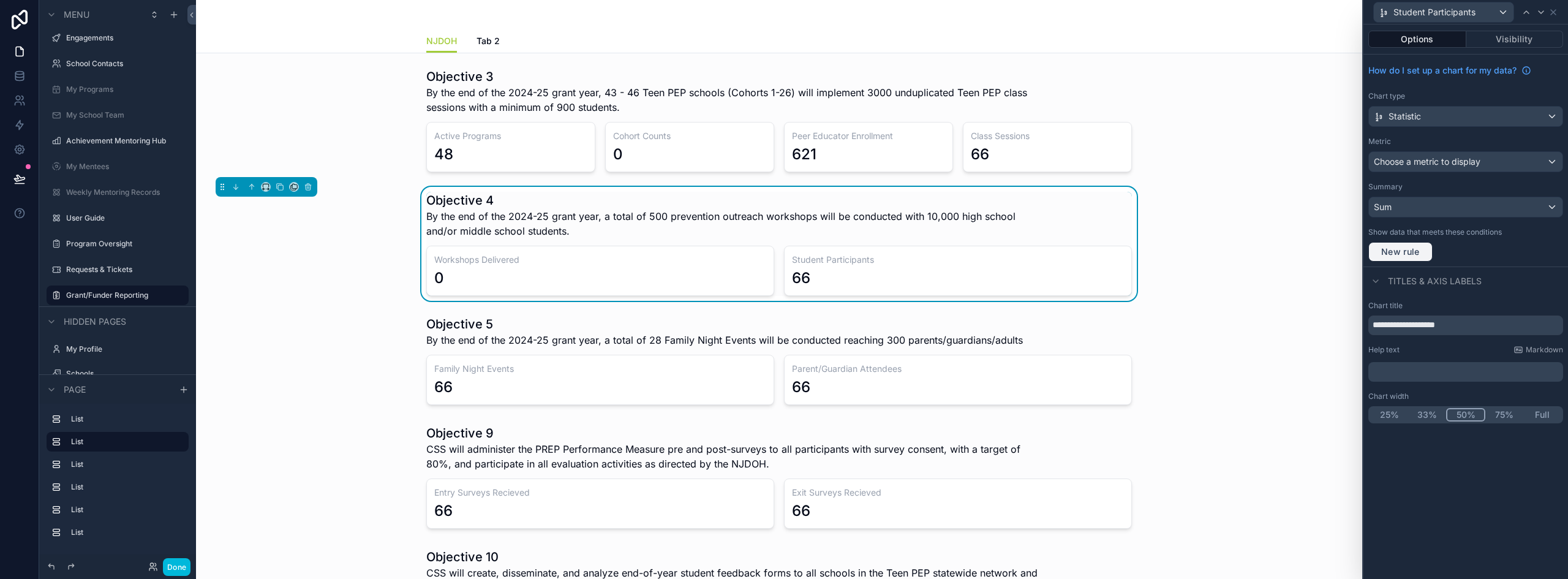
click at [1412, 256] on span "New rule" at bounding box center [1401, 251] width 49 height 11
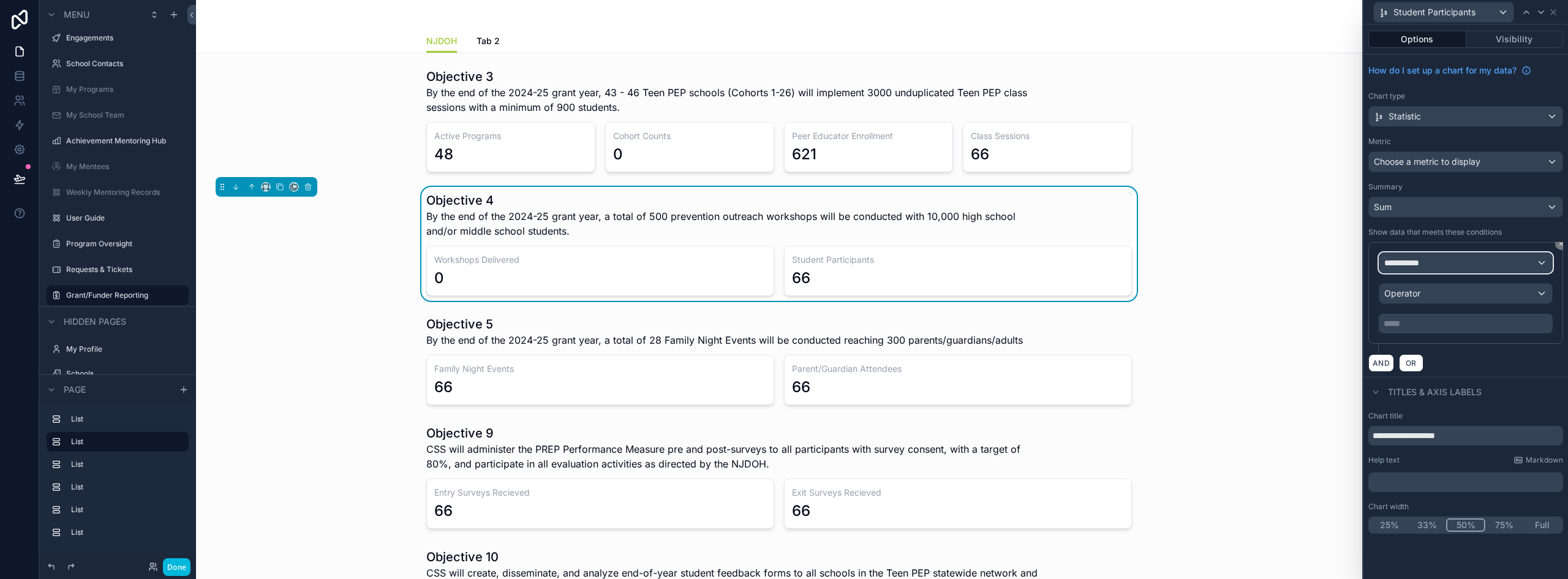
click at [1445, 263] on div "**********" at bounding box center [1466, 262] width 173 height 19
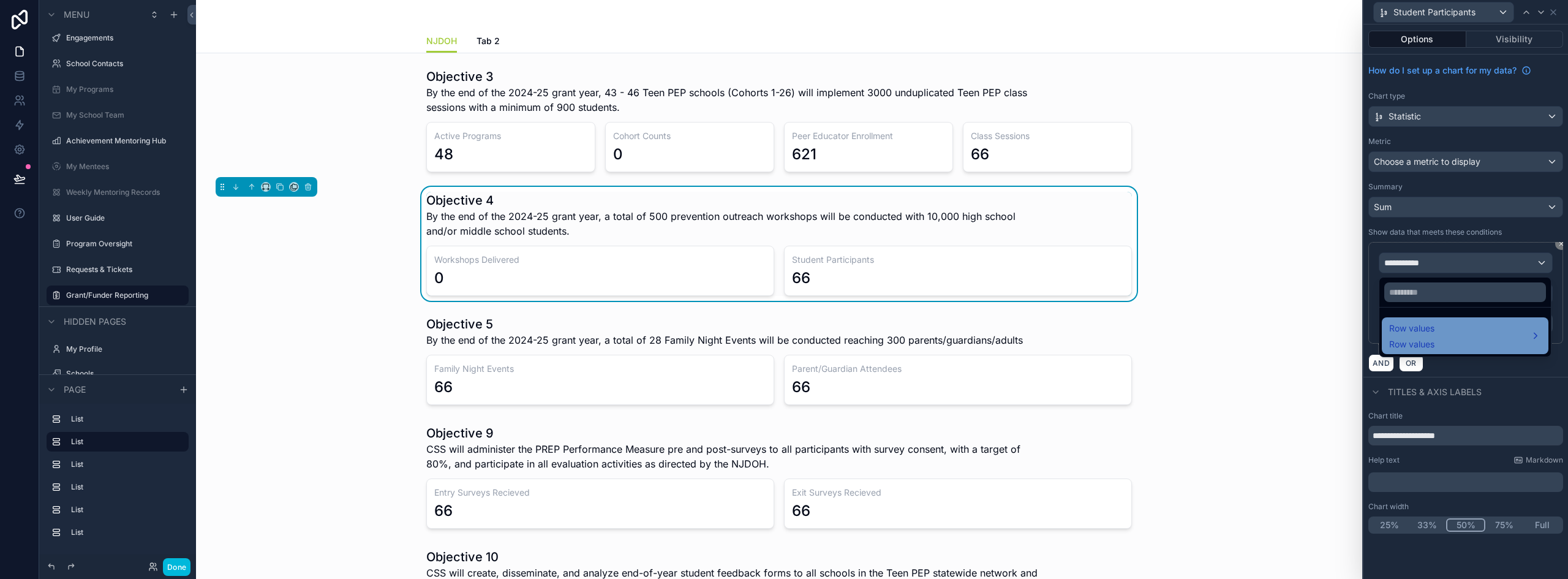
click at [1449, 334] on div "Row values Row values" at bounding box center [1465, 335] width 152 height 29
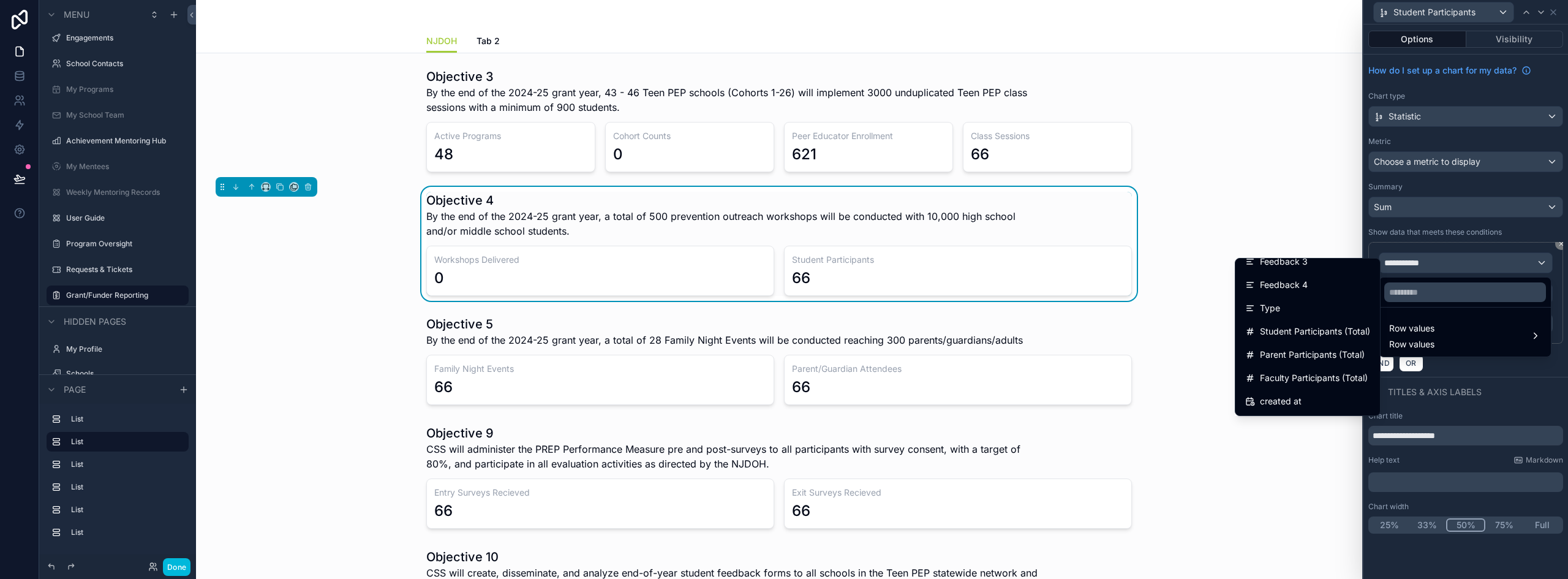
scroll to position [367, 0]
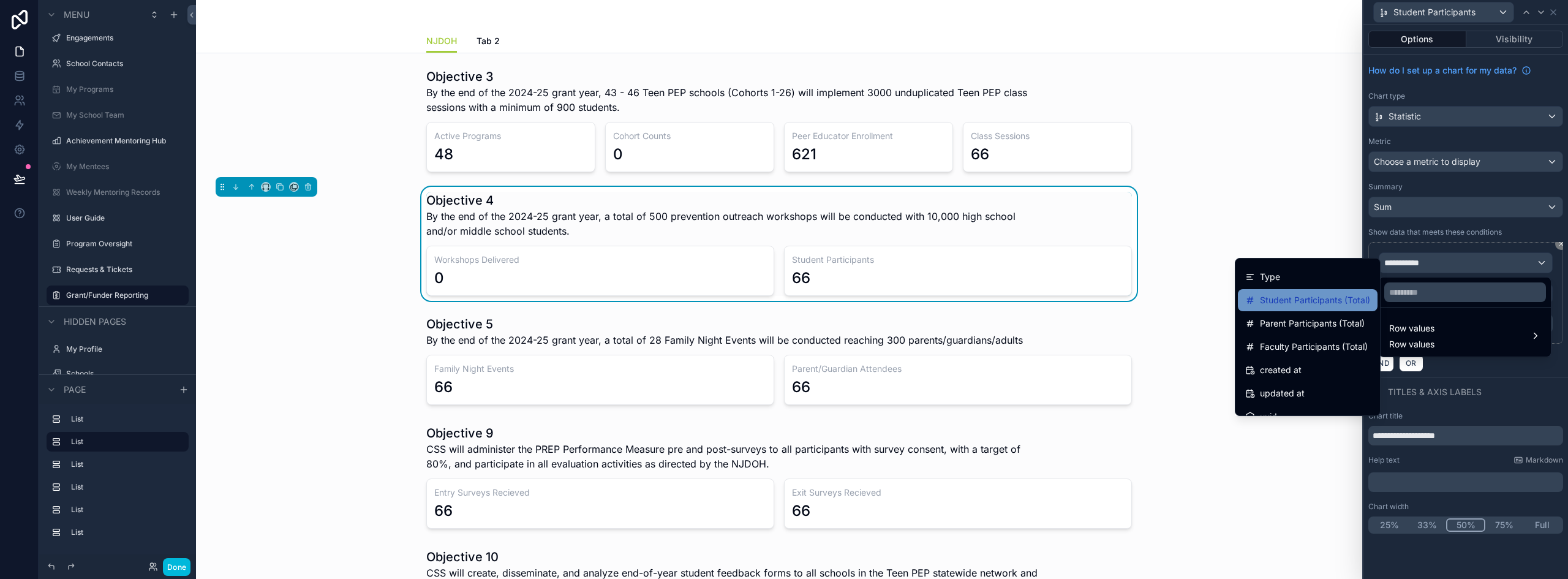
click at [1326, 301] on span "Student Participants (Total)" at bounding box center [1314, 299] width 110 height 15
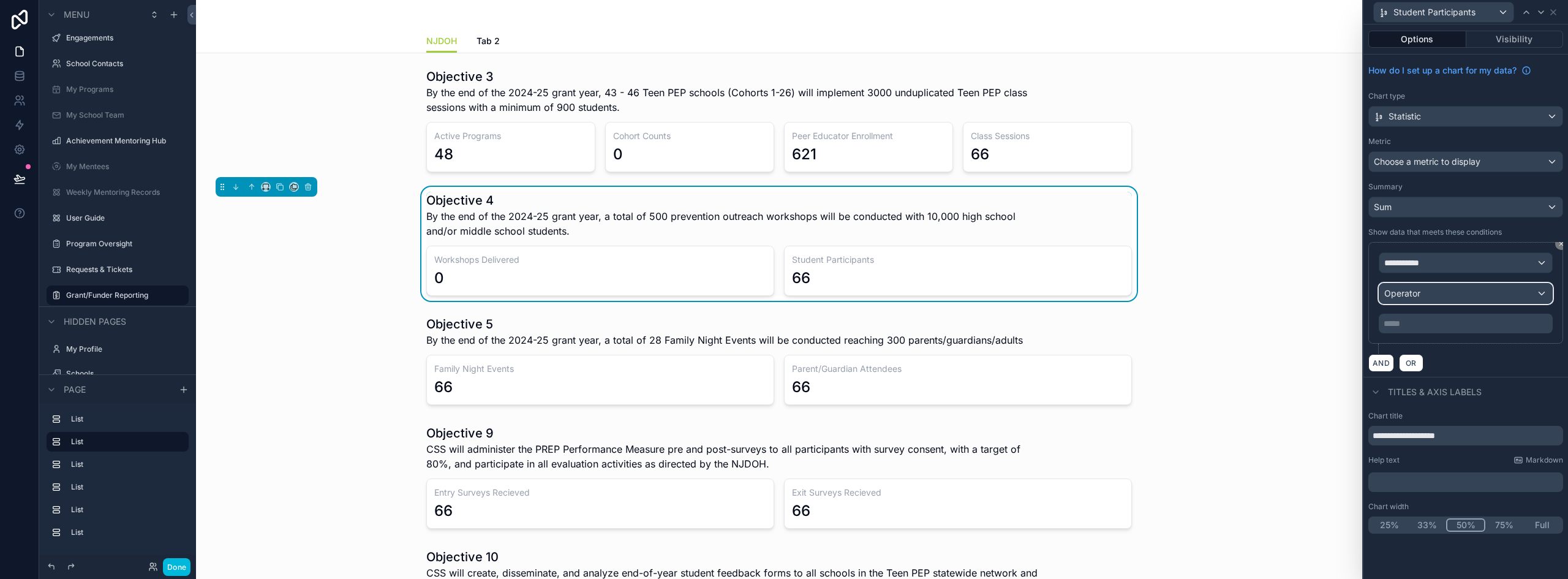
click at [1422, 295] on div "Operator" at bounding box center [1466, 293] width 173 height 19
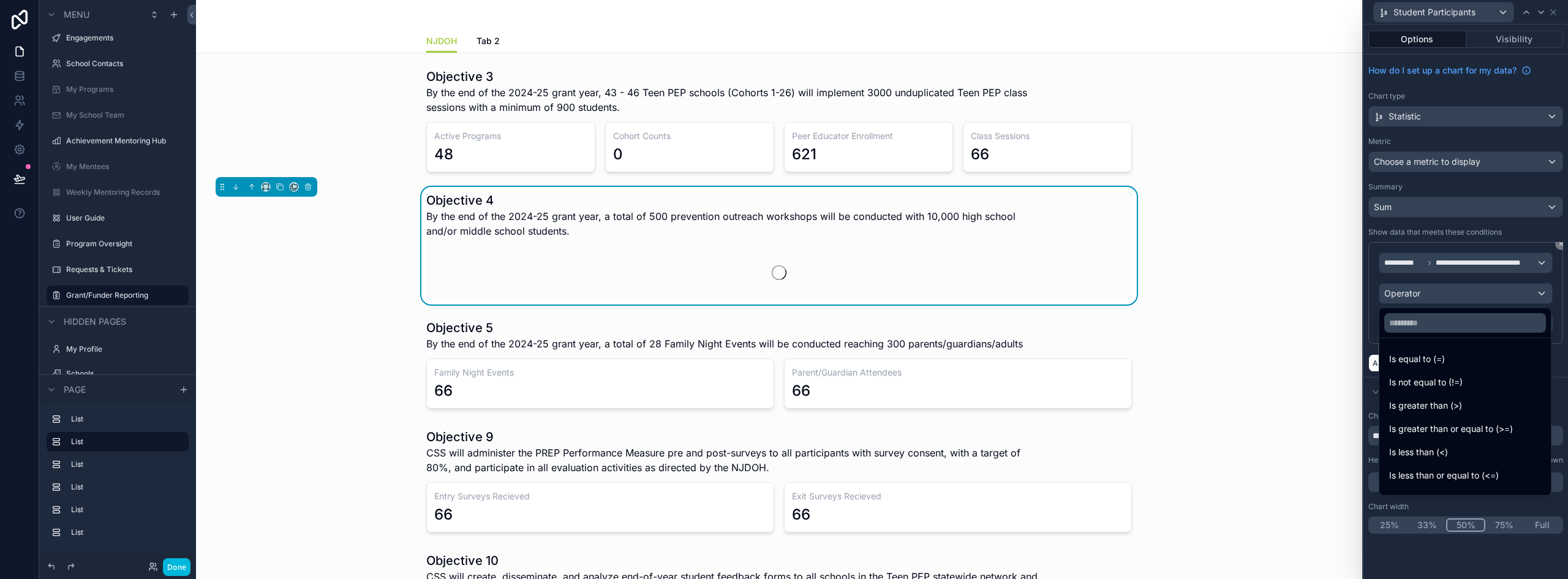
click at [1416, 208] on div at bounding box center [1466, 290] width 205 height 579
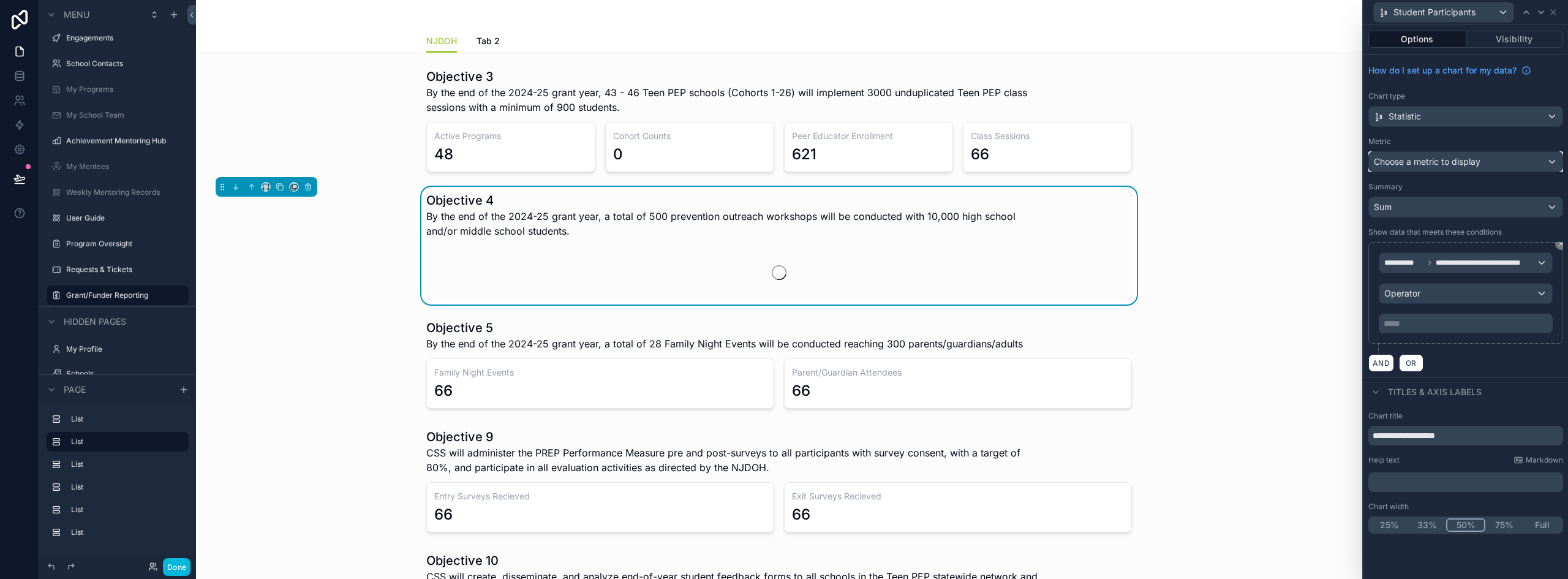
click at [1428, 155] on span "Choose a metric to display" at bounding box center [1427, 161] width 107 height 13
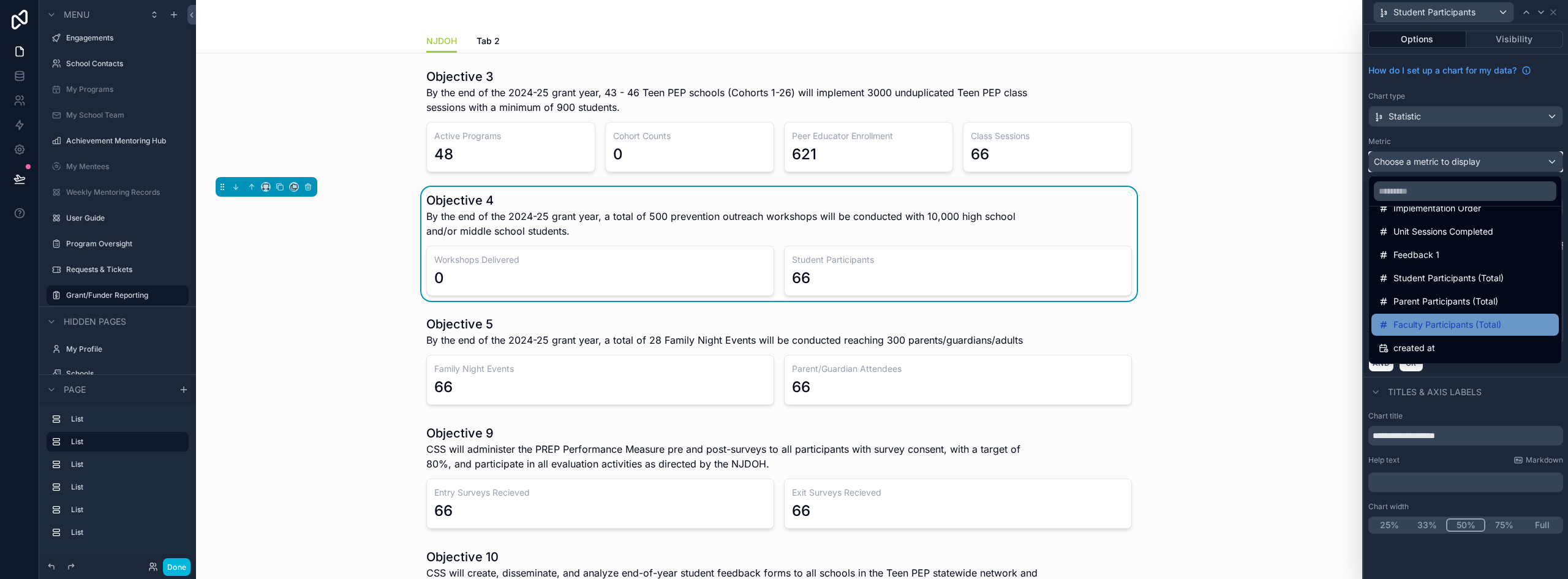
scroll to position [133, 0]
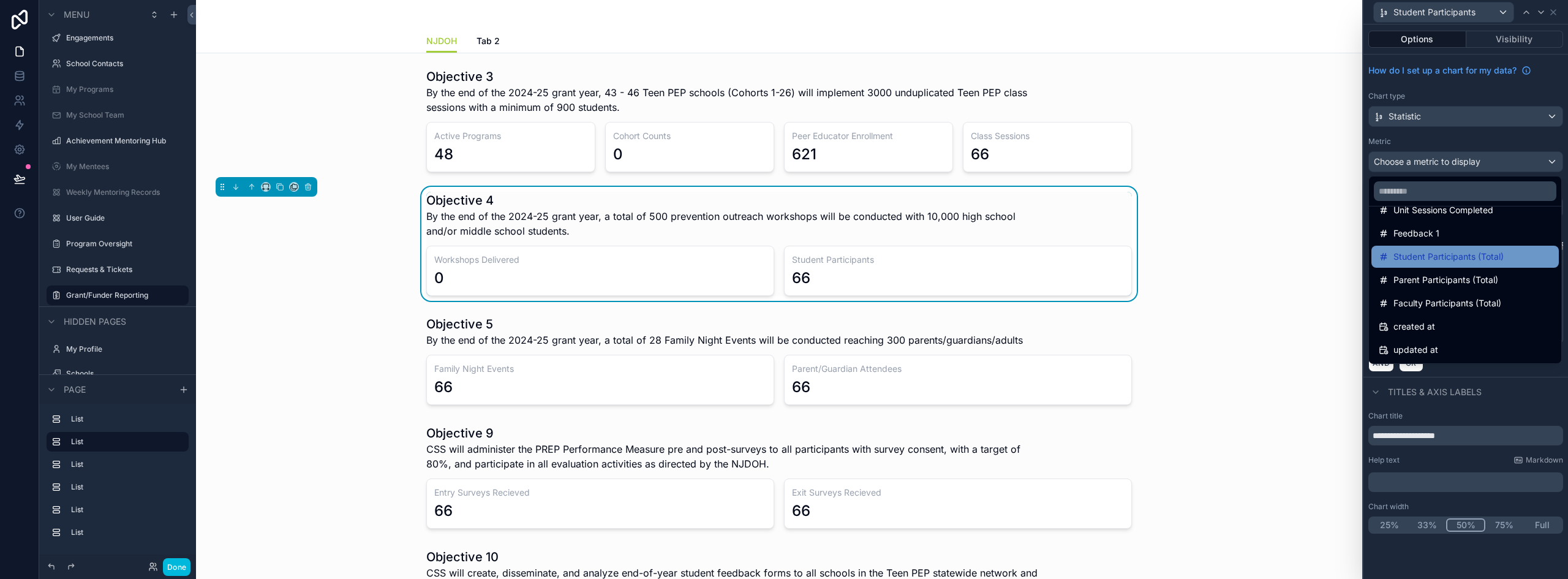
click at [1458, 257] on span "Student Participants (Total)" at bounding box center [1449, 256] width 110 height 15
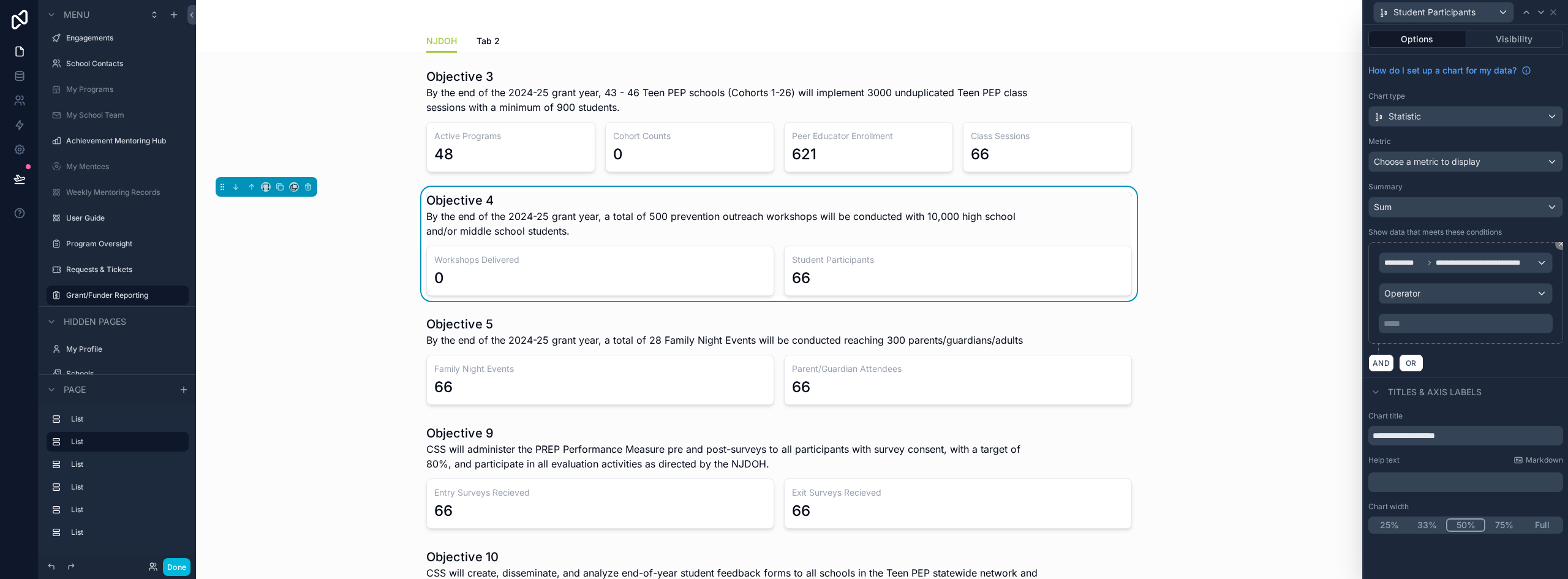
click at [1506, 237] on div "Show data that meets these conditions" at bounding box center [1466, 232] width 195 height 10
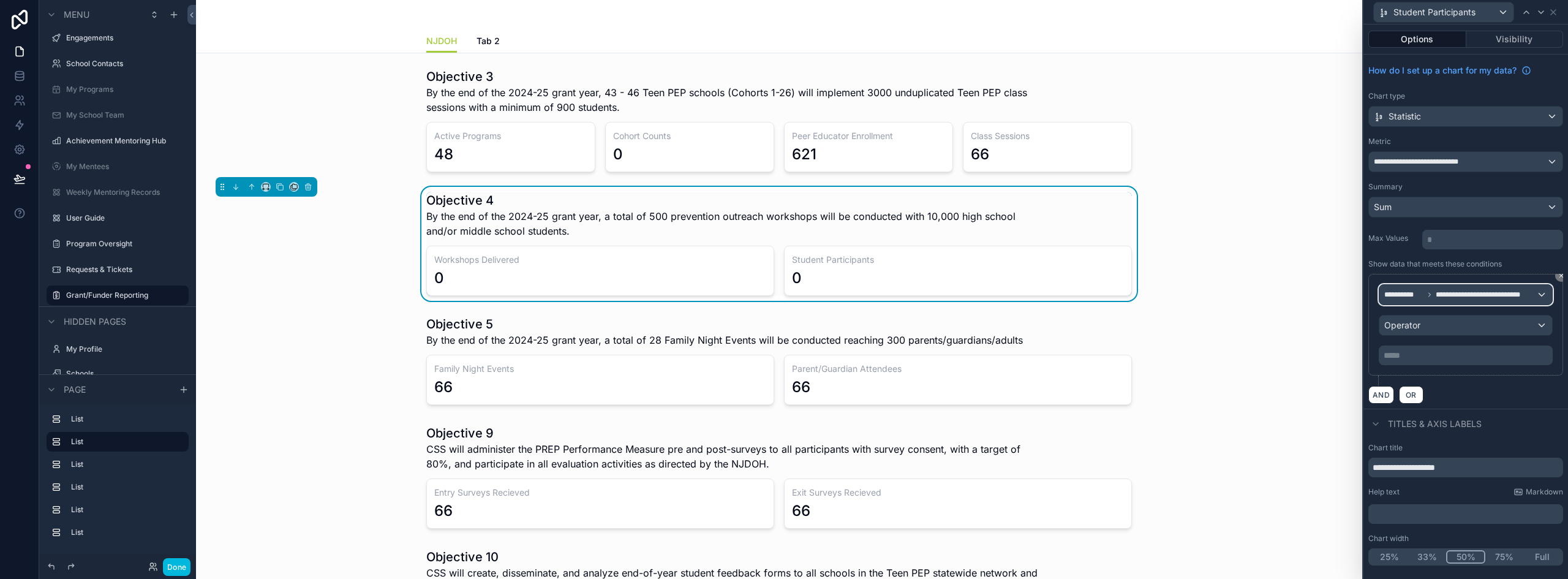
click at [1483, 292] on span "**********" at bounding box center [1483, 294] width 94 height 10
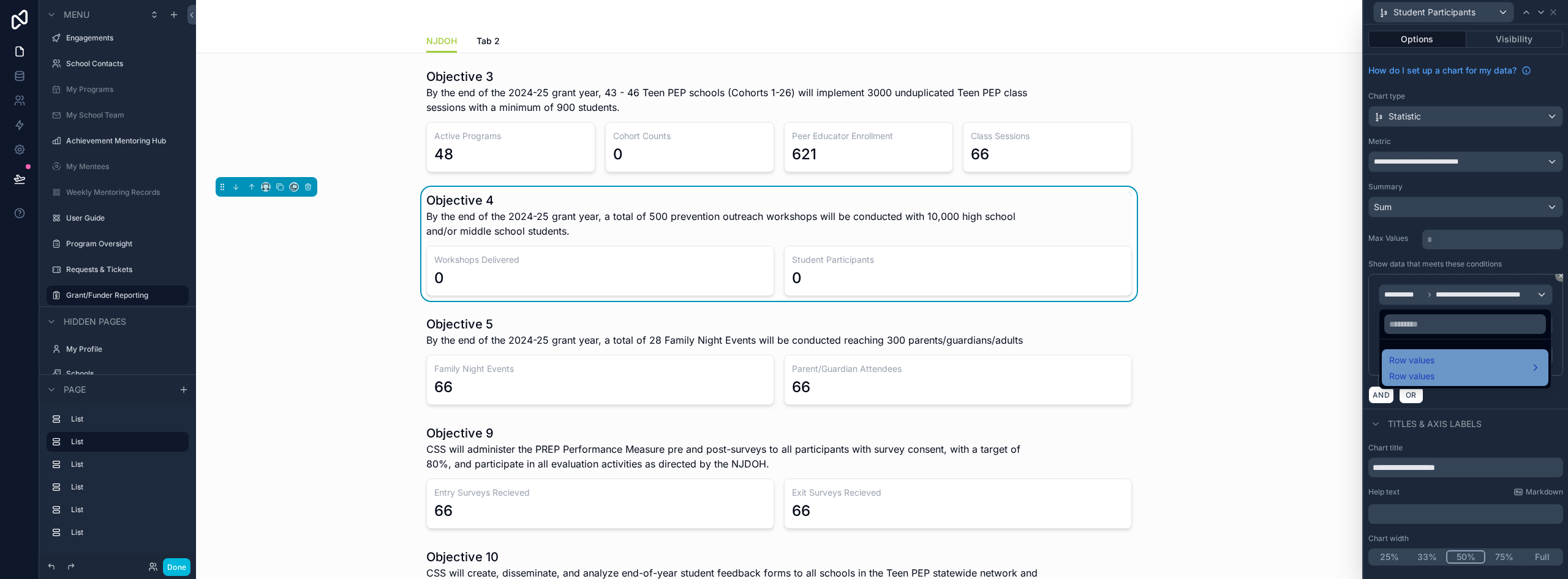
click at [1424, 364] on span "Row values" at bounding box center [1412, 359] width 46 height 15
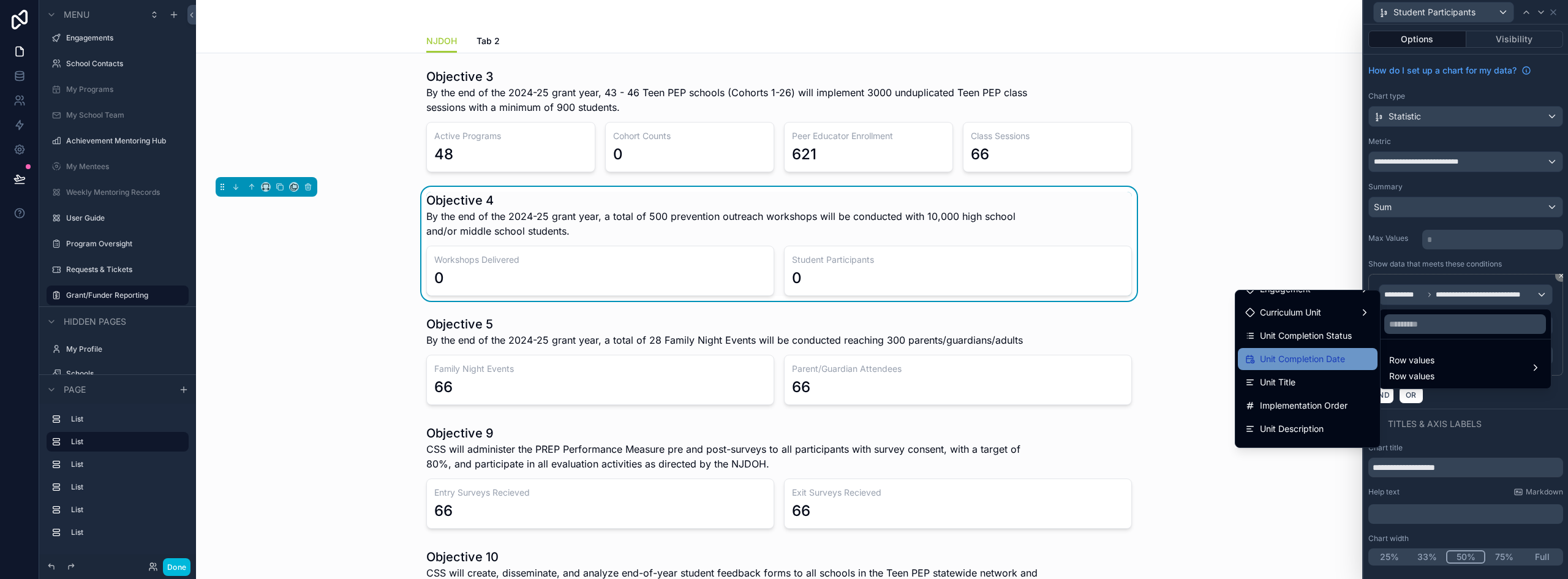
scroll to position [0, 0]
click at [1314, 353] on div "Engagement" at bounding box center [1308, 350] width 125 height 15
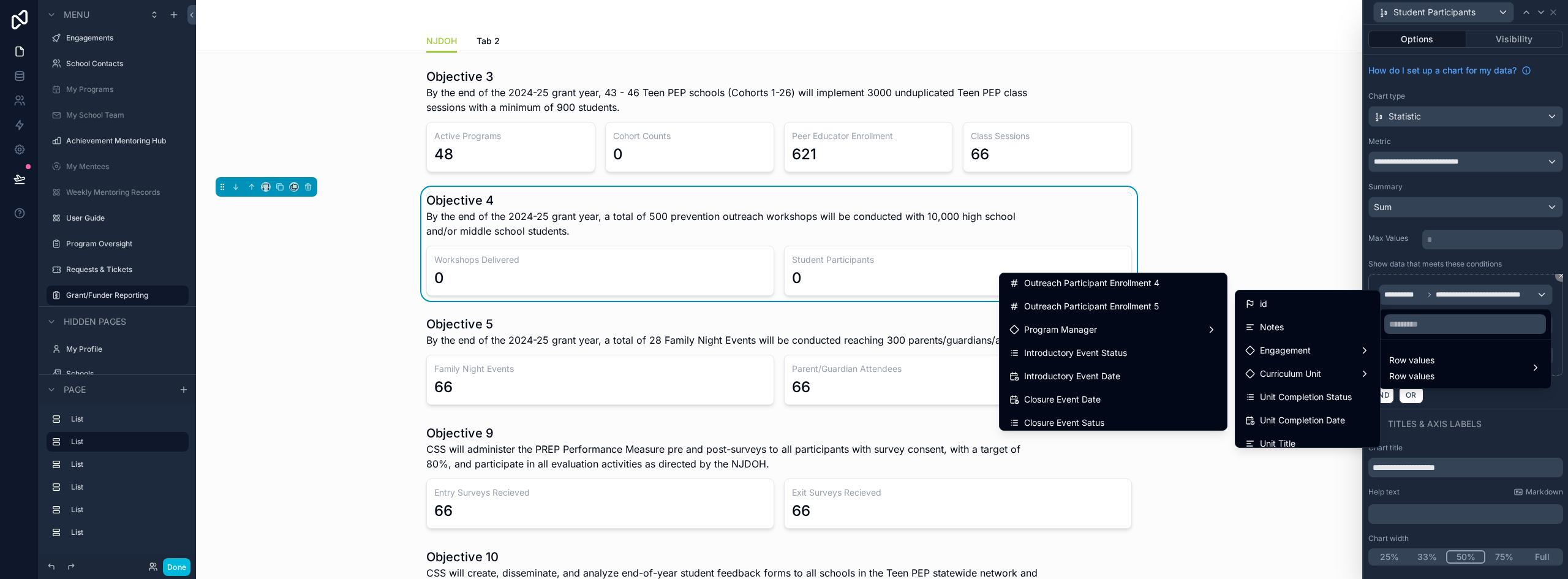
scroll to position [306, 0]
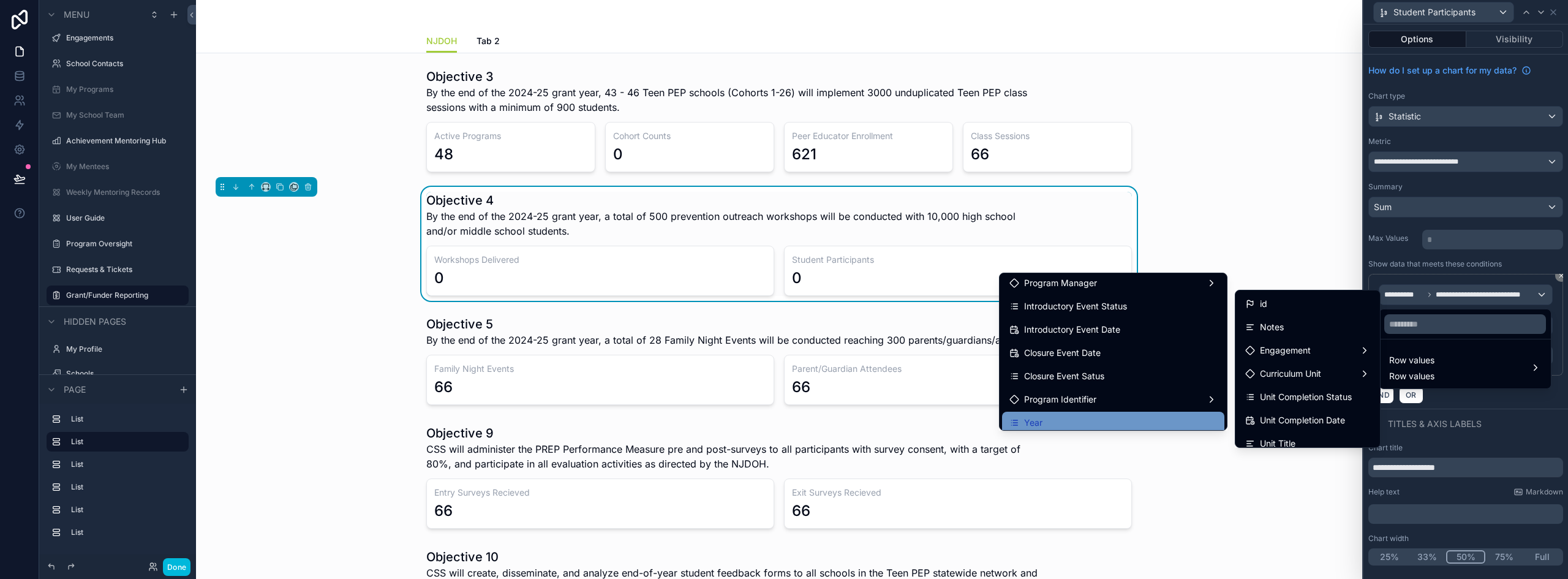
click at [1045, 425] on div "Year" at bounding box center [1113, 423] width 208 height 15
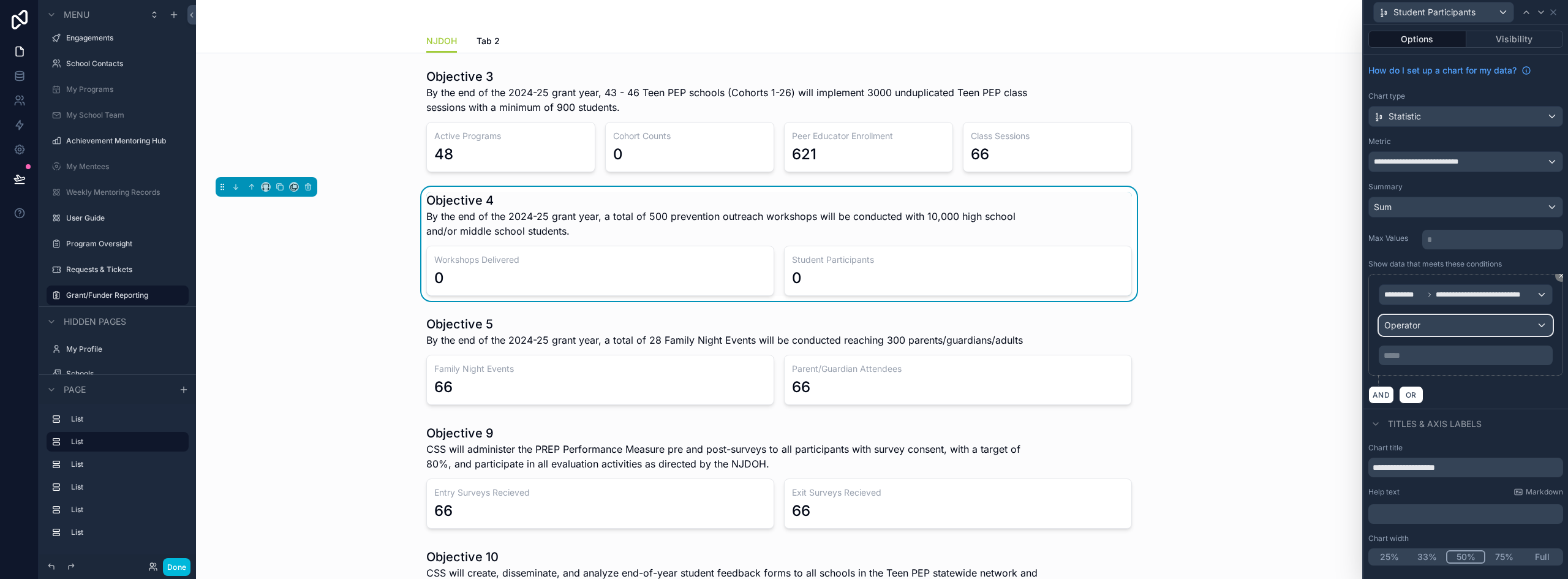
click at [1420, 324] on span "Operator" at bounding box center [1402, 324] width 36 height 11
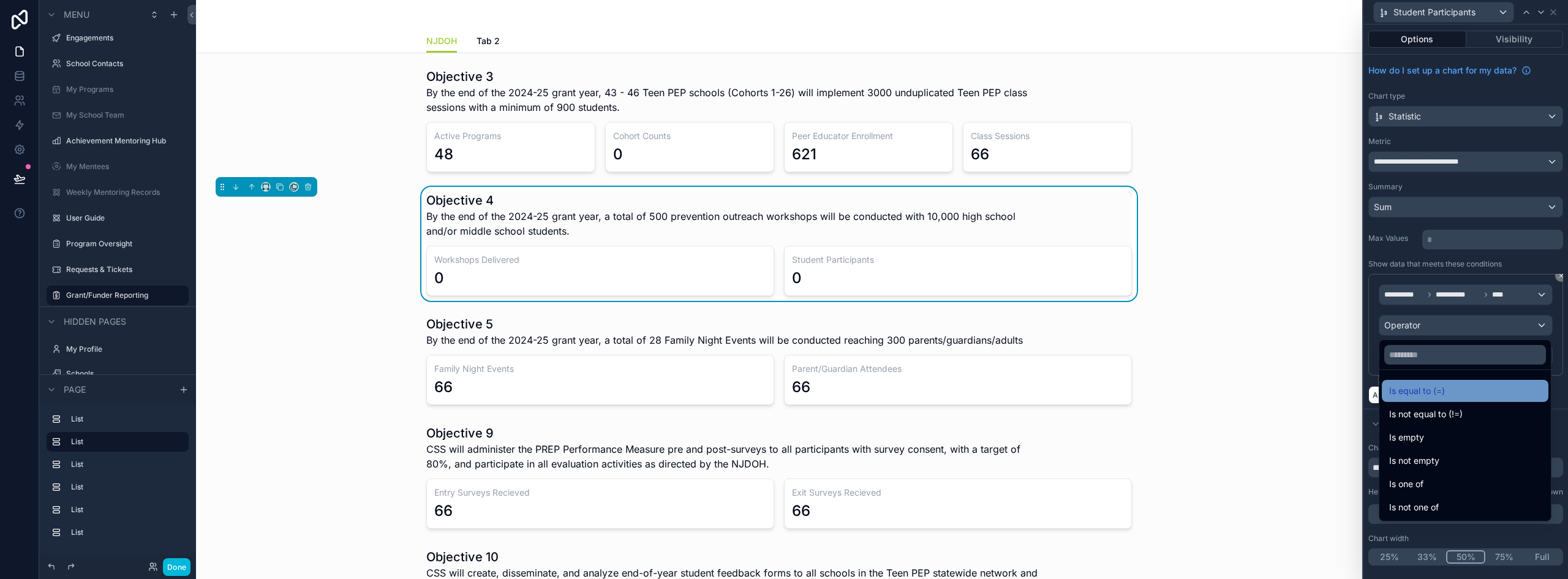
click at [1405, 395] on span "Is equal to (=)" at bounding box center [1416, 391] width 55 height 15
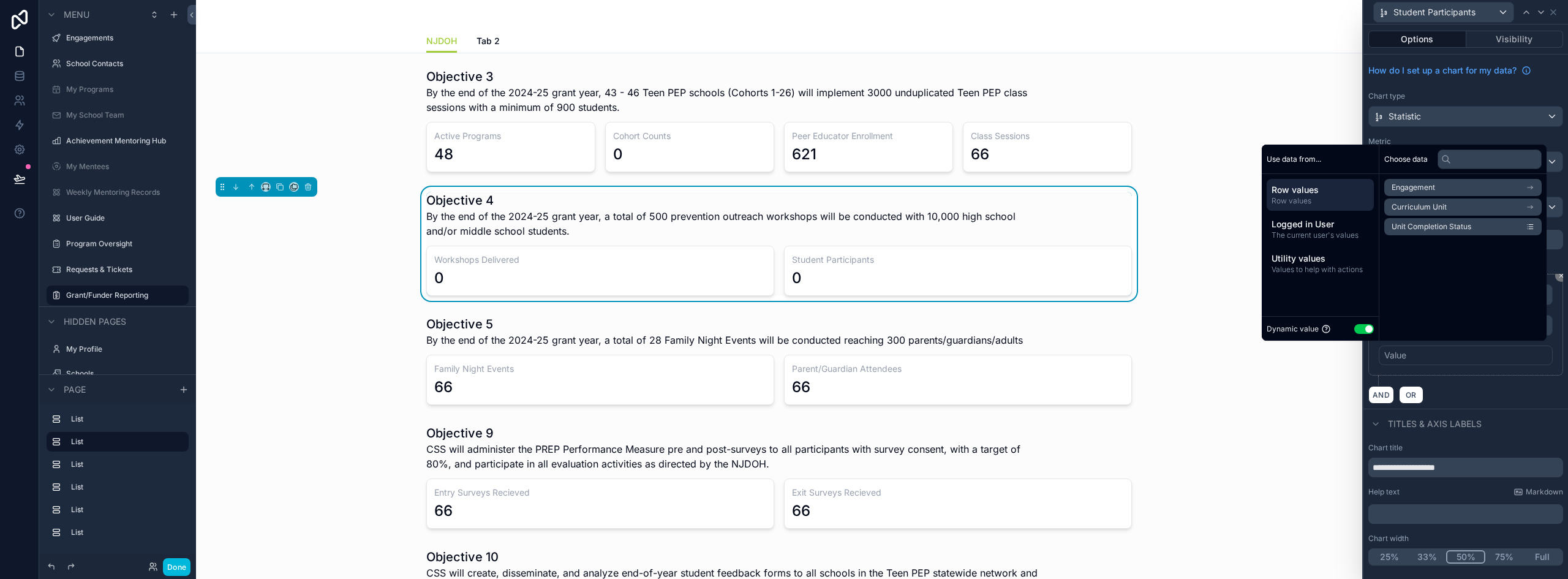
click at [1359, 329] on button "Use setting" at bounding box center [1364, 329] width 19 height 10
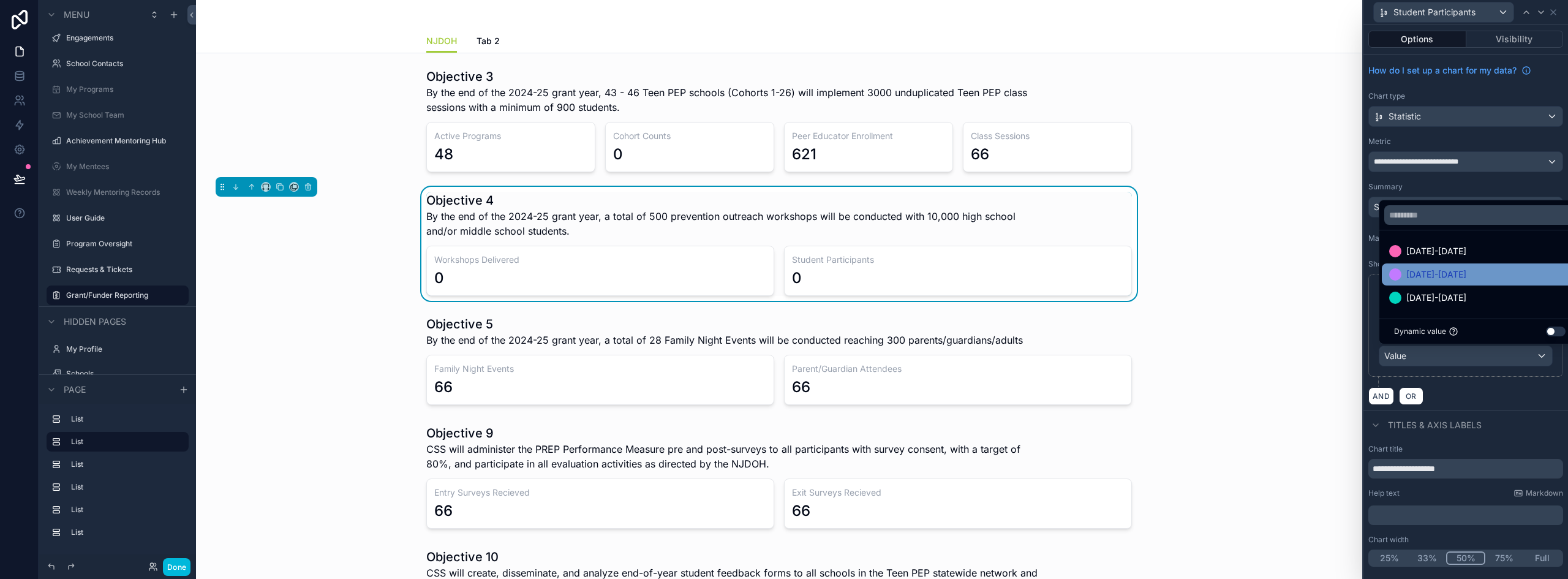
click at [1428, 273] on span "[DATE]-[DATE]" at bounding box center [1437, 274] width 60 height 15
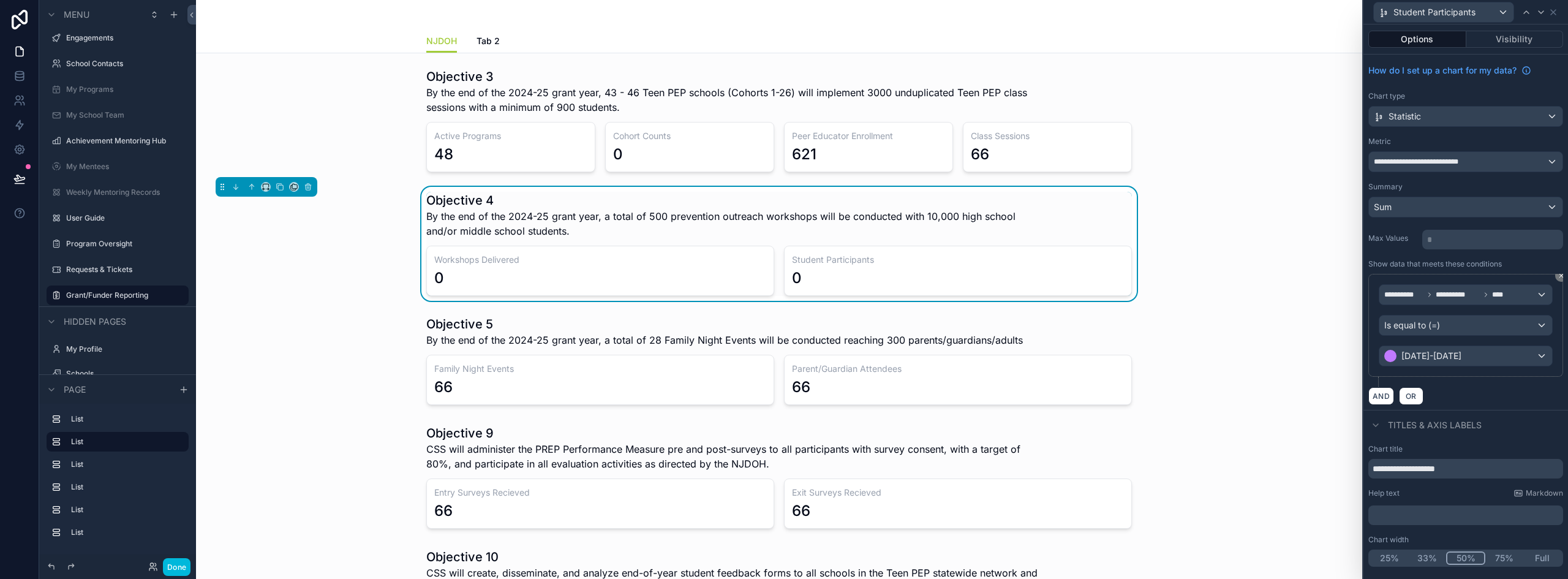
click at [1448, 404] on div "AND OR" at bounding box center [1466, 395] width 195 height 18
click at [1377, 397] on button "AND" at bounding box center [1381, 396] width 25 height 17
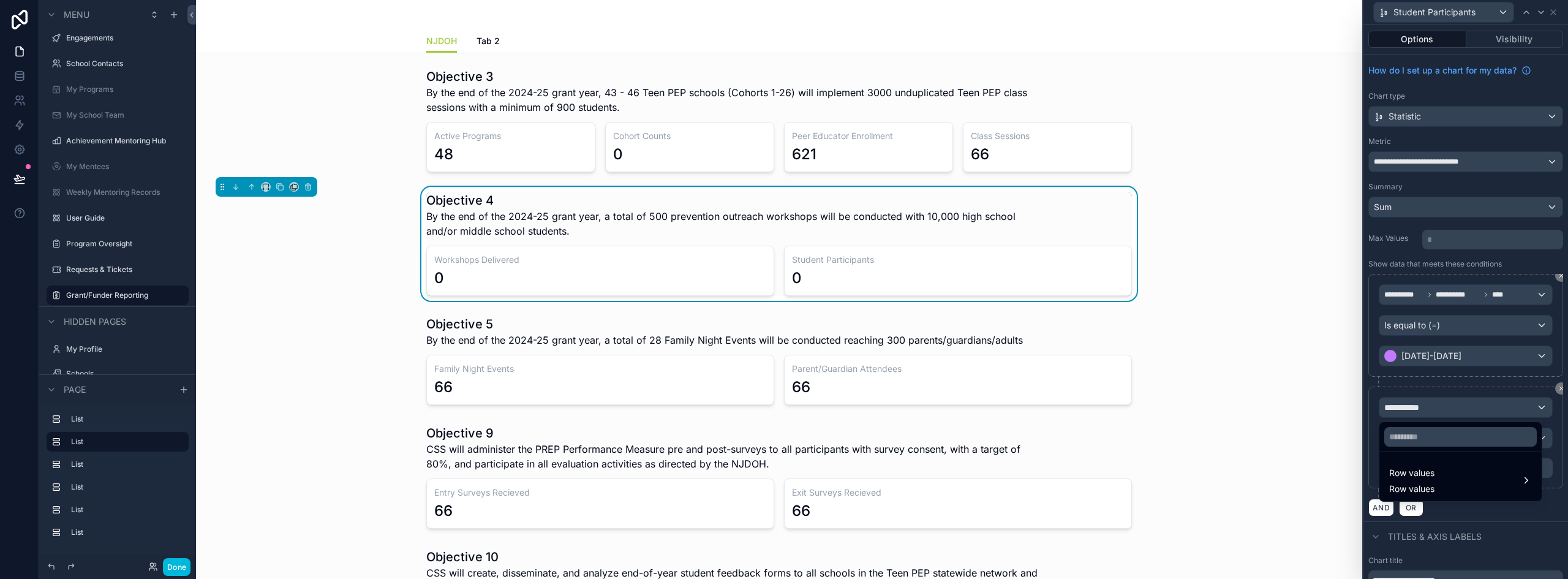
click at [1424, 407] on div at bounding box center [1466, 290] width 205 height 579
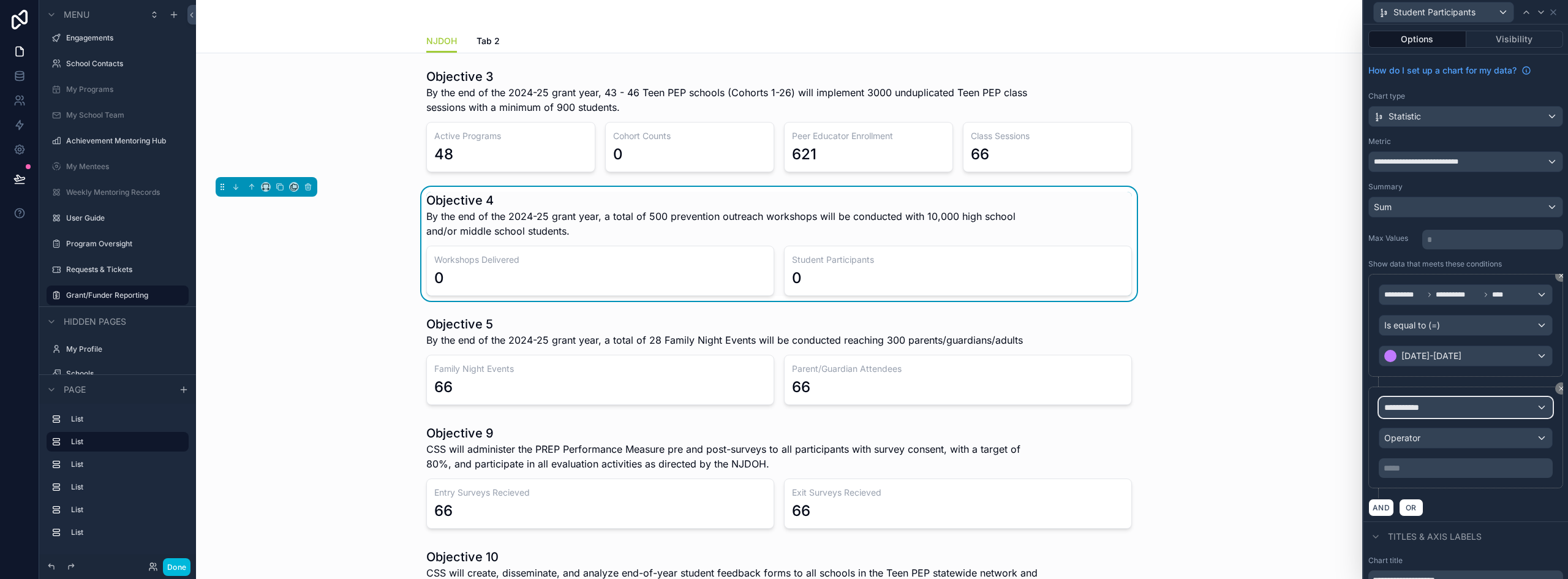
click at [1424, 407] on span "**********" at bounding box center [1407, 407] width 46 height 13
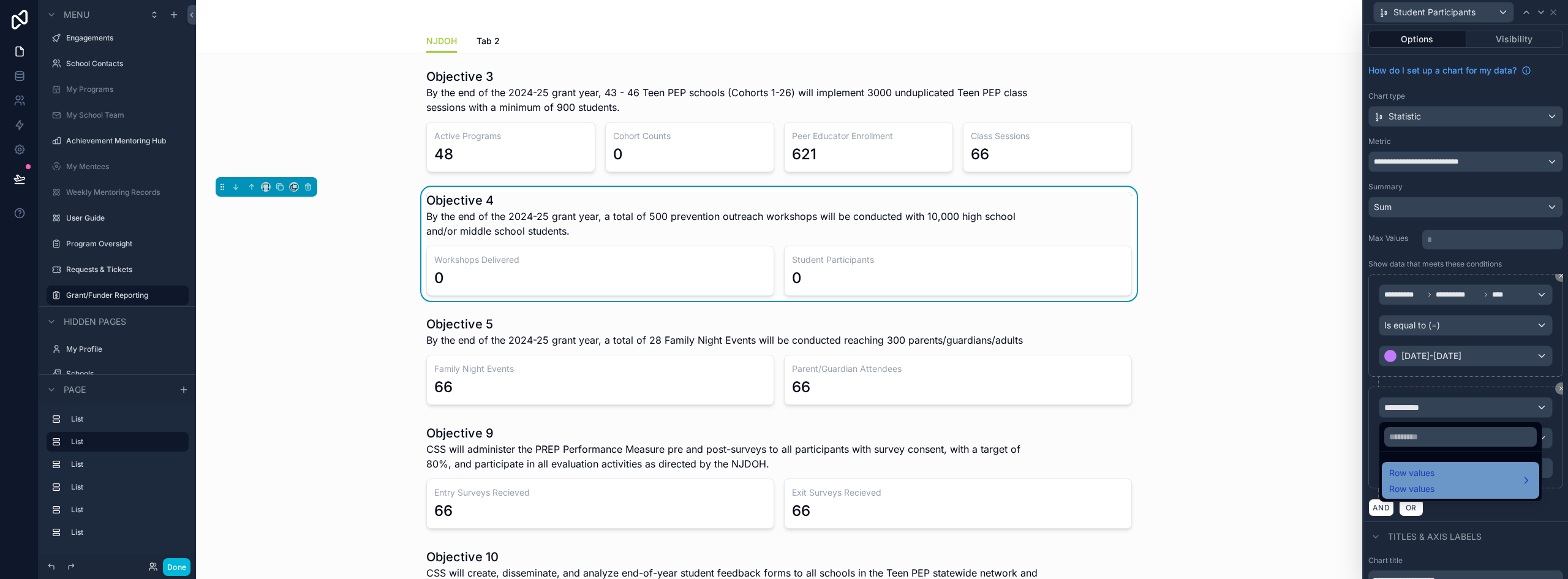
click at [1433, 475] on span "Row values" at bounding box center [1412, 472] width 46 height 15
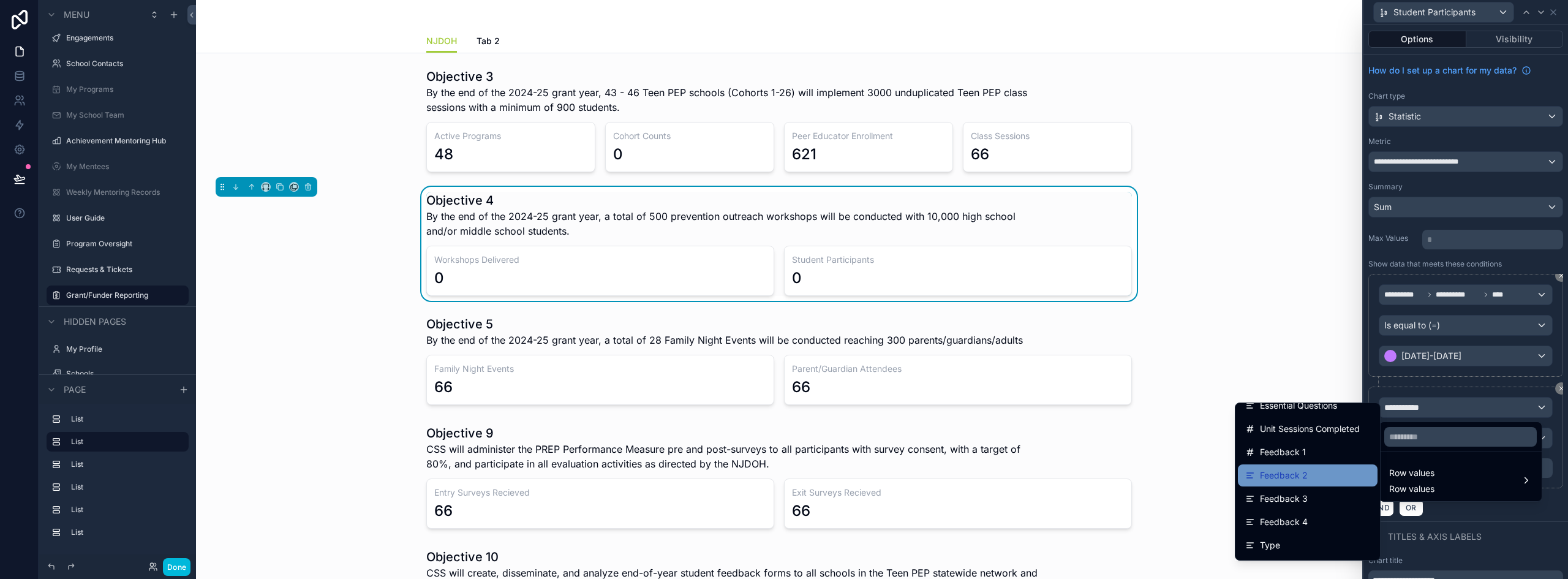
scroll to position [245, 0]
click at [1288, 533] on div "Type" at bounding box center [1308, 544] width 140 height 22
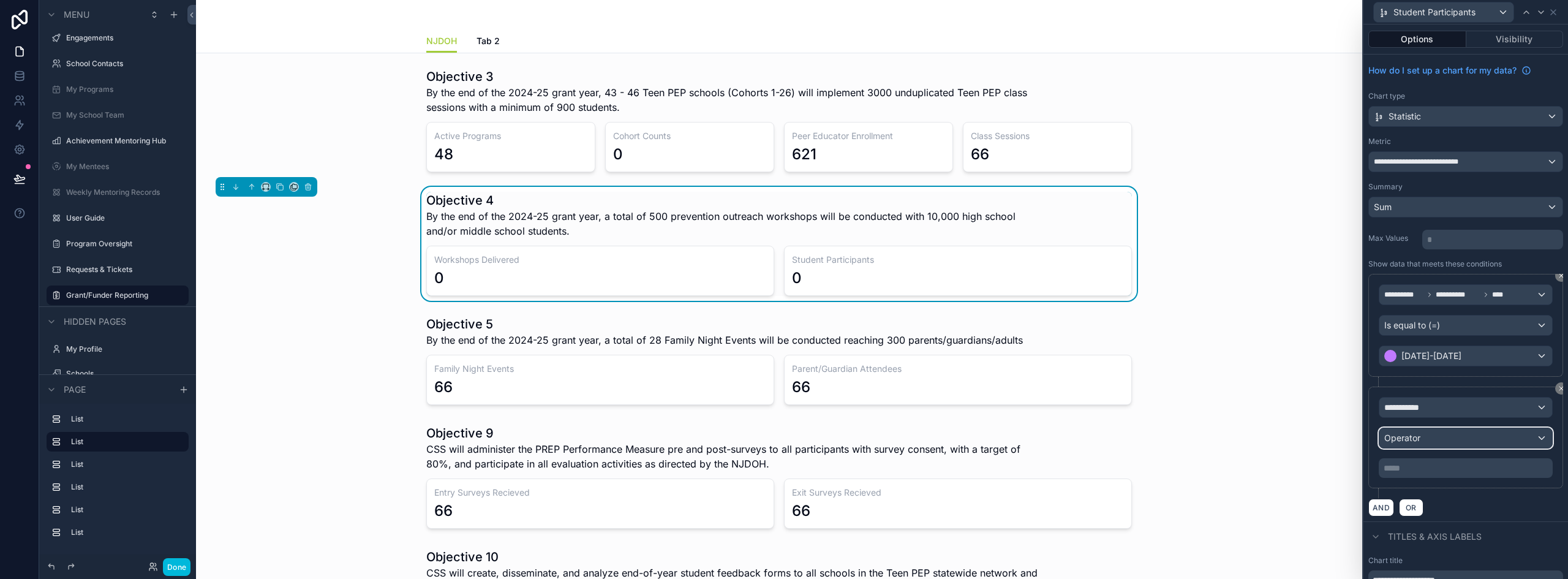
click at [1407, 444] on span "Operator" at bounding box center [1402, 438] width 36 height 13
click at [1418, 436] on span "Operator" at bounding box center [1402, 437] width 36 height 11
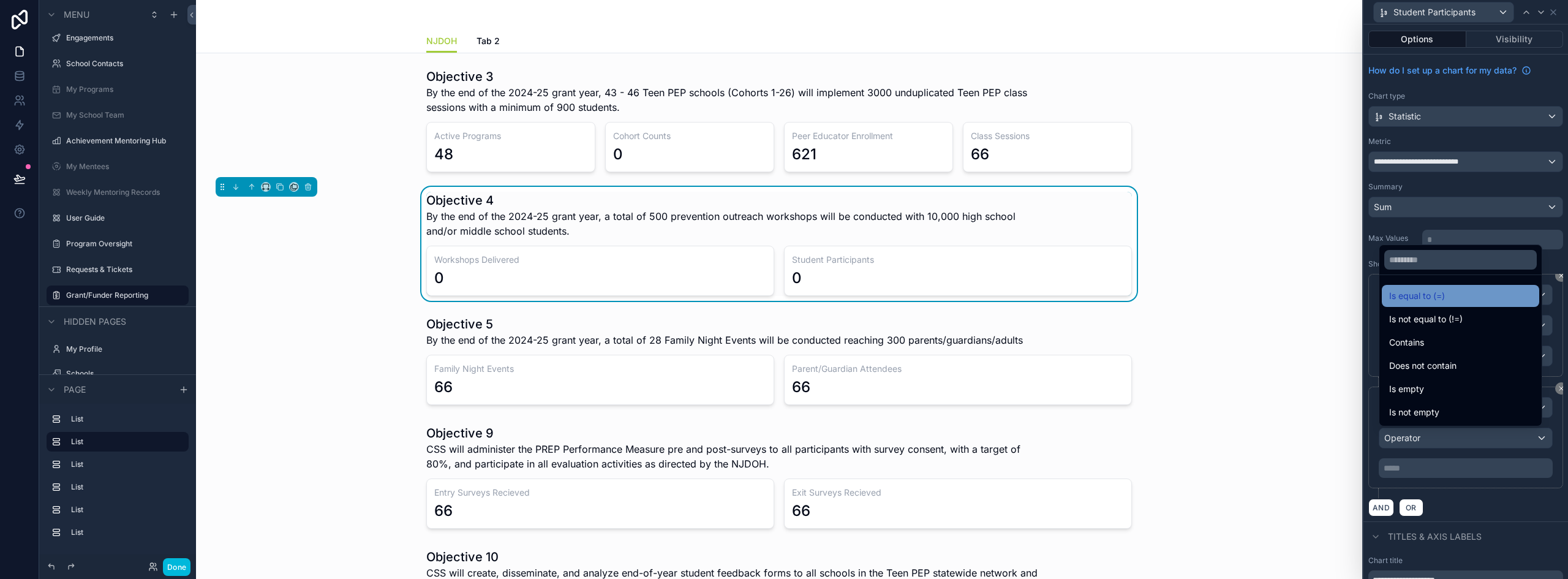
click at [1414, 295] on span "Is equal to (=)" at bounding box center [1416, 295] width 55 height 15
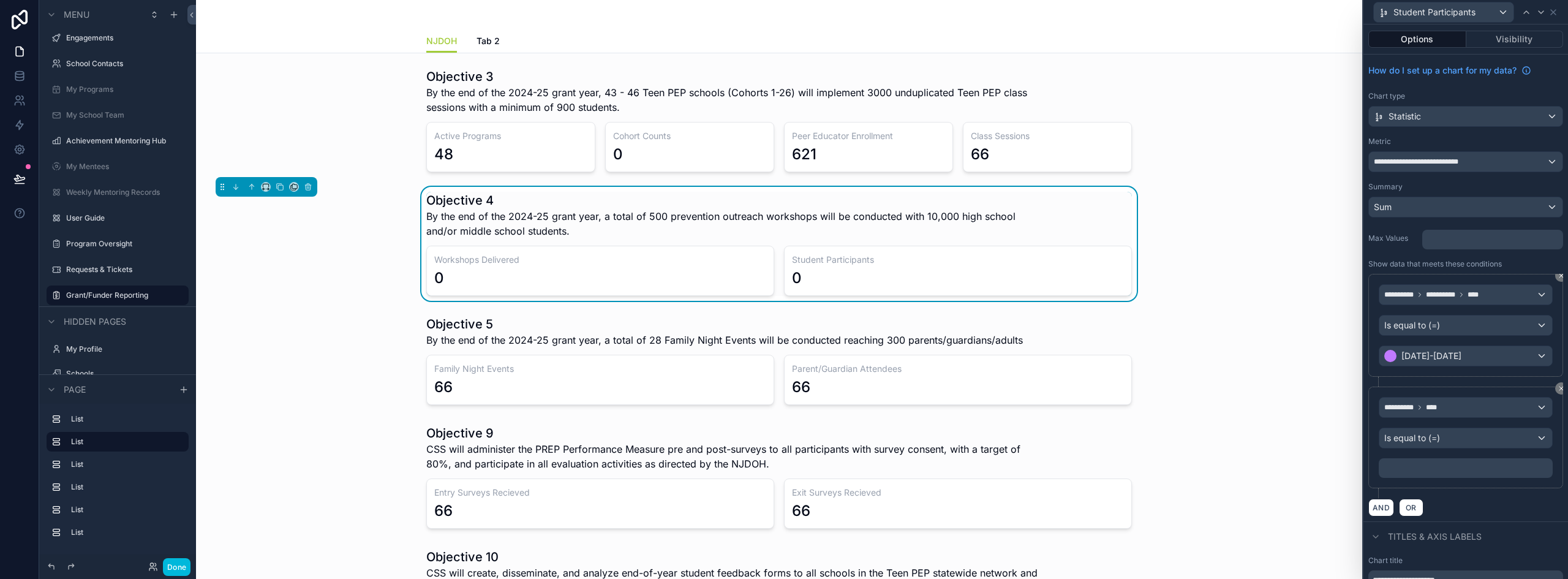
click at [1409, 470] on p "﻿" at bounding box center [1467, 467] width 167 height 13
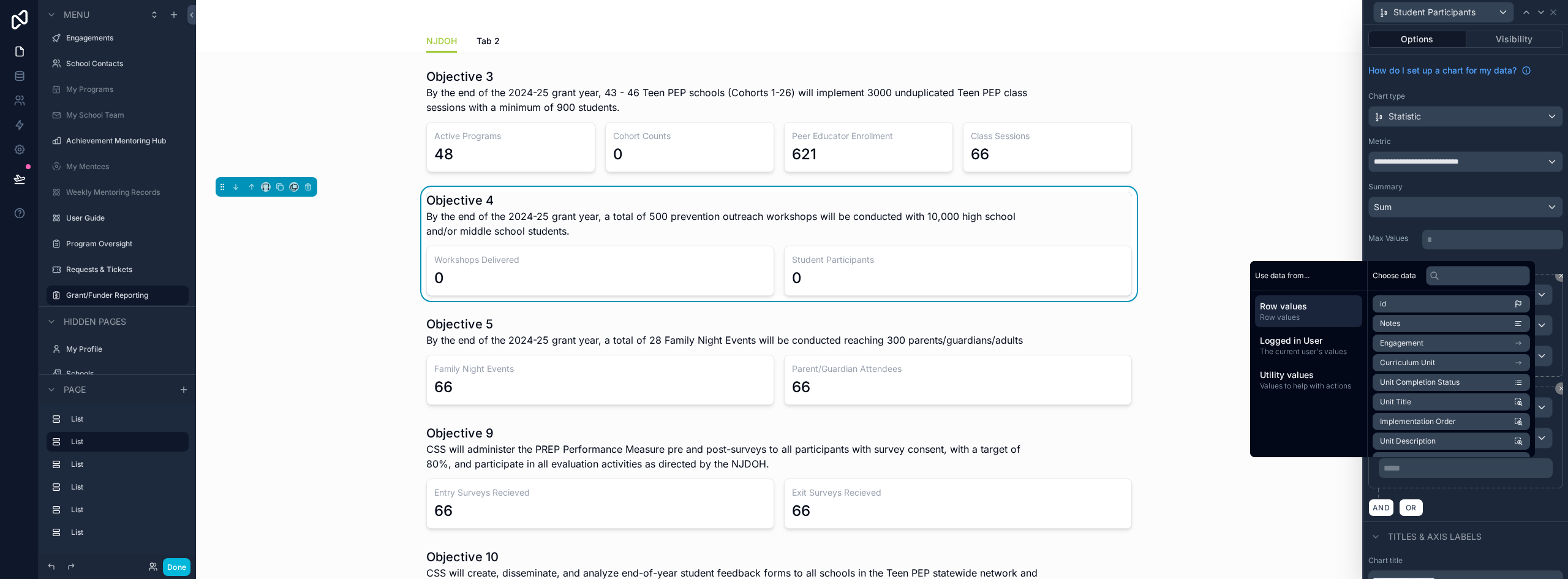
click at [1418, 459] on div "***** ﻿" at bounding box center [1465, 468] width 174 height 19
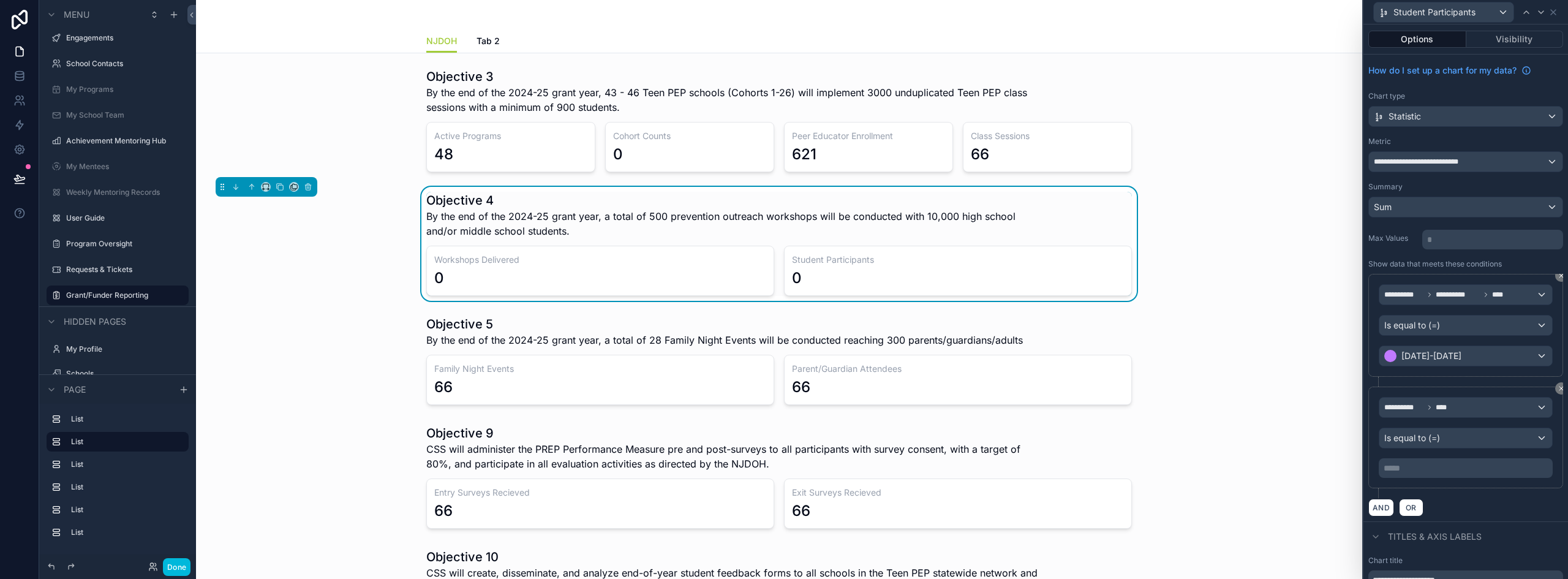
click at [1416, 466] on p "***** ﻿" at bounding box center [1467, 467] width 167 height 13
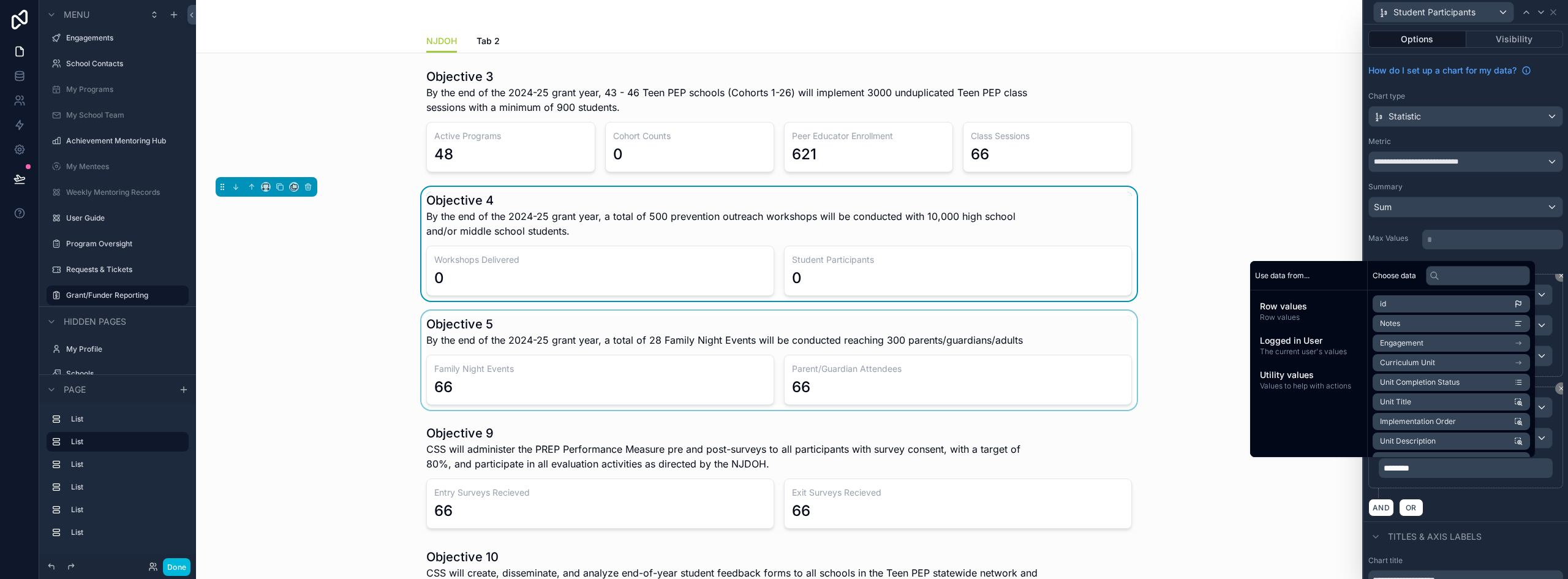
click at [426, 359] on div "scrollable content" at bounding box center [779, 360] width 1146 height 99
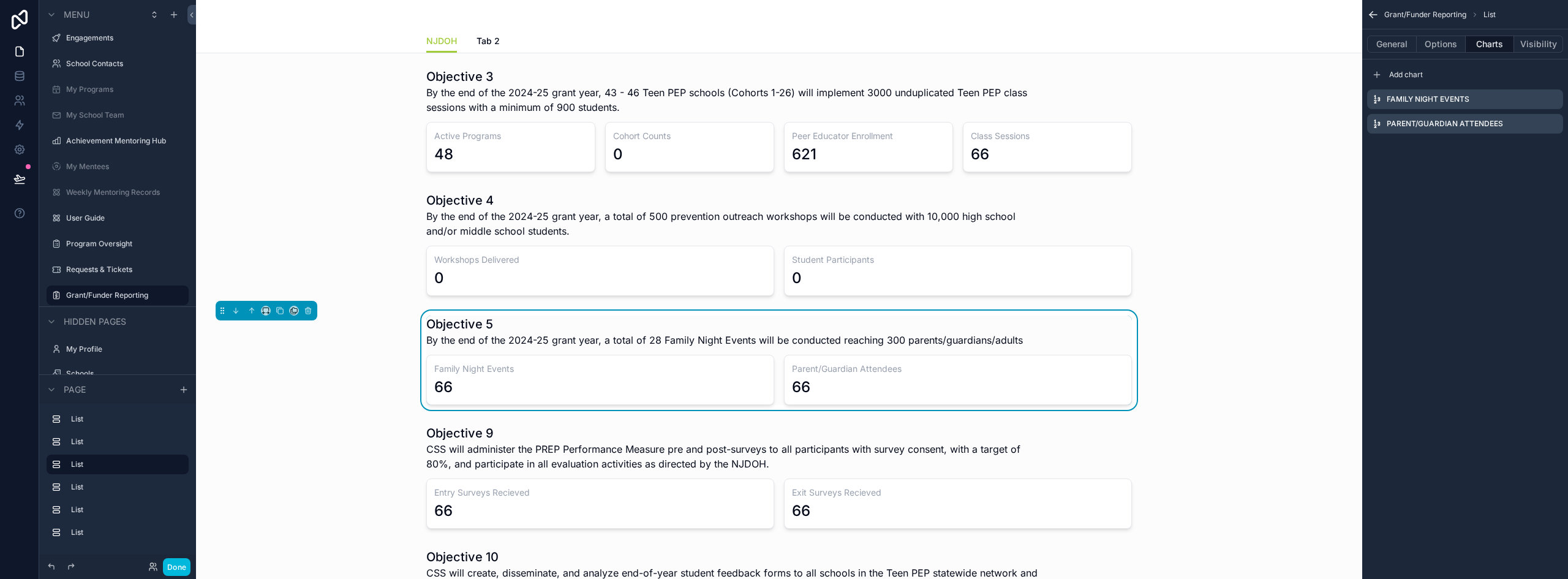
click at [564, 344] on span "By the end of the 2024-25 grant year, a total of 28 Family Night Events will be…" at bounding box center [725, 339] width 597 height 15
click at [1395, 43] on button "General" at bounding box center [1391, 45] width 50 height 17
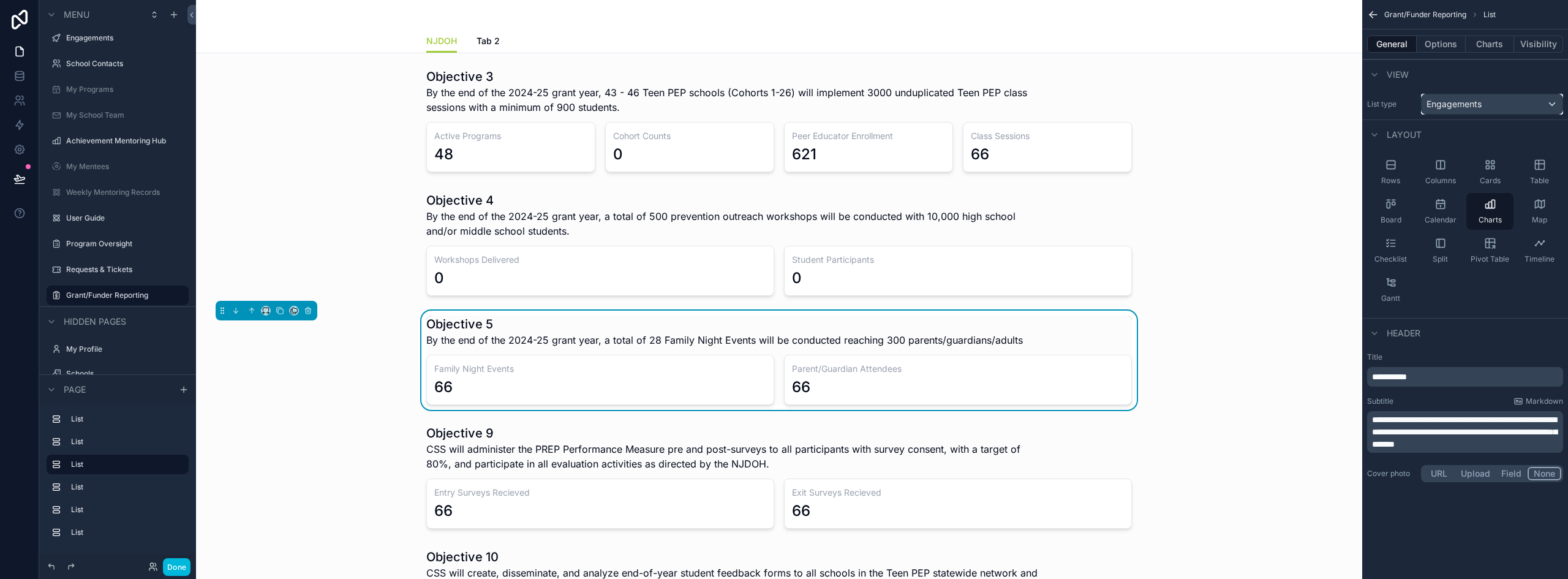
click at [1460, 110] on span "Engagements" at bounding box center [1454, 104] width 55 height 13
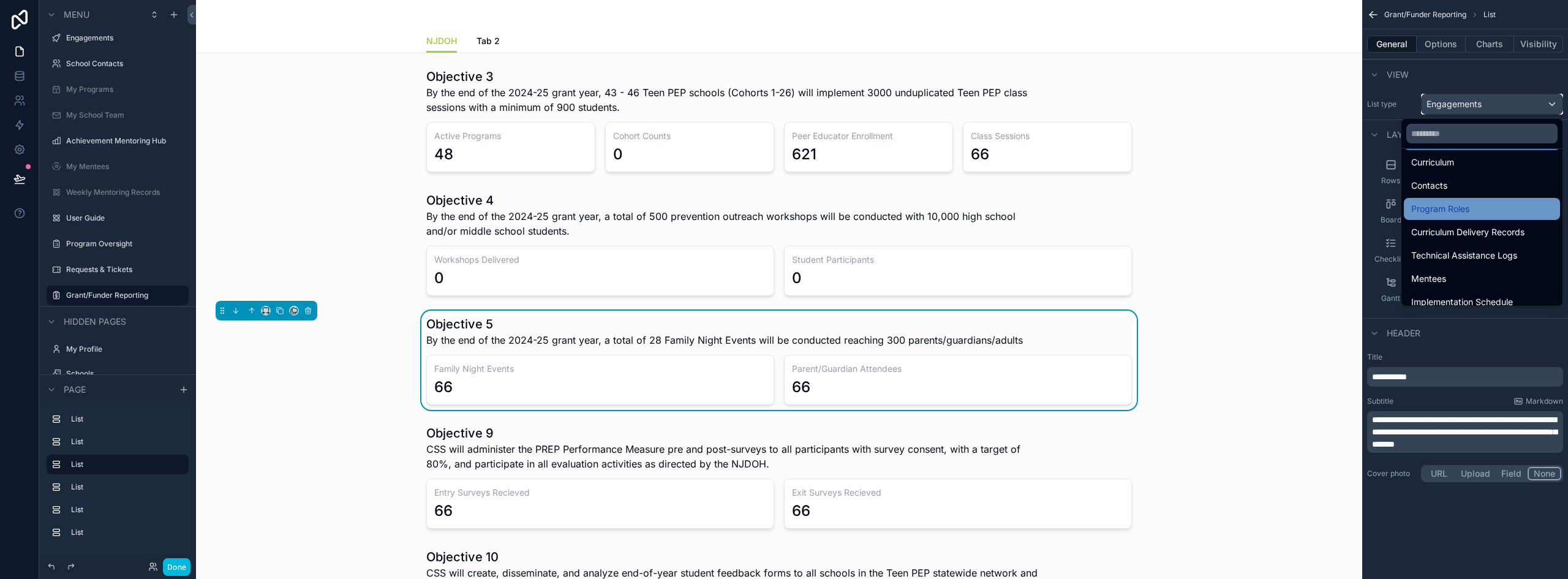
scroll to position [122, 0]
click at [1534, 228] on div "Curriculum Delivery Records" at bounding box center [1483, 228] width 142 height 15
click at [1494, 41] on button "Charts" at bounding box center [1490, 45] width 49 height 17
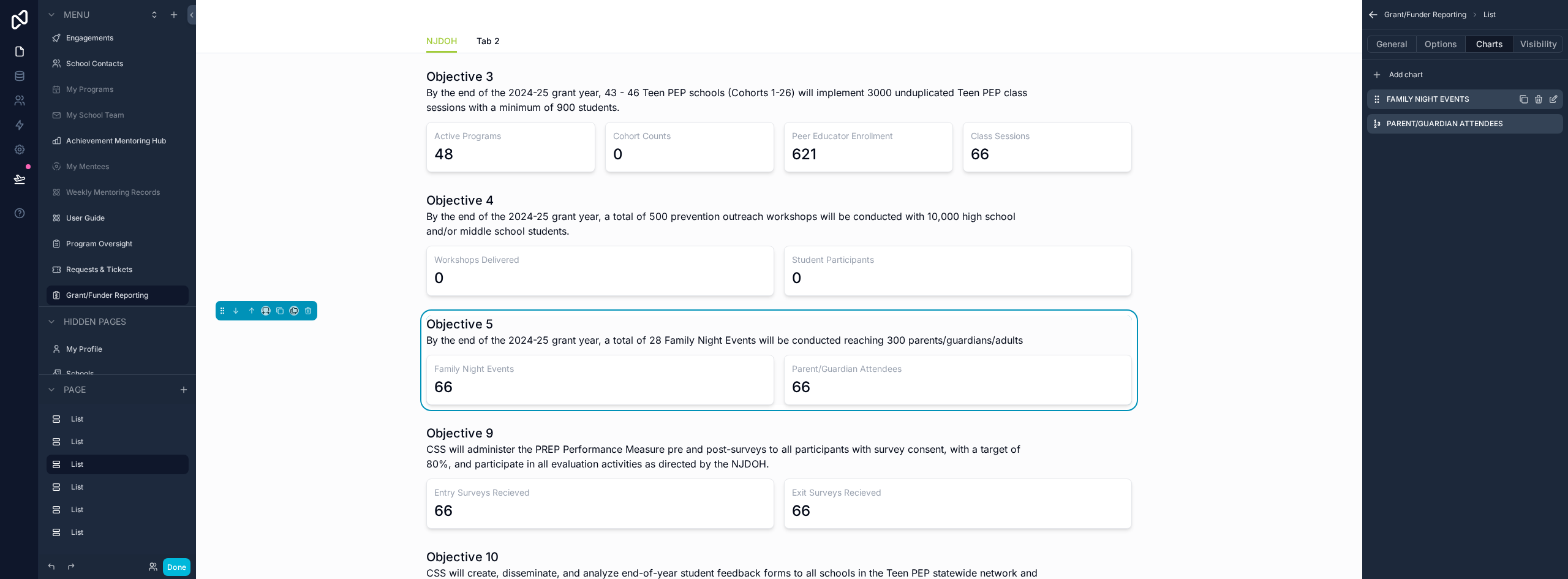
click at [1552, 100] on icon "scrollable content" at bounding box center [1554, 97] width 5 height 5
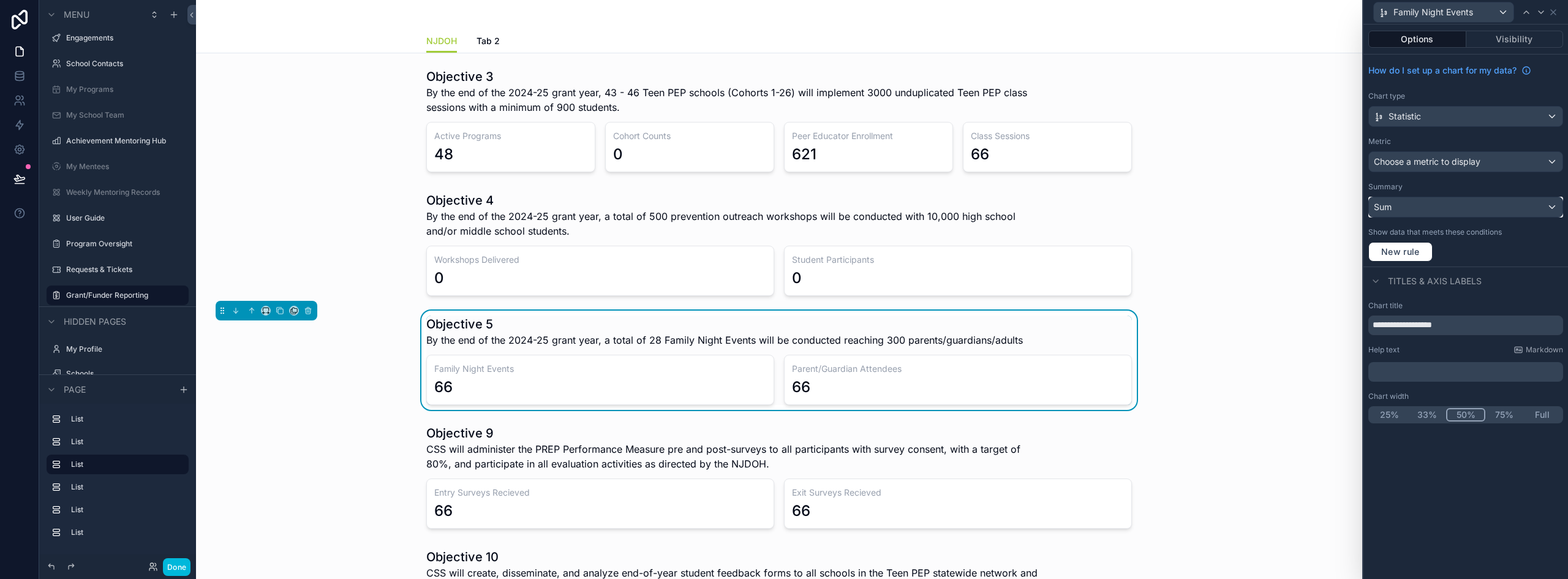
click at [1421, 208] on div "Sum" at bounding box center [1465, 207] width 193 height 19
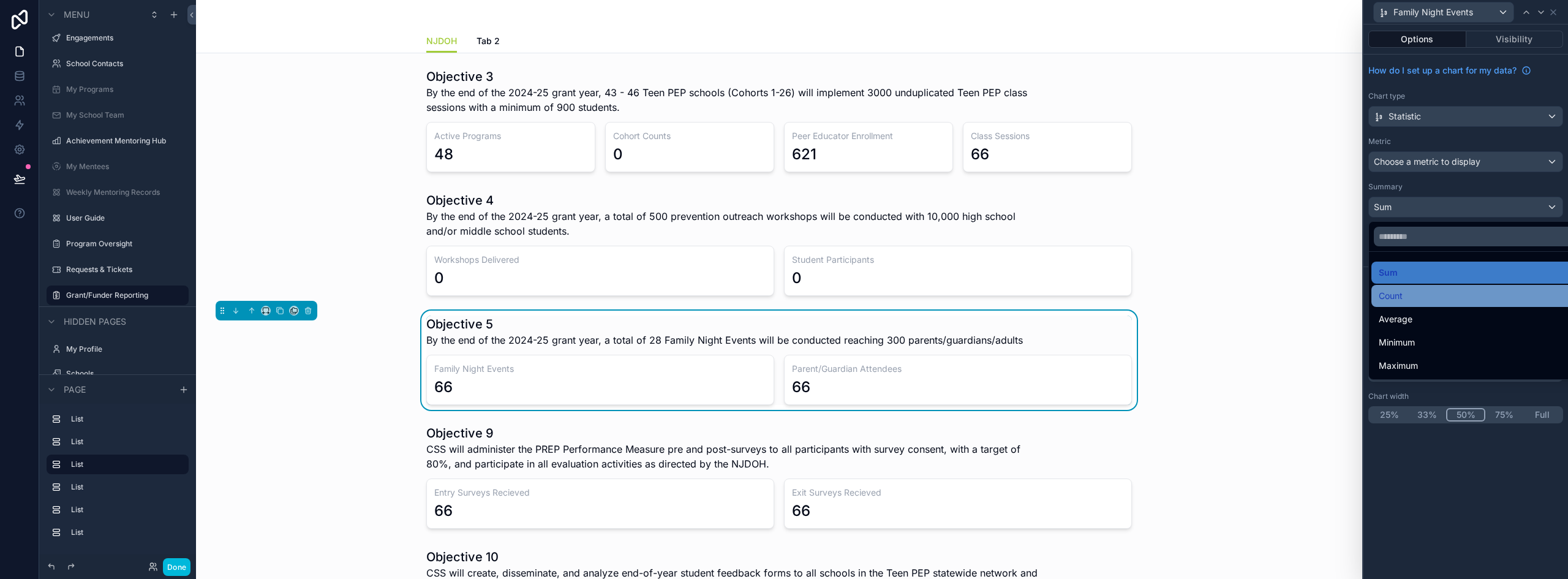
click at [1432, 299] on div "Count" at bounding box center [1480, 295] width 202 height 15
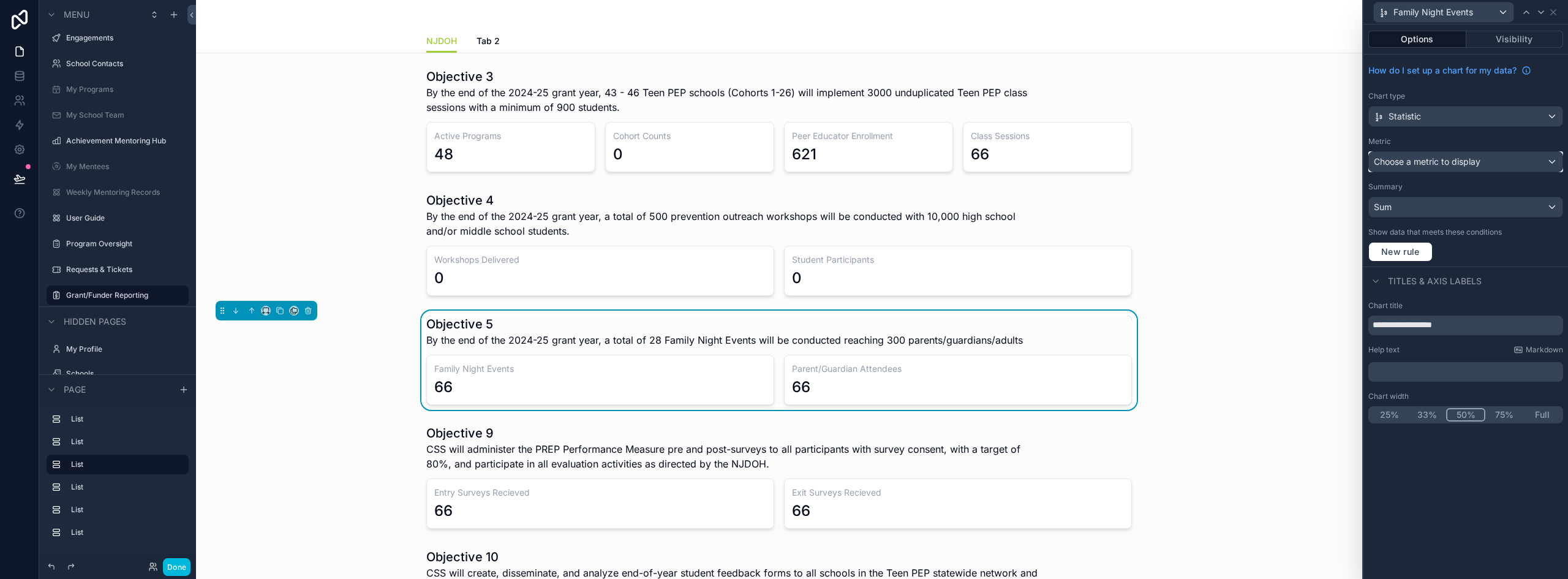
click at [1444, 162] on span "Choose a metric to display" at bounding box center [1427, 161] width 107 height 11
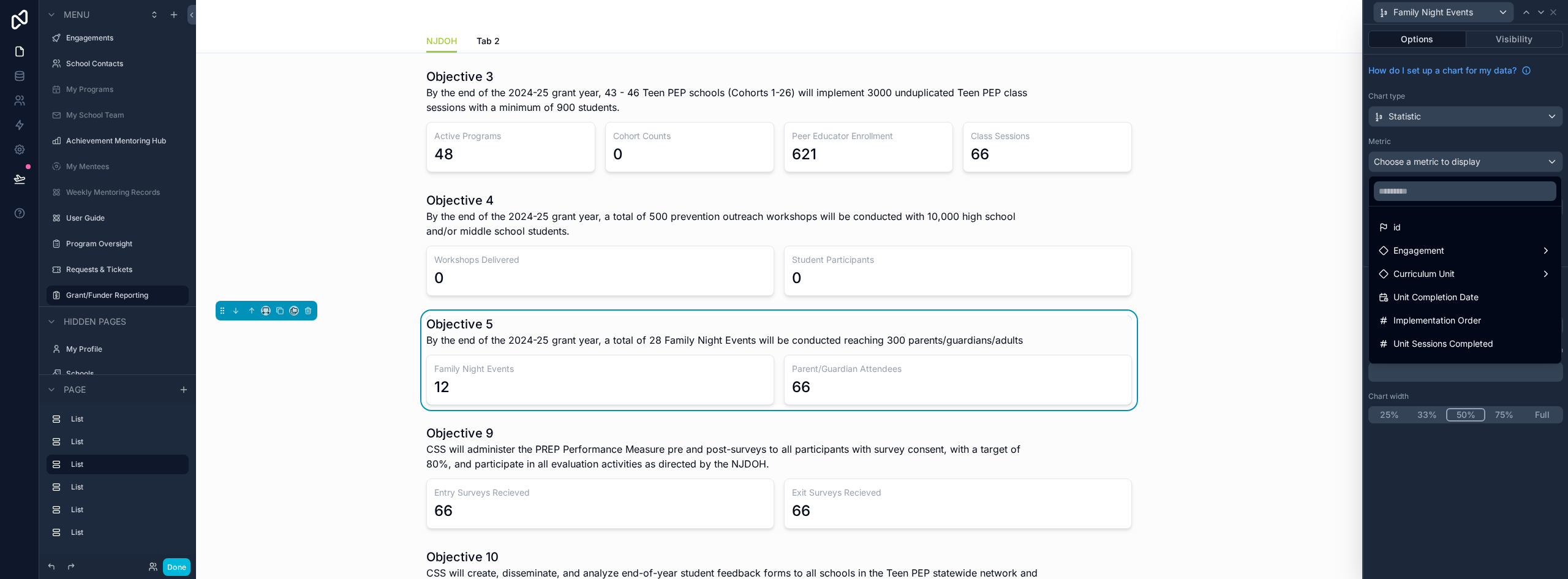
click at [1449, 160] on div at bounding box center [1466, 290] width 205 height 579
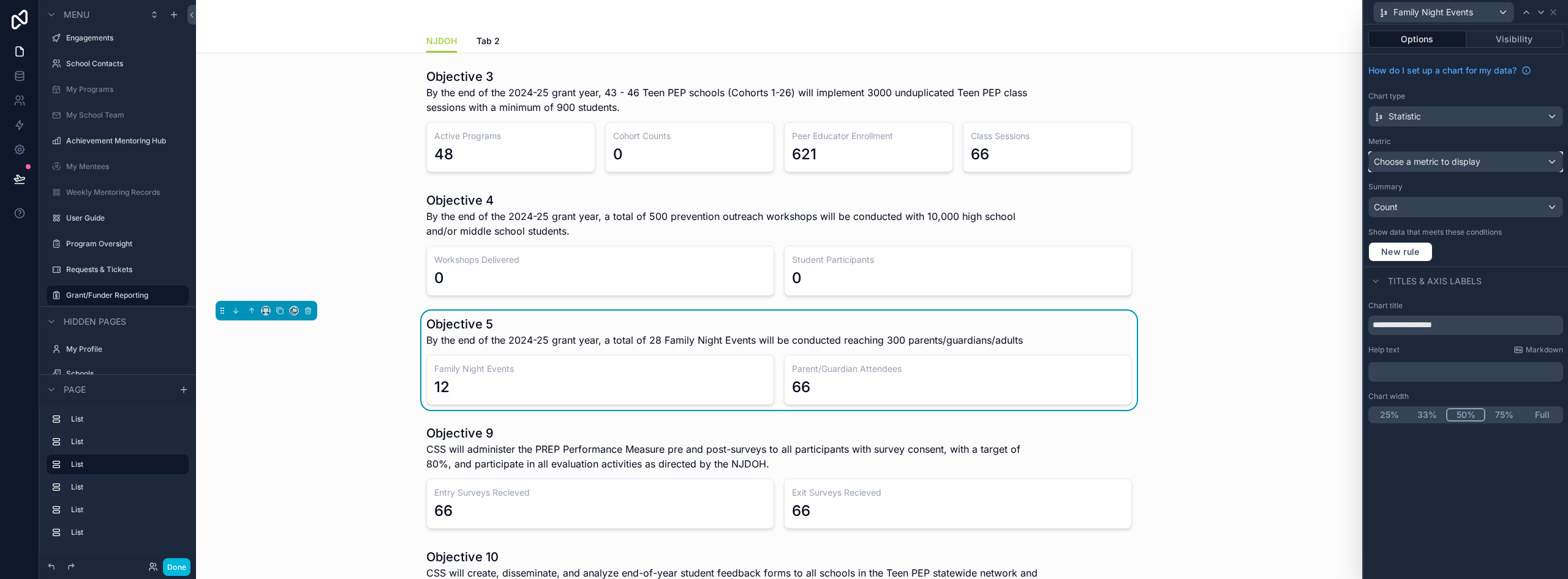
click at [1449, 160] on span "Choose a metric to display" at bounding box center [1427, 161] width 107 height 11
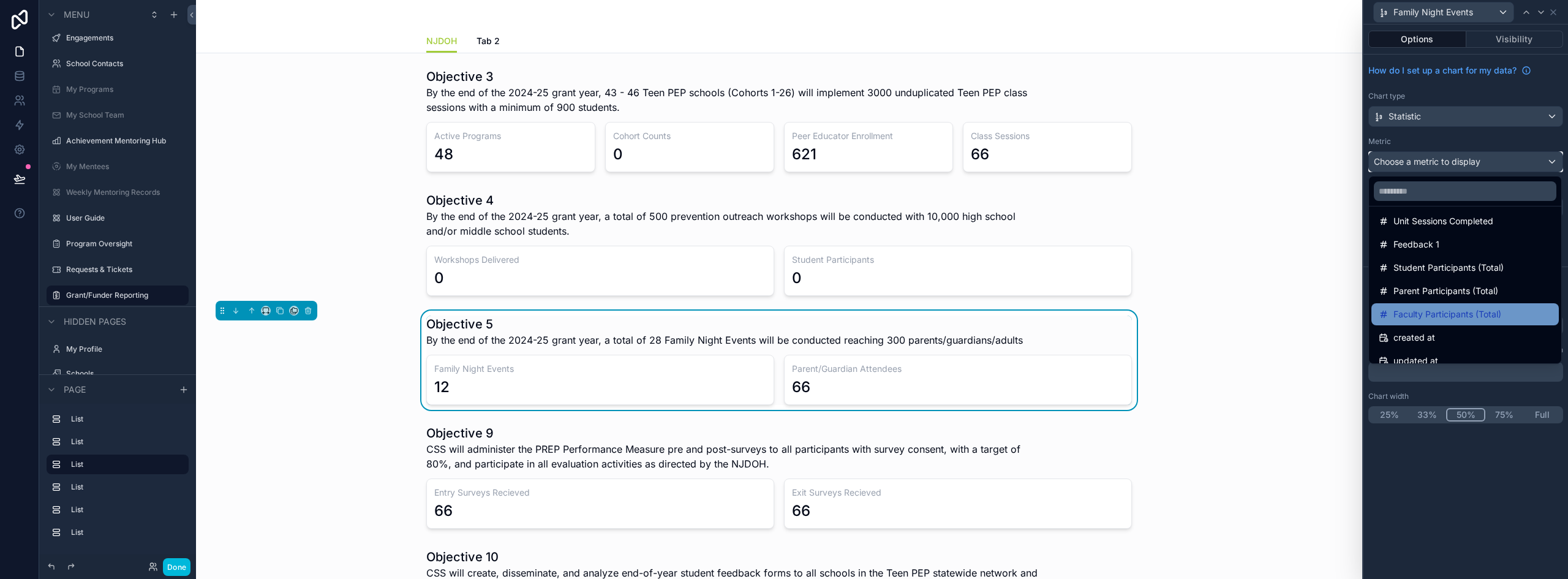
scroll to position [61, 0]
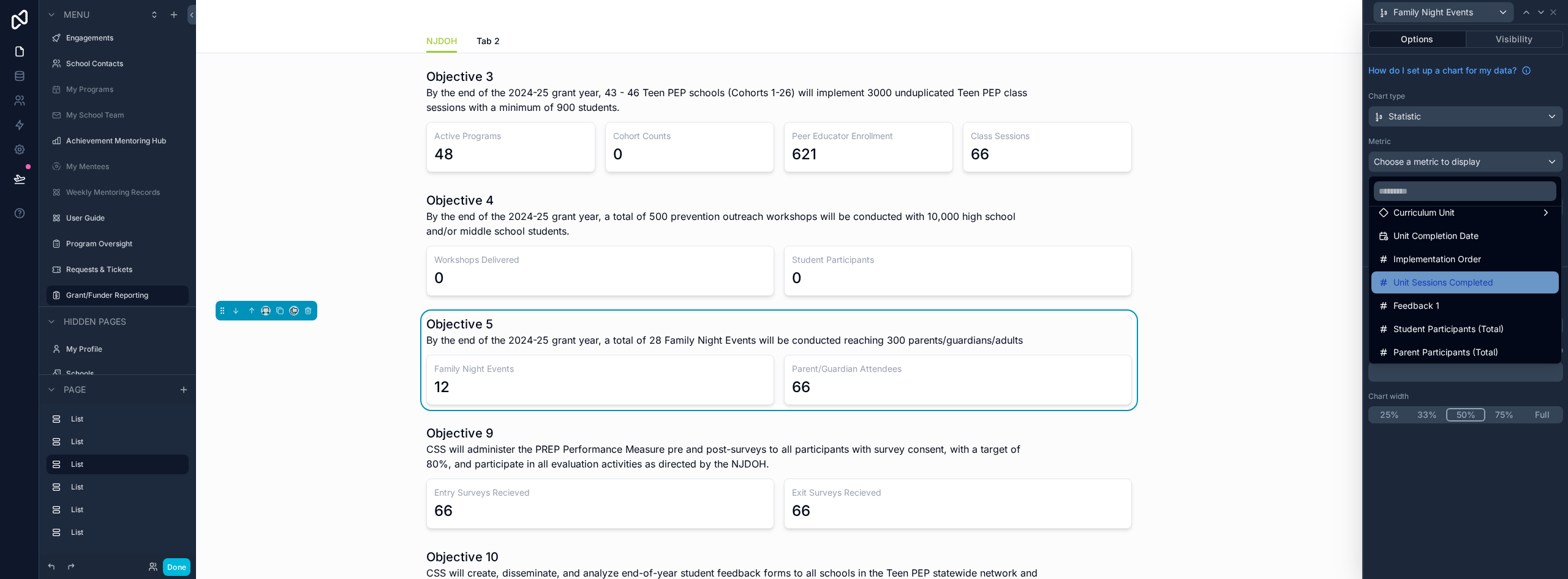
click at [1492, 288] on span "Unit Sessions Completed" at bounding box center [1444, 282] width 100 height 15
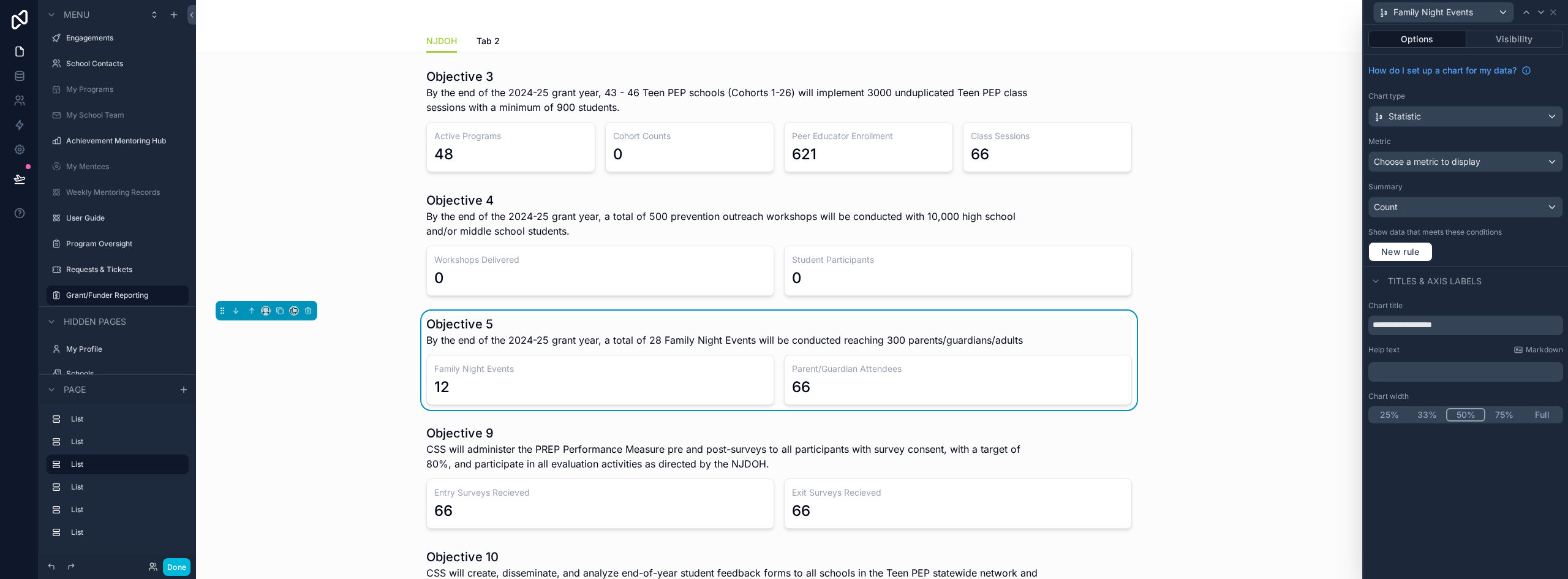
click at [1405, 237] on label "Show data that meets these conditions" at bounding box center [1435, 232] width 133 height 10
click at [1413, 253] on div "How do I set up a chart for my data? Chart type Statistic Metric Choose a metri…" at bounding box center [1466, 160] width 205 height 212
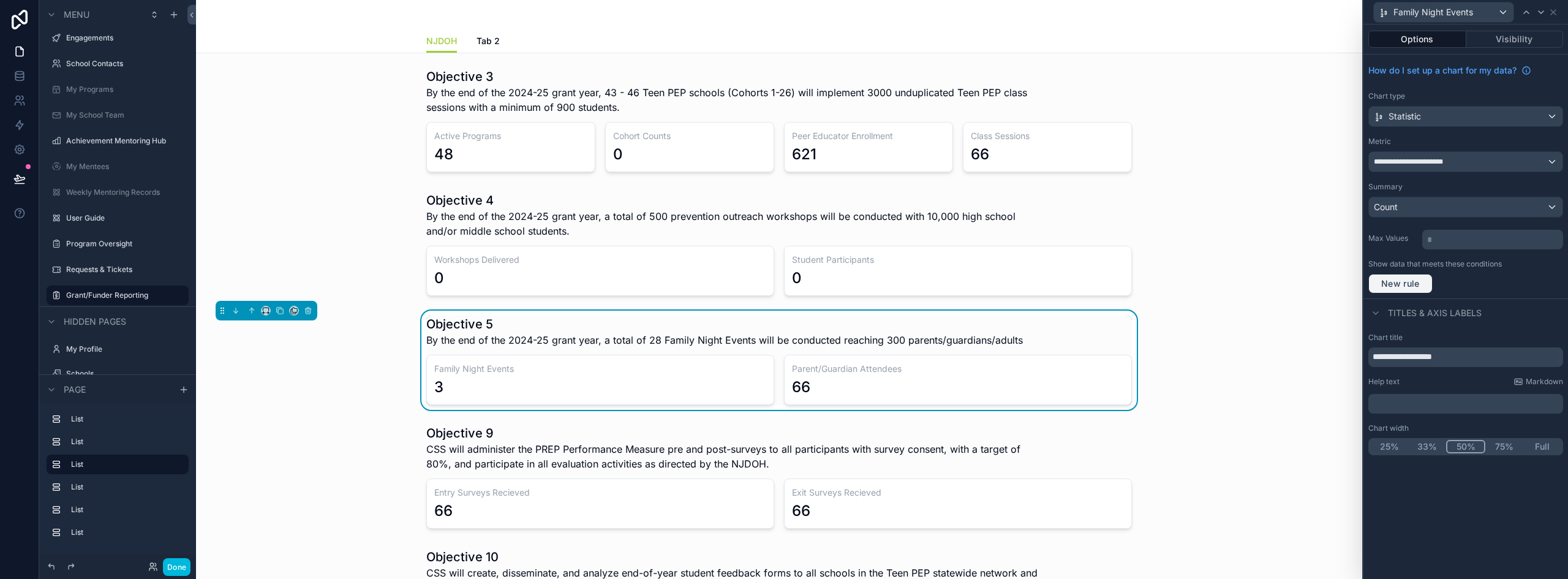
click at [1407, 286] on span "New rule" at bounding box center [1401, 283] width 49 height 11
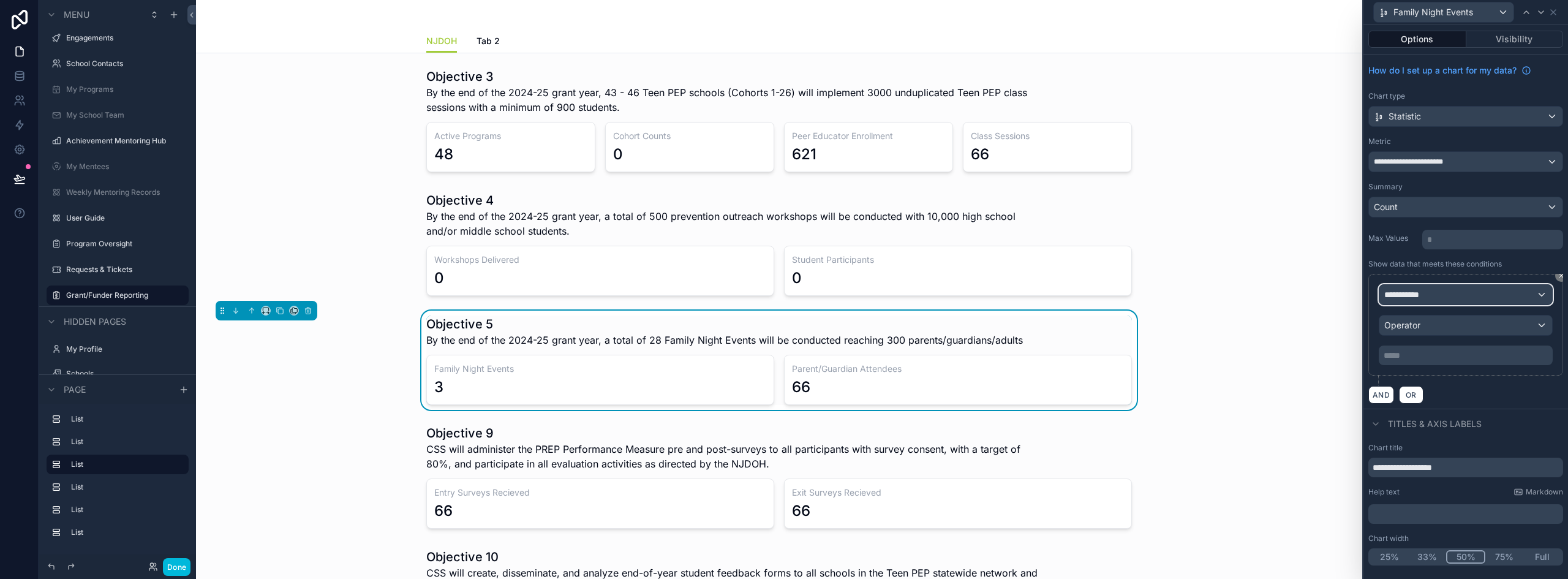
click at [1415, 299] on span "**********" at bounding box center [1407, 294] width 46 height 13
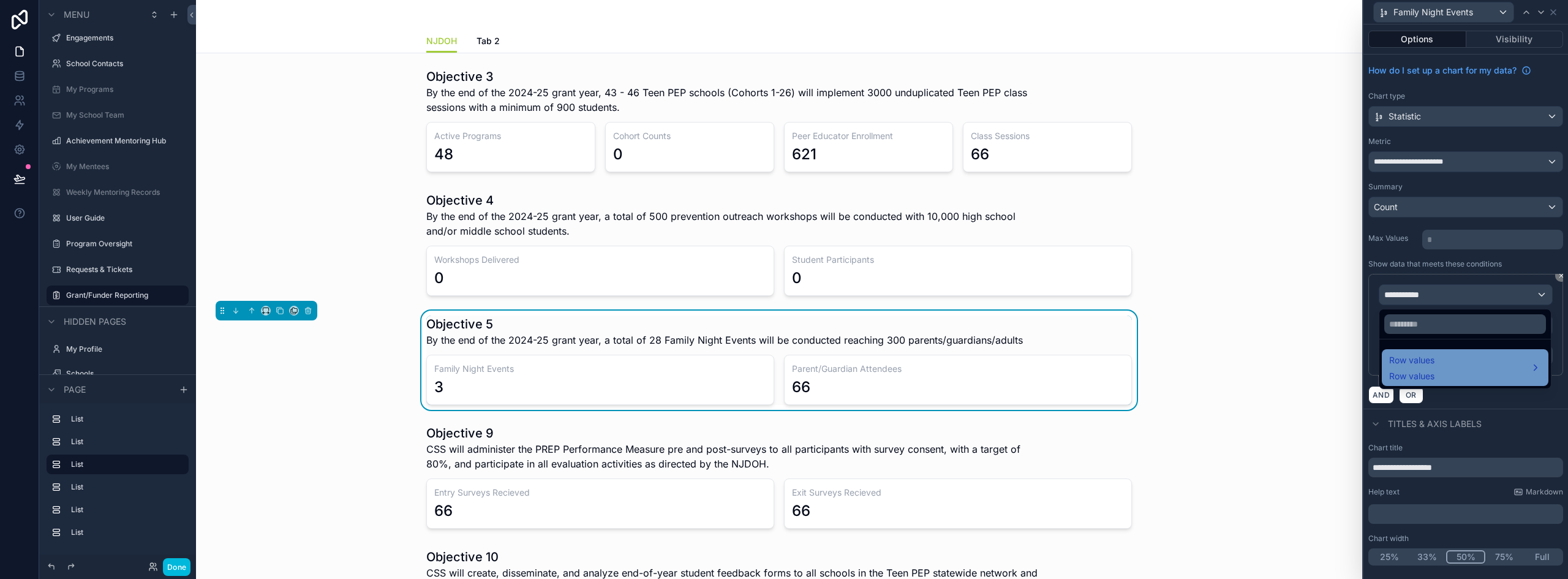
click at [1432, 355] on span "Row values" at bounding box center [1412, 359] width 46 height 15
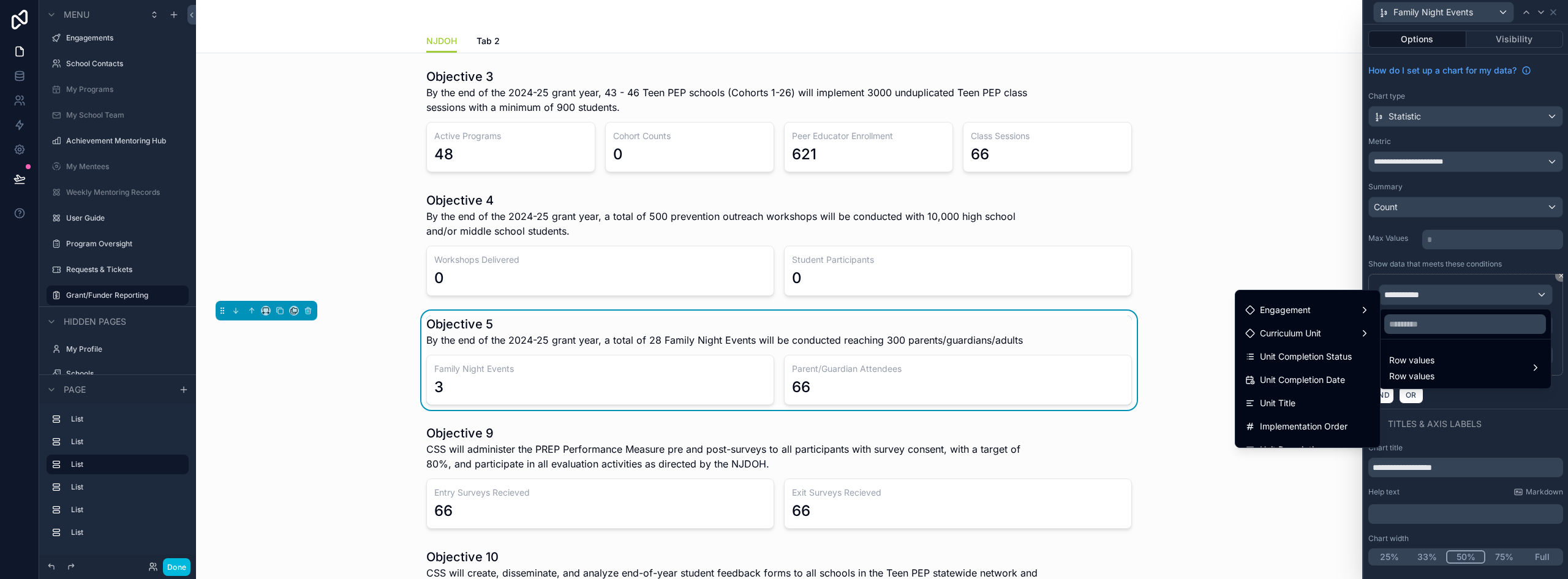
scroll to position [0, 0]
click at [1308, 354] on div "Engagement" at bounding box center [1308, 350] width 125 height 15
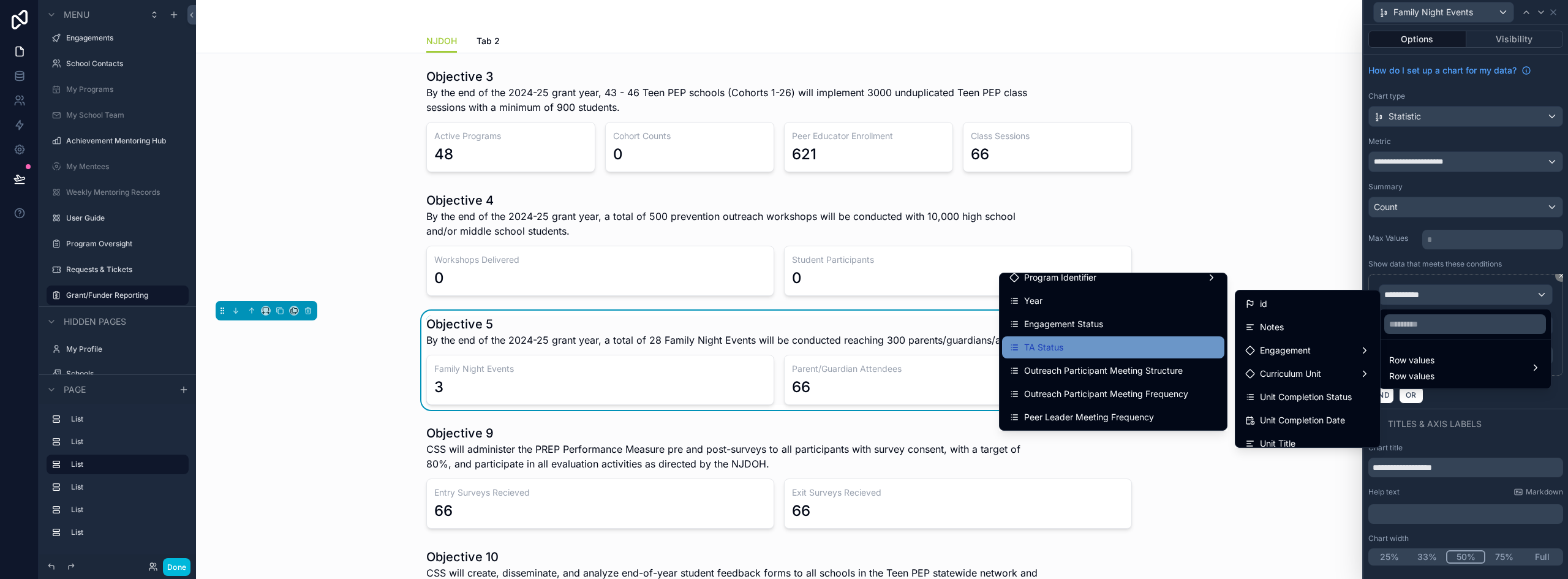
scroll to position [428, 0]
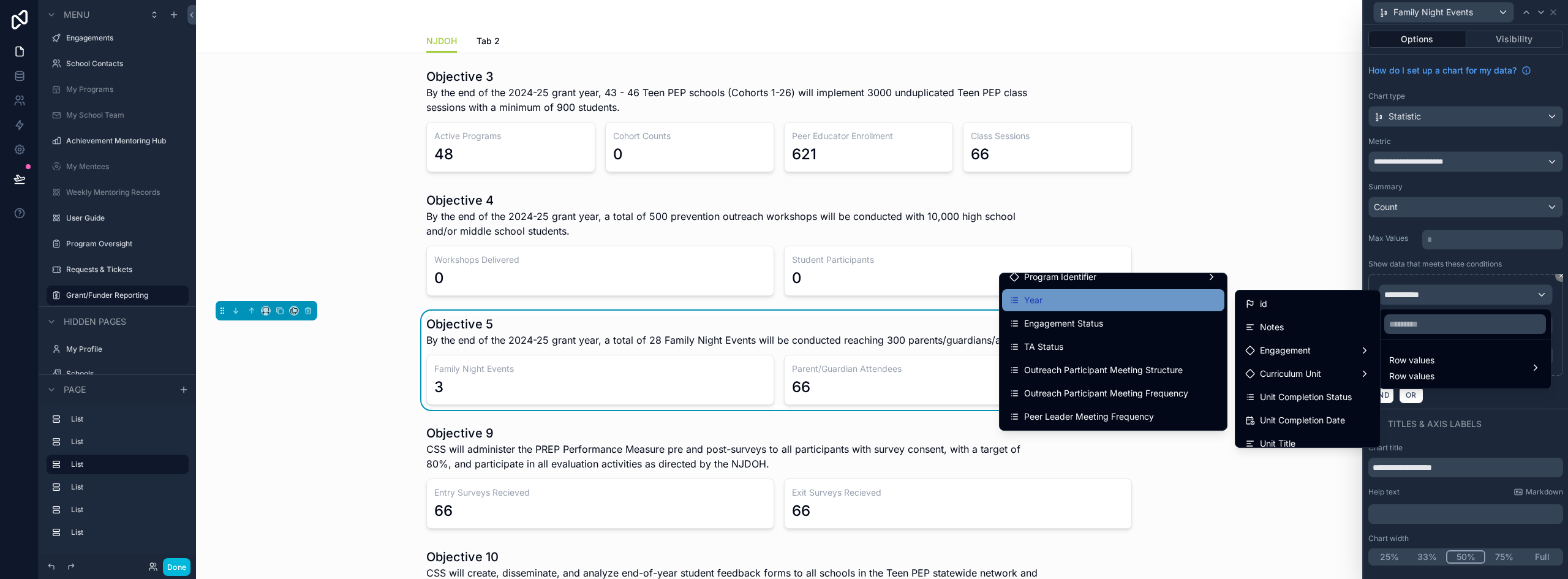
click at [1074, 307] on div "Year" at bounding box center [1113, 299] width 208 height 15
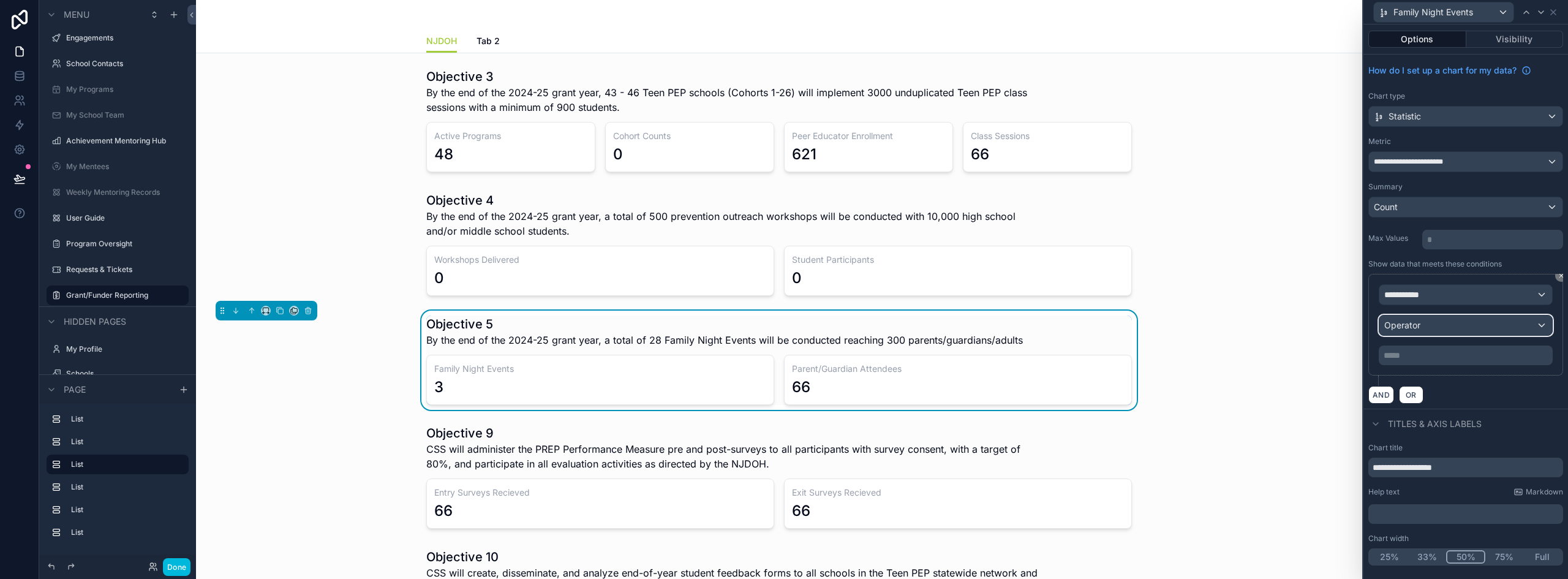
click at [1450, 330] on div "Operator" at bounding box center [1466, 325] width 173 height 19
click at [1463, 328] on div "Operator" at bounding box center [1466, 325] width 173 height 19
click at [1486, 325] on div "Operator" at bounding box center [1466, 325] width 173 height 19
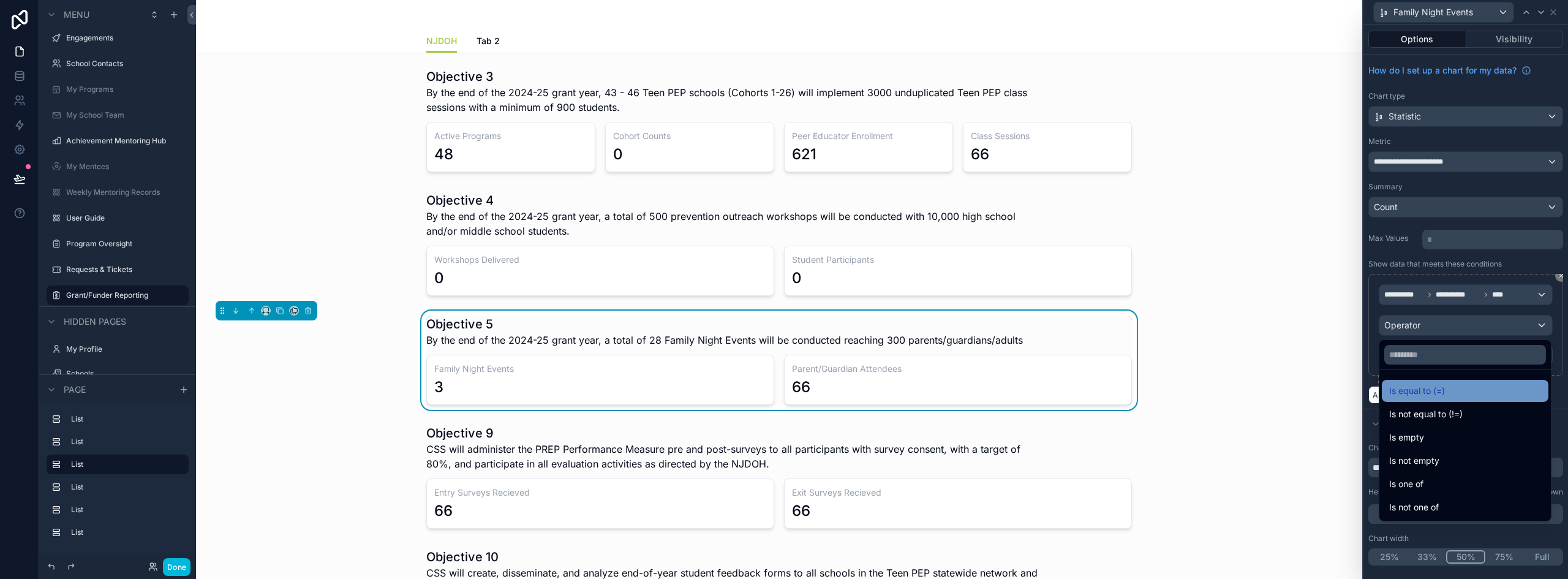
click at [1433, 380] on ul "Is equal to (=) Is not equal to (!=) Is empty Is not empty Is one of Is not one…" at bounding box center [1465, 445] width 172 height 151
click at [1433, 384] on span "Is equal to (=)" at bounding box center [1416, 391] width 55 height 15
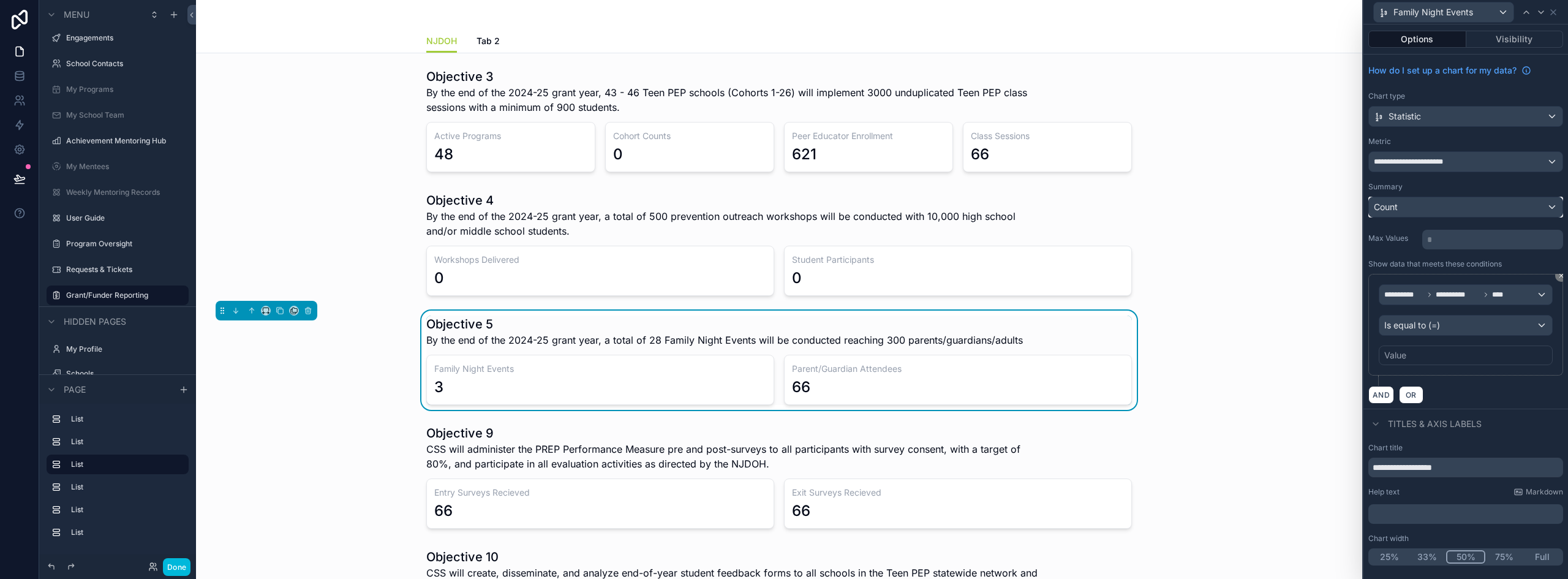
click at [1414, 207] on div "Count" at bounding box center [1465, 207] width 193 height 19
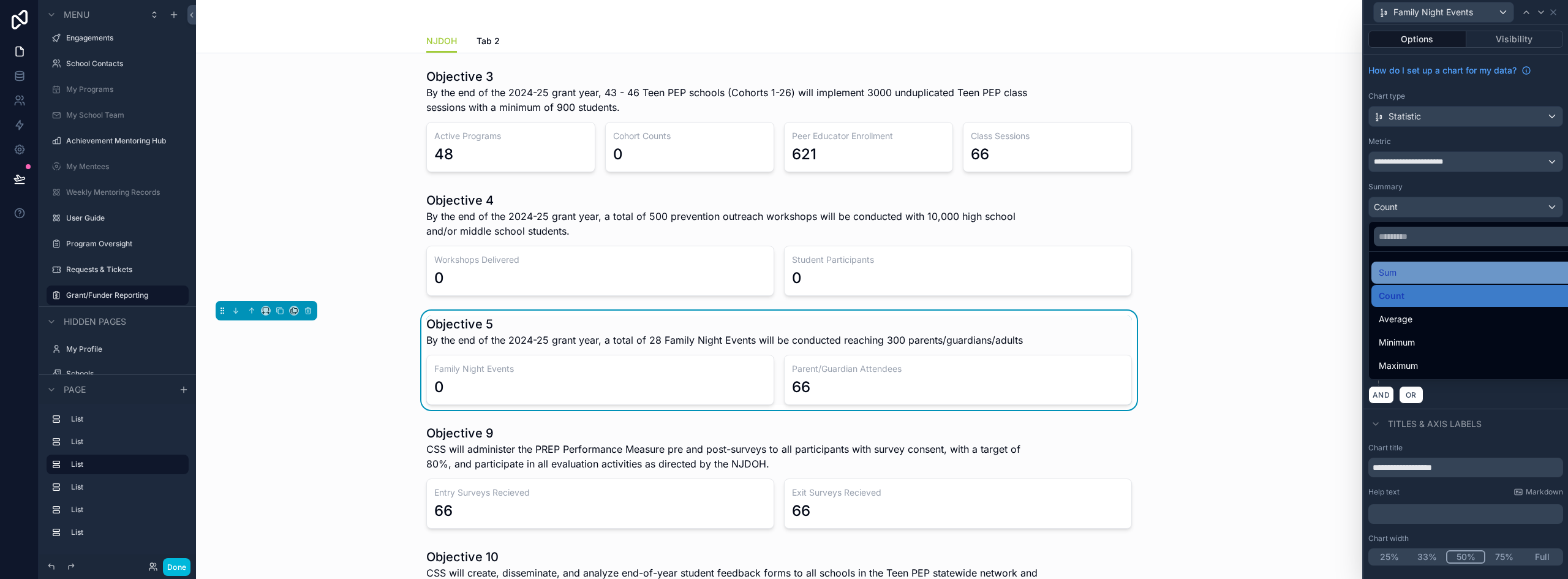
click at [1400, 276] on div "Sum" at bounding box center [1480, 272] width 202 height 15
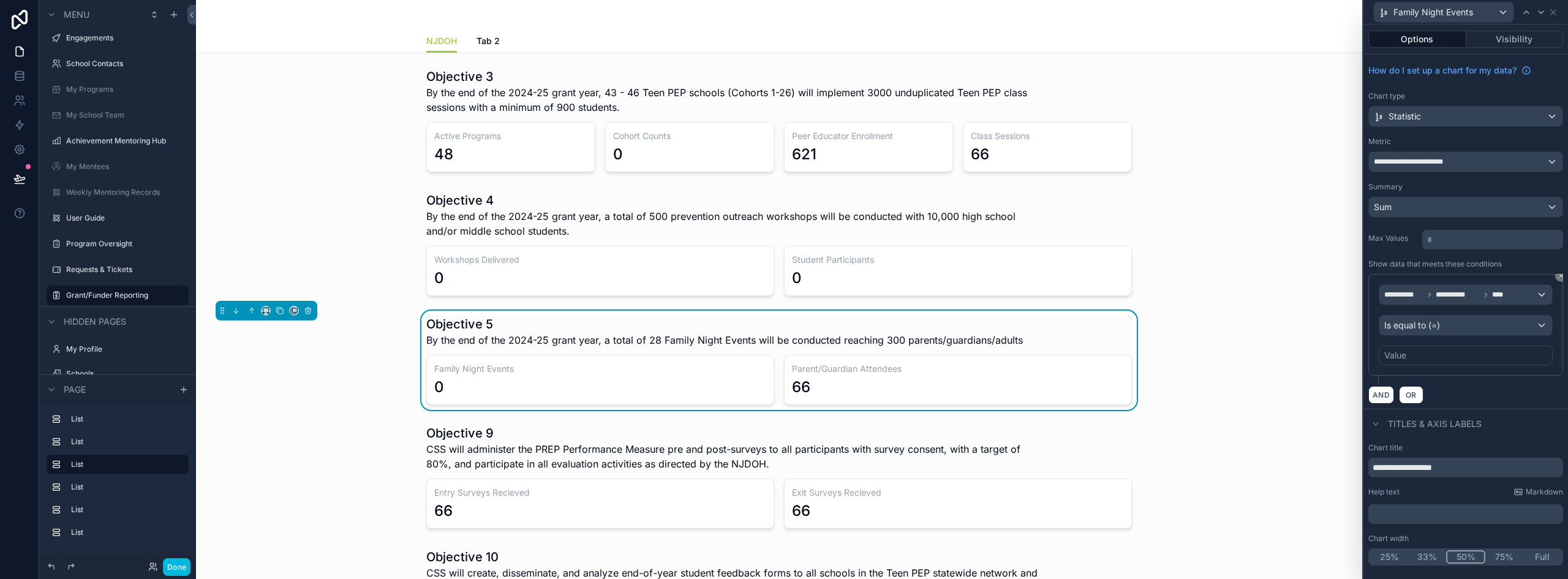
click at [1424, 358] on div "Value" at bounding box center [1465, 356] width 174 height 19
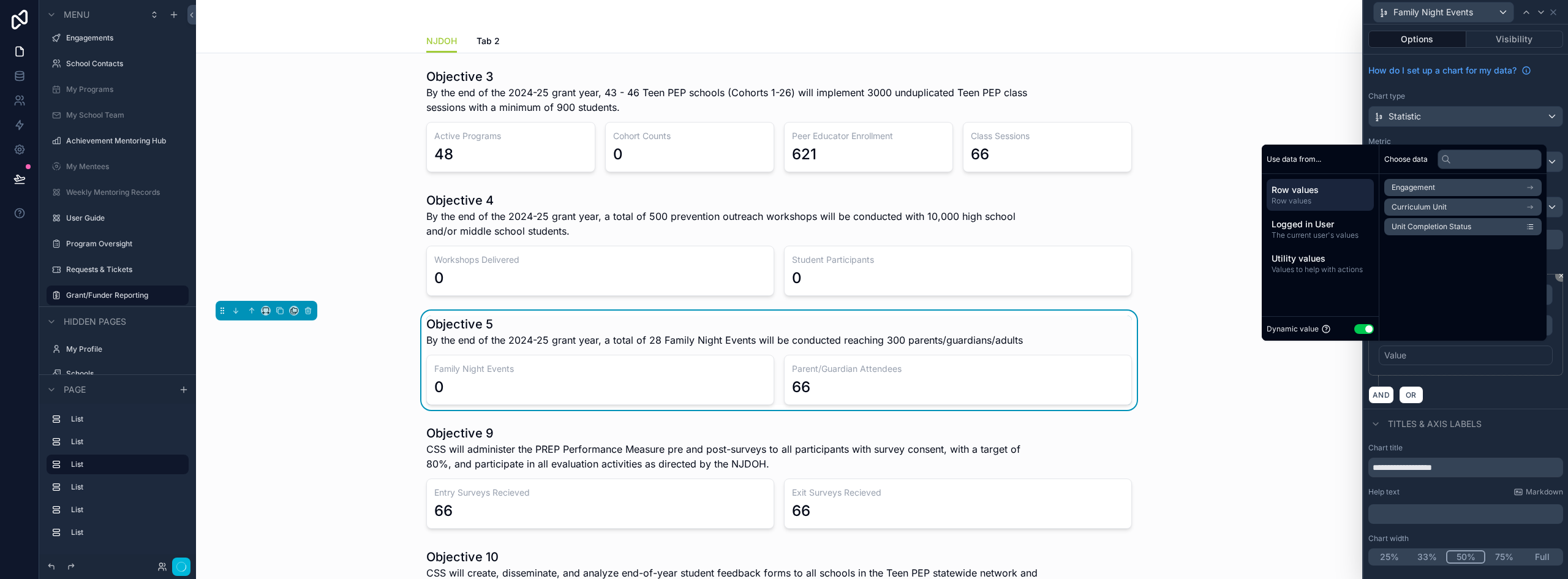
click at [1423, 351] on div "Value" at bounding box center [1465, 356] width 174 height 19
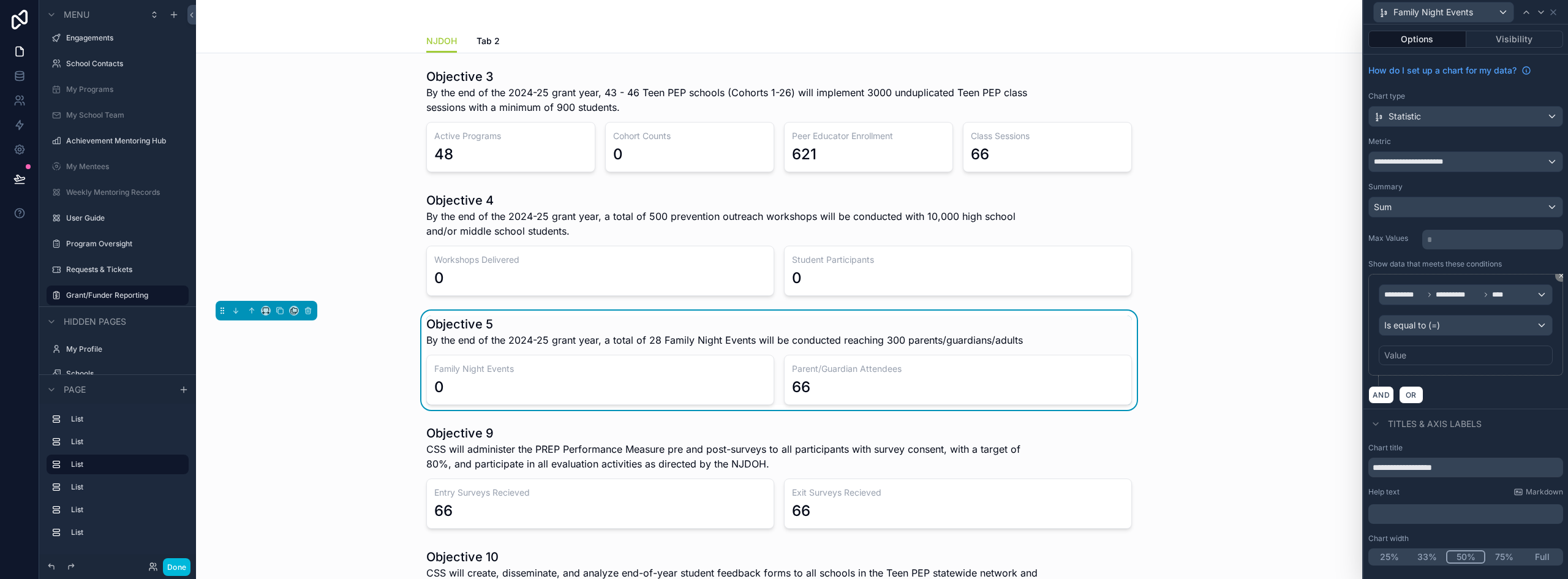
click at [1423, 351] on div "Value" at bounding box center [1465, 356] width 174 height 19
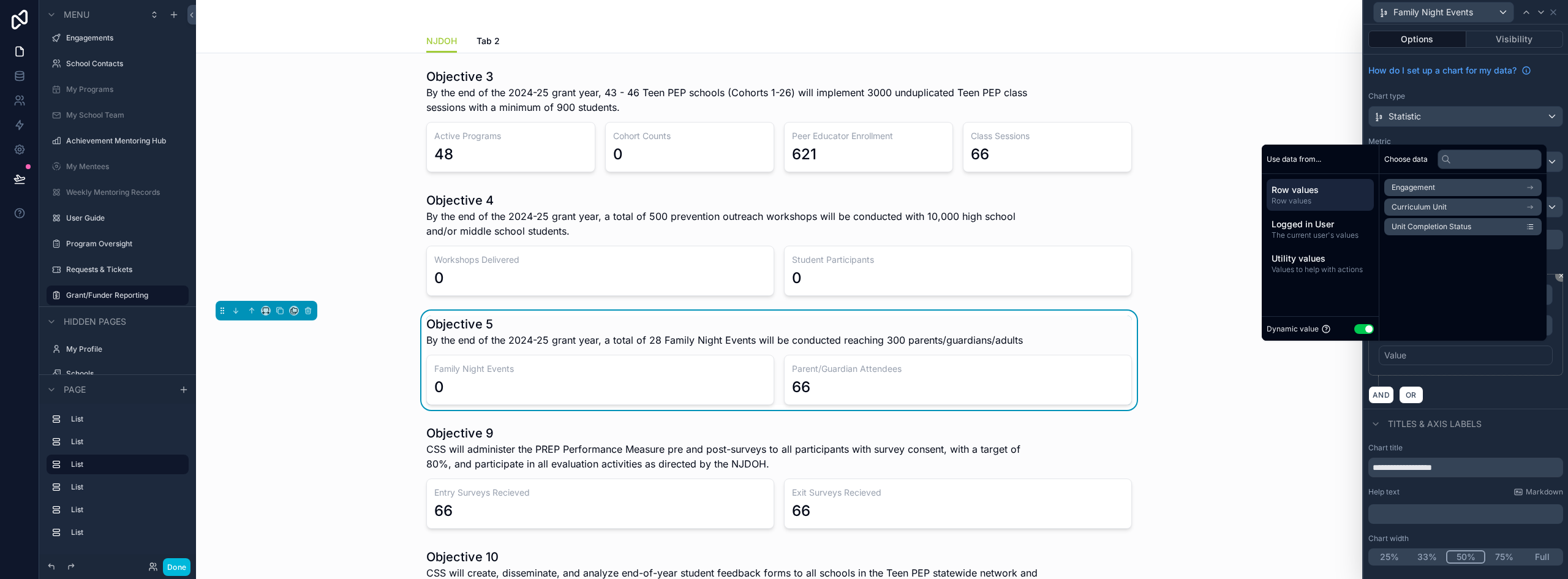
click at [1354, 328] on button "Use setting" at bounding box center [1364, 329] width 19 height 10
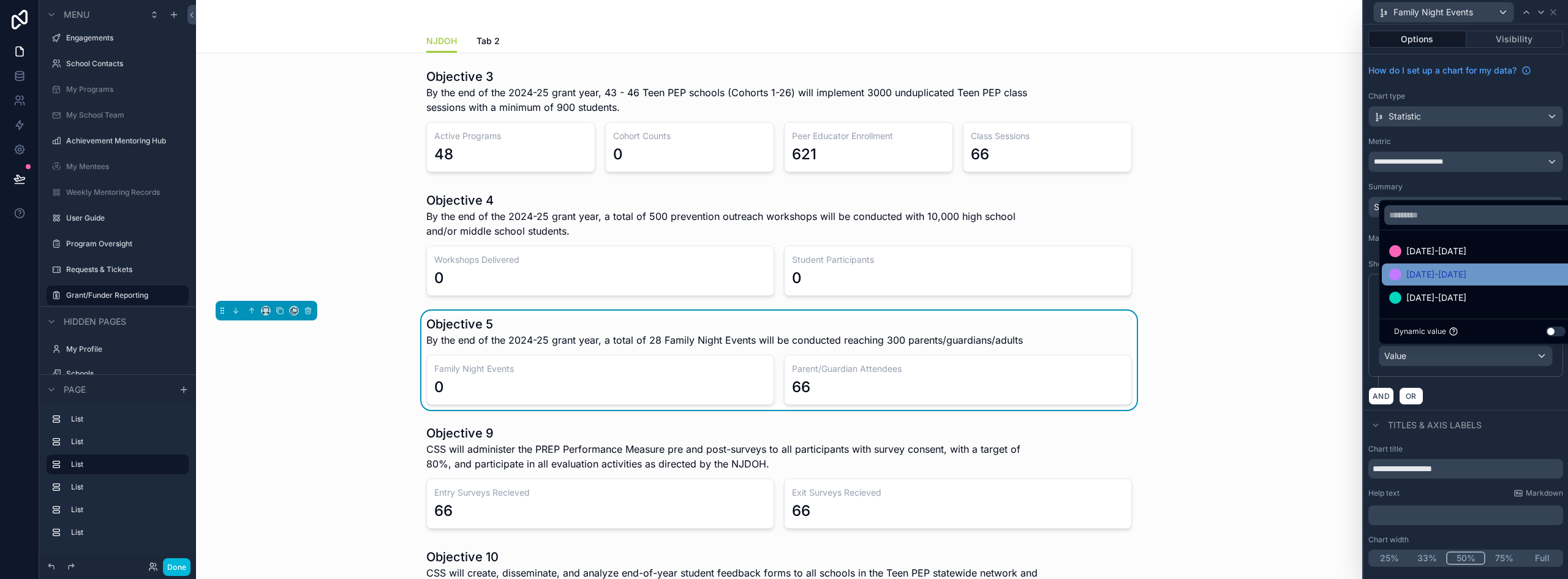
click at [1425, 271] on span "[DATE]-[DATE]" at bounding box center [1437, 274] width 60 height 15
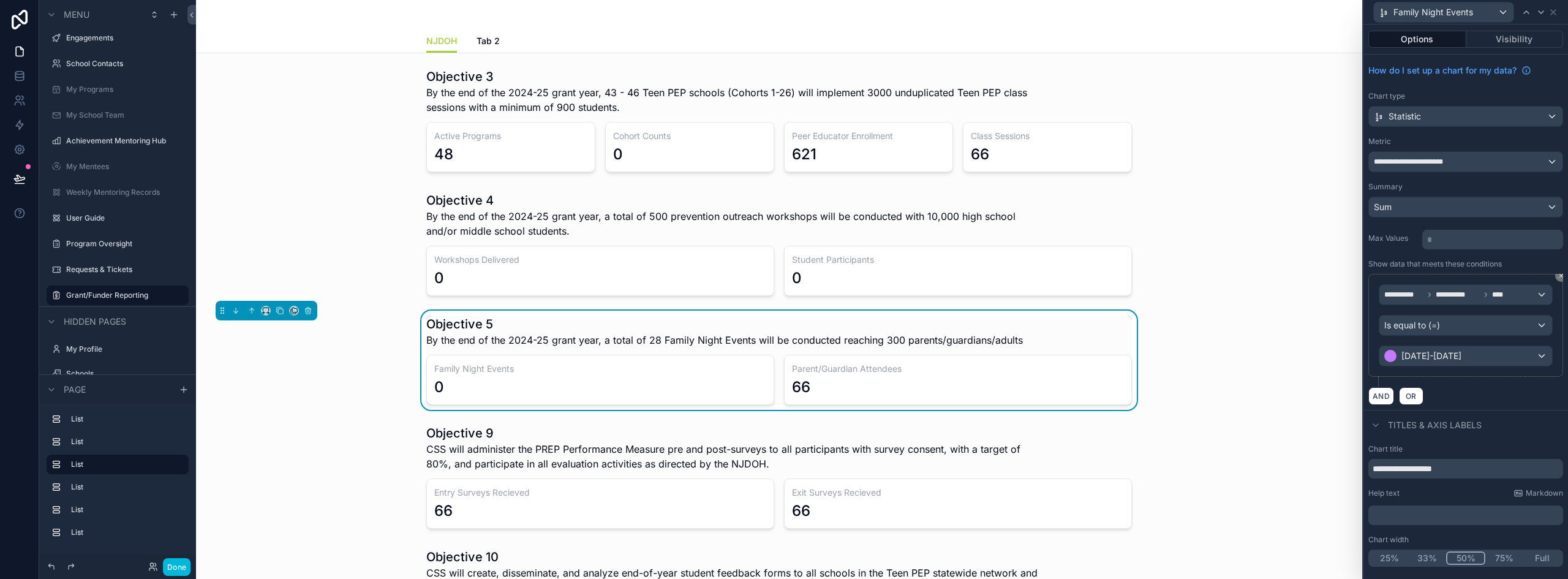
click at [1441, 391] on div "AND OR" at bounding box center [1466, 395] width 195 height 18
click at [1377, 396] on button "AND" at bounding box center [1381, 396] width 25 height 17
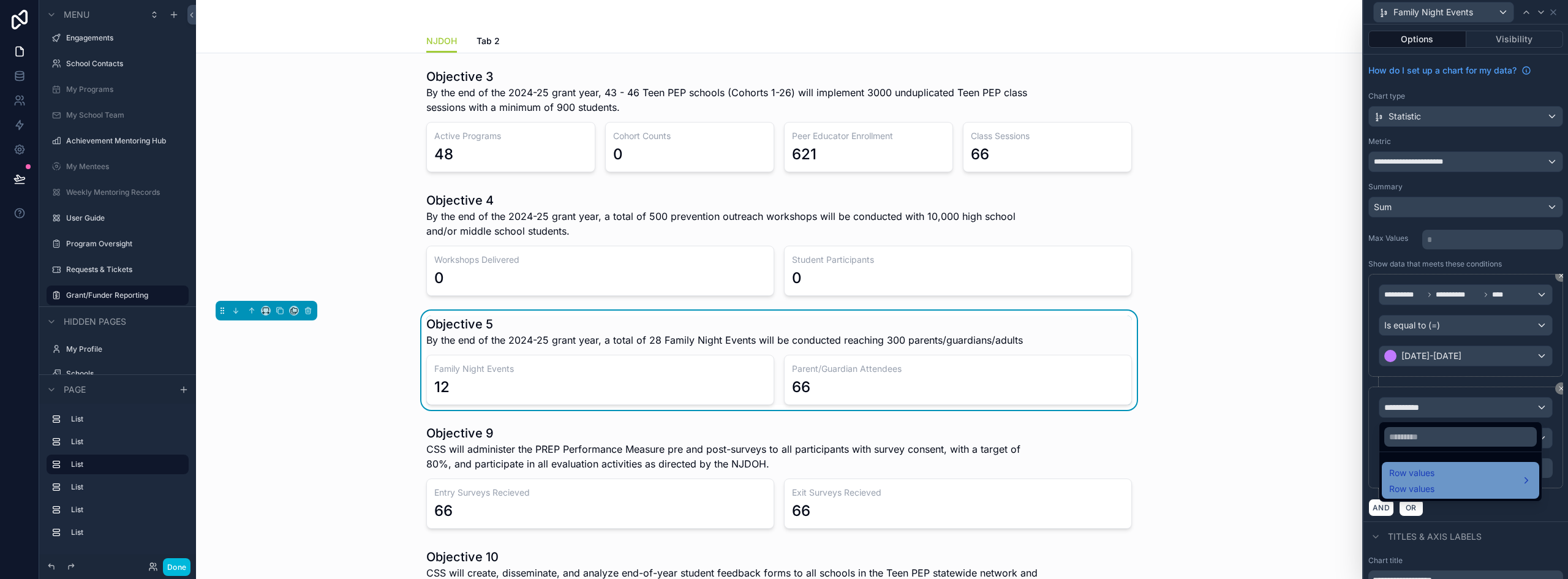
click at [1425, 477] on span "Row values" at bounding box center [1412, 472] width 46 height 15
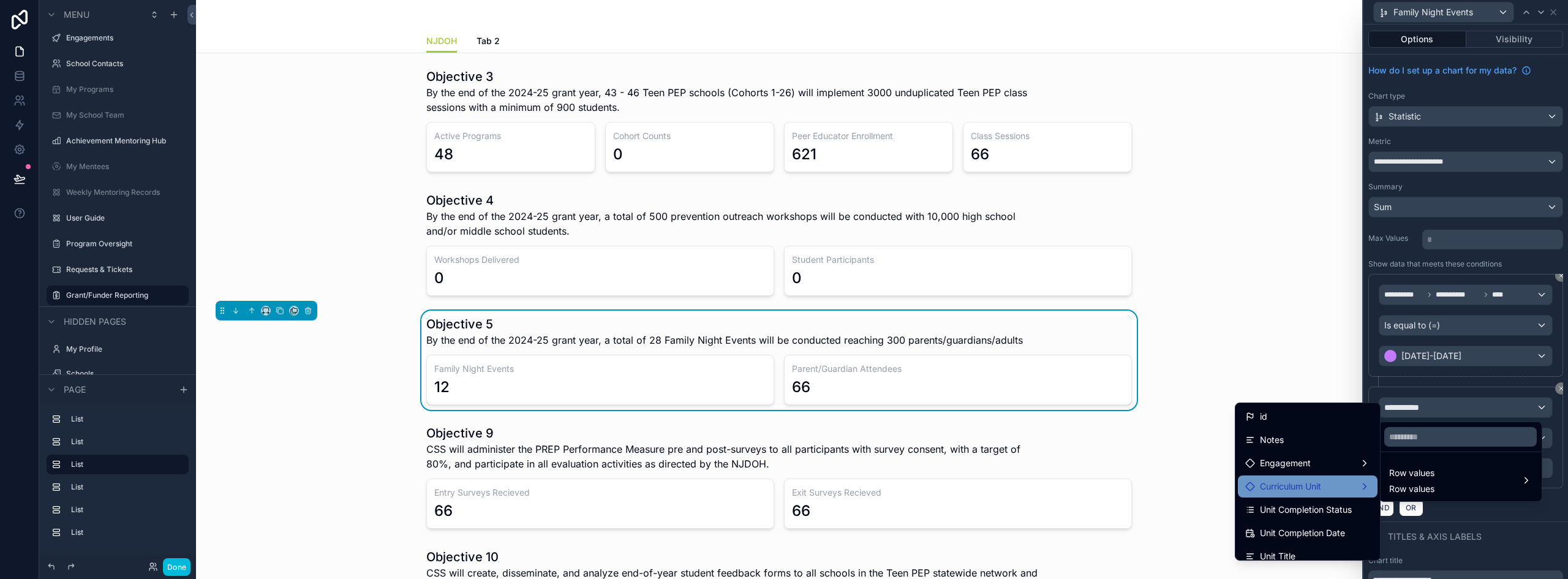
click at [1333, 482] on div "Curriculum Unit" at bounding box center [1308, 486] width 125 height 15
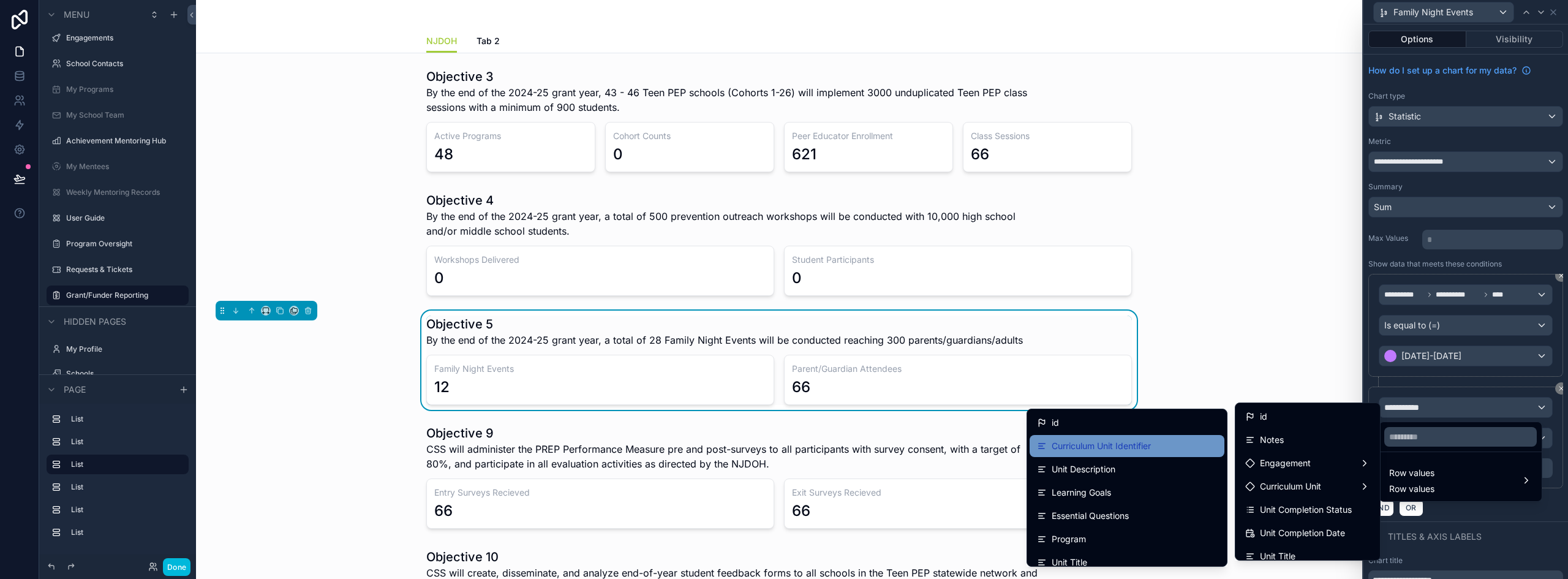
click at [1158, 446] on div "Curriculum Unit Identifier" at bounding box center [1127, 445] width 180 height 15
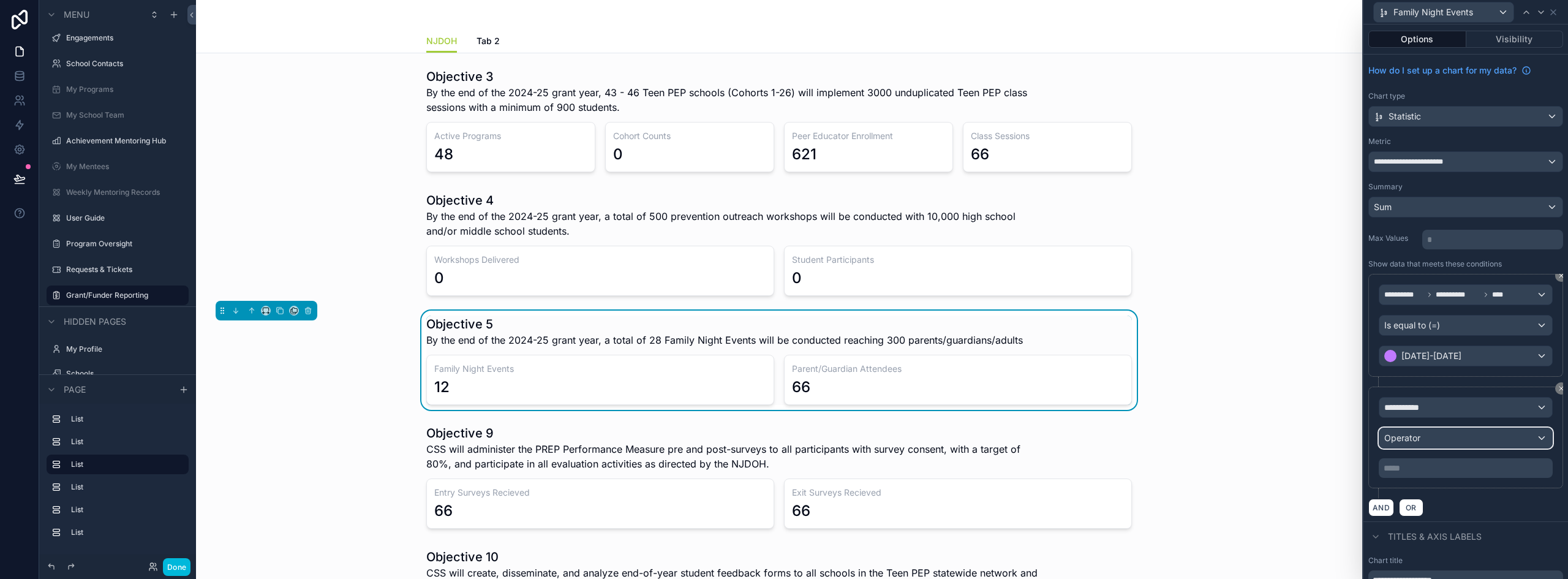
click at [1449, 442] on div "Operator" at bounding box center [1466, 438] width 173 height 19
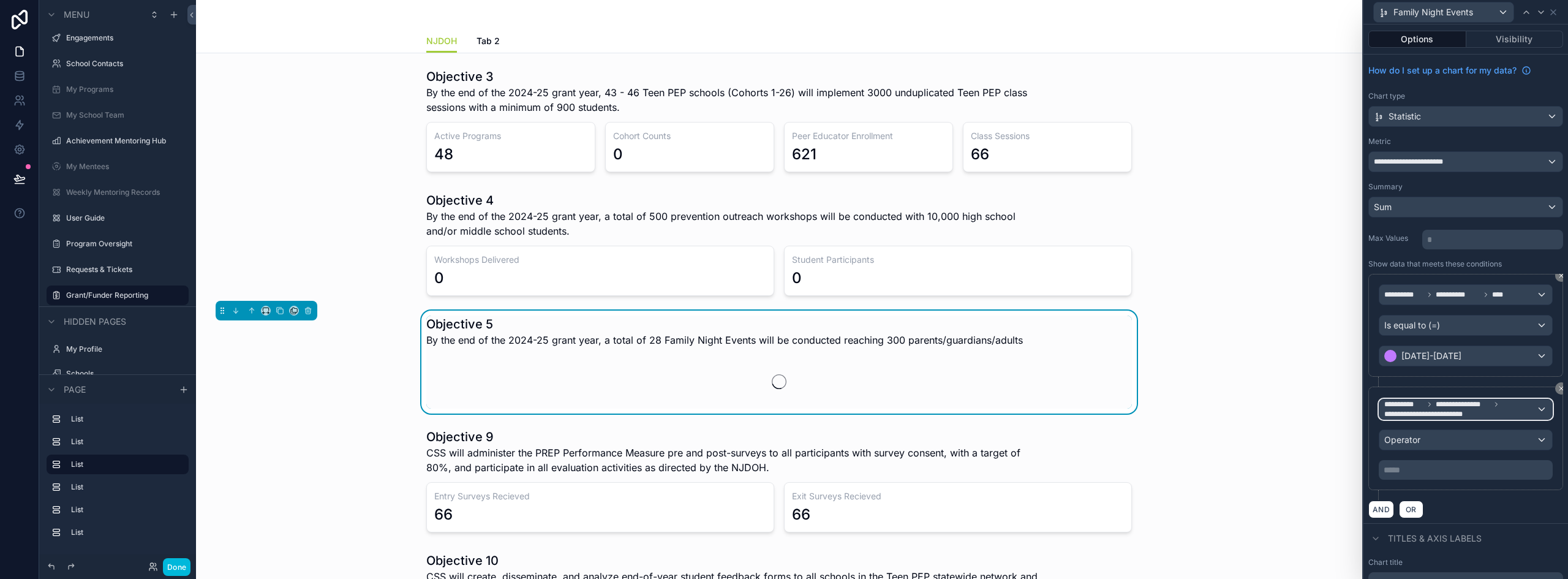
click at [1450, 415] on span "**********" at bounding box center [1428, 414] width 87 height 10
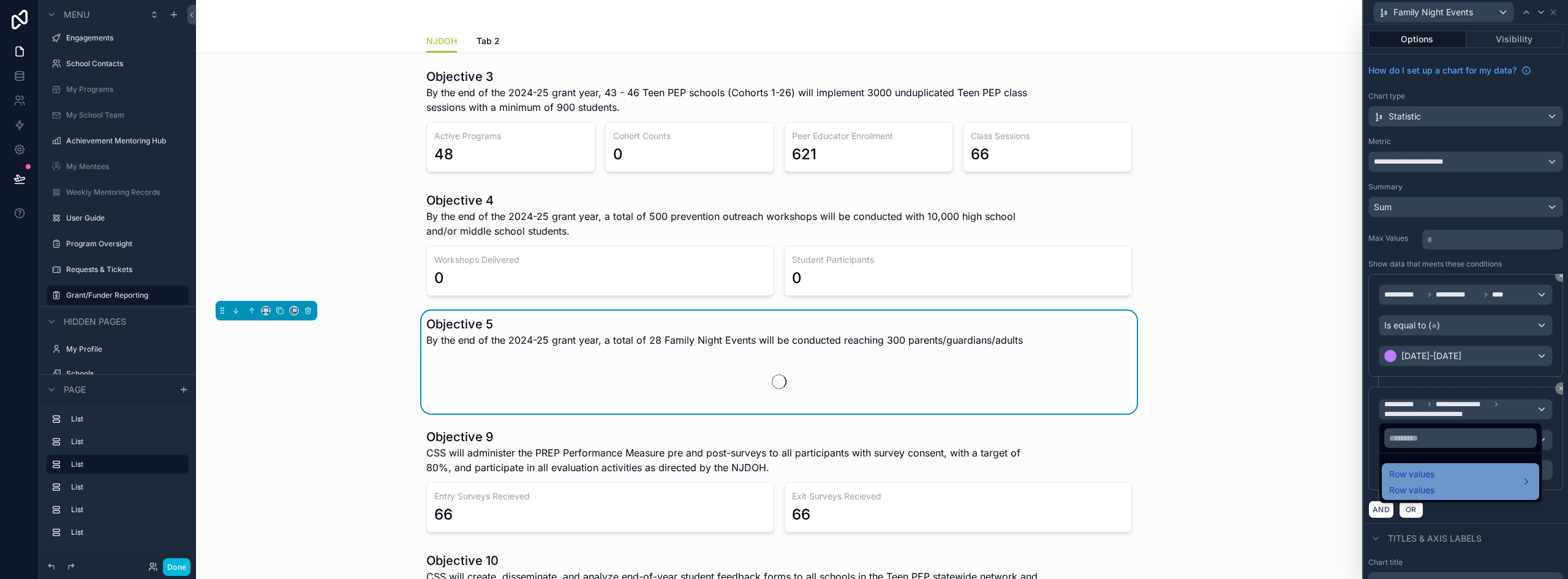
click at [1437, 470] on div "Row values Row values" at bounding box center [1460, 481] width 143 height 29
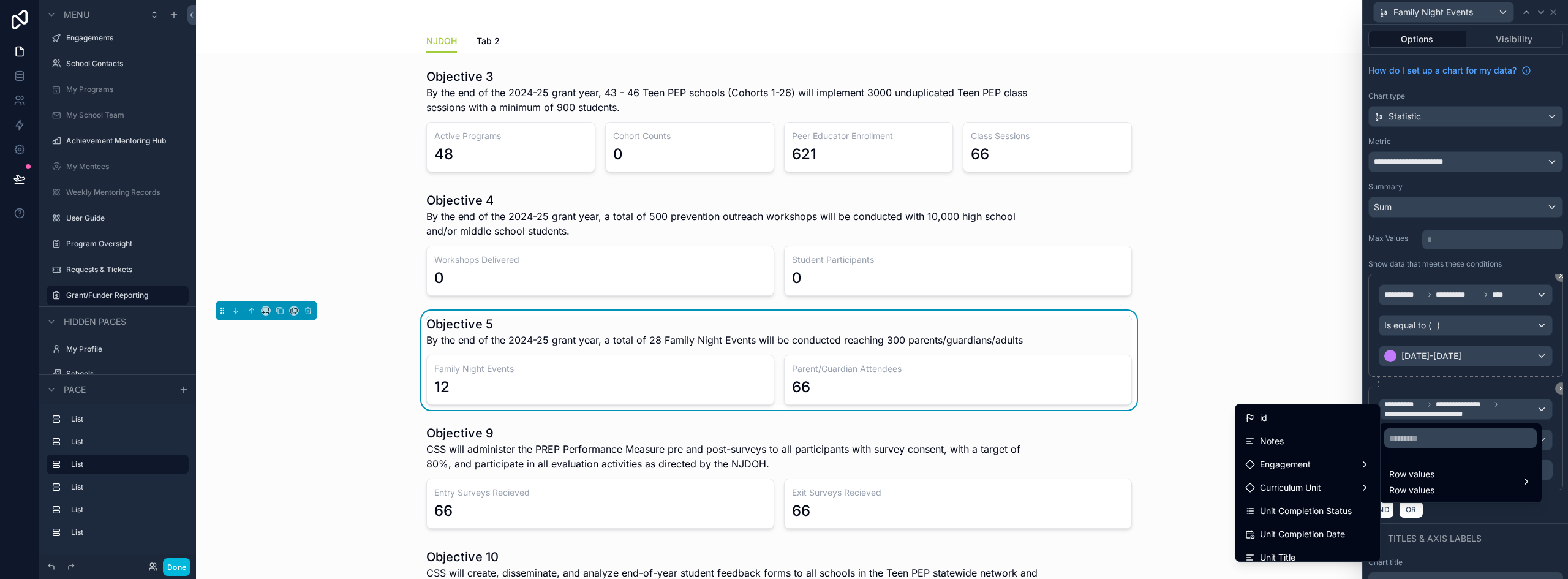
click at [1486, 409] on div at bounding box center [1466, 290] width 205 height 579
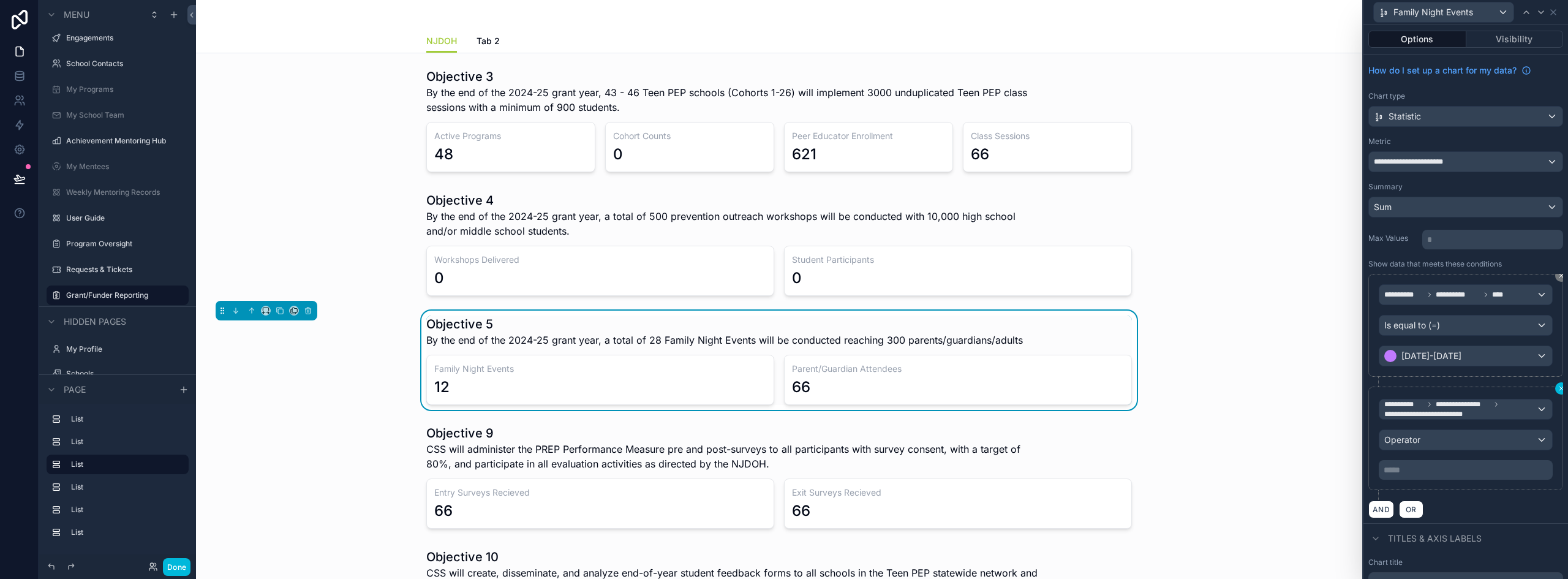
click at [1559, 387] on icon at bounding box center [1561, 389] width 4 height 4
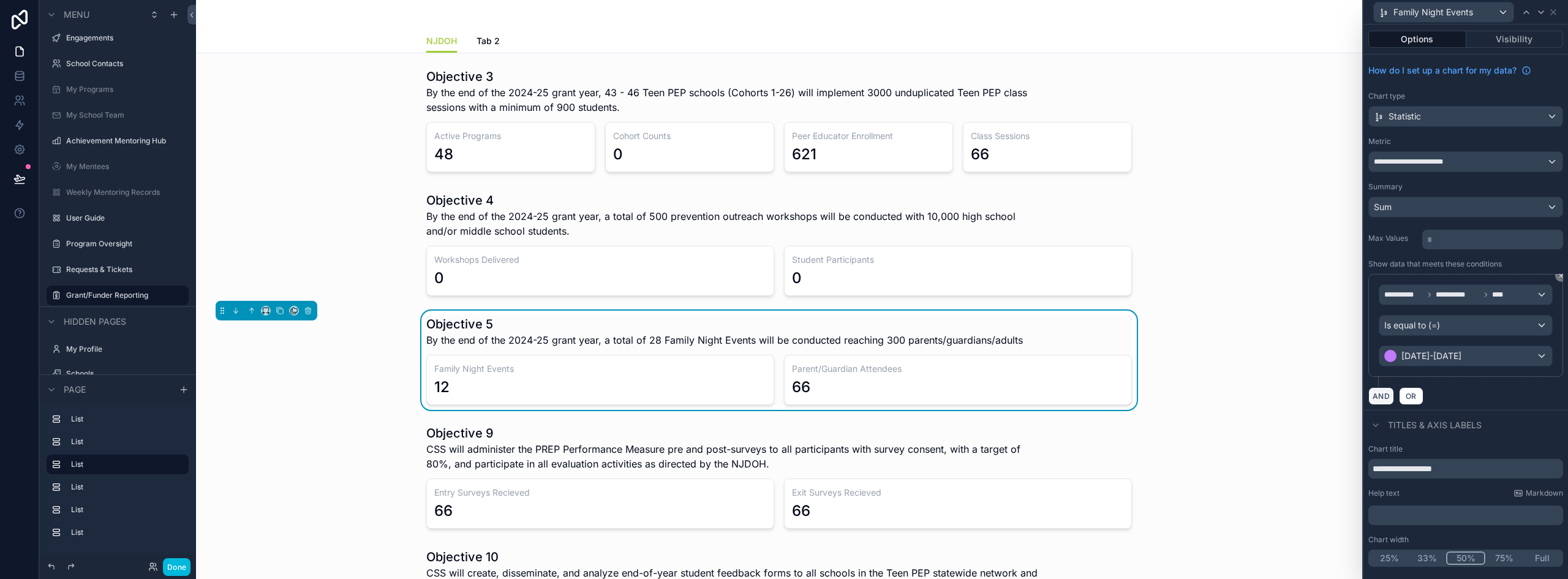
click at [1383, 396] on button "AND" at bounding box center [1381, 396] width 25 height 17
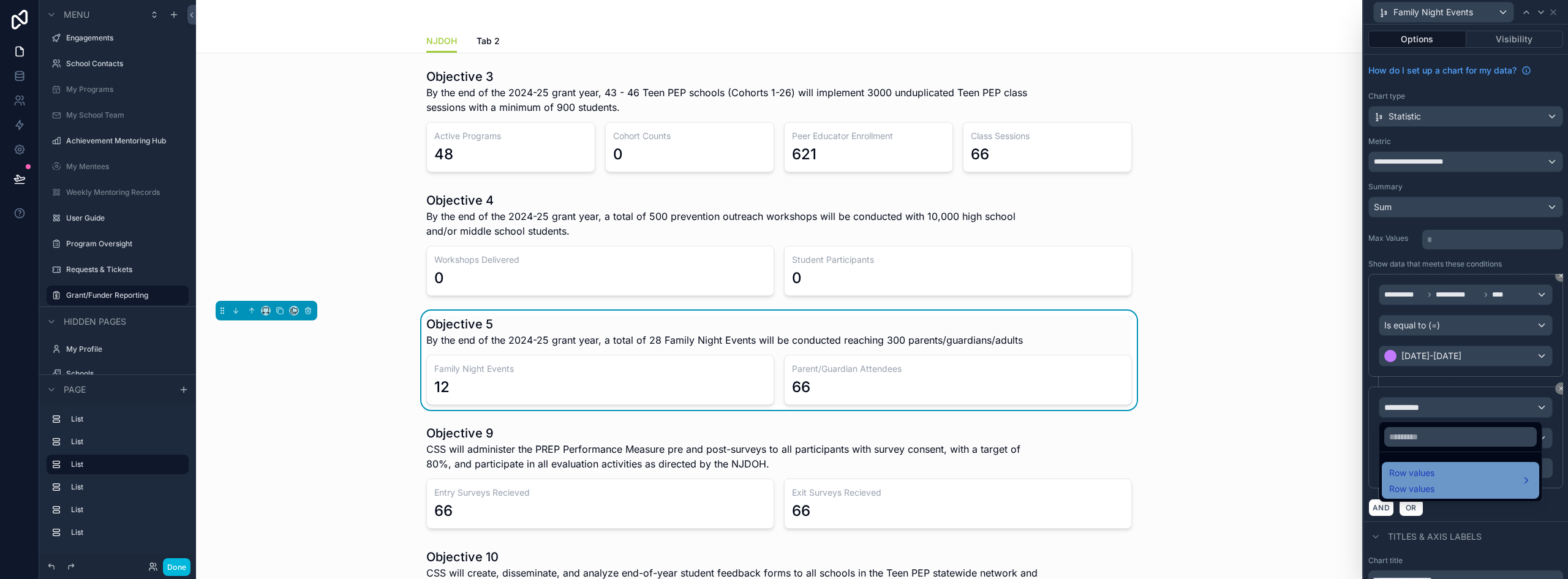
click at [1485, 483] on div "Row values Row values" at bounding box center [1460, 480] width 143 height 29
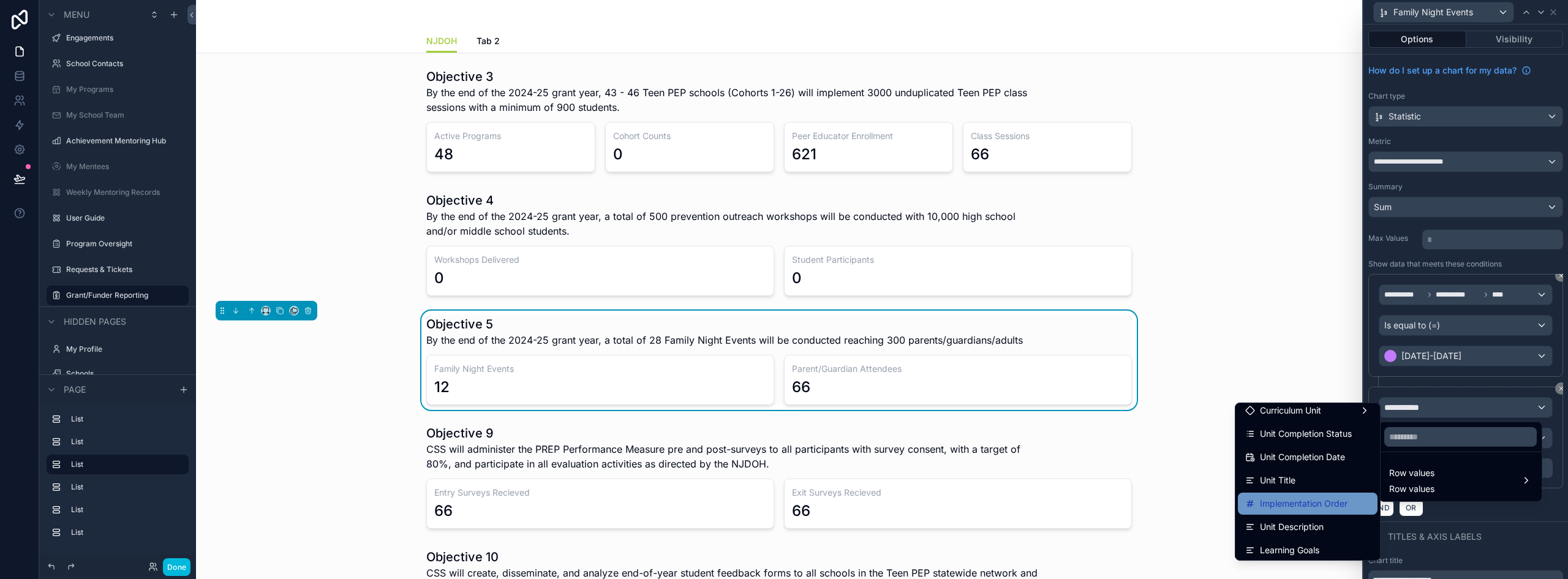
scroll to position [15, 0]
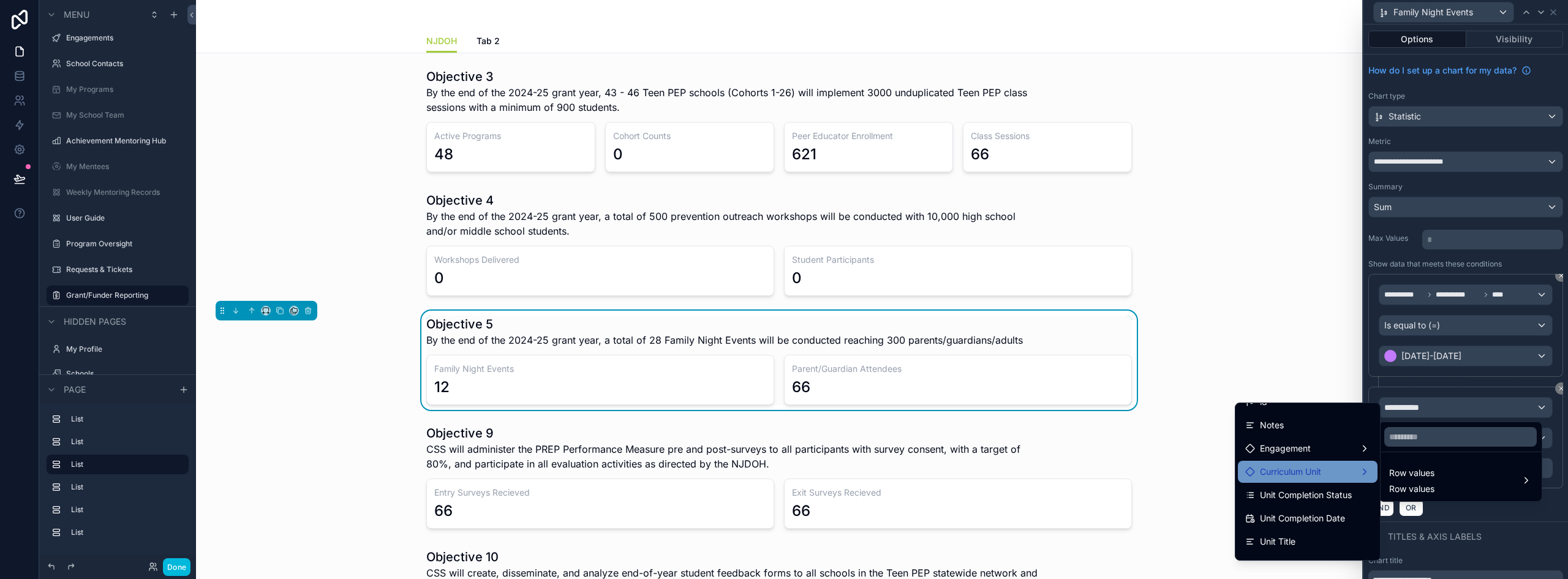
click at [1324, 475] on div "Curriculum Unit" at bounding box center [1308, 471] width 125 height 15
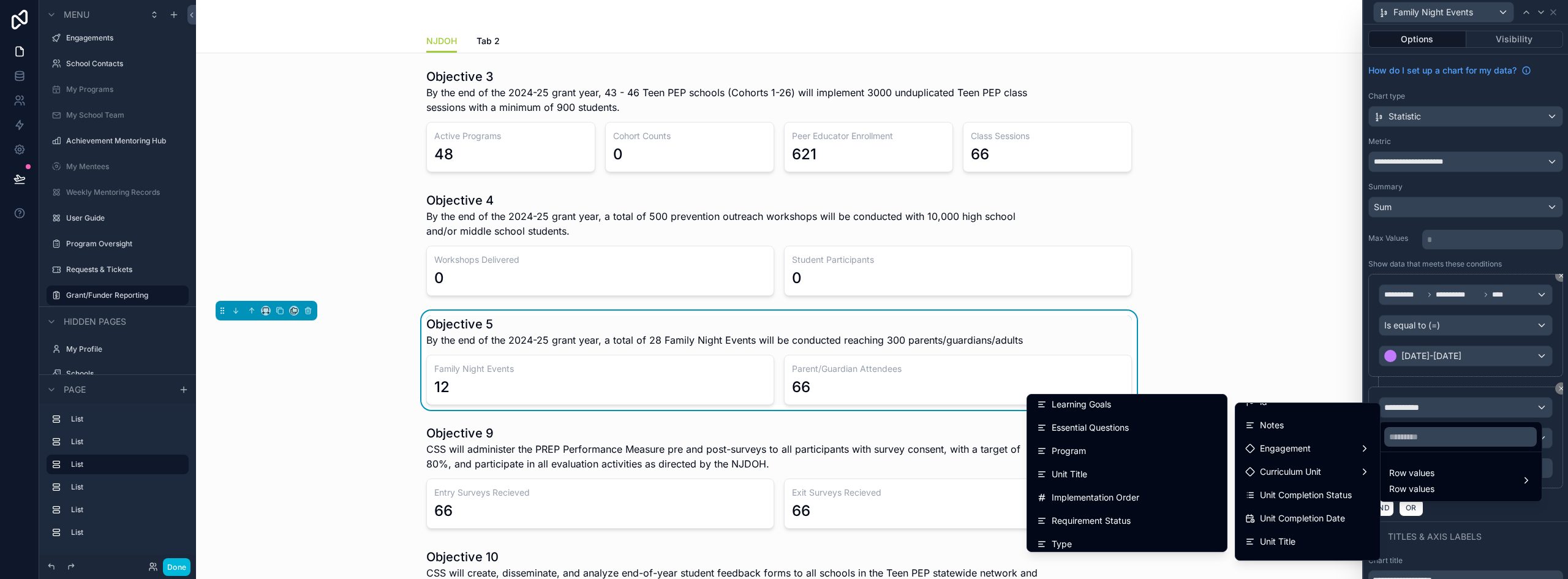
scroll to position [0, 0]
click at [1131, 432] on span "Curriculum Unit Identifier" at bounding box center [1102, 430] width 99 height 15
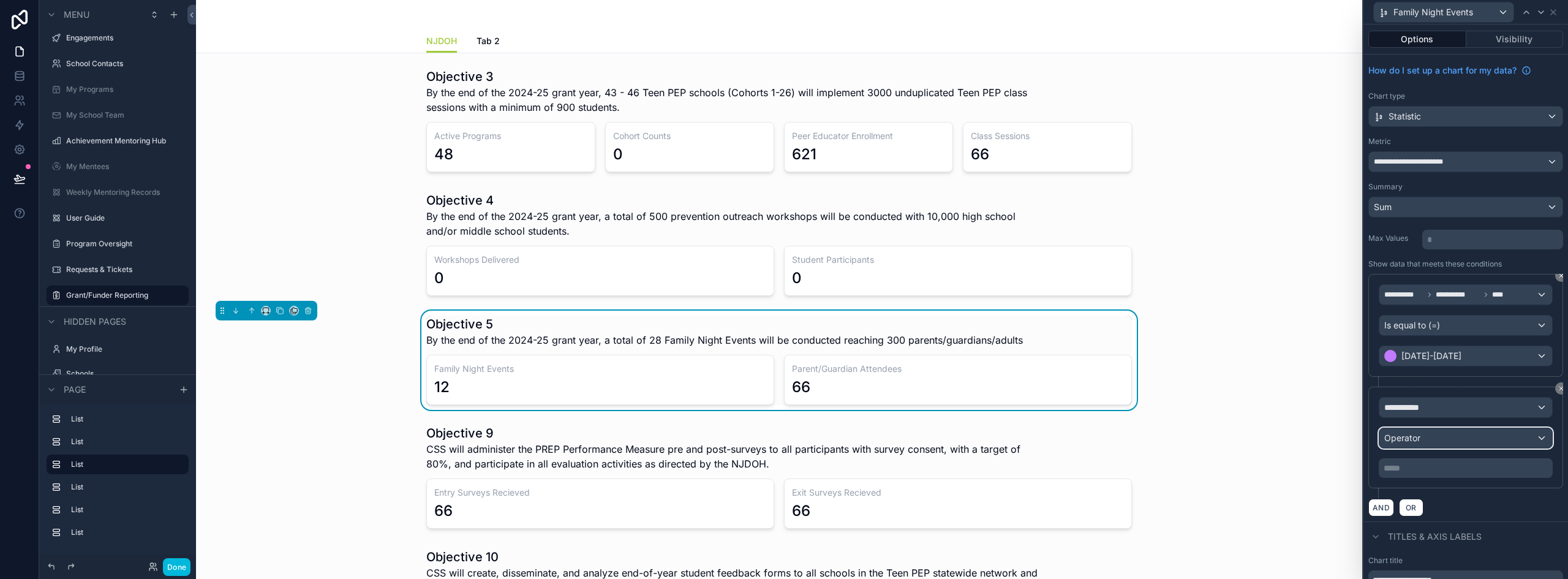
click at [1477, 438] on div "Operator" at bounding box center [1466, 438] width 173 height 19
click at [1466, 437] on div "Operator" at bounding box center [1466, 440] width 173 height 19
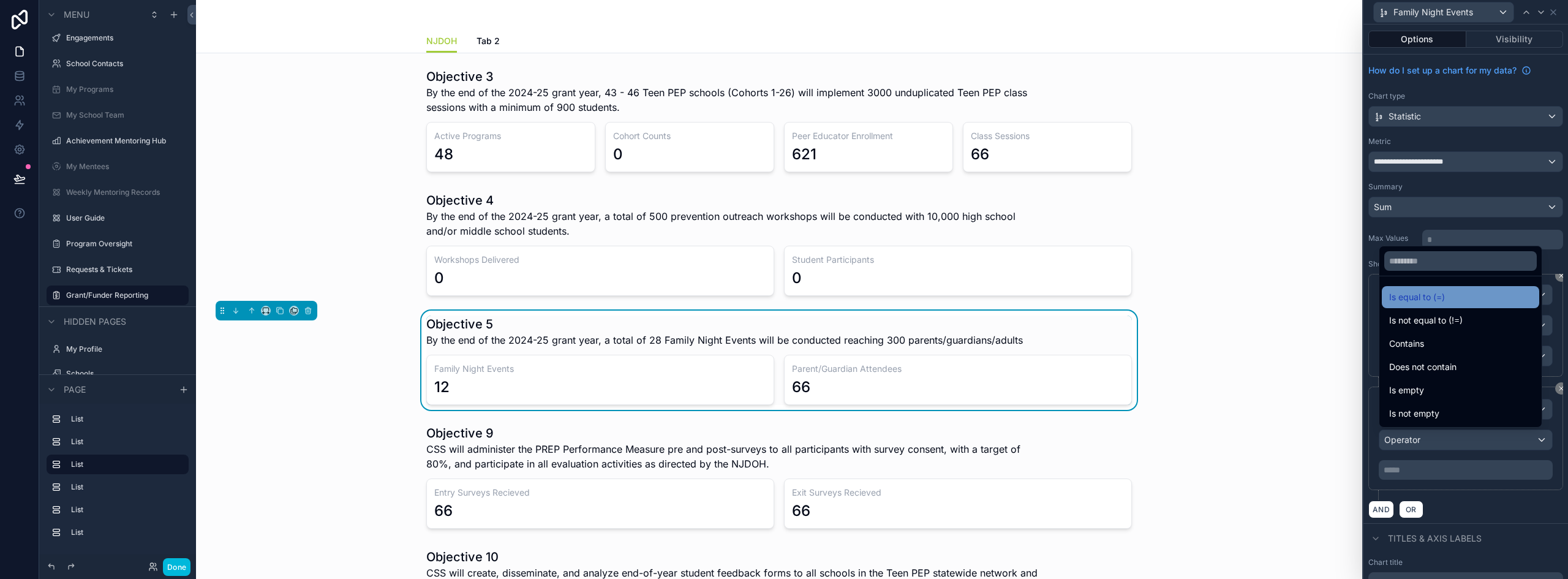
click at [1424, 299] on span "Is equal to (=)" at bounding box center [1416, 296] width 55 height 15
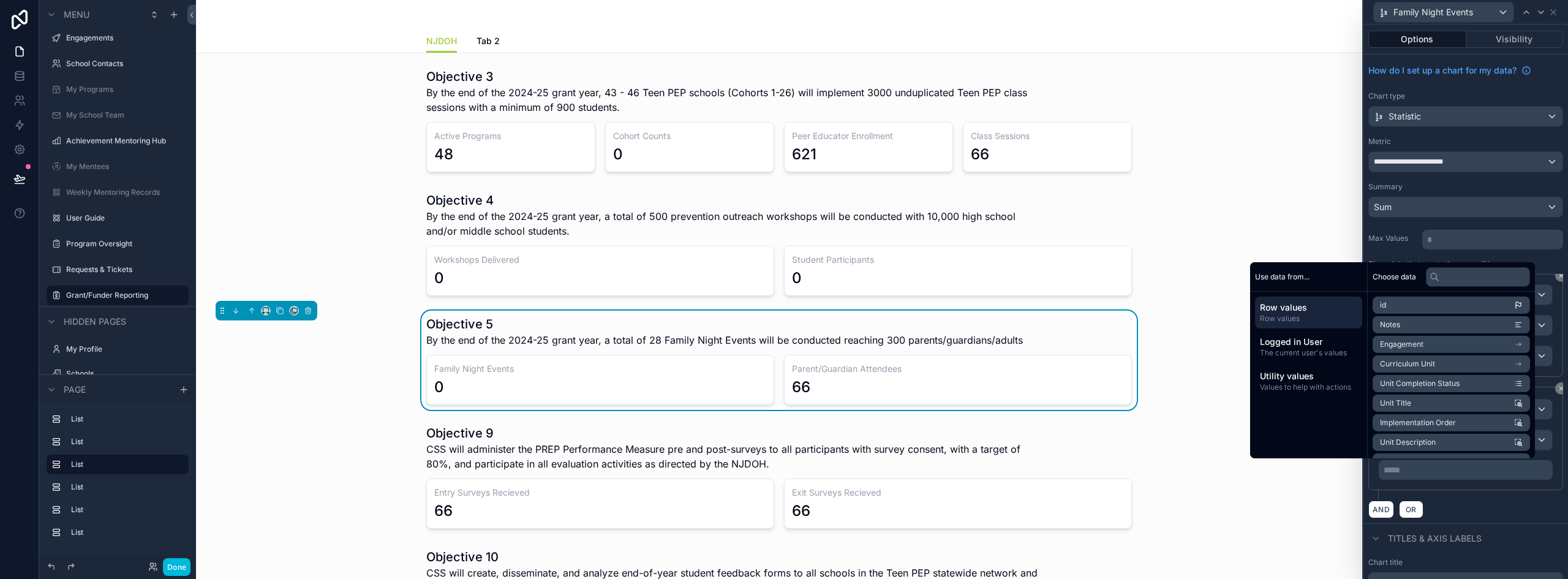
click at [1424, 469] on p "***** ﻿" at bounding box center [1467, 469] width 167 height 13
click at [1435, 472] on p "***** ﻿" at bounding box center [1467, 469] width 167 height 13
click at [1436, 367] on li "Curriculum Unit" at bounding box center [1451, 364] width 157 height 17
click at [1463, 495] on div "**********" at bounding box center [1466, 443] width 195 height 114
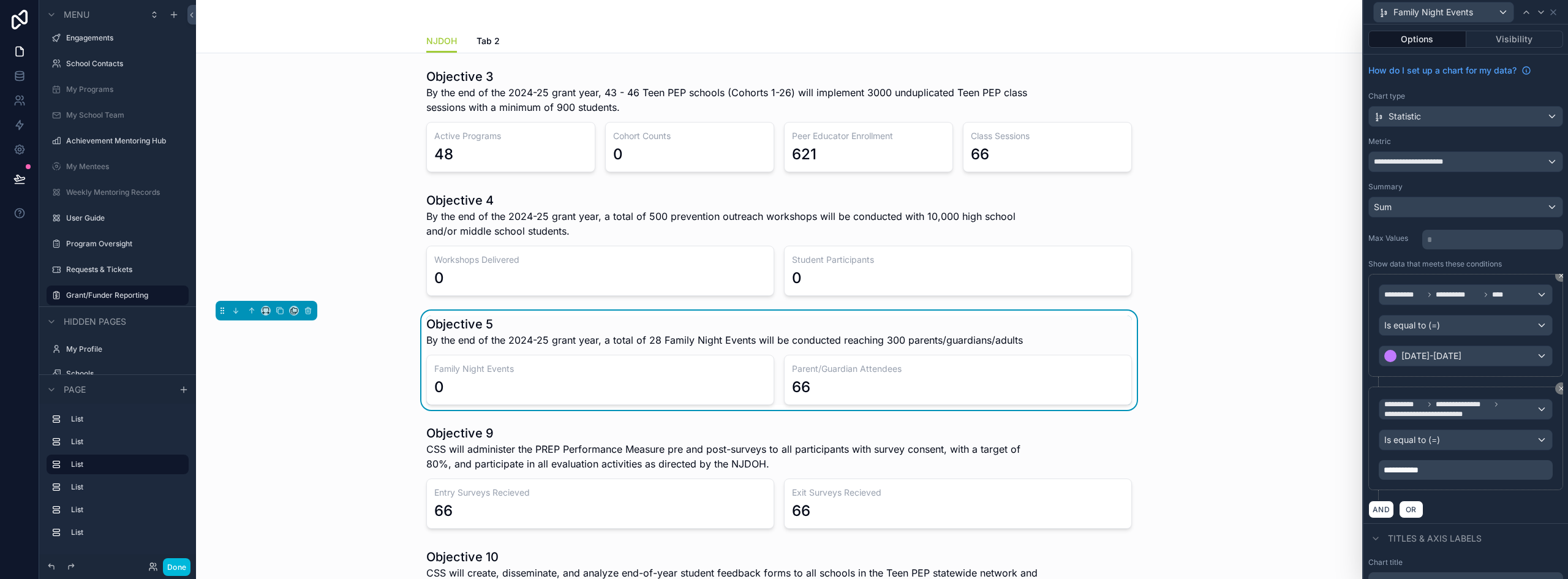
click at [1441, 477] on div "**********" at bounding box center [1465, 470] width 174 height 19
click at [1437, 469] on p "**********" at bounding box center [1467, 469] width 167 height 13
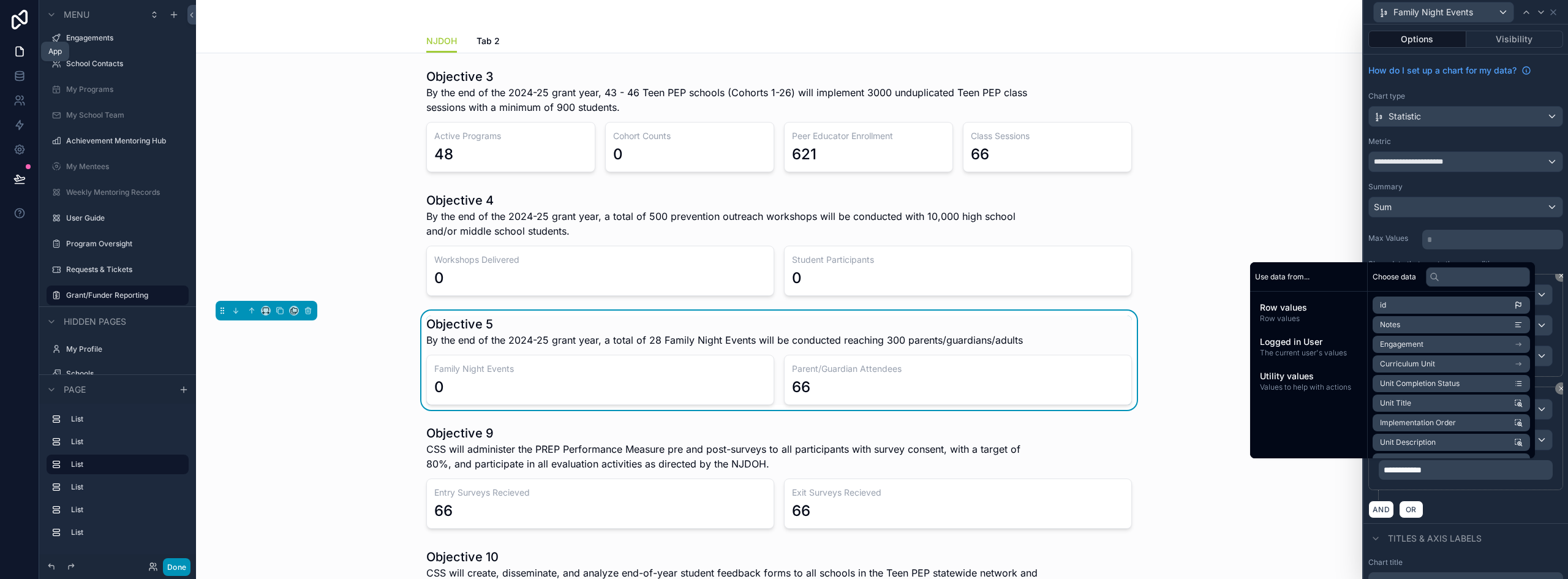
drag, startPoint x: 24, startPoint y: 48, endPoint x: 174, endPoint y: 558, distance: 531.6
click at [24, 48] on icon at bounding box center [19, 51] width 13 height 13
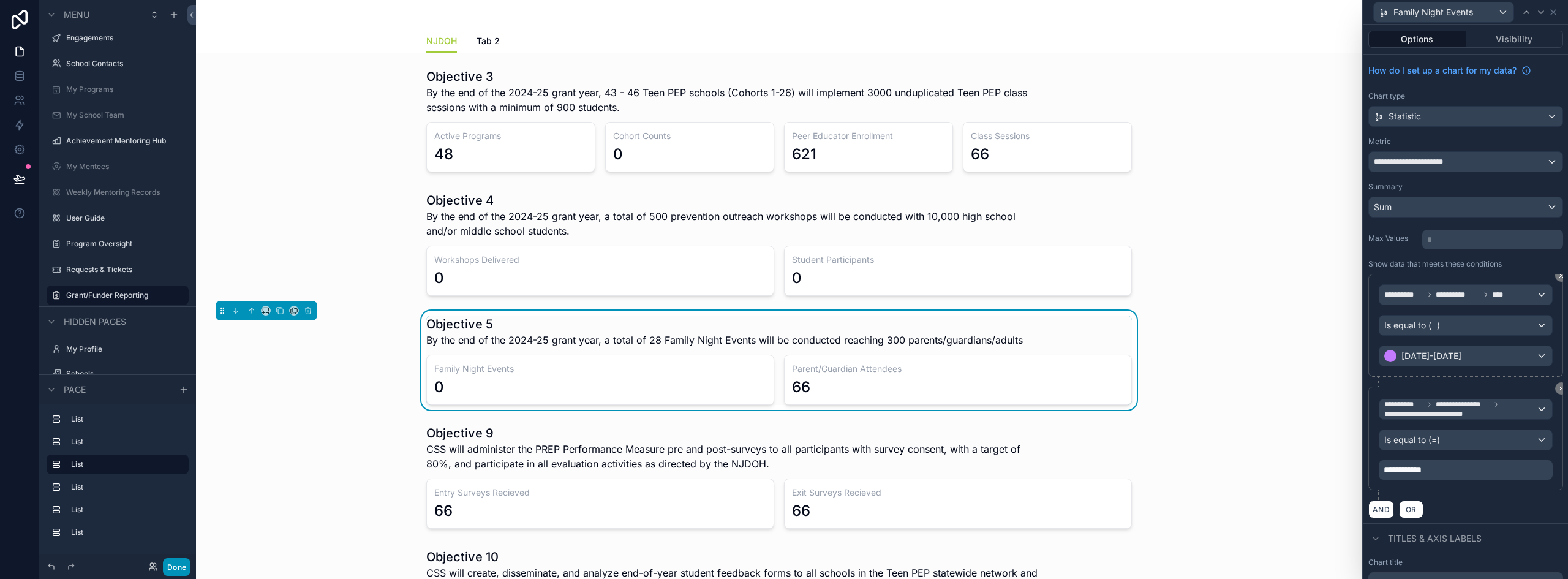
click at [180, 566] on button "Done" at bounding box center [177, 566] width 27 height 17
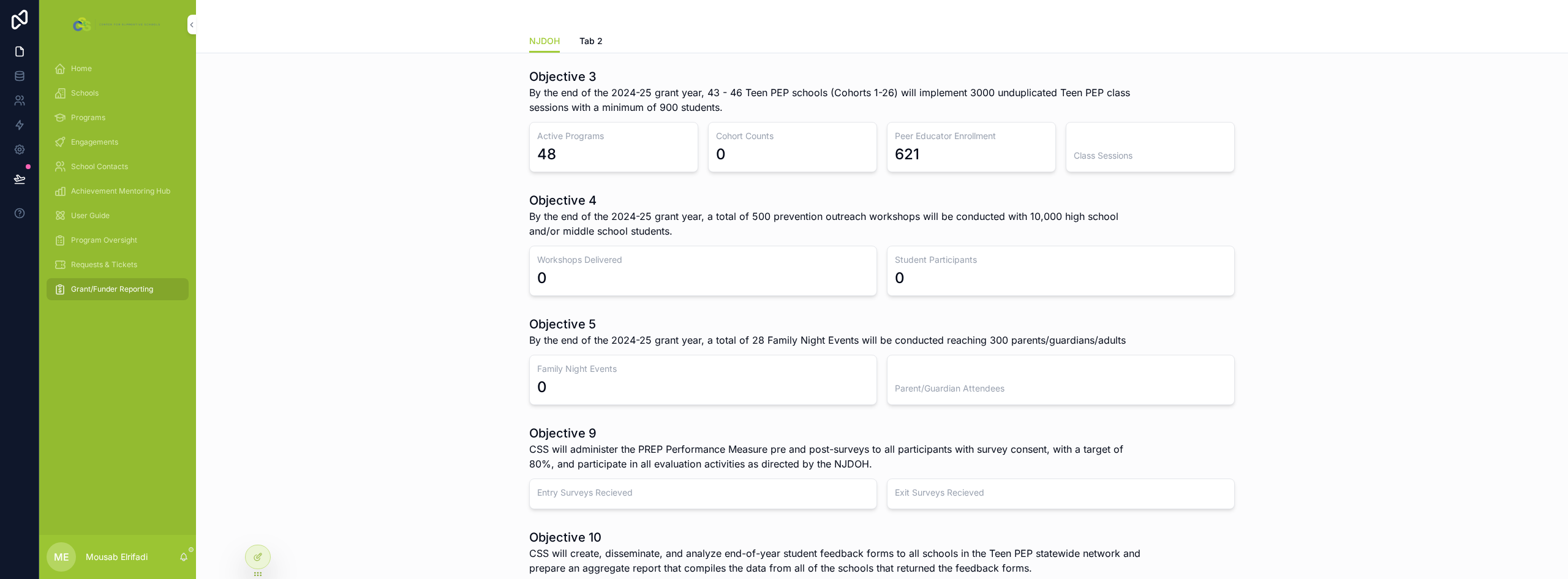
click at [91, 144] on span "Engagements" at bounding box center [94, 142] width 48 height 10
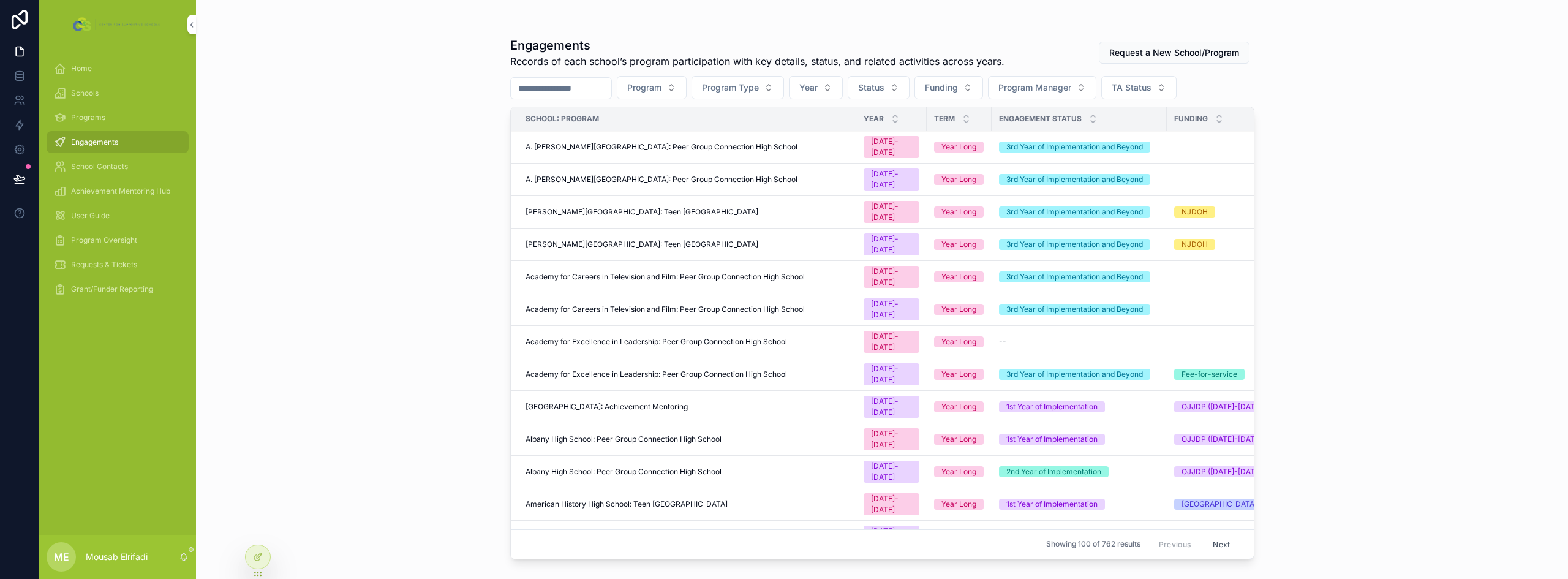
click at [597, 85] on input "scrollable content" at bounding box center [561, 88] width 100 height 17
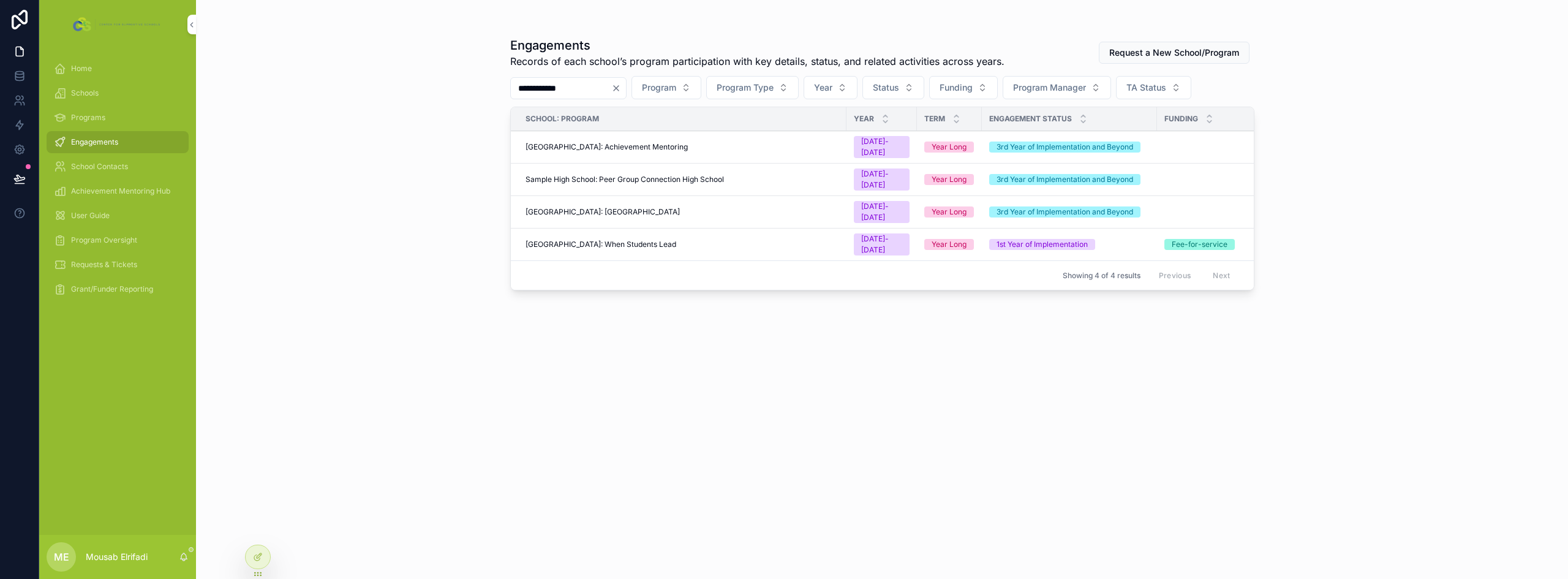
type input "**********"
click at [705, 207] on div "[GEOGRAPHIC_DATA]: [GEOGRAPHIC_DATA]" at bounding box center [682, 212] width 314 height 10
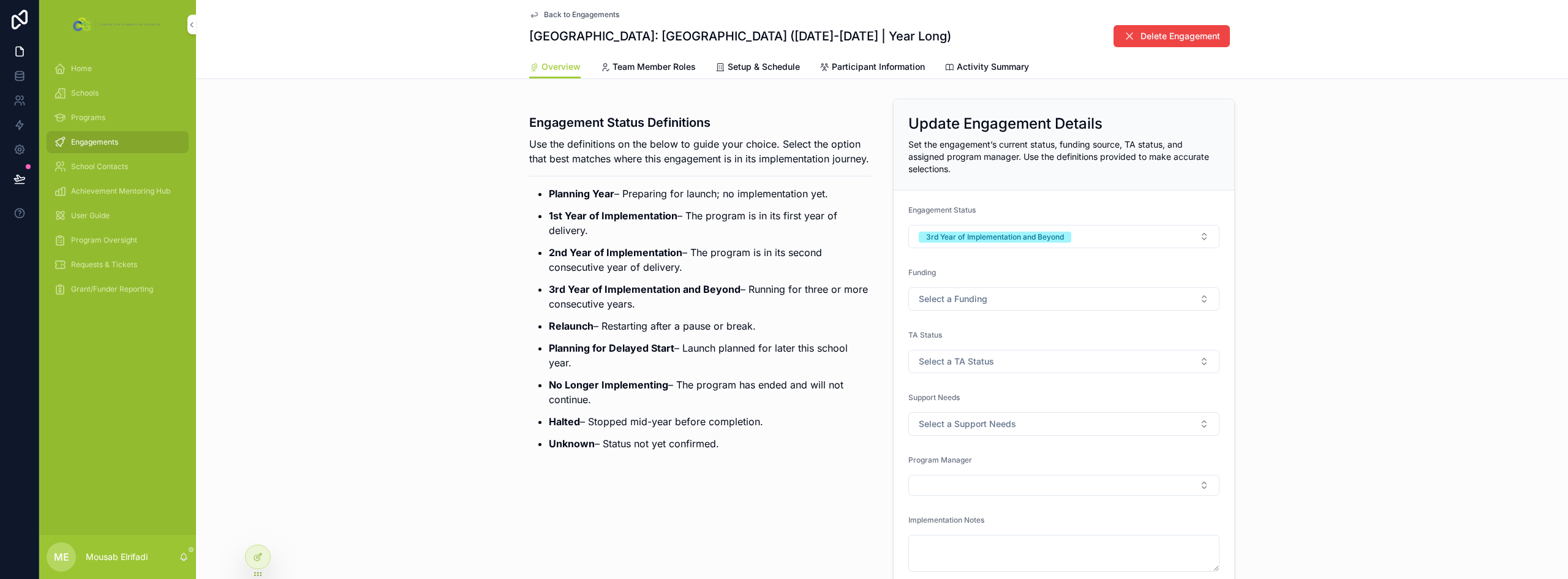
click at [1001, 66] on span "Activity Summary" at bounding box center [993, 66] width 72 height 13
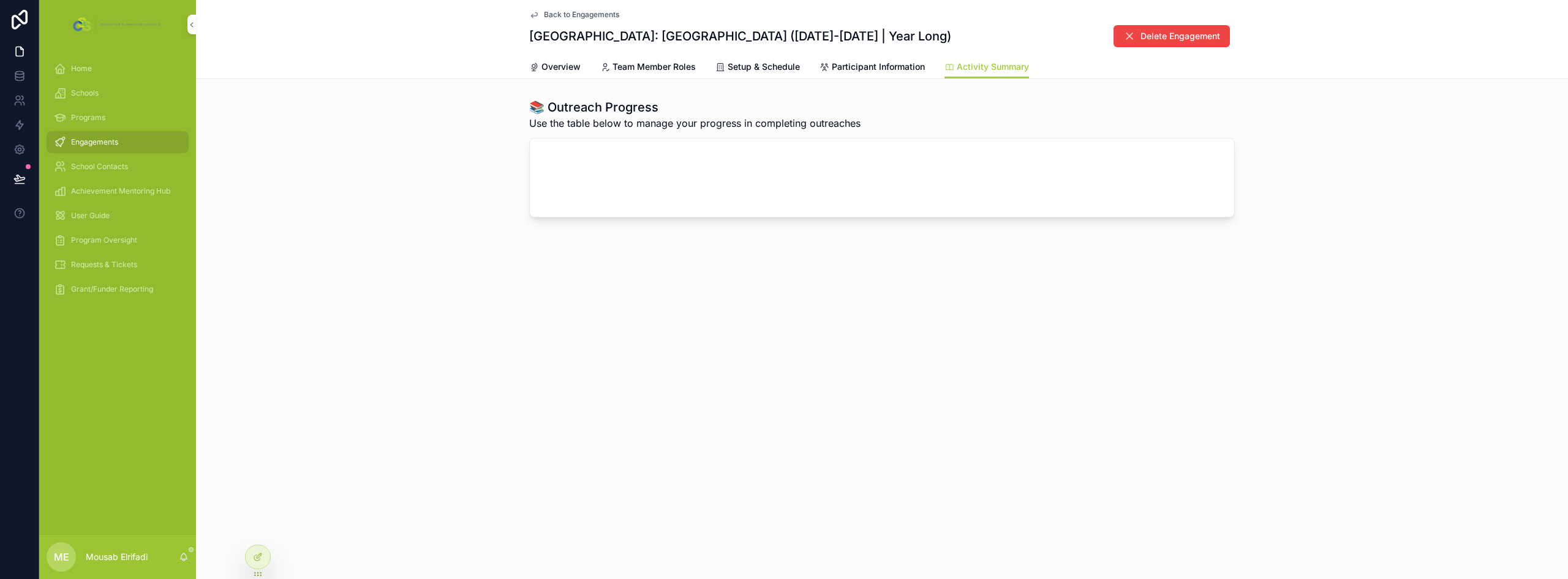
click at [869, 68] on span "Participant Information" at bounding box center [878, 66] width 93 height 13
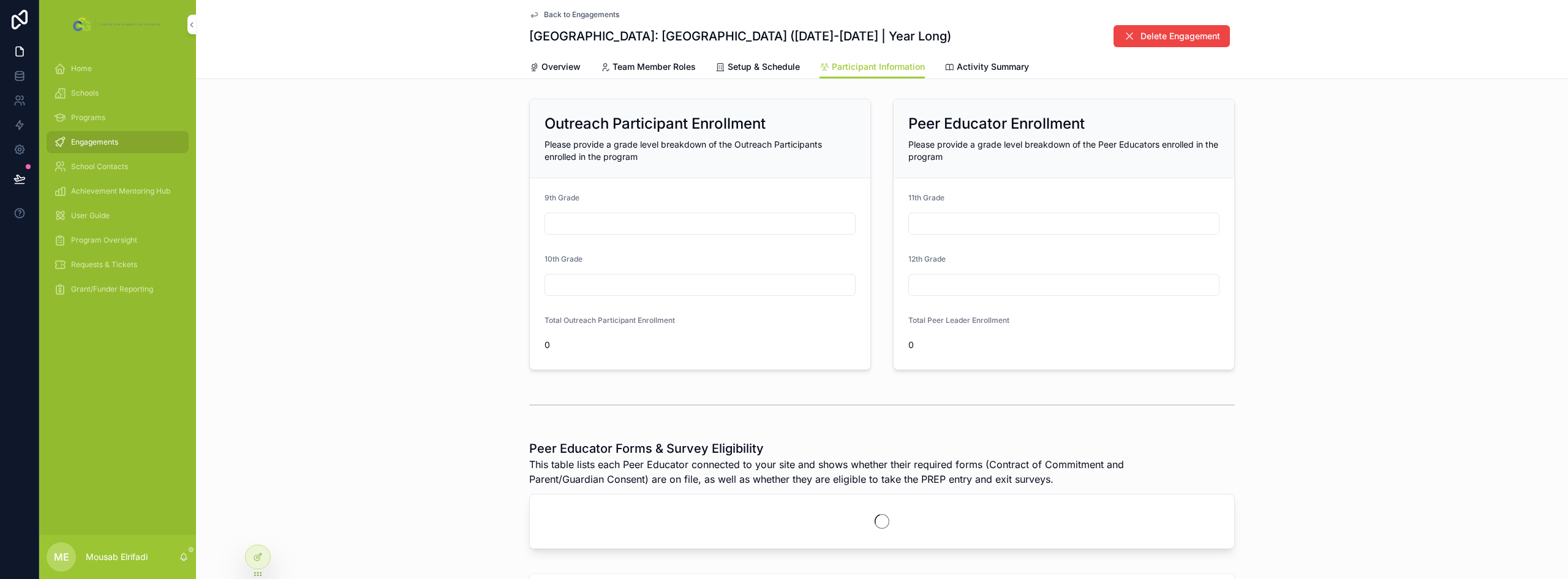
click at [986, 72] on span "Activity Summary" at bounding box center [993, 66] width 72 height 13
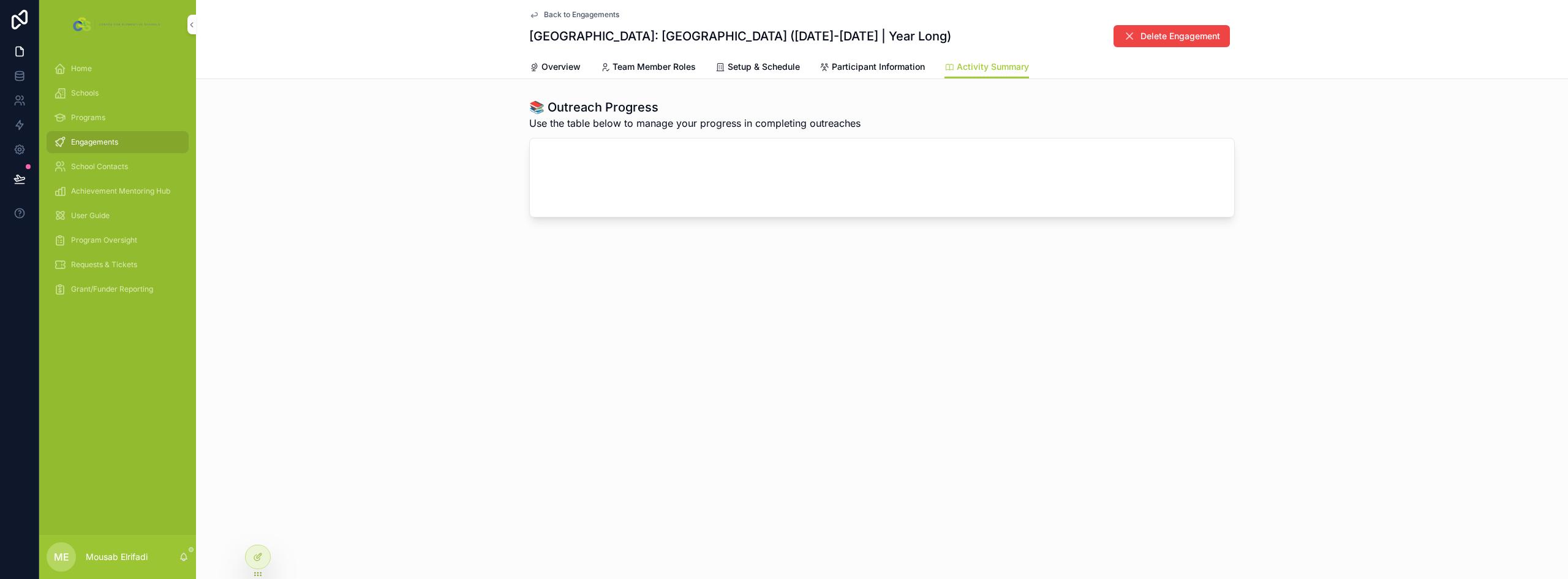
click at [562, 64] on span "Overview" at bounding box center [561, 66] width 39 height 13
